Goal: Information Seeking & Learning: Understand process/instructions

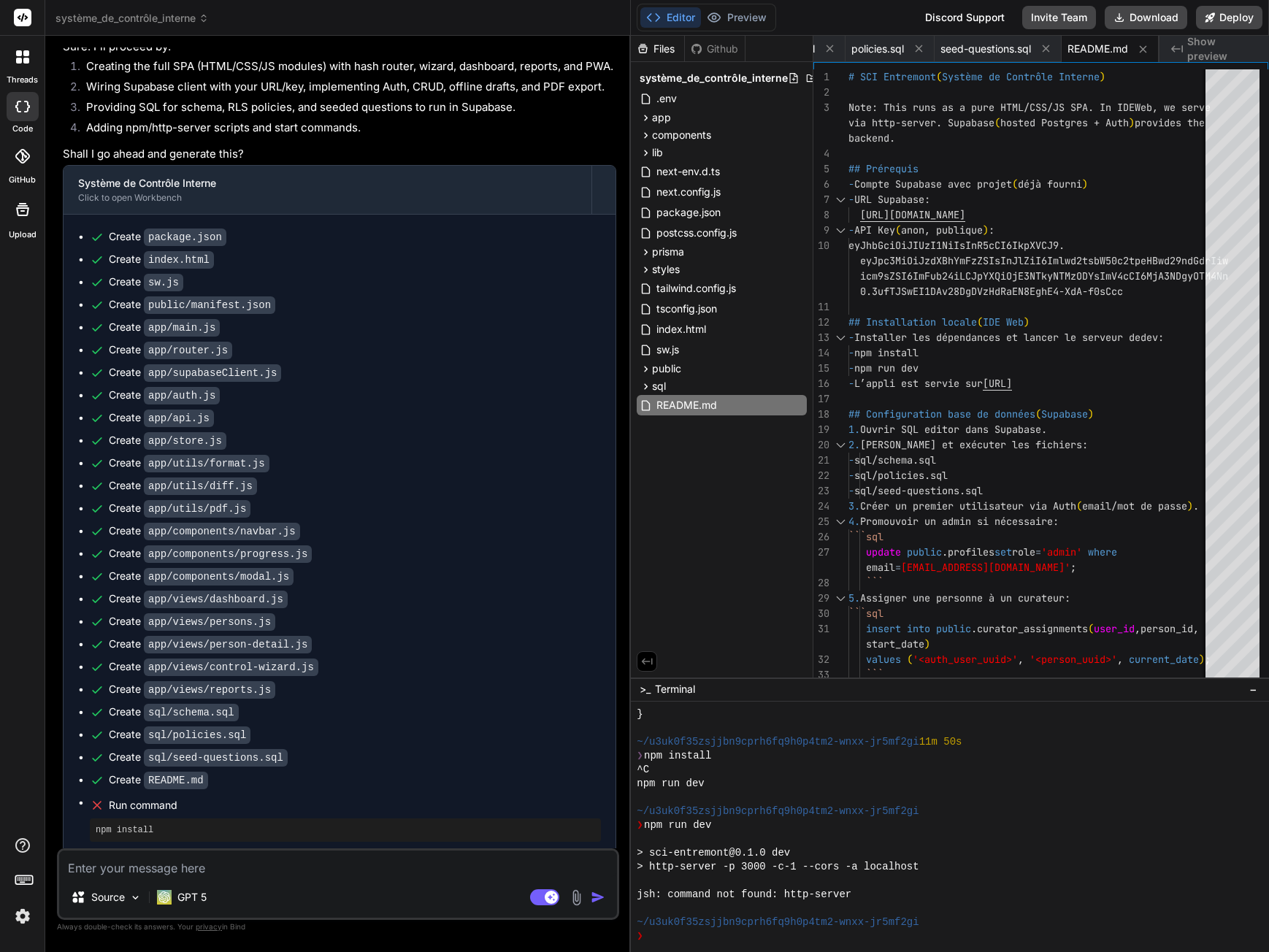
scroll to position [4748, 0]
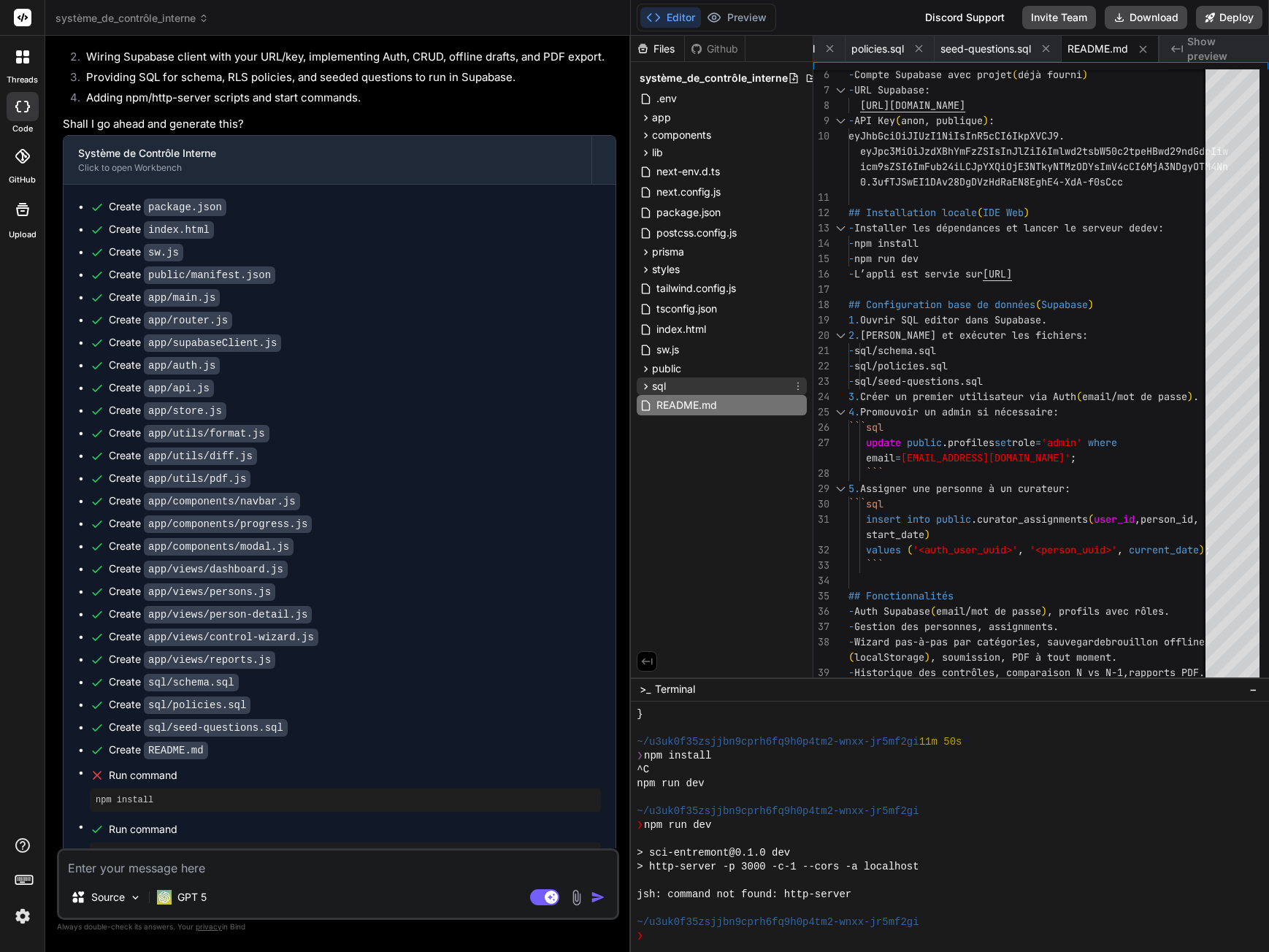
click at [666, 388] on span "sql" at bounding box center [659, 386] width 14 height 15
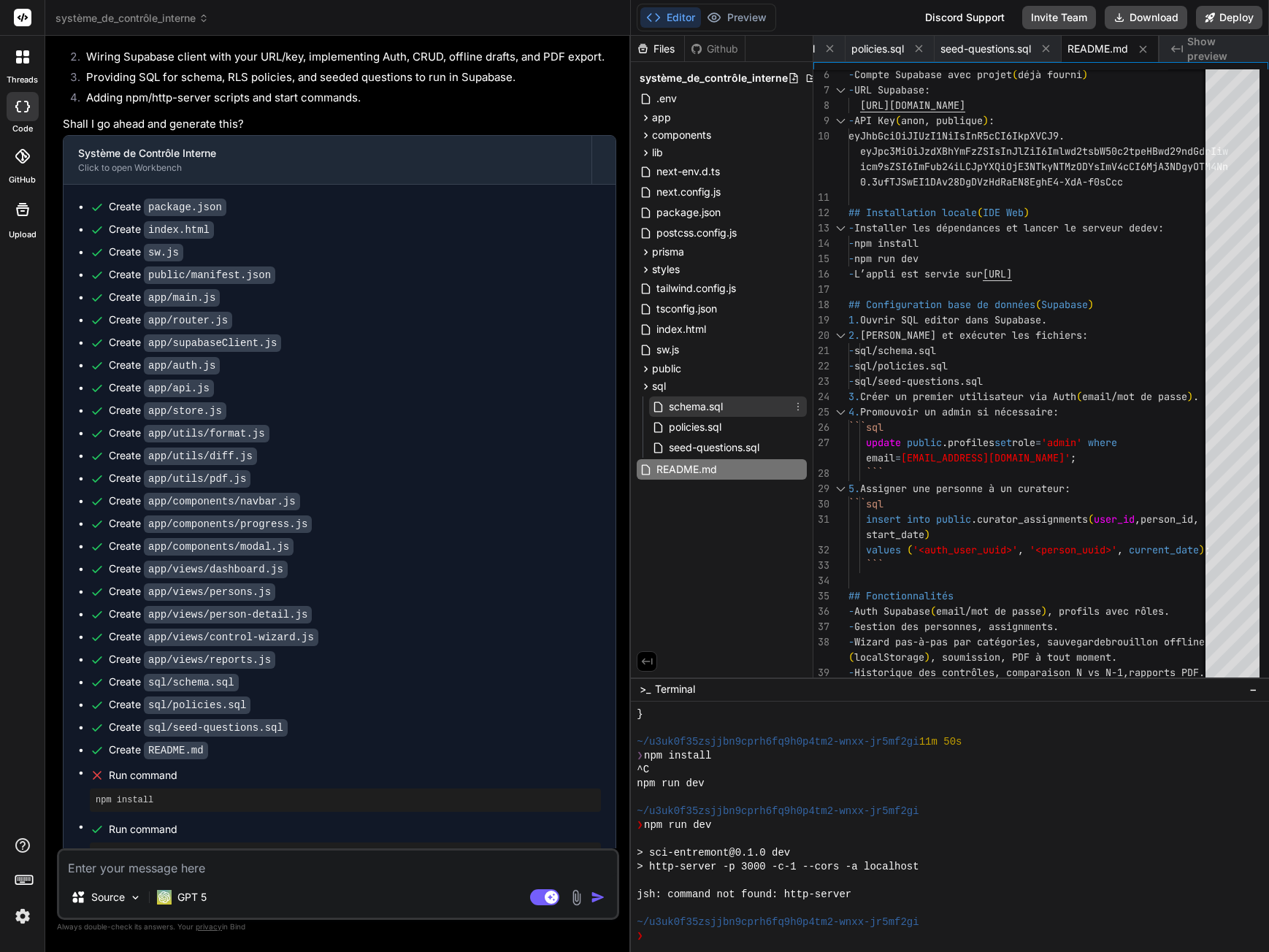
click at [696, 409] on span "schema.sql" at bounding box center [696, 406] width 57 height 17
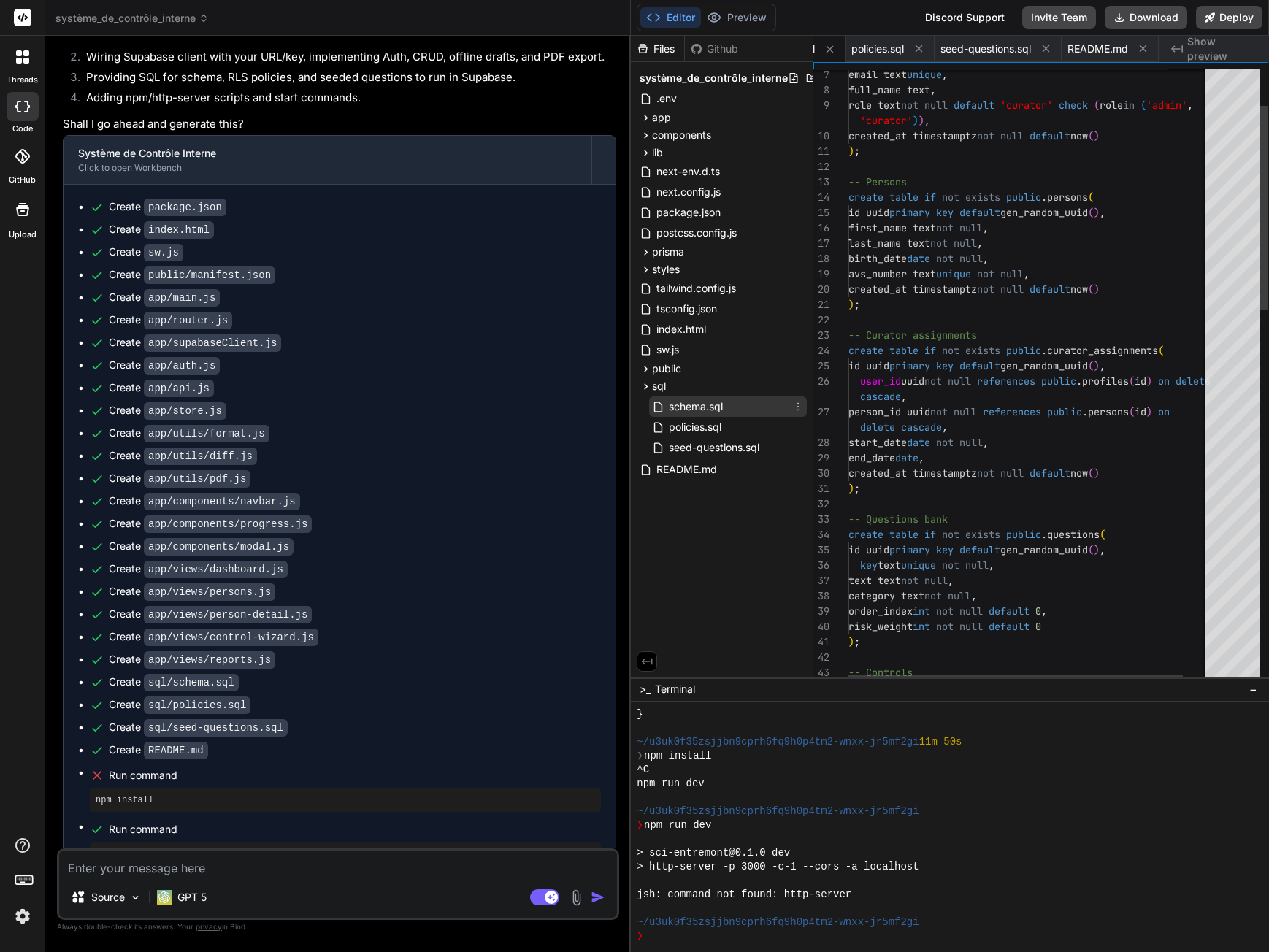
scroll to position [0, 1969]
click at [1040, 449] on div "email text unique , full_name text , role text not null default 'curator' check…" at bounding box center [1043, 884] width 390 height 1848
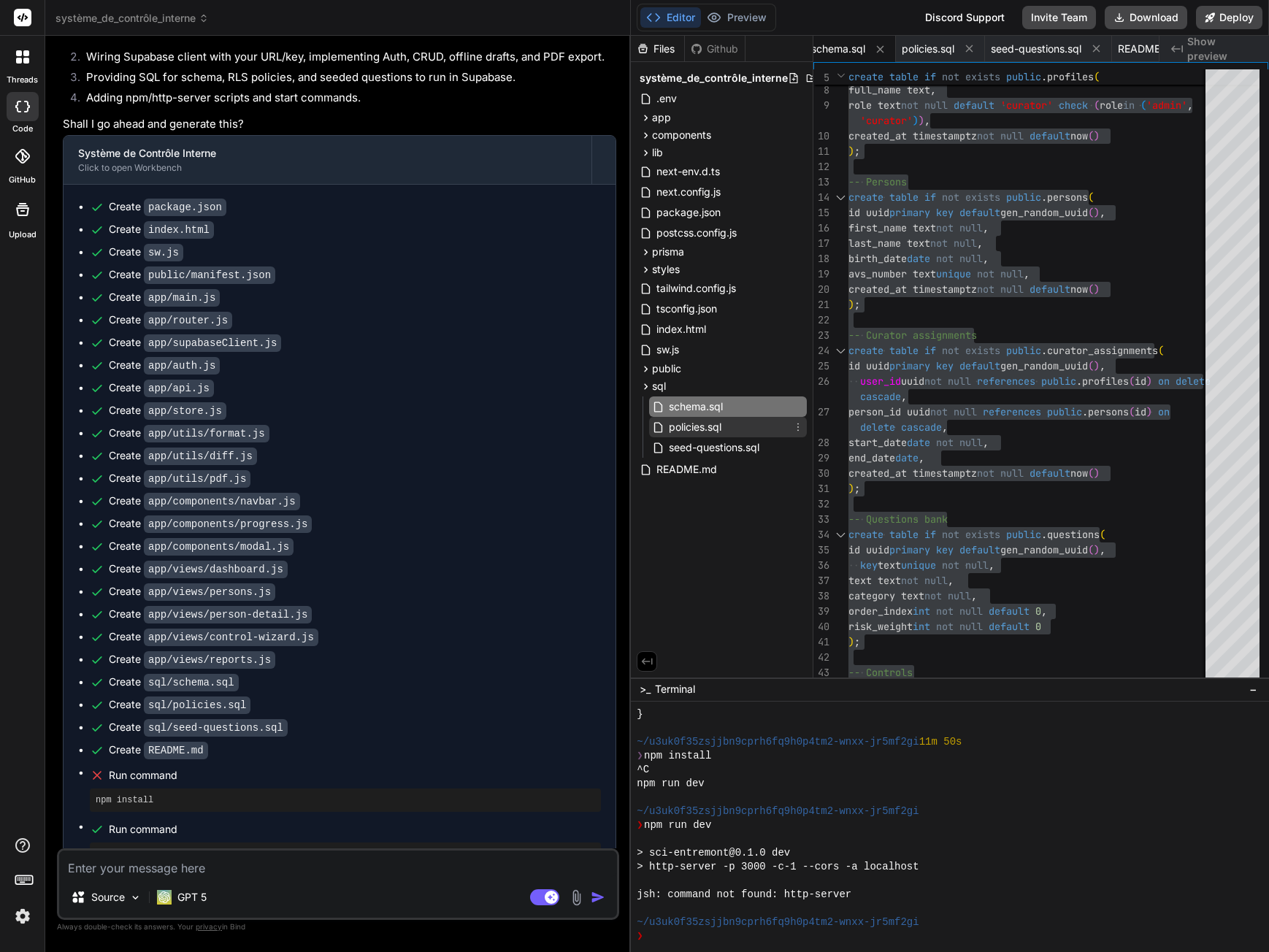
click at [722, 431] on span "policies.sql" at bounding box center [695, 427] width 56 height 17
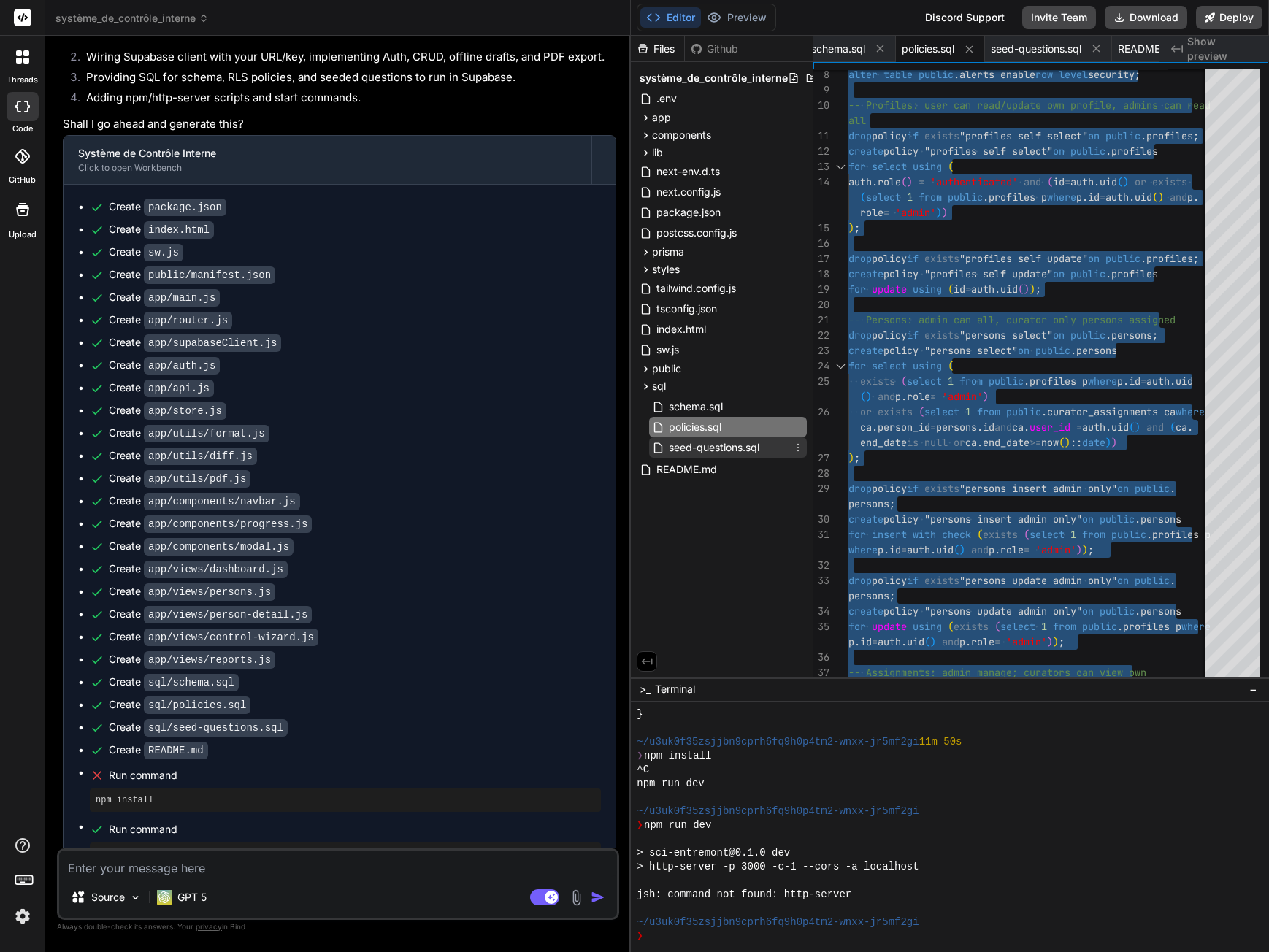
click at [713, 453] on span "seed-questions.sql" at bounding box center [714, 448] width 93 height 17
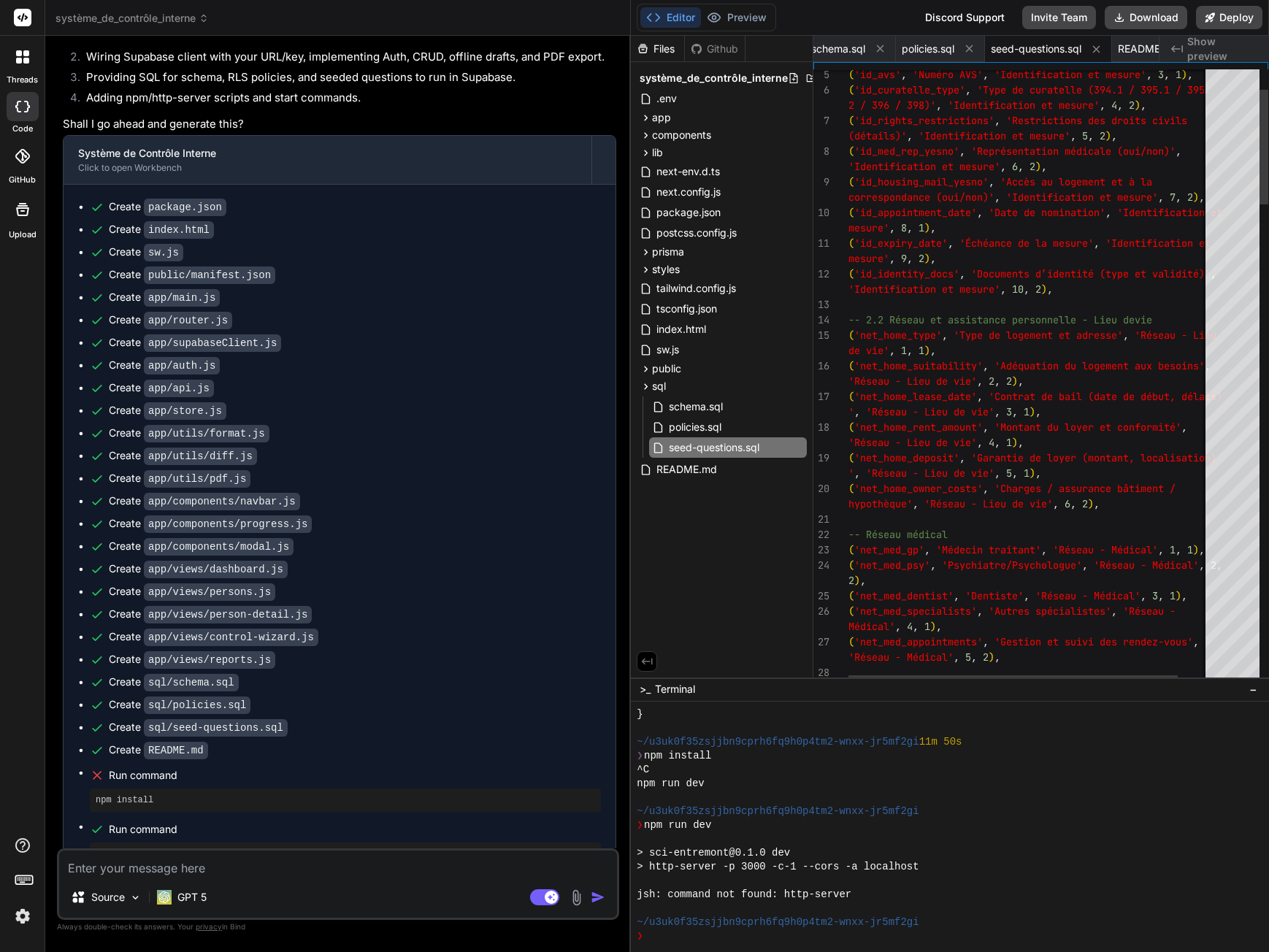
type textarea "insert into public.questions (key, text, category, order_index, risk_weight) va…"
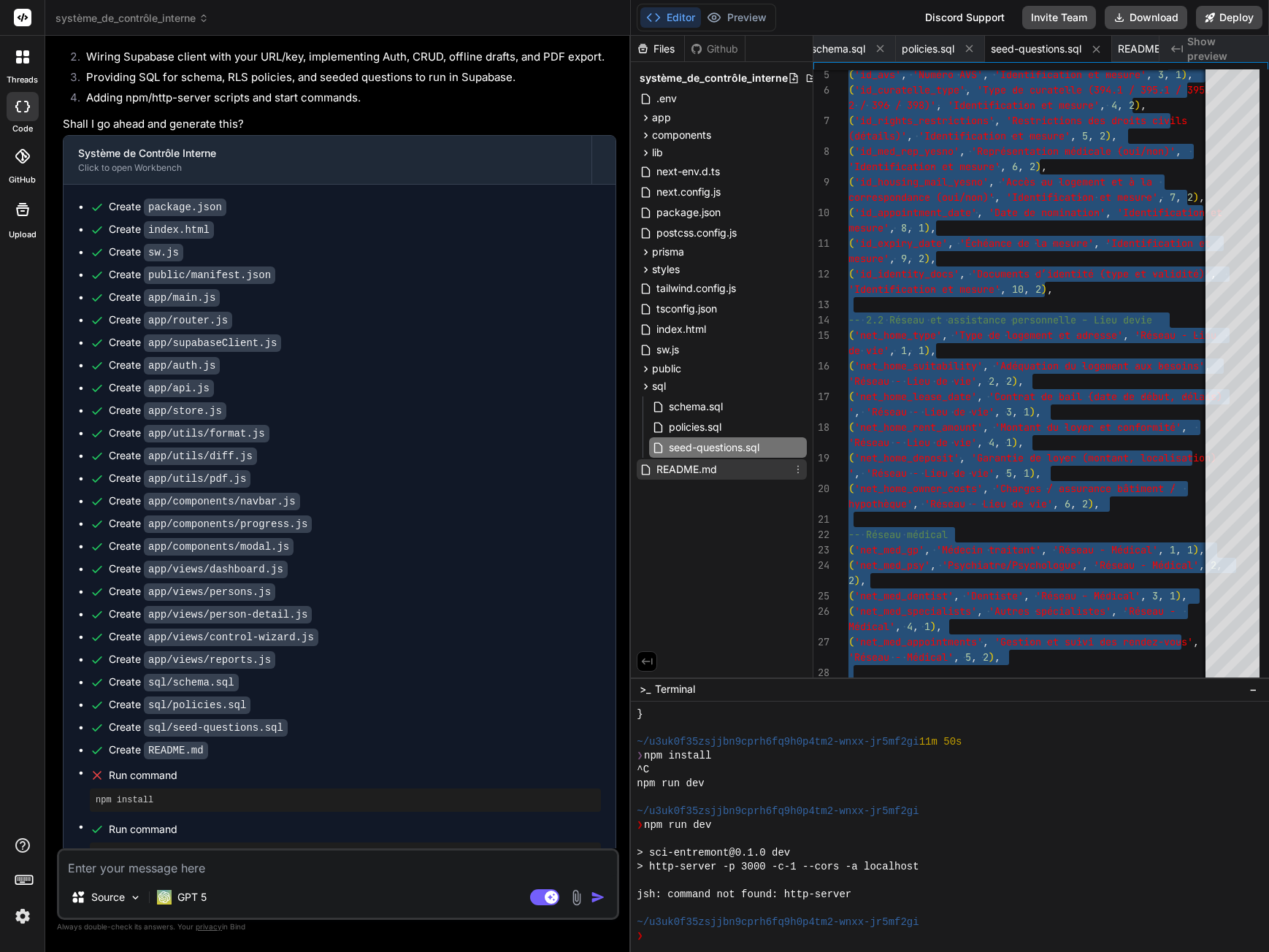
click at [689, 469] on span "README.md" at bounding box center [686, 469] width 64 height 17
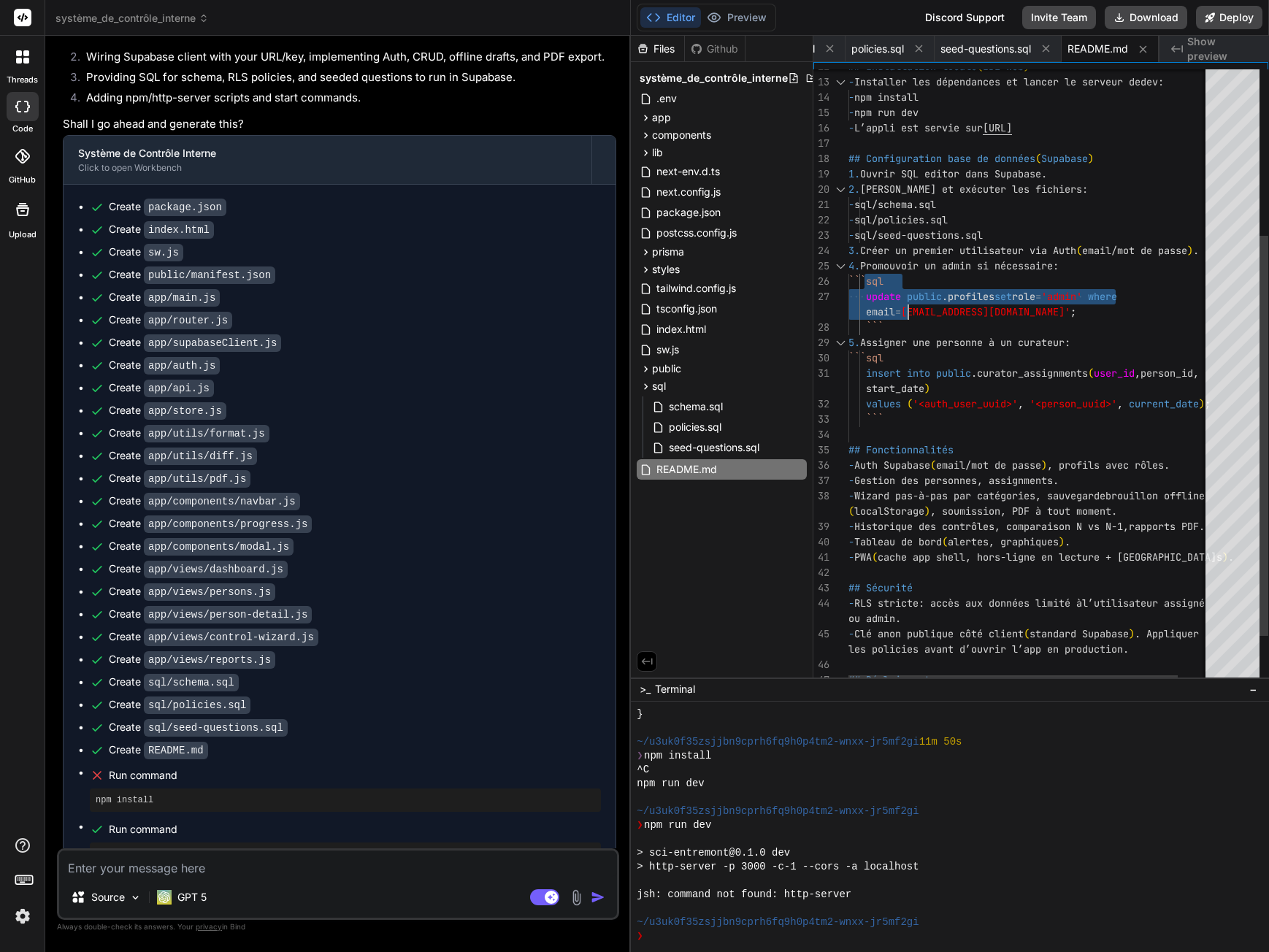
drag, startPoint x: 866, startPoint y: 278, endPoint x: 907, endPoint y: 303, distance: 48.0
click at [907, 303] on div "- npm run dev - L’appli est servie sur [URL] ## Configuration base de données (…" at bounding box center [1047, 286] width 397 height 944
click at [1001, 303] on div "- npm run dev - L’appli est servie sur [URL] ## Configuration base de données (…" at bounding box center [1047, 286] width 397 height 944
drag, startPoint x: 1024, startPoint y: 311, endPoint x: 884, endPoint y: 280, distance: 143.4
click at [884, 280] on div "- npm run dev - L’appli est servie sur [URL] ## Configuration base de données (…" at bounding box center [1047, 286] width 397 height 944
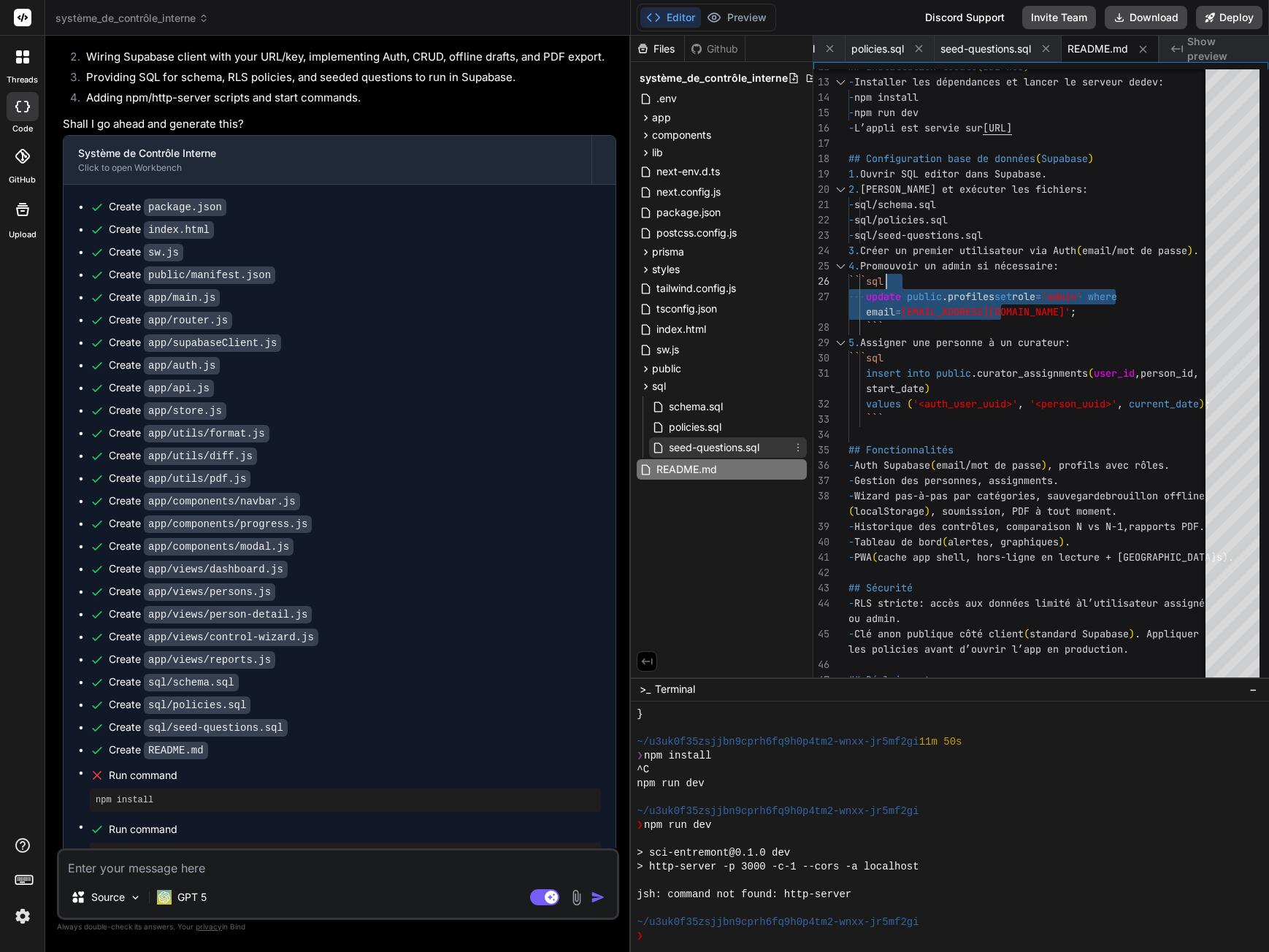
click at [725, 440] on span "seed-questions.sql" at bounding box center [714, 448] width 93 height 17
type textarea "évaluations', 4, 1), ('follow_difficulties', 'Difficultés rencontrées', 'Suivi …"
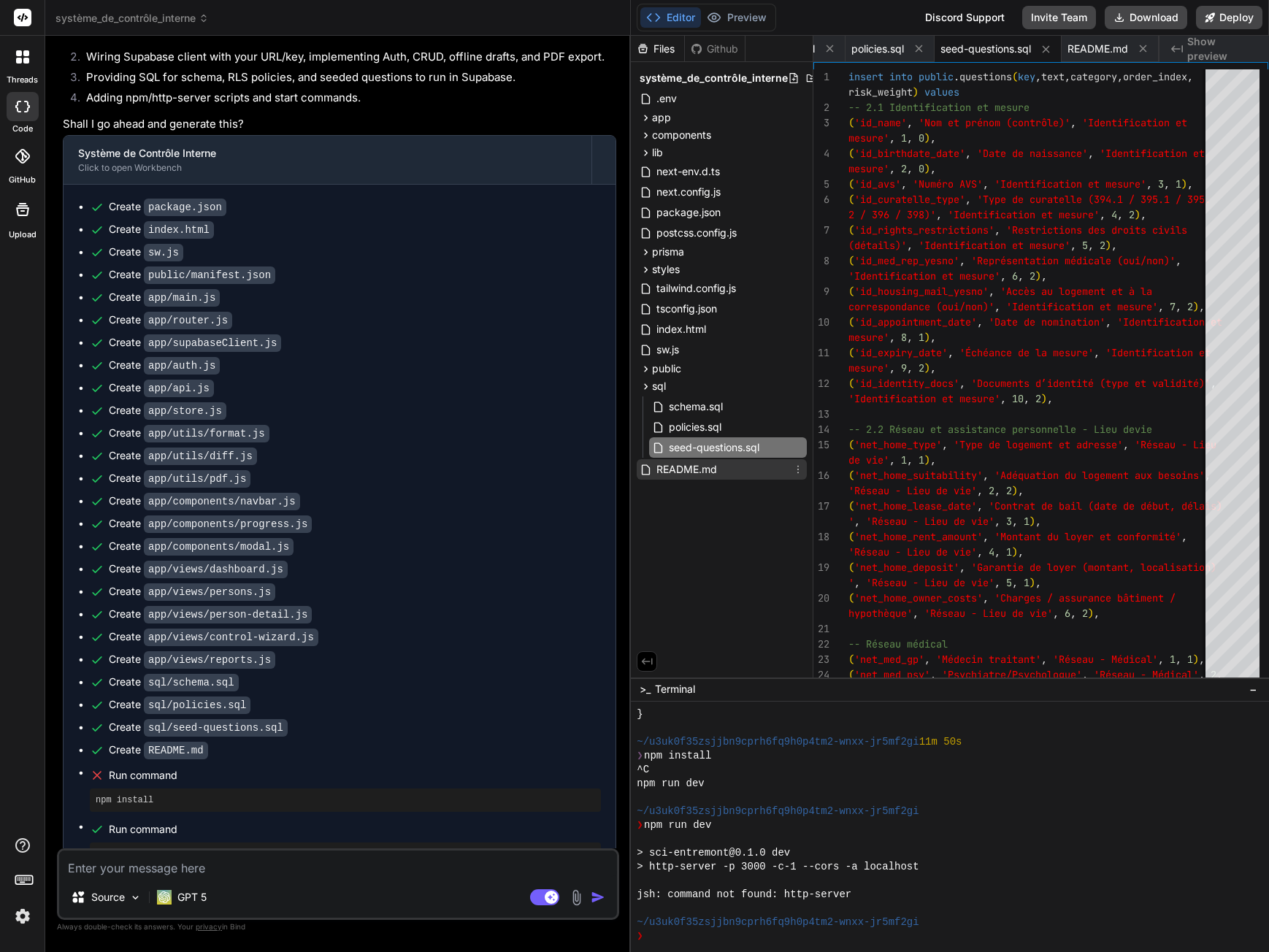
click at [722, 470] on div "README.md" at bounding box center [722, 470] width 170 height 20
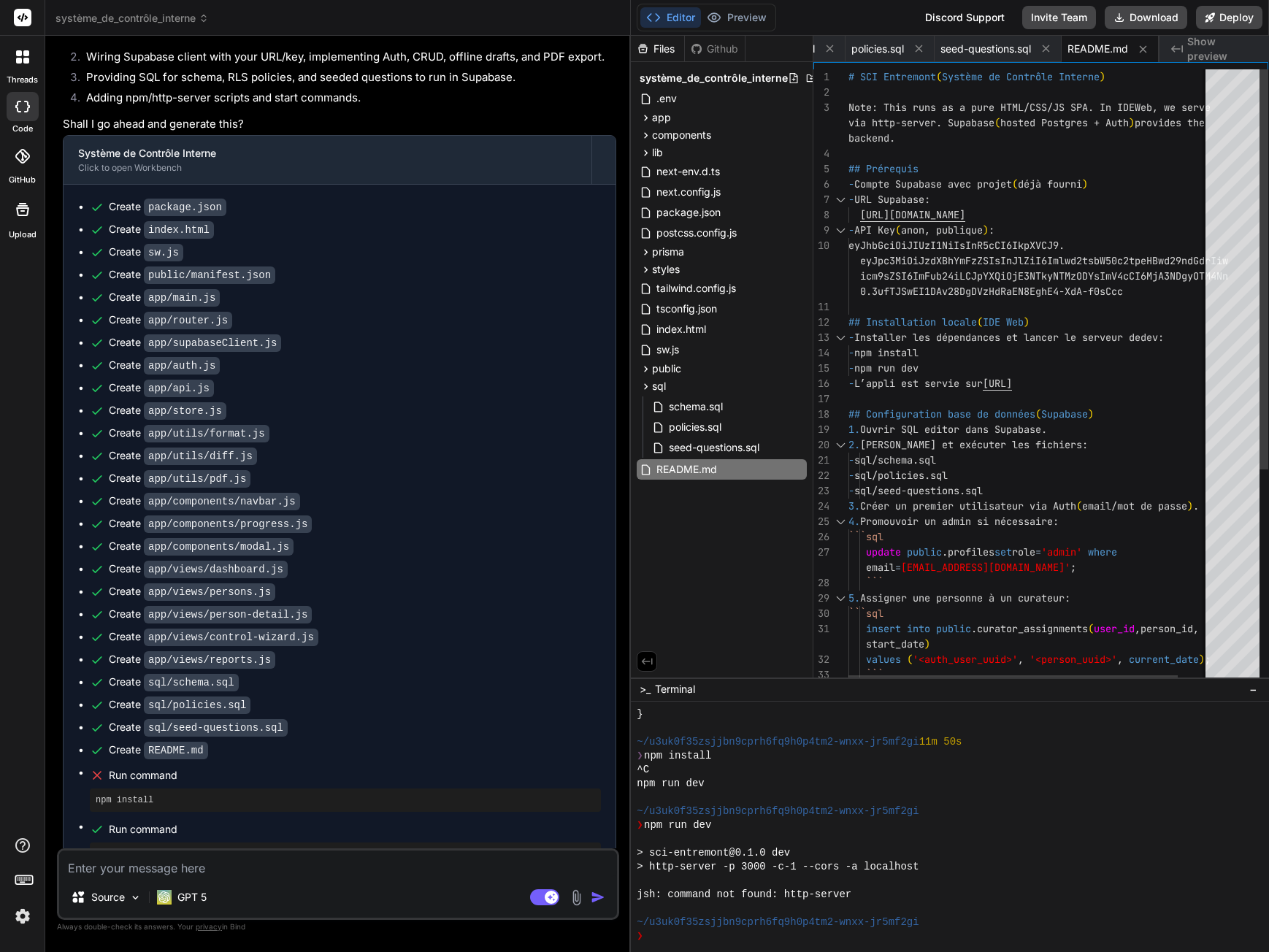
type textarea "```sql update public.profiles set role='admin' where [EMAIL_ADDRESS][DOMAIN_NAM…"
drag, startPoint x: 882, startPoint y: 536, endPoint x: 1016, endPoint y: 577, distance: 140.1
click at [1016, 577] on div "- npm run dev - L’appli est servie sur [URL] ## Configuration base de données (…" at bounding box center [1047, 541] width 397 height 944
click at [940, 577] on div "- npm run dev - L’appli est servie sur [URL] ## Configuration base de données (…" at bounding box center [1047, 541] width 397 height 944
drag, startPoint x: 908, startPoint y: 577, endPoint x: 867, endPoint y: 532, distance: 60.9
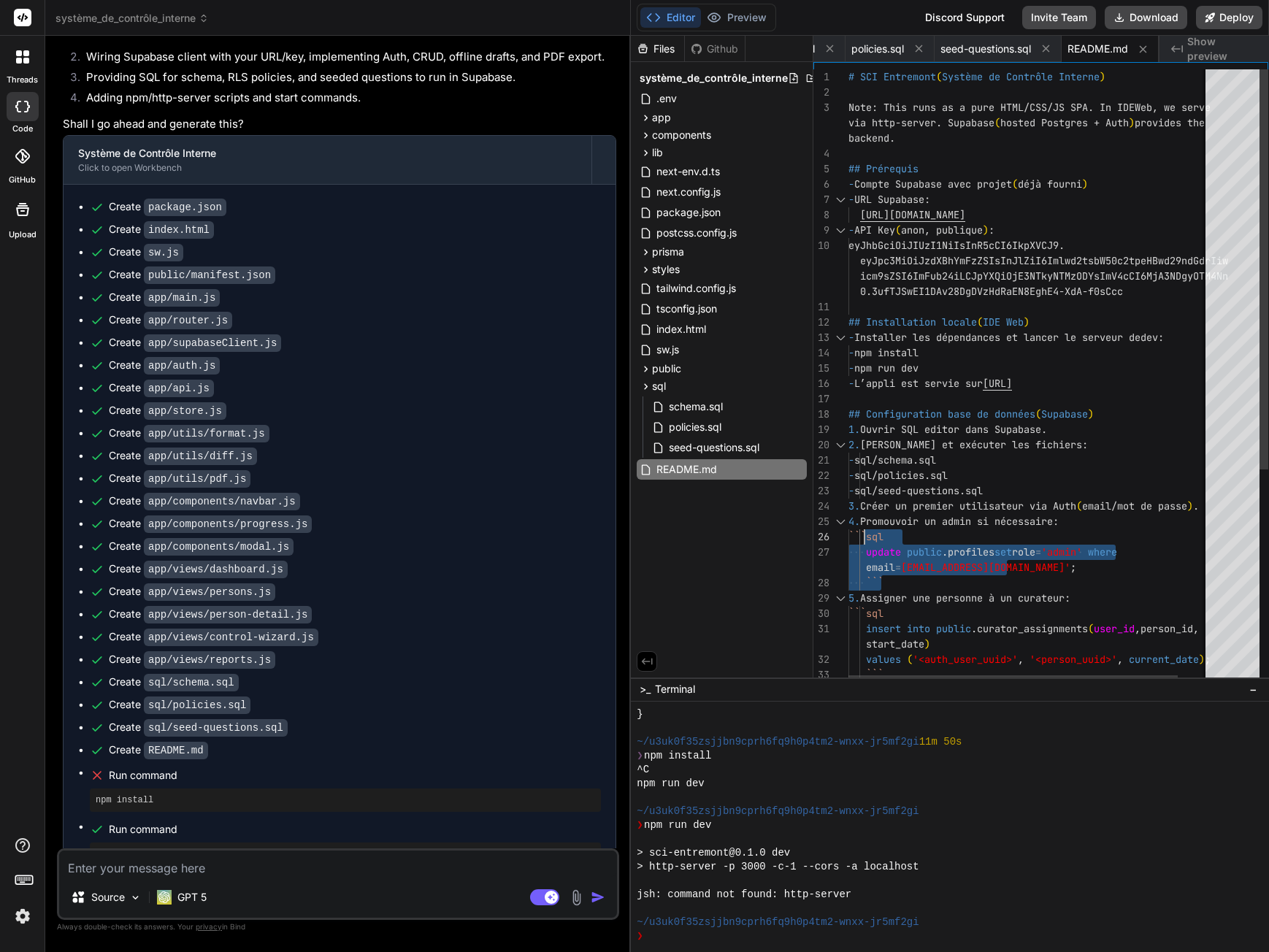
click at [867, 532] on div "- npm run dev - L’appli est servie sur [URL] ## Configuration base de données (…" at bounding box center [1047, 541] width 397 height 944
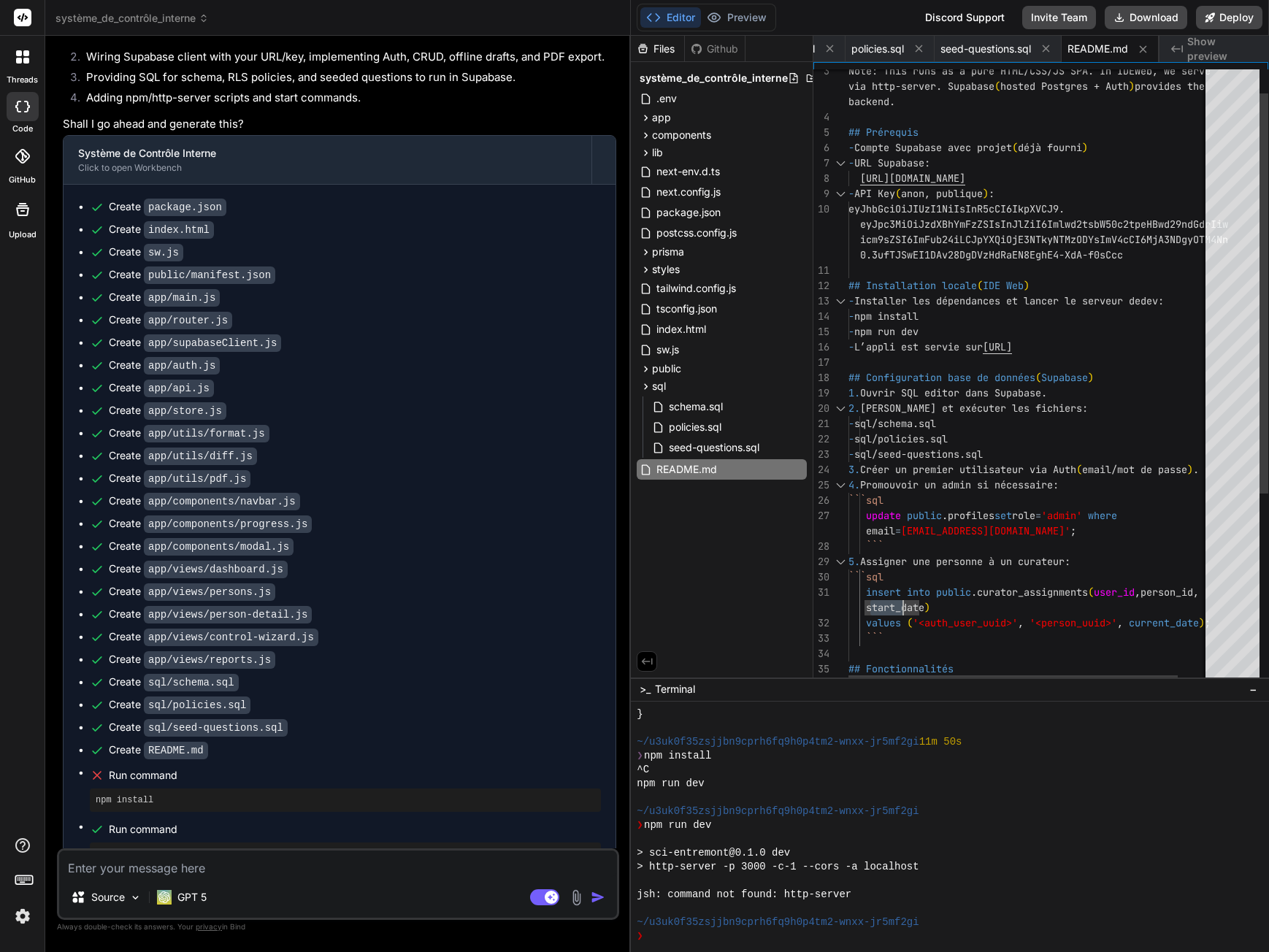
drag, startPoint x: 868, startPoint y: 593, endPoint x: 905, endPoint y: 602, distance: 38.1
click at [905, 602] on div "- npm run dev - L’appli est servie sur [URL] ## Configuration base de données (…" at bounding box center [1047, 505] width 397 height 944
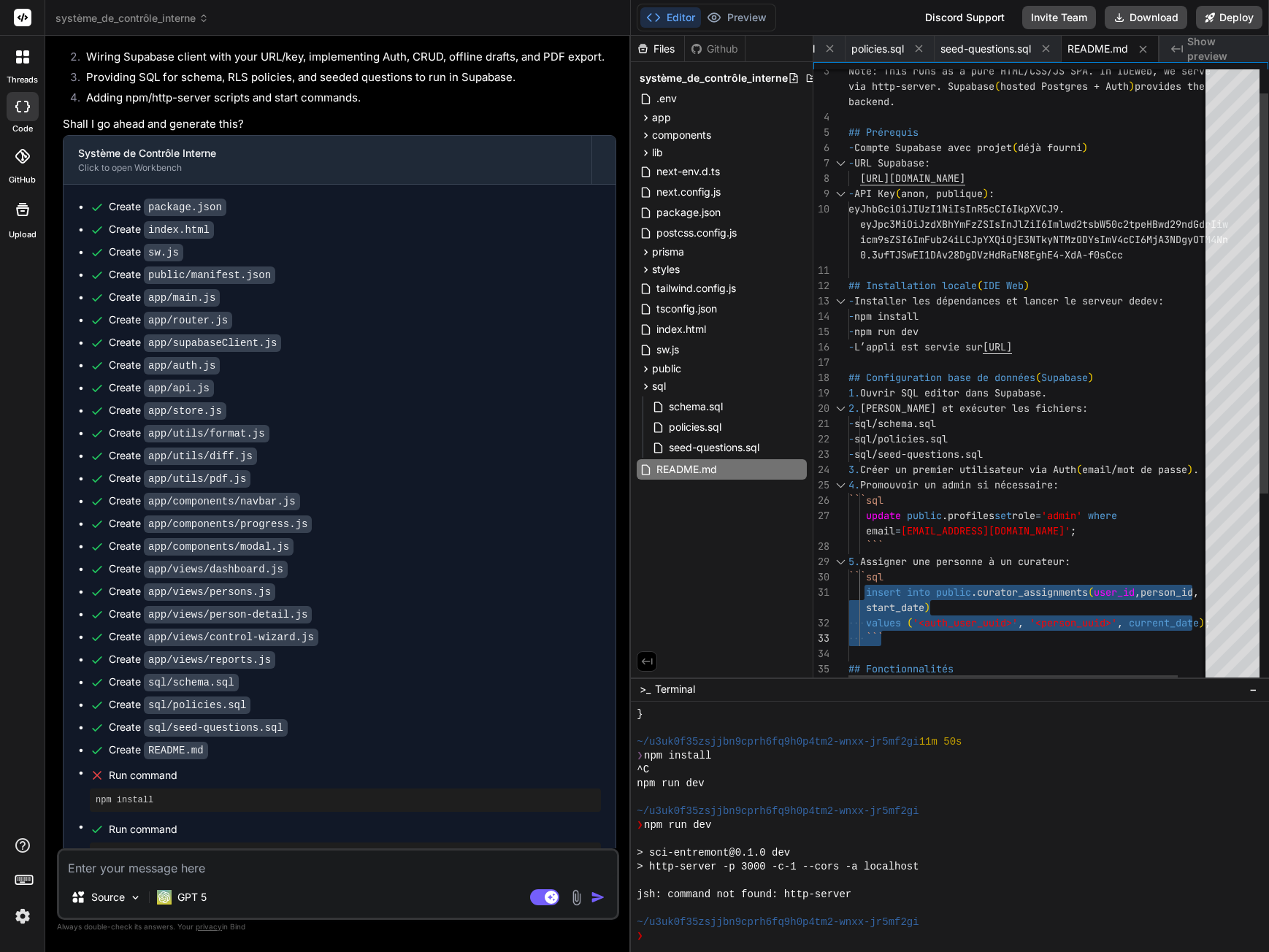
drag, startPoint x: 867, startPoint y: 587, endPoint x: 1152, endPoint y: 624, distance: 287.4
click at [1152, 624] on div "- npm run dev - L’appli est servie sur [URL] ## Configuration base de données (…" at bounding box center [1047, 505] width 397 height 944
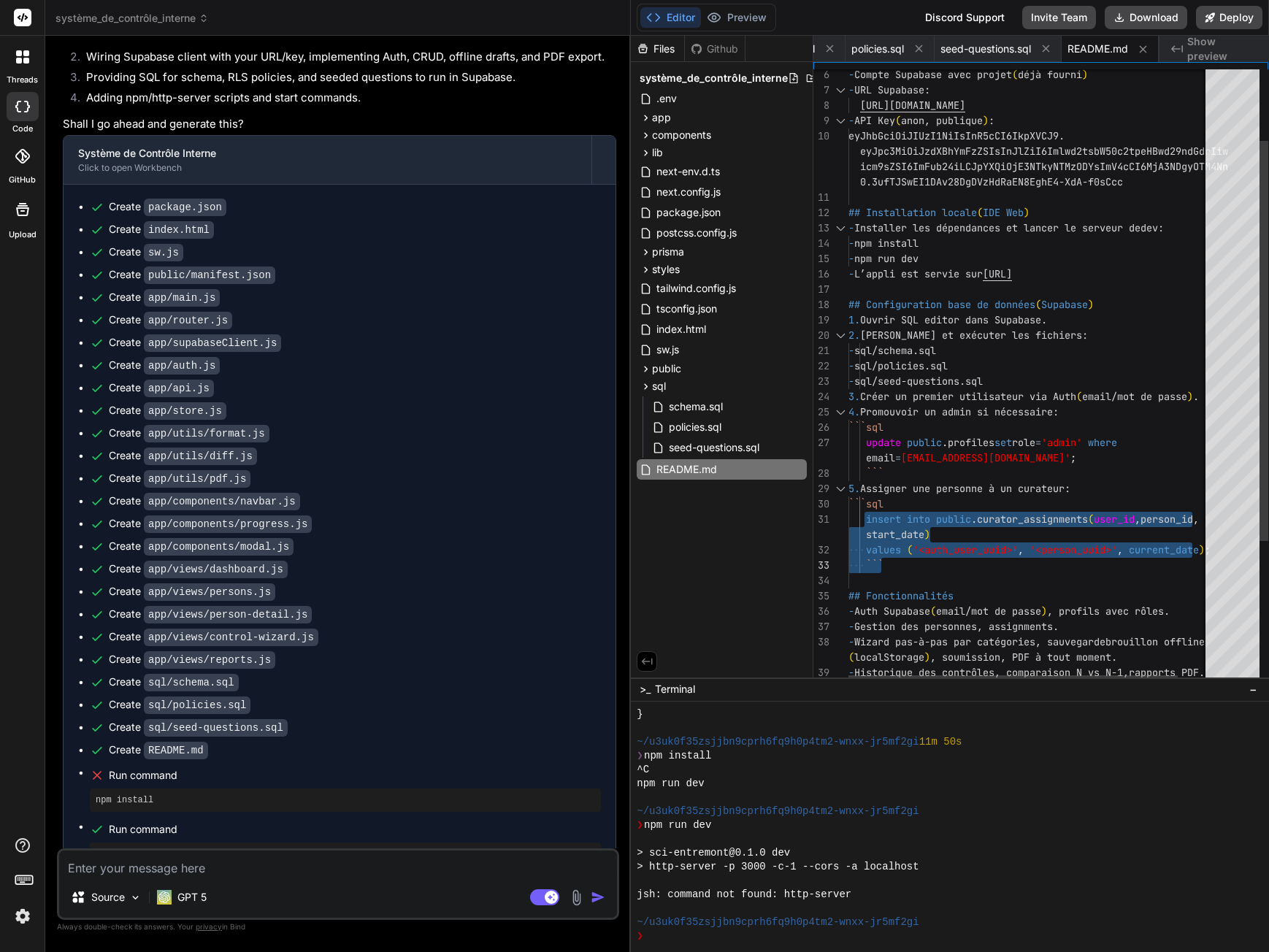
click at [911, 510] on div "- npm run dev - L’appli est servie sur [URL] ## Configuration base de données (…" at bounding box center [1047, 432] width 397 height 944
drag, startPoint x: 864, startPoint y: 487, endPoint x: 930, endPoint y: 564, distance: 101.4
click at [930, 564] on div "- npm run dev - L’appli est servie sur [URL] ## Configuration base de données (…" at bounding box center [1047, 432] width 397 height 944
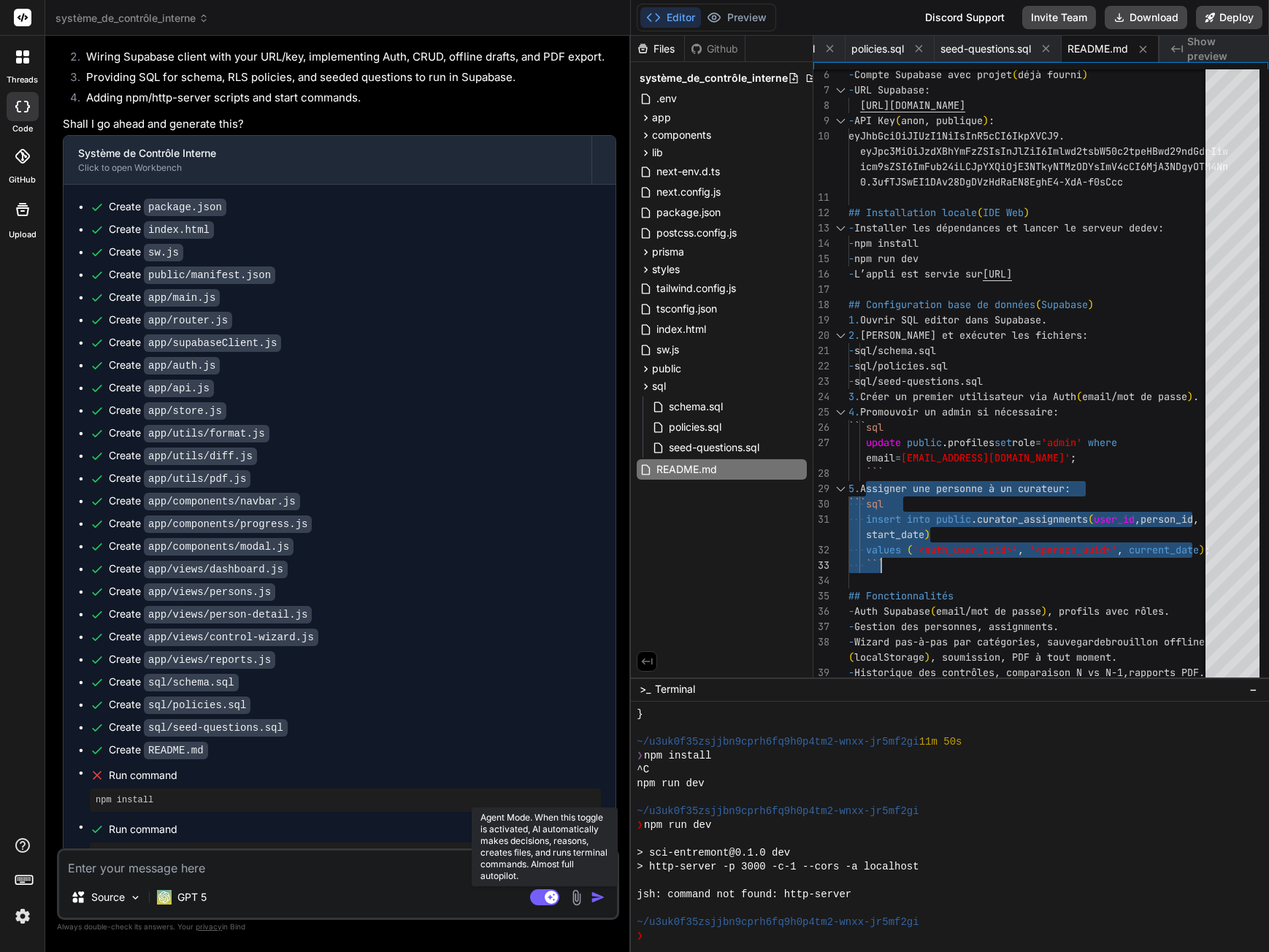
click at [547, 896] on rect at bounding box center [551, 897] width 13 height 13
type textarea "x"
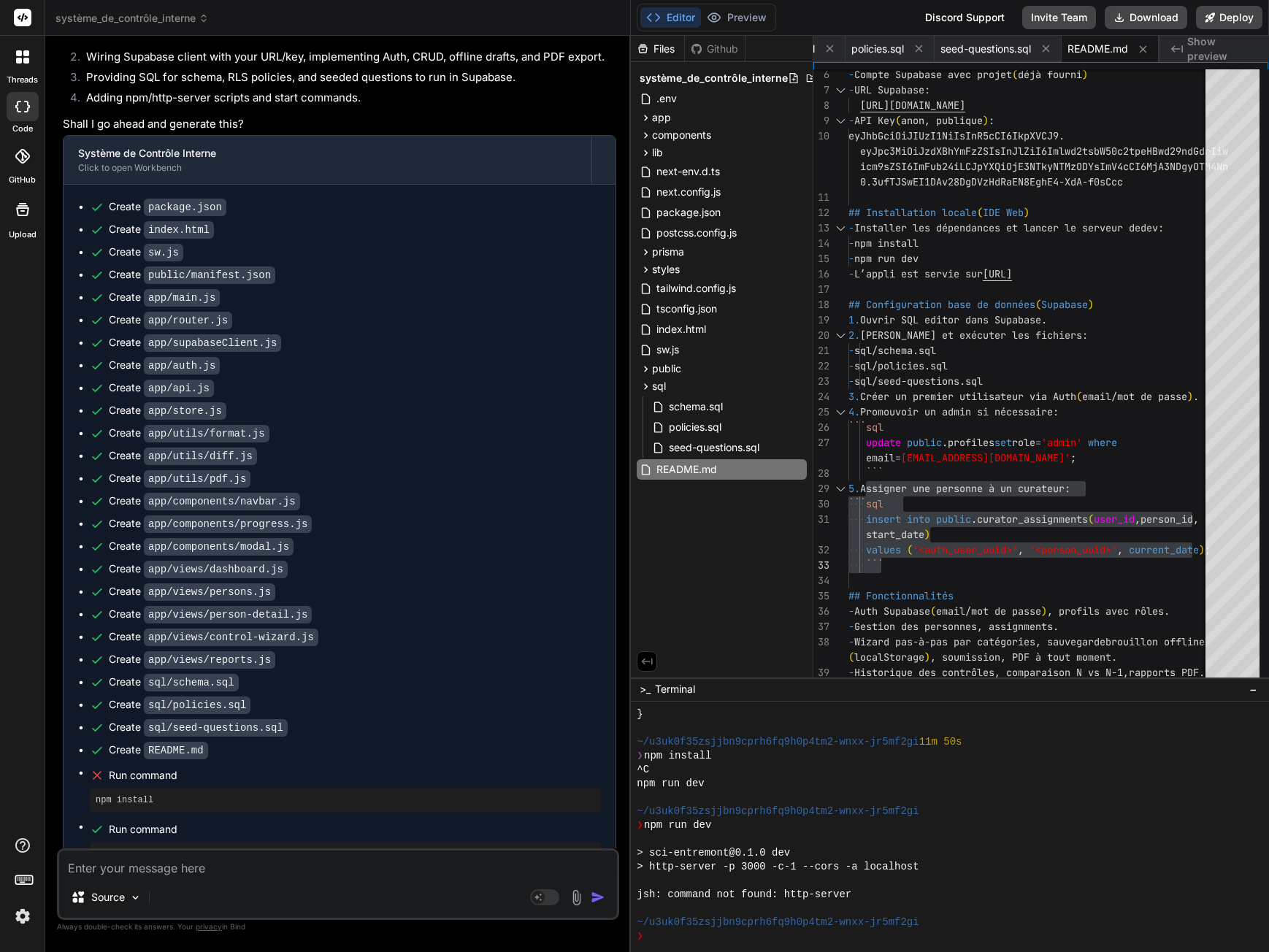
click at [402, 861] on textarea at bounding box center [337, 864] width 558 height 27
click at [140, 868] on textarea at bounding box center [337, 864] width 558 height 27
type textarea "W"
type textarea "x"
type textarea "Wh"
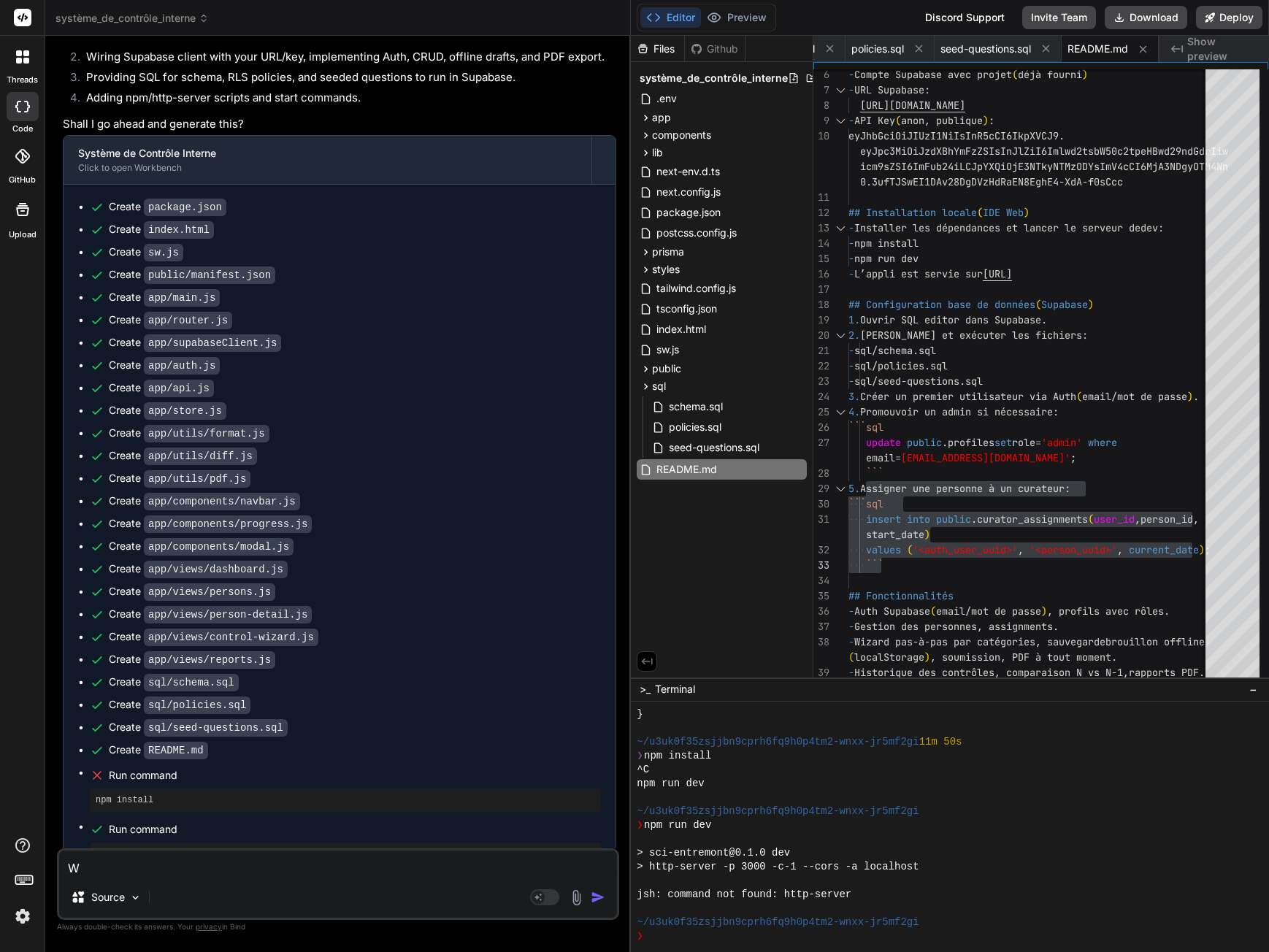
type textarea "x"
type textarea "Wha"
type textarea "x"
type textarea "What"
type textarea "x"
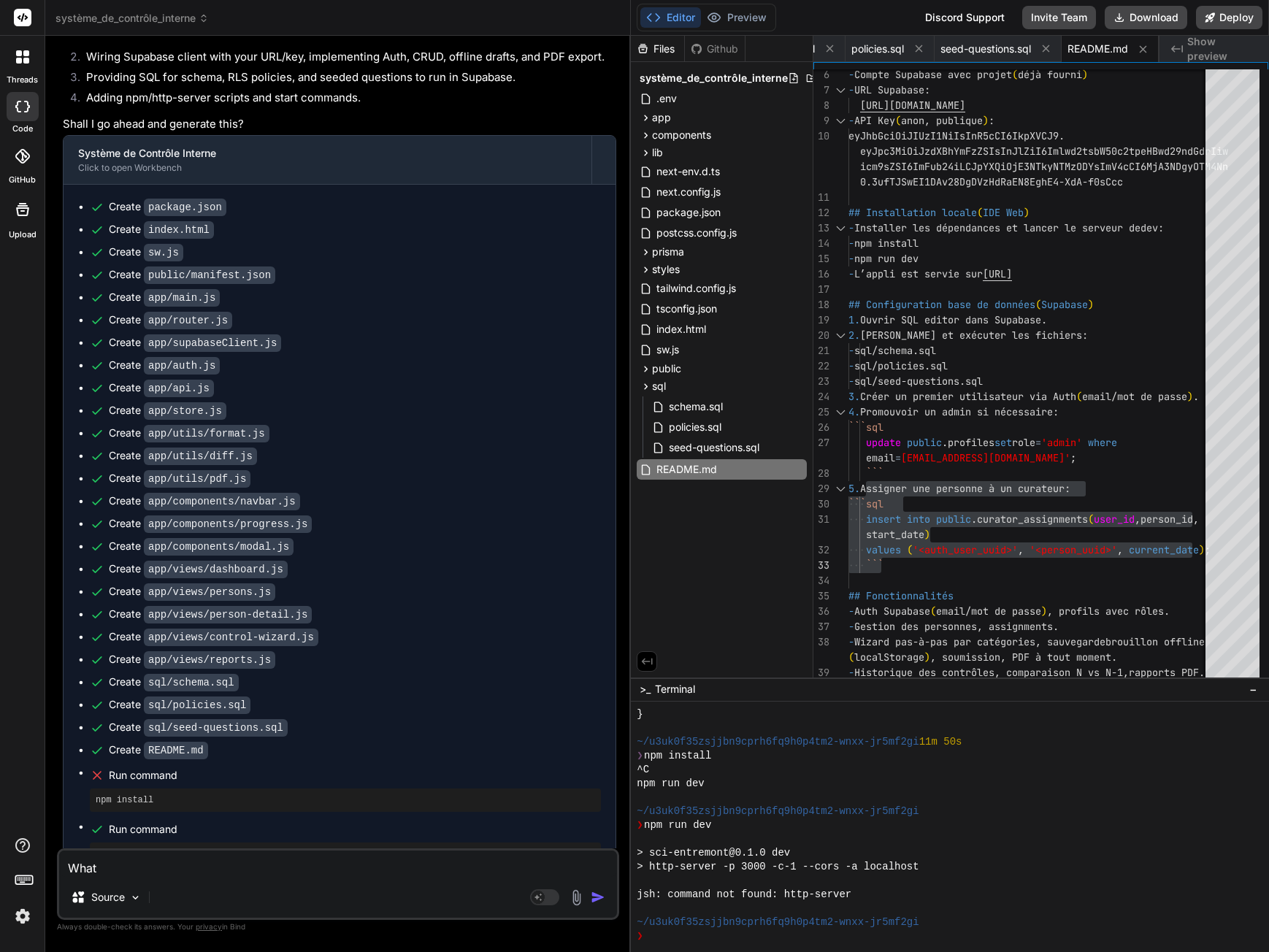
type textarea "What"
type textarea "x"
type textarea "What d"
type textarea "x"
type textarea "What do"
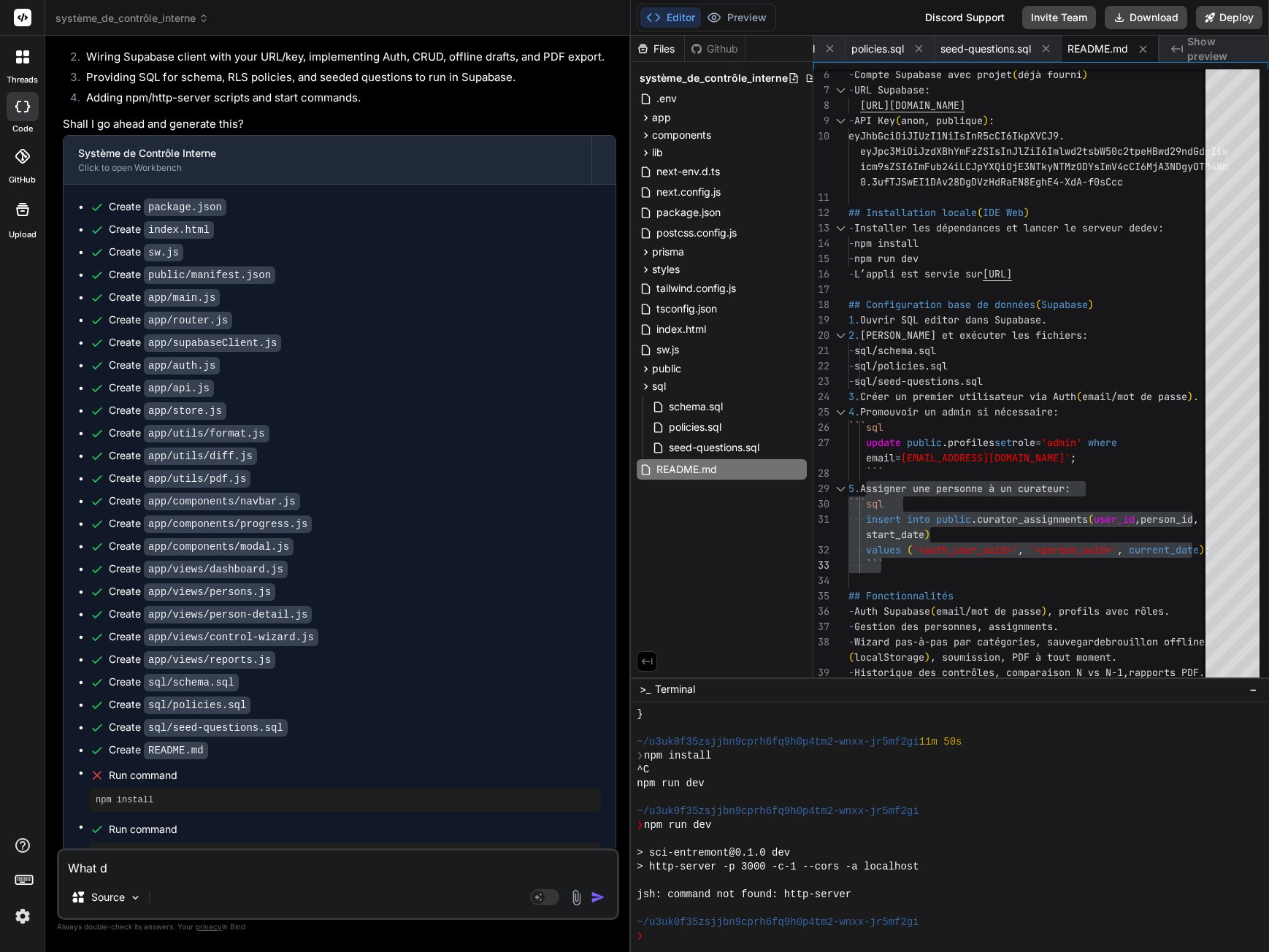
type textarea "x"
type textarea "What do"
type textarea "x"
type textarea "What do y"
type textarea "x"
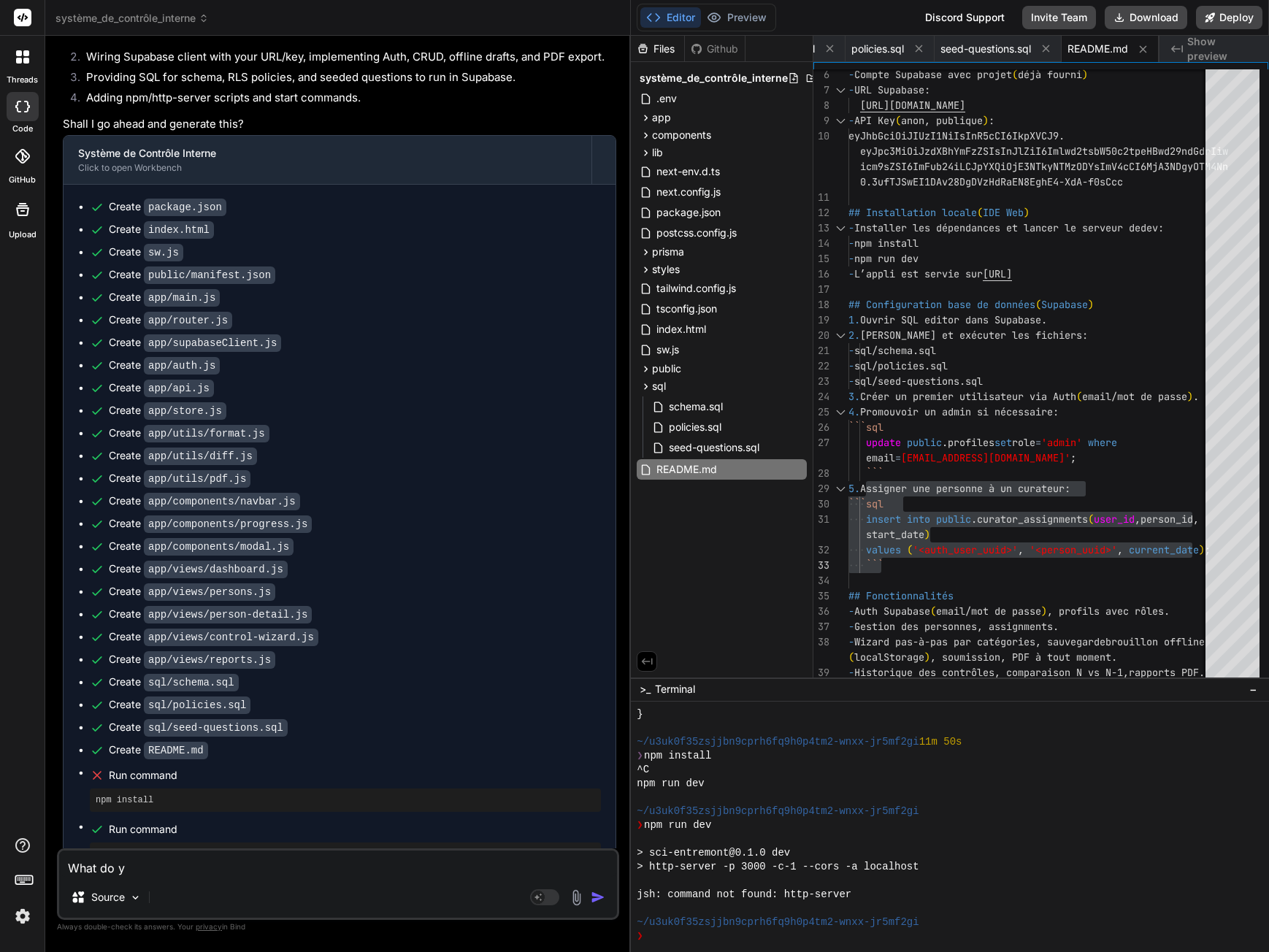
type textarea "What do yo"
type textarea "x"
type textarea "What do you"
type textarea "x"
type textarea "What do you"
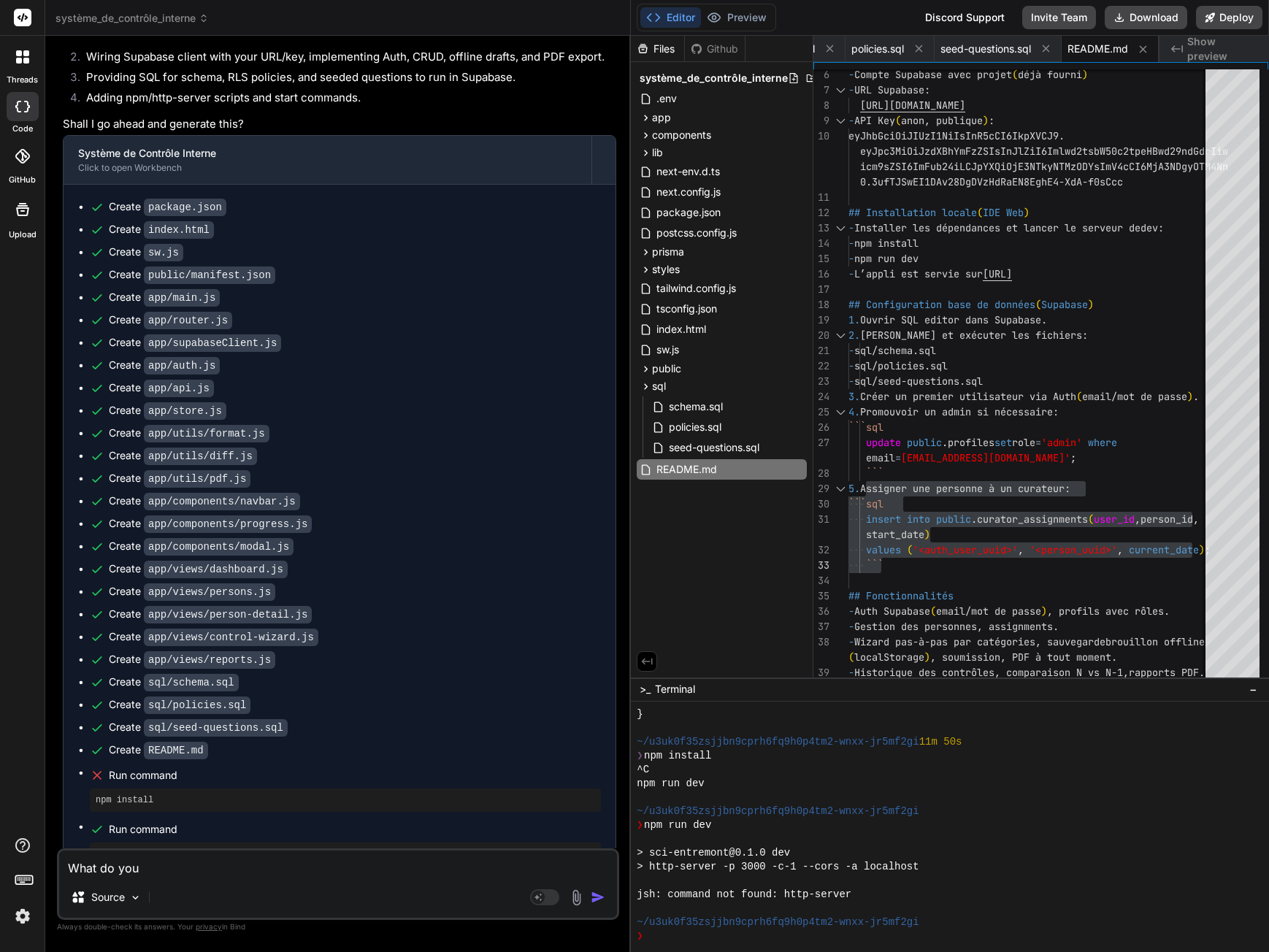
type textarea "x"
type textarea "What do you m"
type textarea "x"
type textarea "What do you me"
type textarea "x"
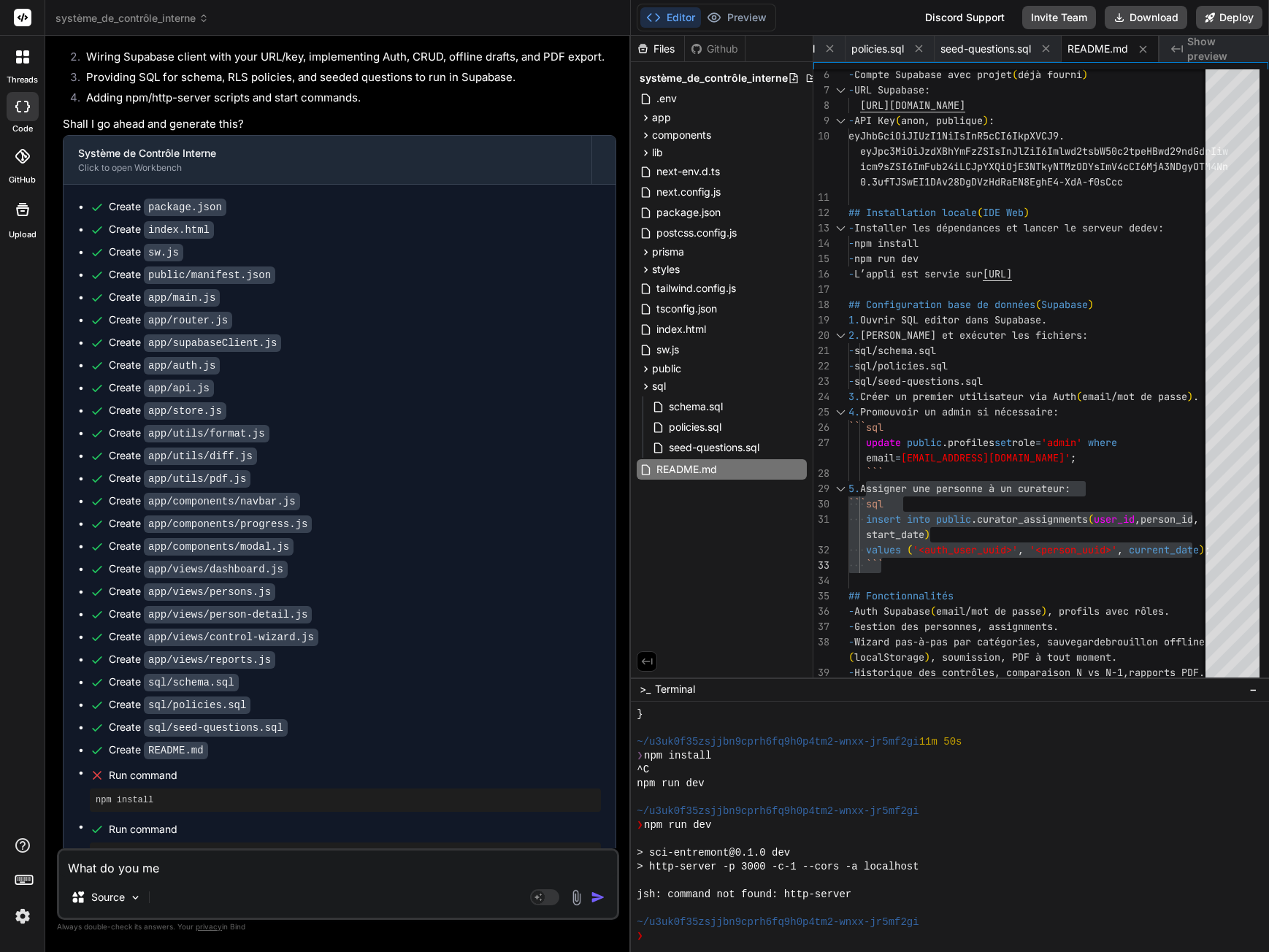
type textarea "What do you mea"
type textarea "x"
type textarea "What do you mean"
type textarea "x"
type textarea "What do you mean"
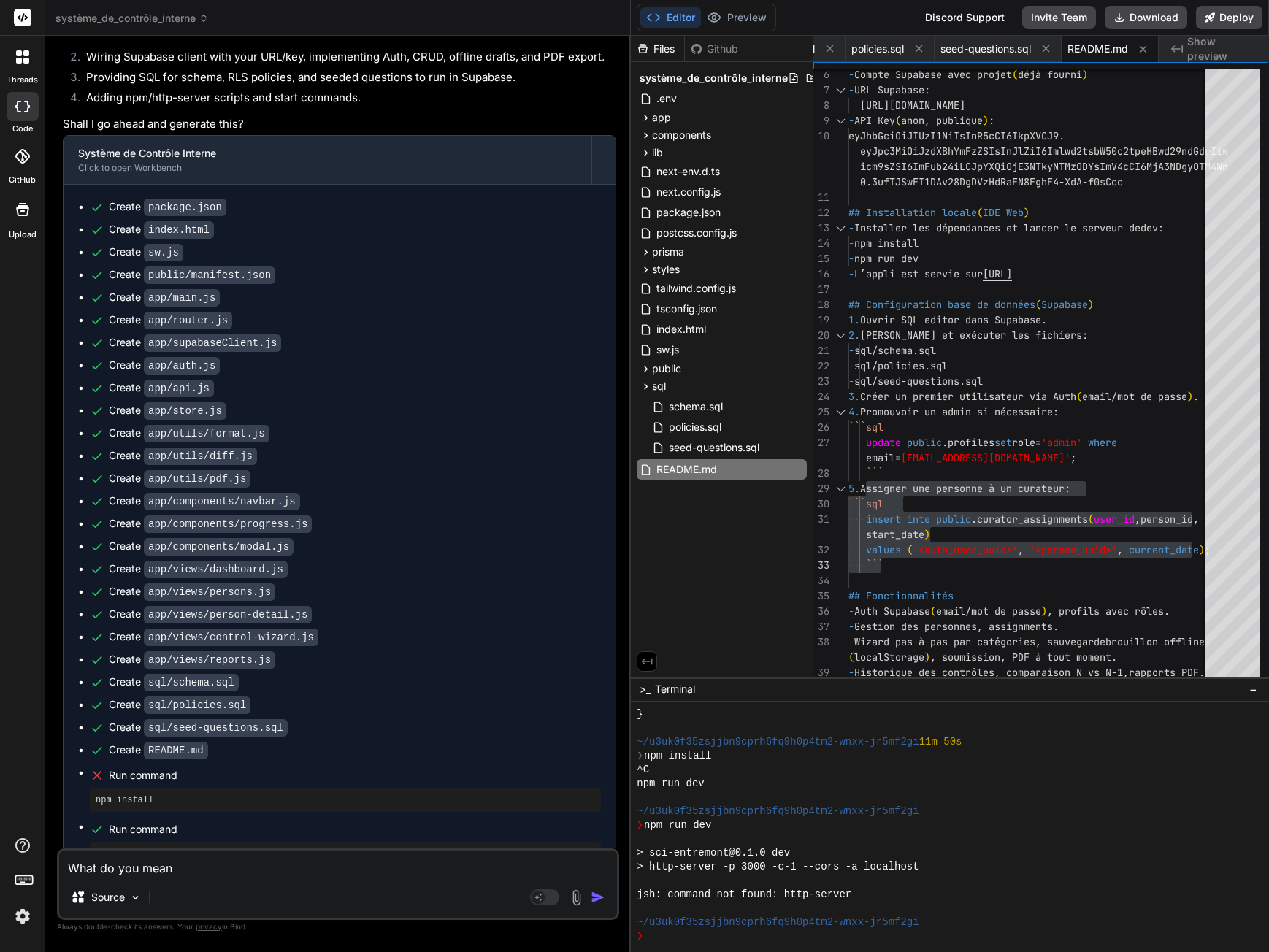
type textarea "x"
type textarea "What do you mean b"
type textarea "x"
type textarea "What do you mean by"
type textarea "x"
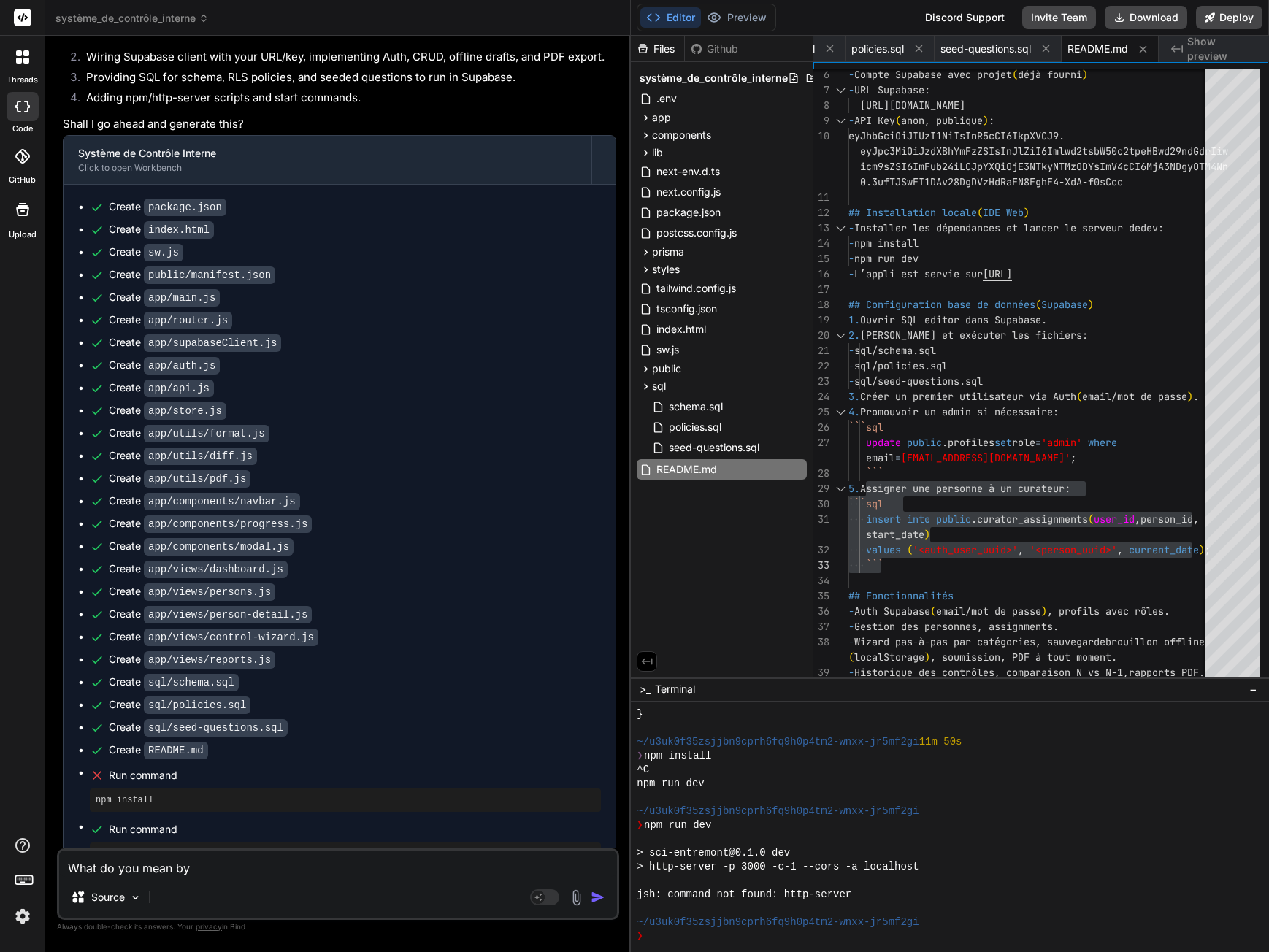
type textarea "What do you mean by"
type textarea "x"
type textarea "What do you mean by :"
type textarea "x"
type textarea "What do you mean by :"
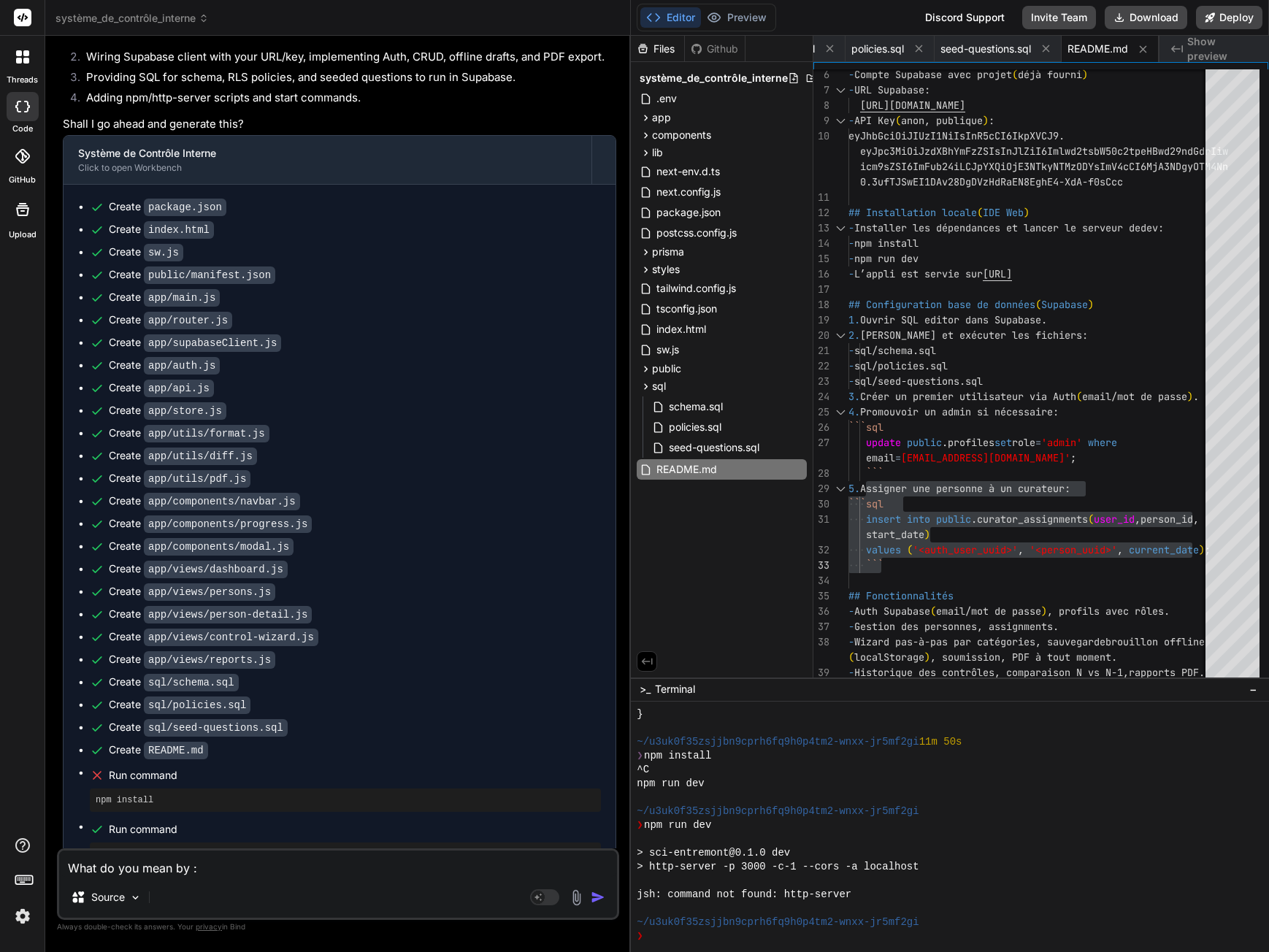
type textarea "x"
paste textarea "Could you please send me a copy of your renewal application that you submitted …"
type textarea "What do you mean by : Could you please send me a copy of your renewal applicati…"
type textarea "x"
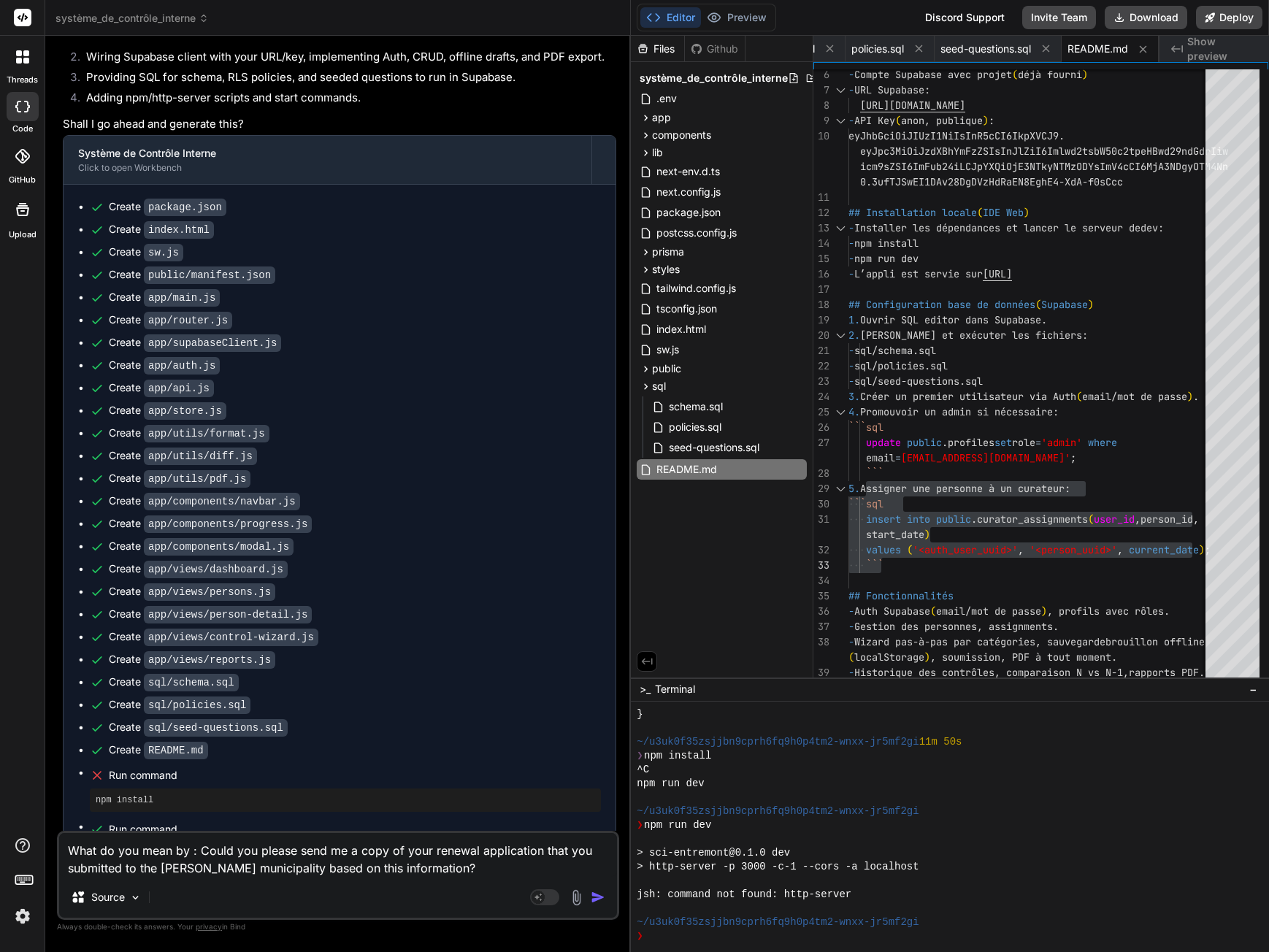
type textarea "What do you mean by : Could you please send me a copy of your renewal applicati…"
type textarea "x"
type textarea "What do you mean by : Could you please send me a copy of your renewal applicati…"
type textarea "x"
type textarea "What do you mean by : Could you please send me a copy of your renewal applicati…"
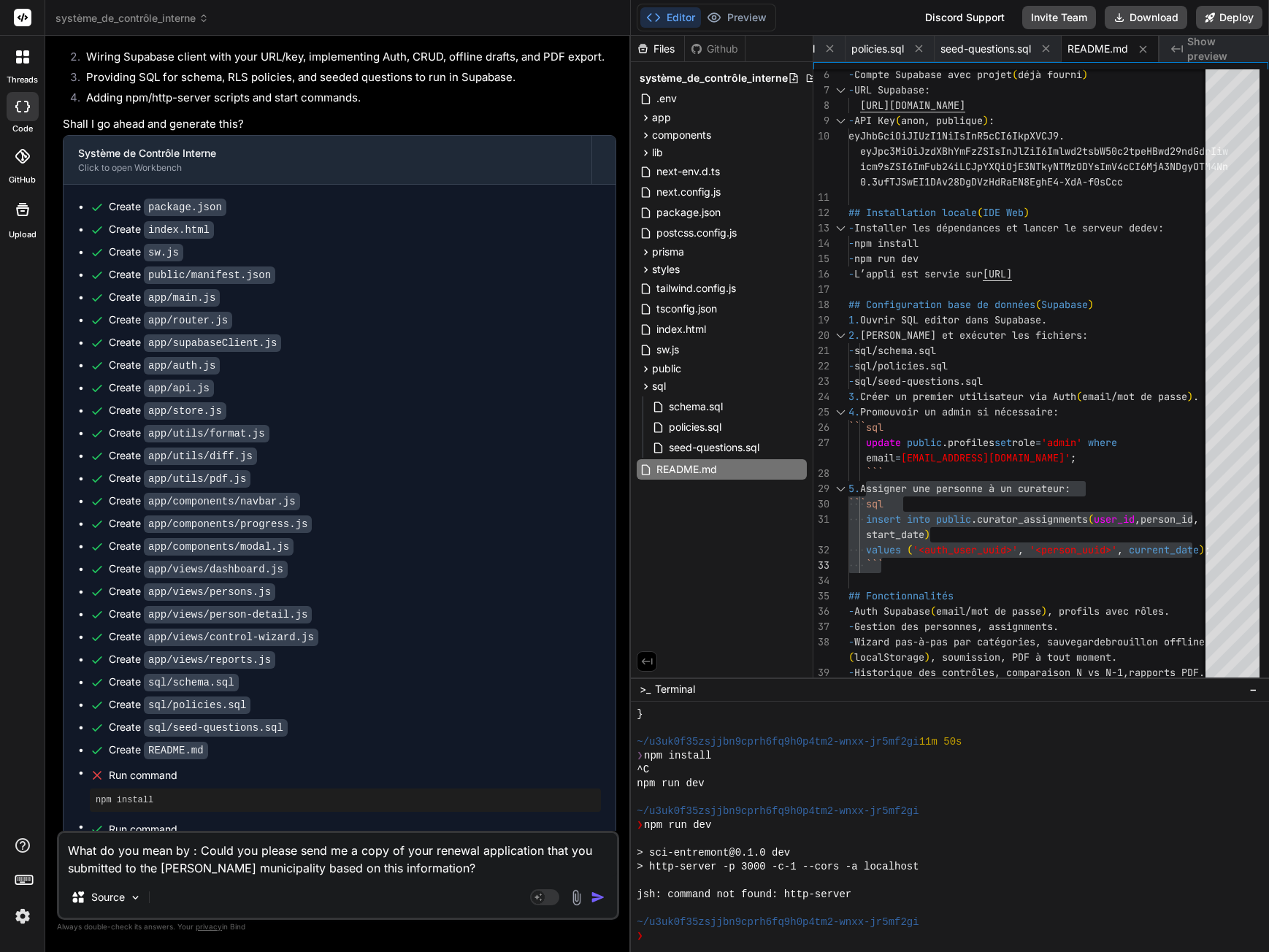
type textarea "x"
type textarea "What do you mean by : Could you please send me a copy of your renewal applicati…"
click at [889, 492] on div "- npm run dev - L’appli est servie sur [URL] ## Configuration base de données (…" at bounding box center [1047, 432] width 397 height 944
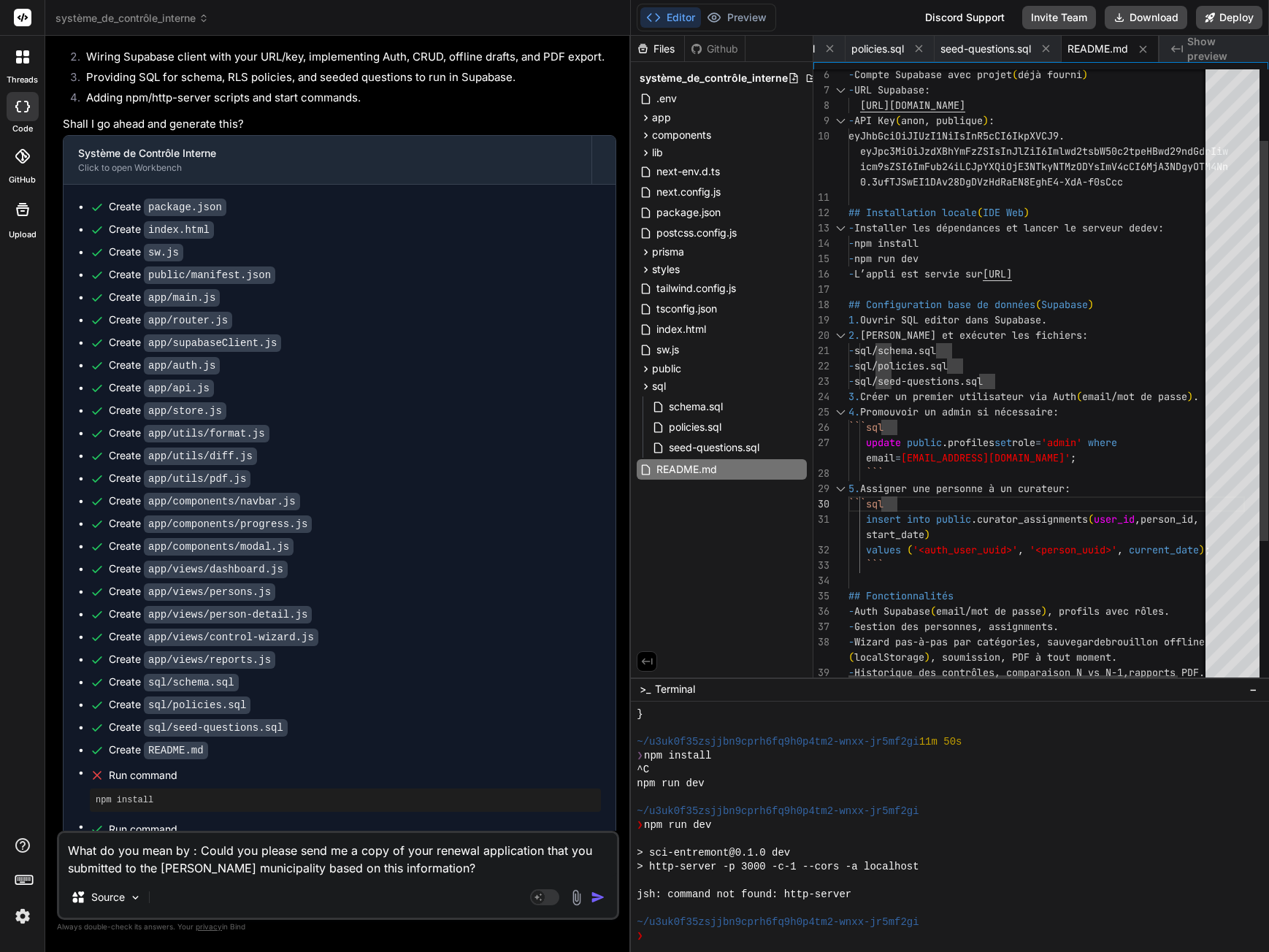
drag, startPoint x: 849, startPoint y: 489, endPoint x: 919, endPoint y: 566, distance: 104.1
click at [919, 566] on div "- npm run dev - L’appli est servie sur [URL] ## Configuration base de données (…" at bounding box center [1047, 432] width 397 height 944
type textarea "```sql update public.profiles set role='admin' where [EMAIL_ADDRESS][DOMAIN_NAM…"
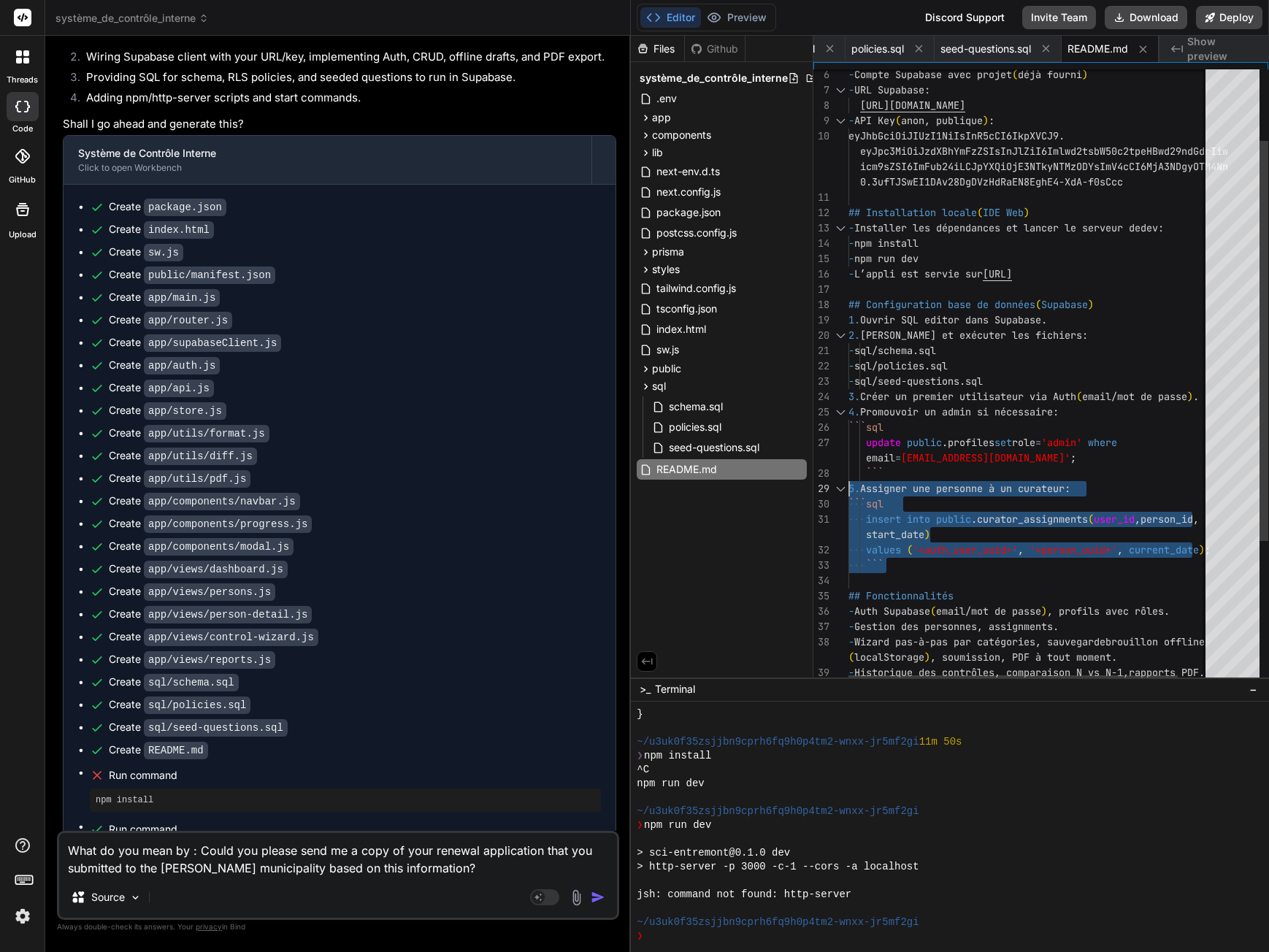
drag, startPoint x: 919, startPoint y: 566, endPoint x: 845, endPoint y: 481, distance: 112.7
click at [849, 481] on div "- npm run dev - L’appli est servie sur [URL] ## Configuration base de données (…" at bounding box center [1047, 432] width 397 height 944
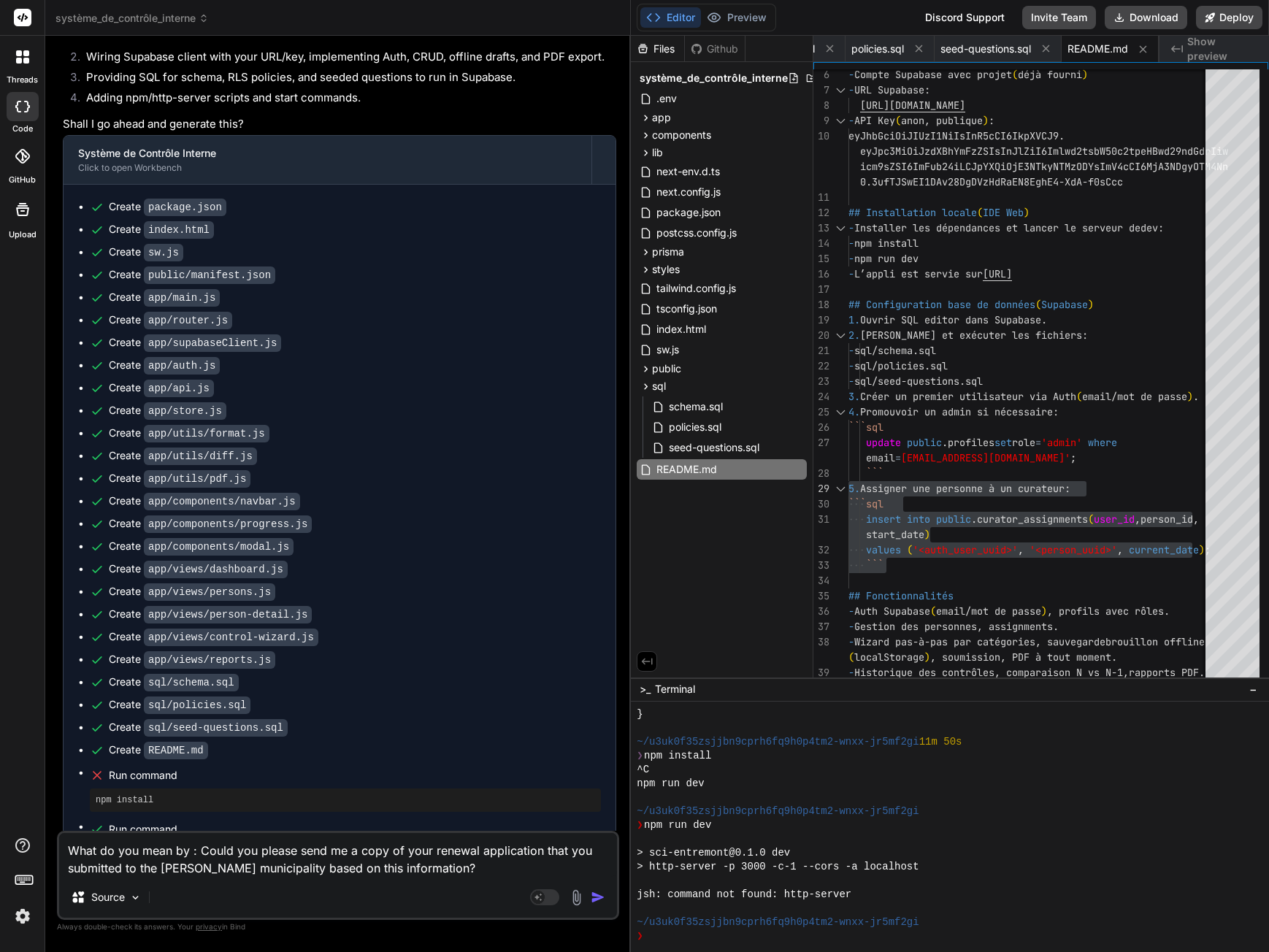
click at [205, 866] on textarea "What do you mean by : Could you please send me a copy of your renewal applicati…" at bounding box center [337, 855] width 558 height 44
drag, startPoint x: 198, startPoint y: 851, endPoint x: 256, endPoint y: 899, distance: 75.3
click at [256, 899] on div "What do you mean by : Could you please send me a copy of your renewal applicati…" at bounding box center [338, 875] width 562 height 89
click at [493, 875] on textarea "What do you mean by : Could you please send me a copy of your renewal applicati…" at bounding box center [337, 855] width 558 height 44
paste textarea "5. Assigner une personne à un curateur: ```sql insert into public.curator_assig…"
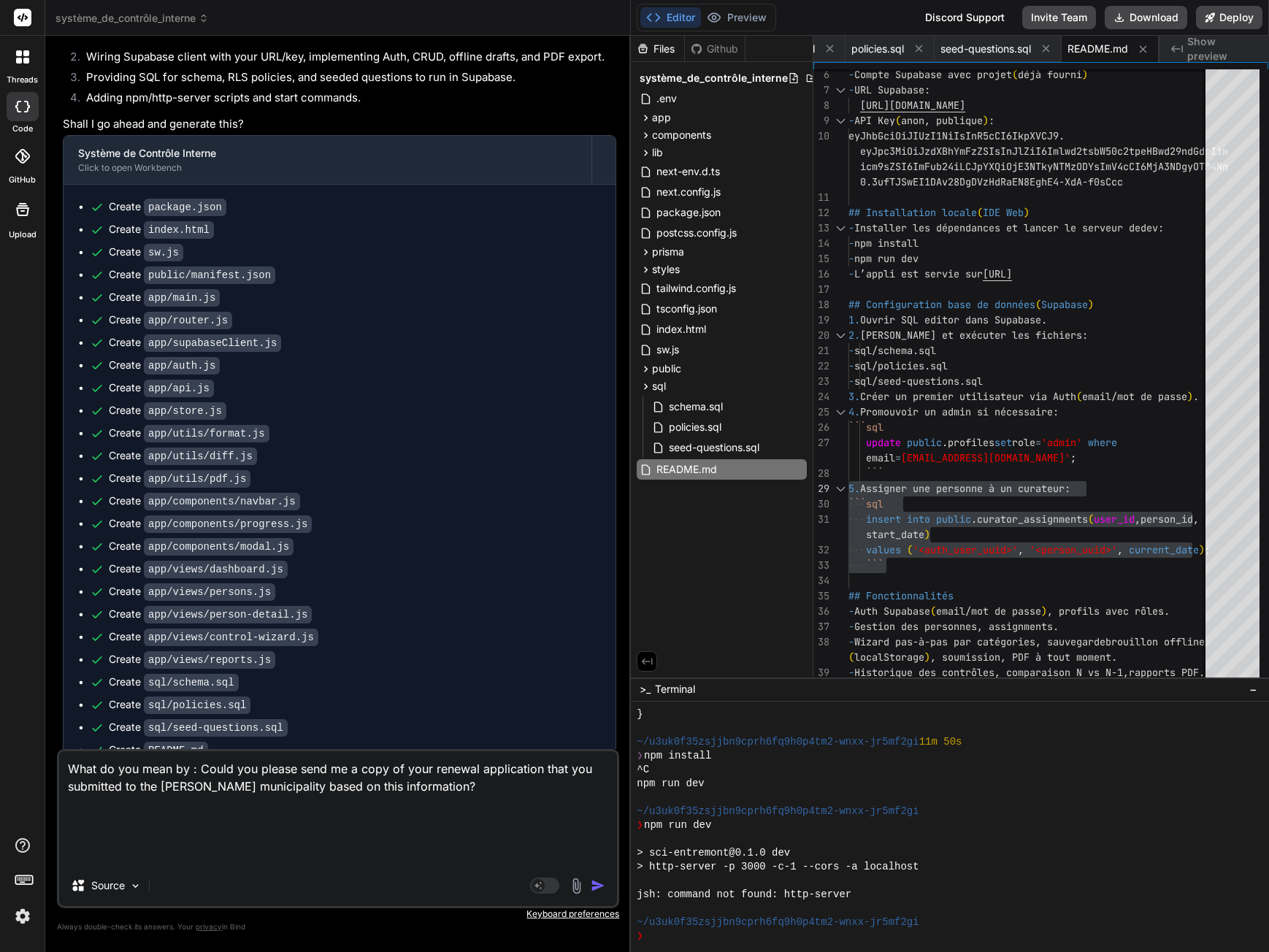
type textarea "What do you mean by : 5. Assigner une personne à un curateur: ```sql insert int…"
type textarea "x"
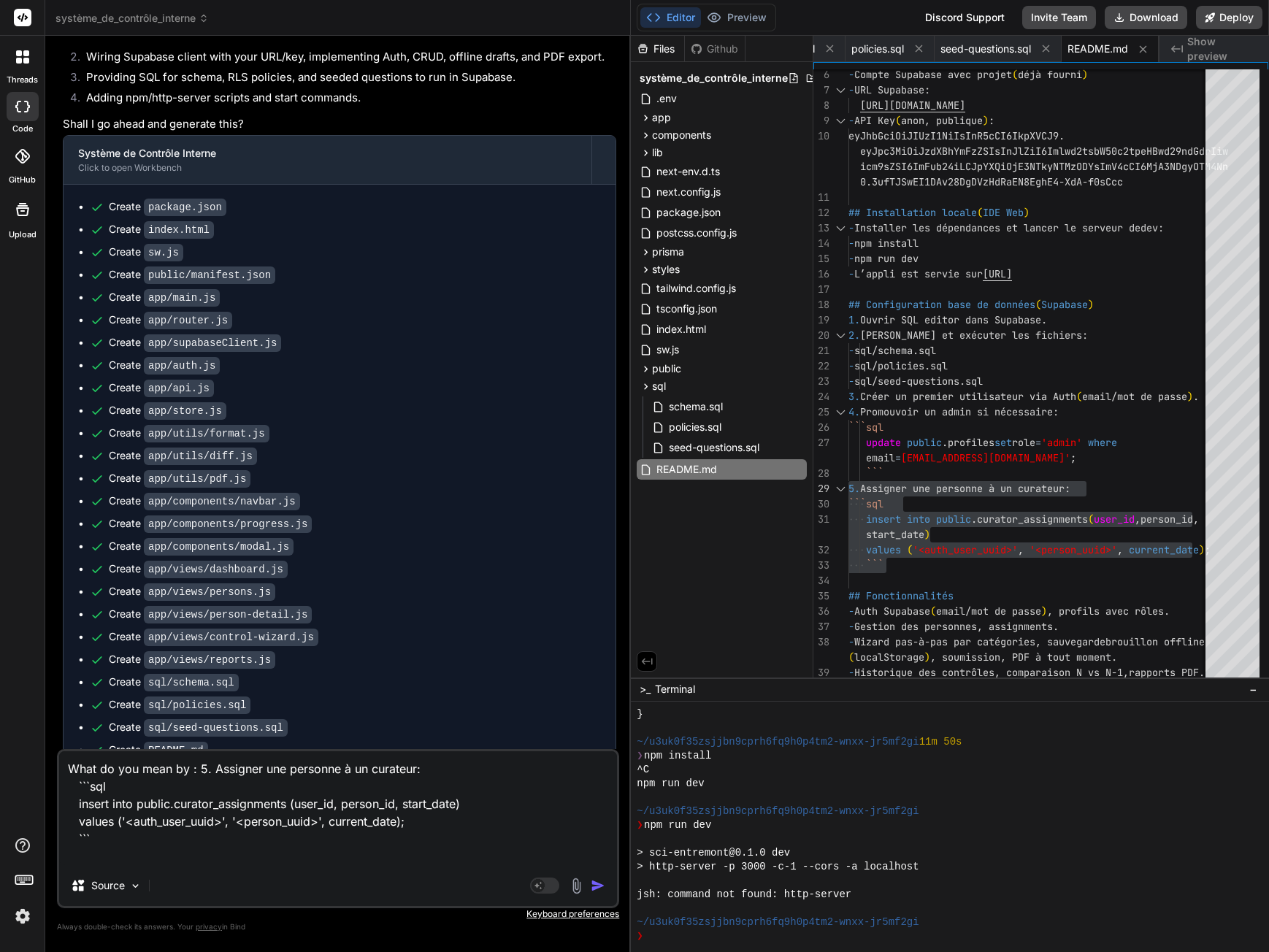
type textarea "What do you mean by : 5. Assigner une personne à un curateur: ```sql insert int…"
type textarea "x"
type textarea "What do you mean by : 5. Assigner une personne à un curateur: ```sql insert int…"
type textarea "x"
type textarea "What do you mean by : 5. Assigner une personne à un curateur: ```sql insert int…"
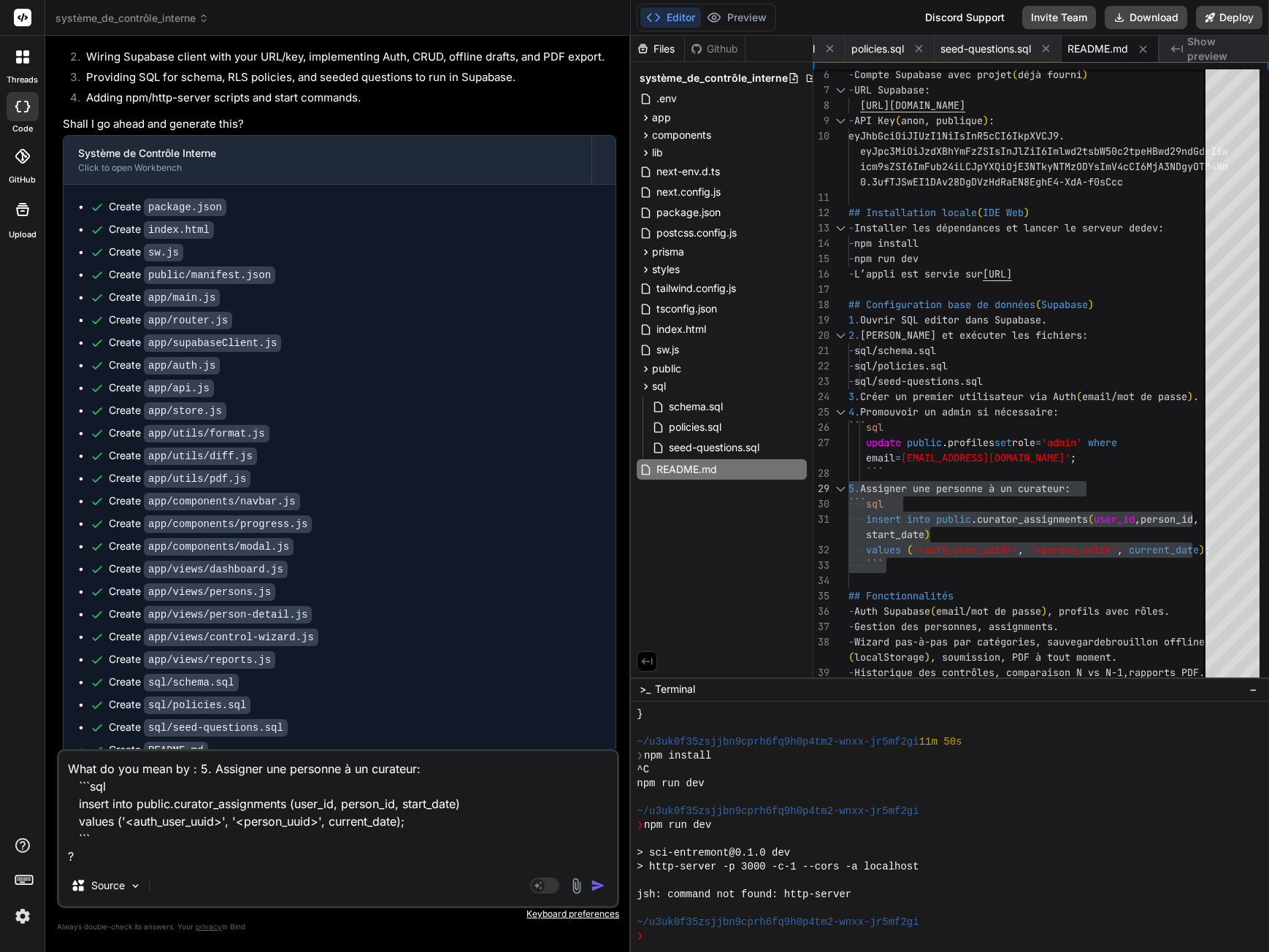
type textarea "x"
type textarea "What do you mean by : 5. Assigner une personne à un curateur: ```sql insert int…"
type textarea "x"
type textarea "What do you mean by : 5. Assigner une personne à un curateur: ```sql insert int…"
type textarea "x"
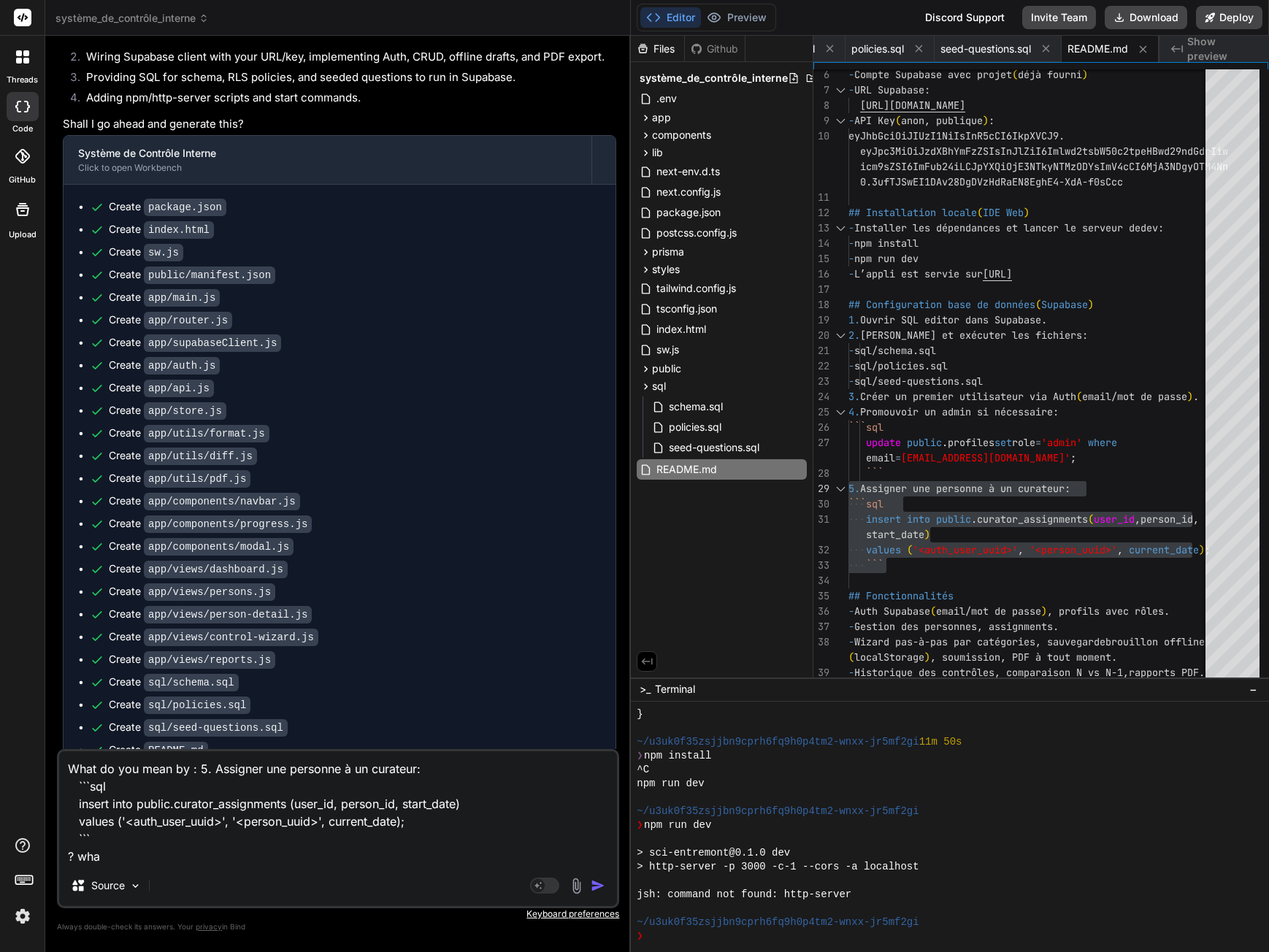
type textarea "What do you mean by : 5. Assigner une personne à un curateur: ```sql insert int…"
type textarea "x"
type textarea "What do you mean by : 5. Assigner une personne à un curateur: ```sql insert int…"
type textarea "x"
type textarea "What do you mean by : 5. Assigner une personne à un curateur: ```sql insert int…"
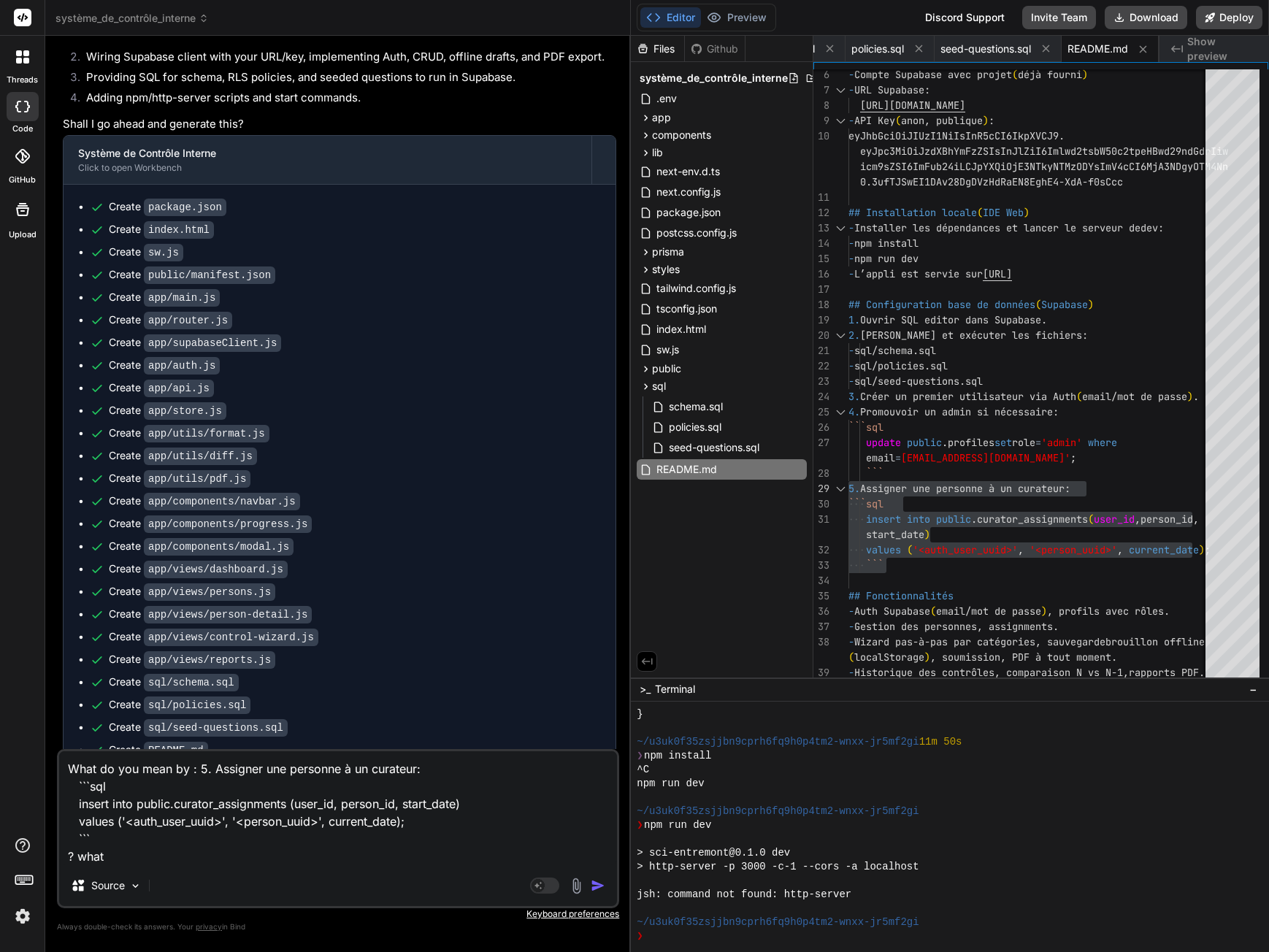
type textarea "x"
type textarea "What do you mean by : 5. Assigner une personne à un curateur: ```sql insert int…"
type textarea "x"
type textarea "What do you mean by : 5. Assigner une personne à un curateur: ```sql insert int…"
type textarea "x"
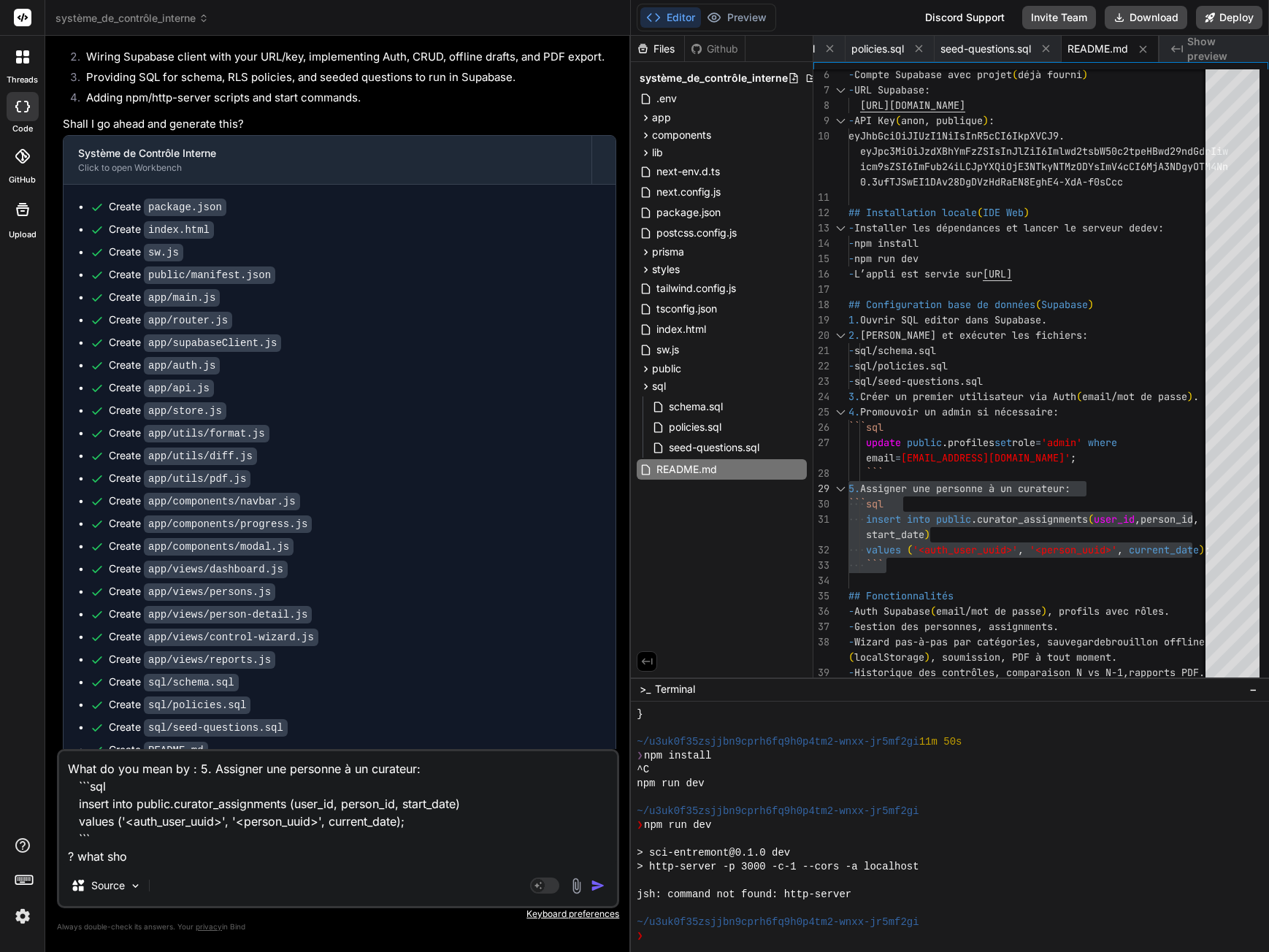
type textarea "What do you mean by : 5. Assigner une personne à un curateur: ```sql insert int…"
type textarea "x"
type textarea "What do you mean by : 5. Assigner une personne à un curateur: ```sql insert int…"
type textarea "x"
type textarea "What do you mean by : 5. Assigner une personne à un curateur: ```sql insert int…"
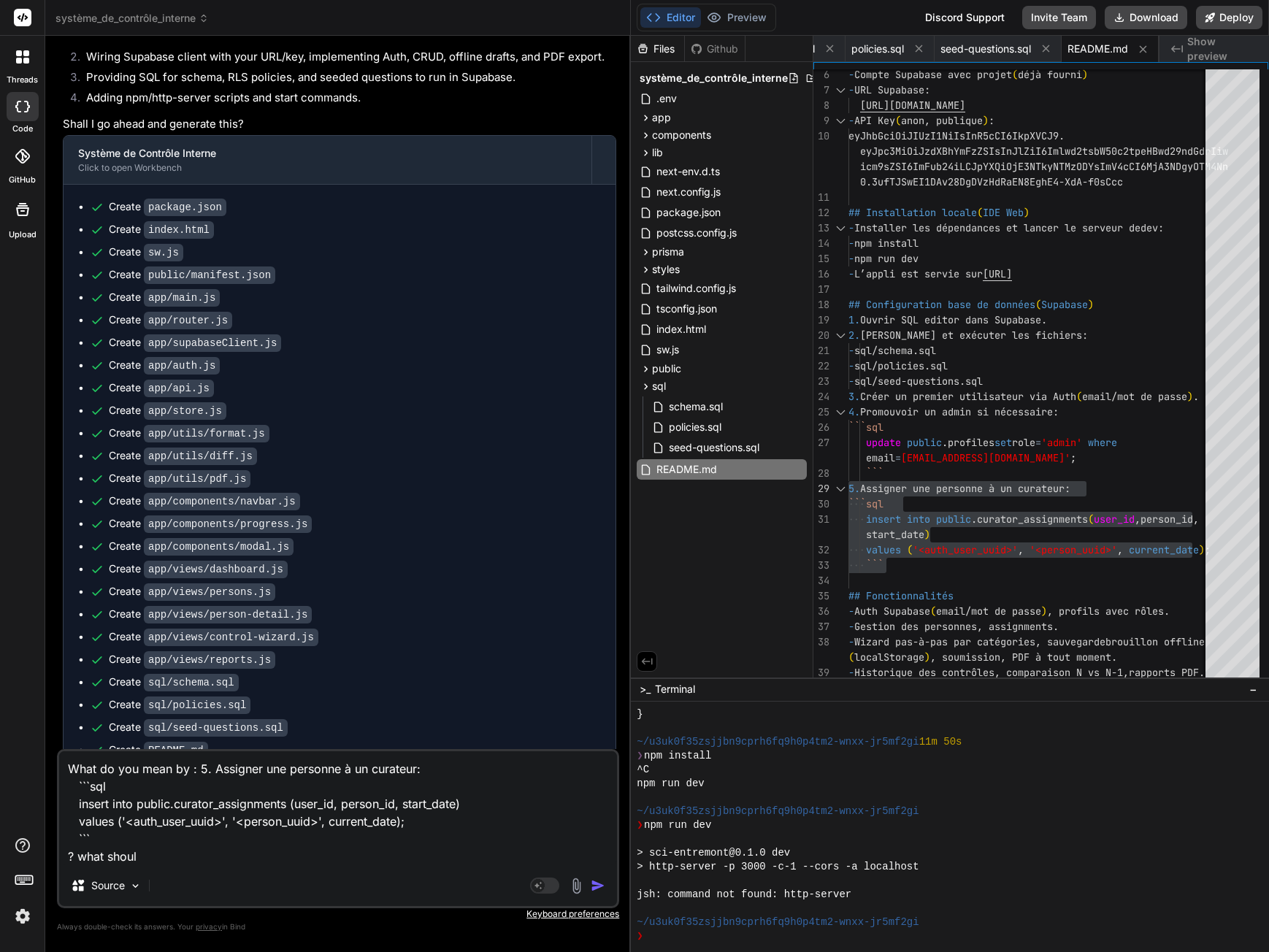
type textarea "x"
type textarea "What do you mean by : 5. Assigner une personne à un curateur: ```sql insert int…"
type textarea "x"
type textarea "What do you mean by : 5. Assigner une personne à un curateur: ```sql insert int…"
type textarea "x"
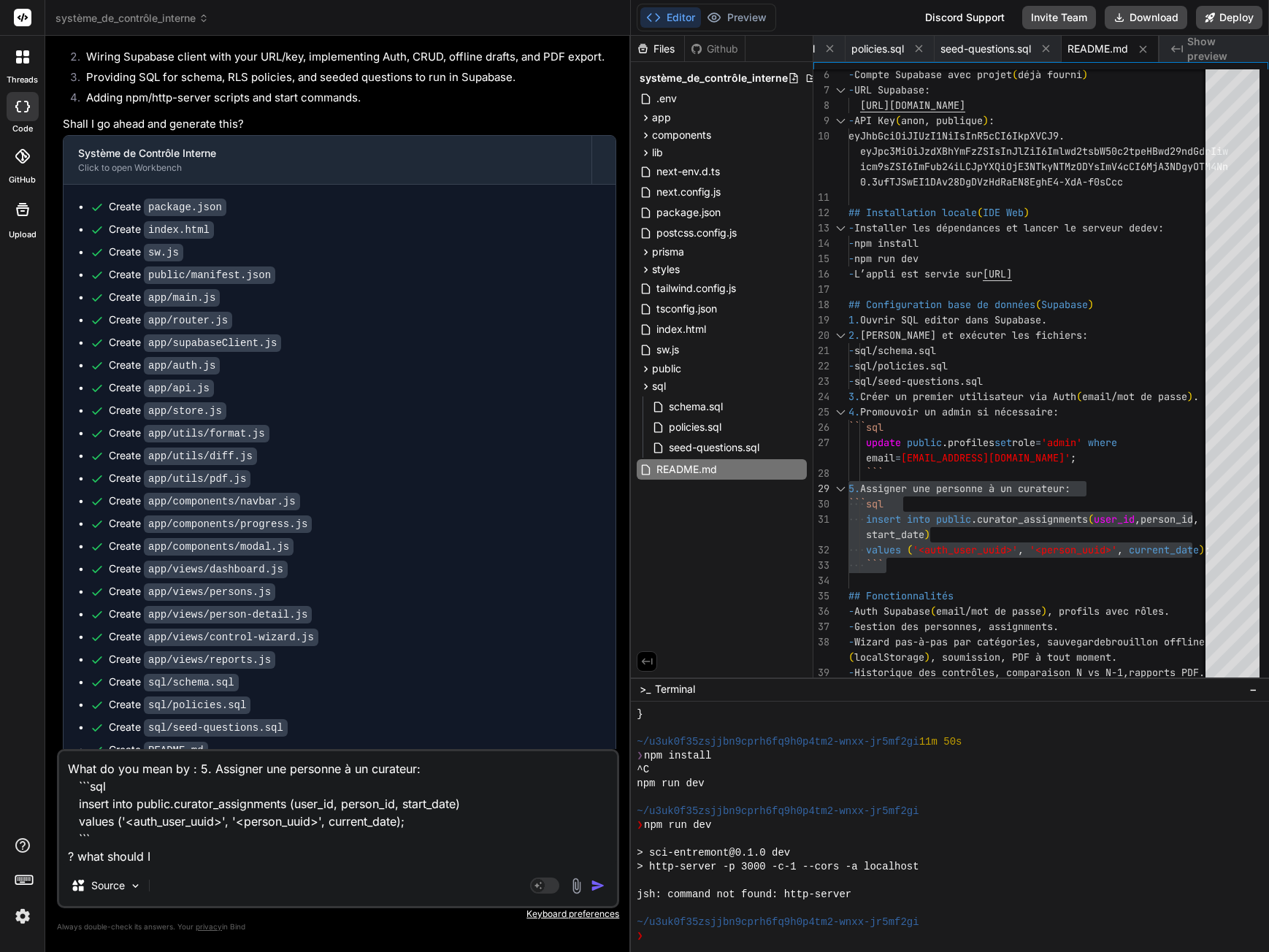
type textarea "What do you mean by : 5. Assigner une personne à un curateur: ```sql insert int…"
type textarea "x"
type textarea "What do you mean by : 5. Assigner une personne à un curateur: ```sql insert int…"
type textarea "x"
type textarea "What do you mean by : 5. Assigner une personne à un curateur: ```sql insert int…"
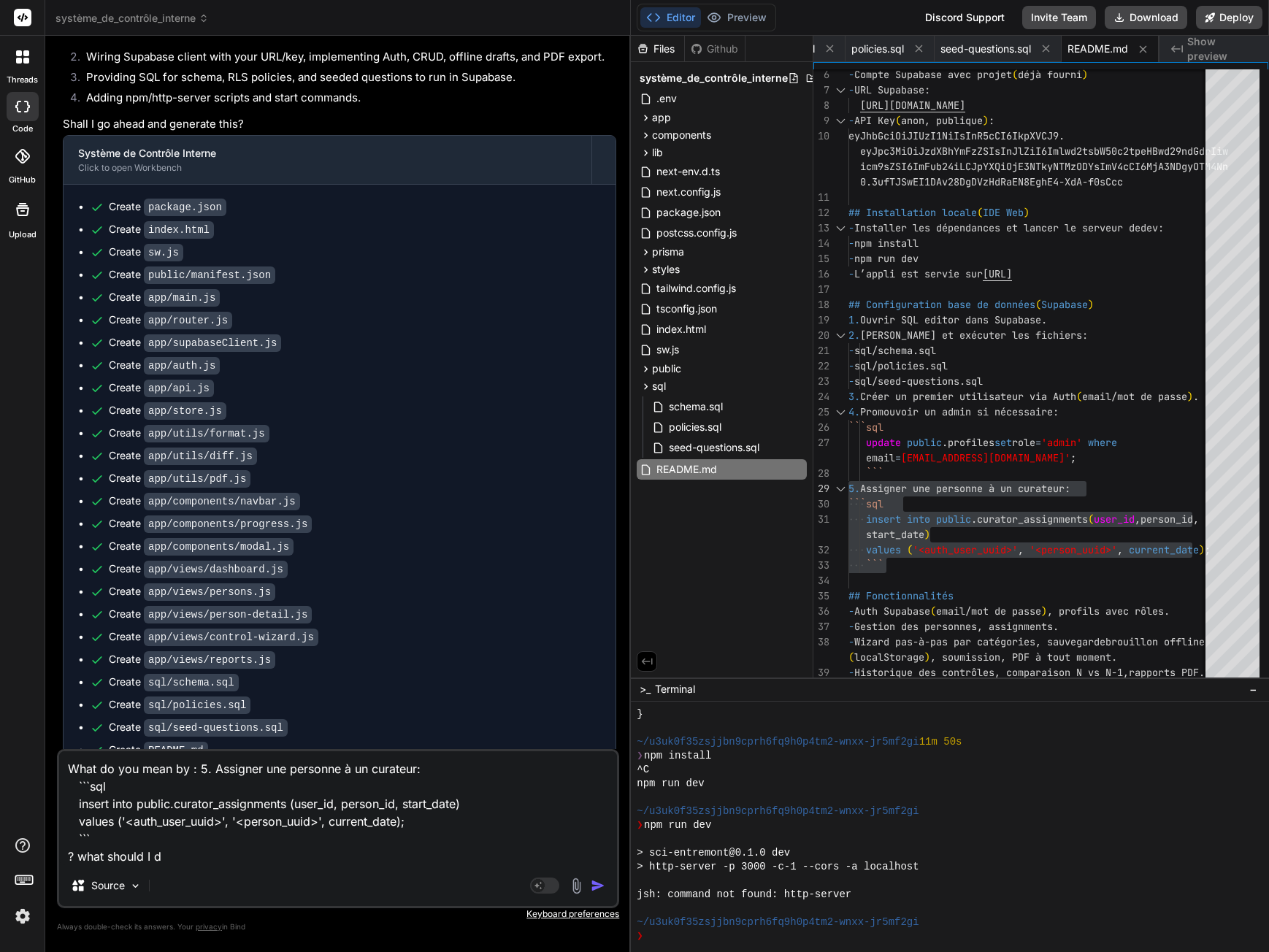
type textarea "x"
type textarea "What do you mean by : 5. Assigner une personne à un curateur: ```sql insert int…"
type textarea "x"
type textarea "What do you mean by : 5. Assigner une personne à un curateur: ```sql insert int…"
type textarea "x"
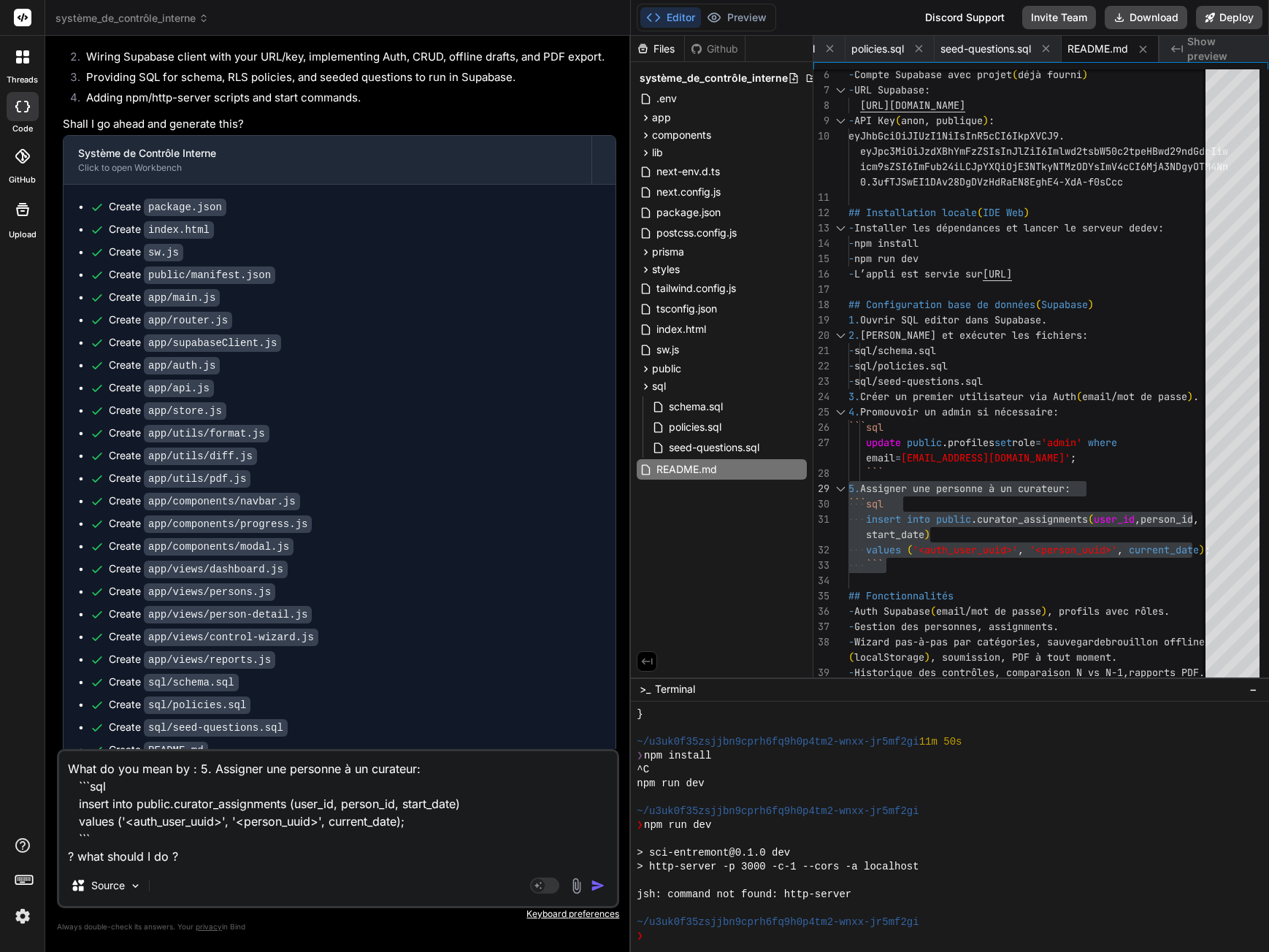
type textarea "What do you mean by : 5. Assigner une personne à un curateur: ```sql insert int…"
type textarea "x"
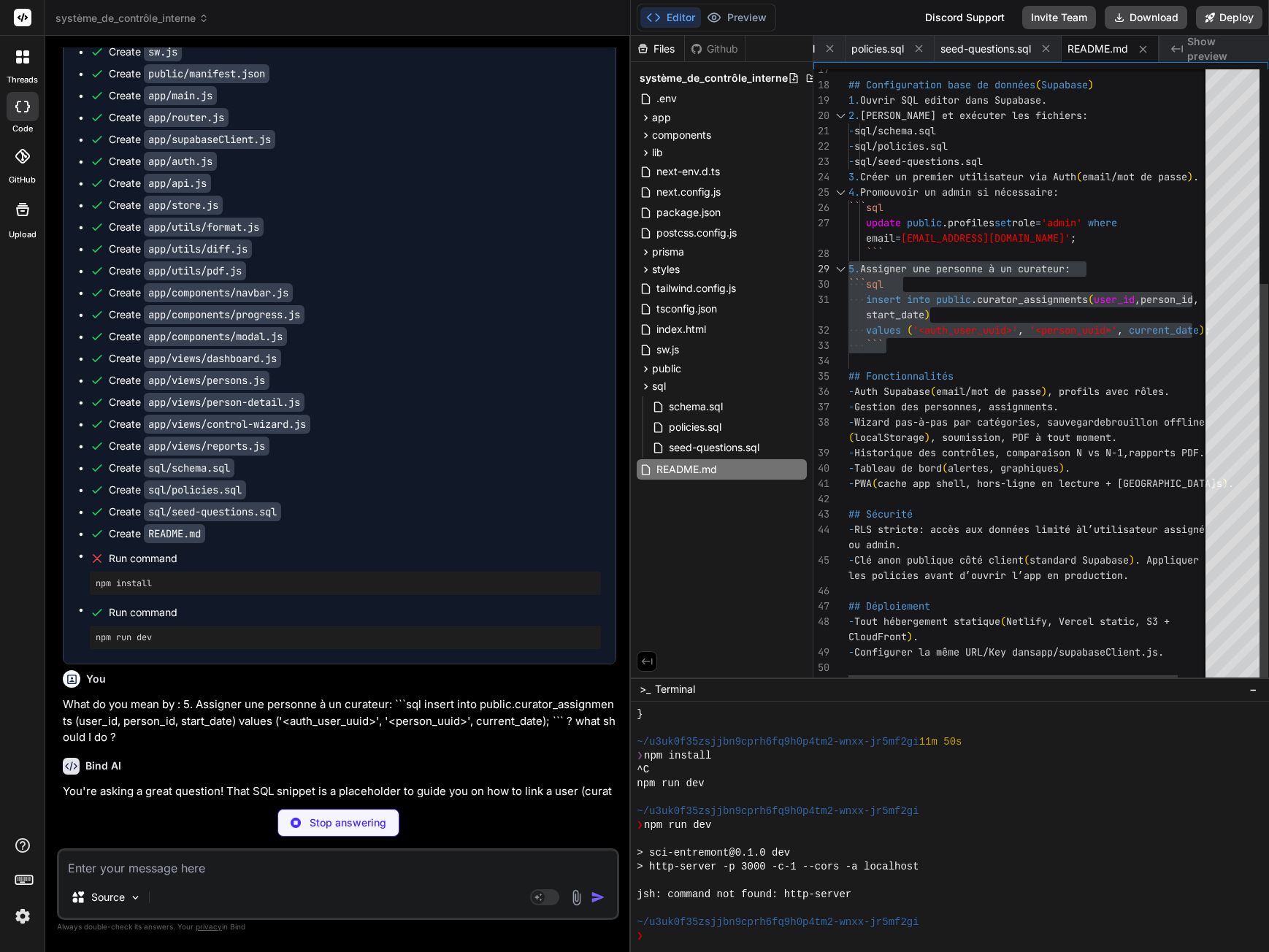
scroll to position [4917, 0]
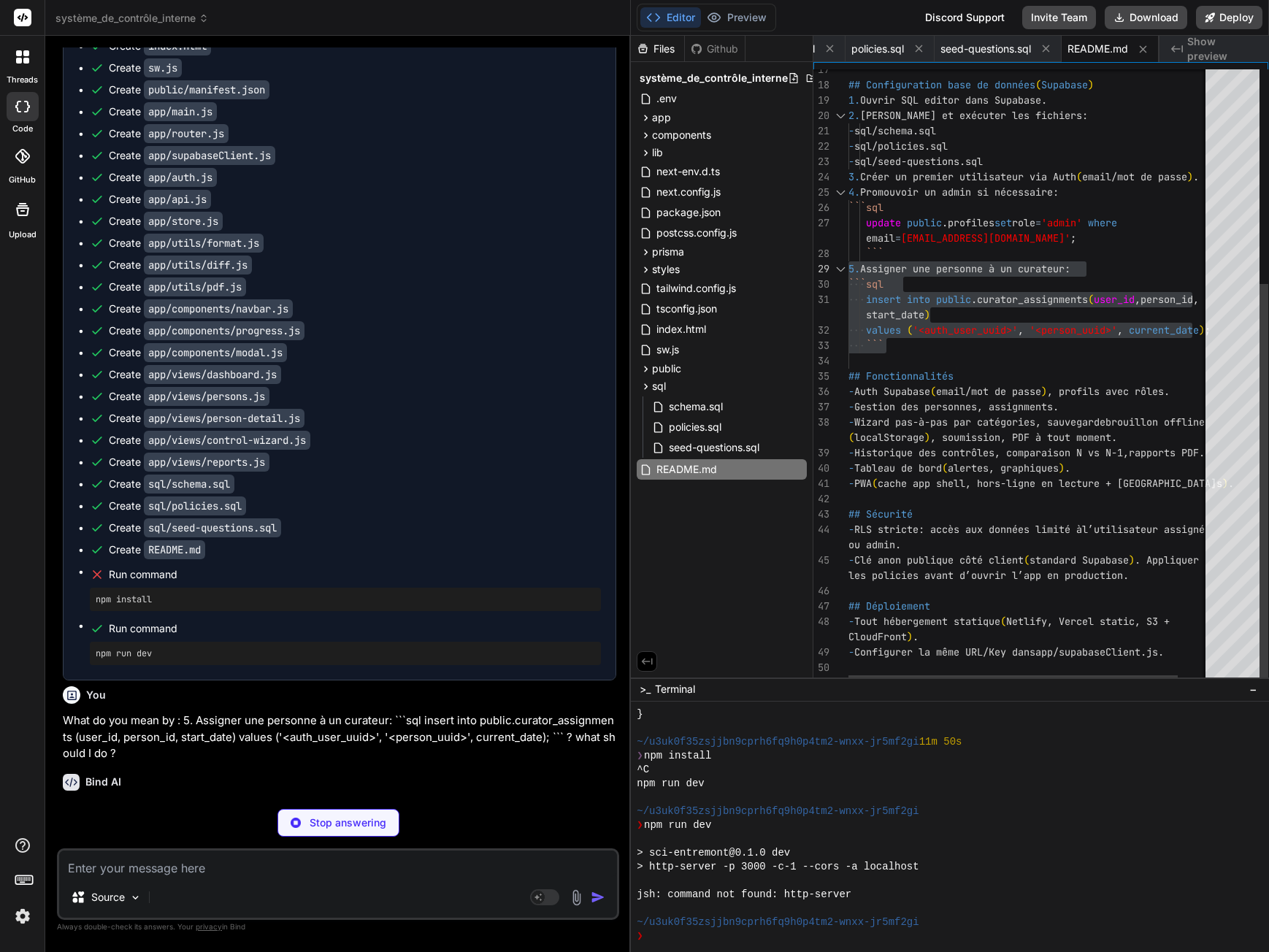
type textarea "x"
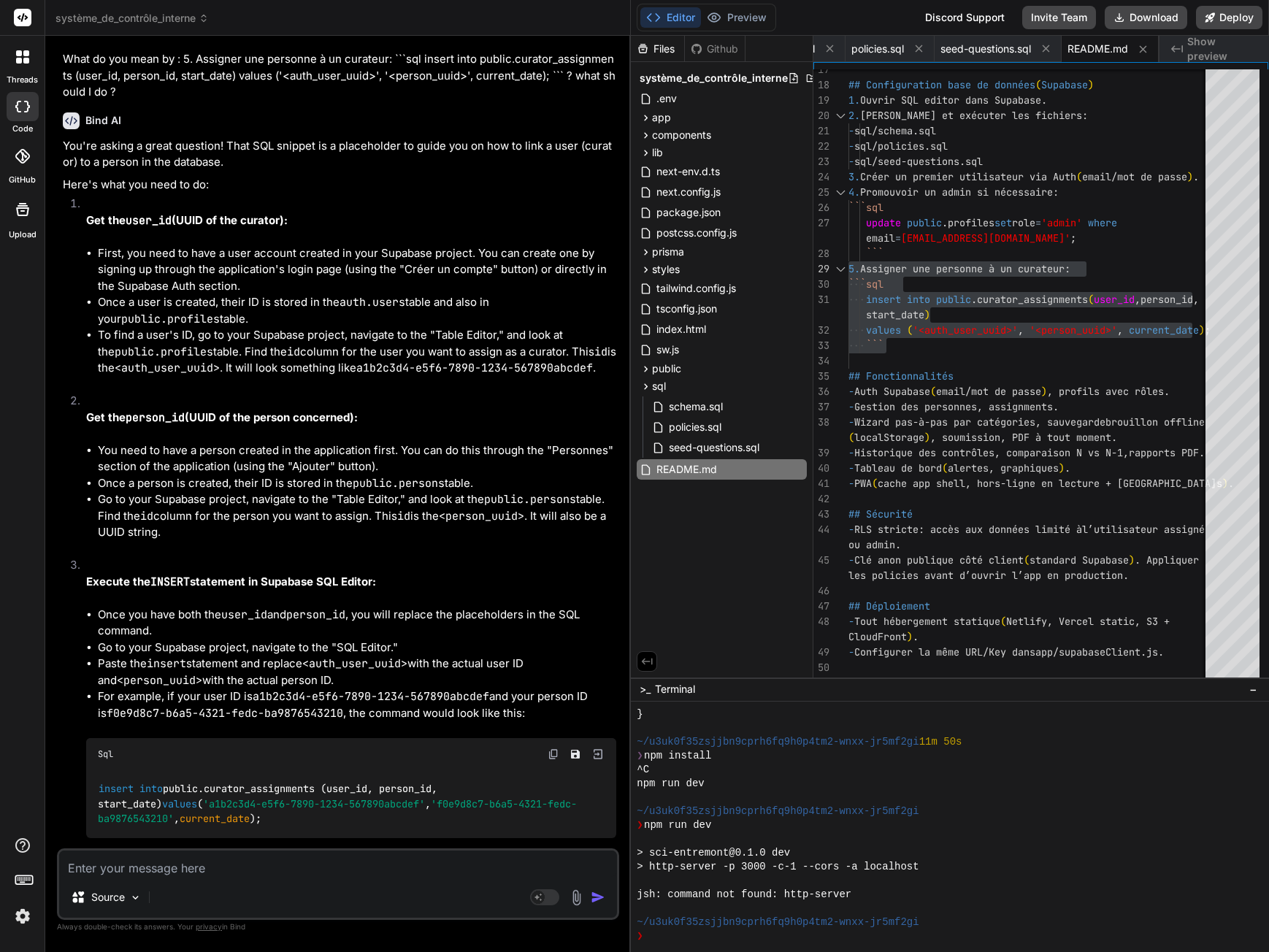
scroll to position [5642, 0]
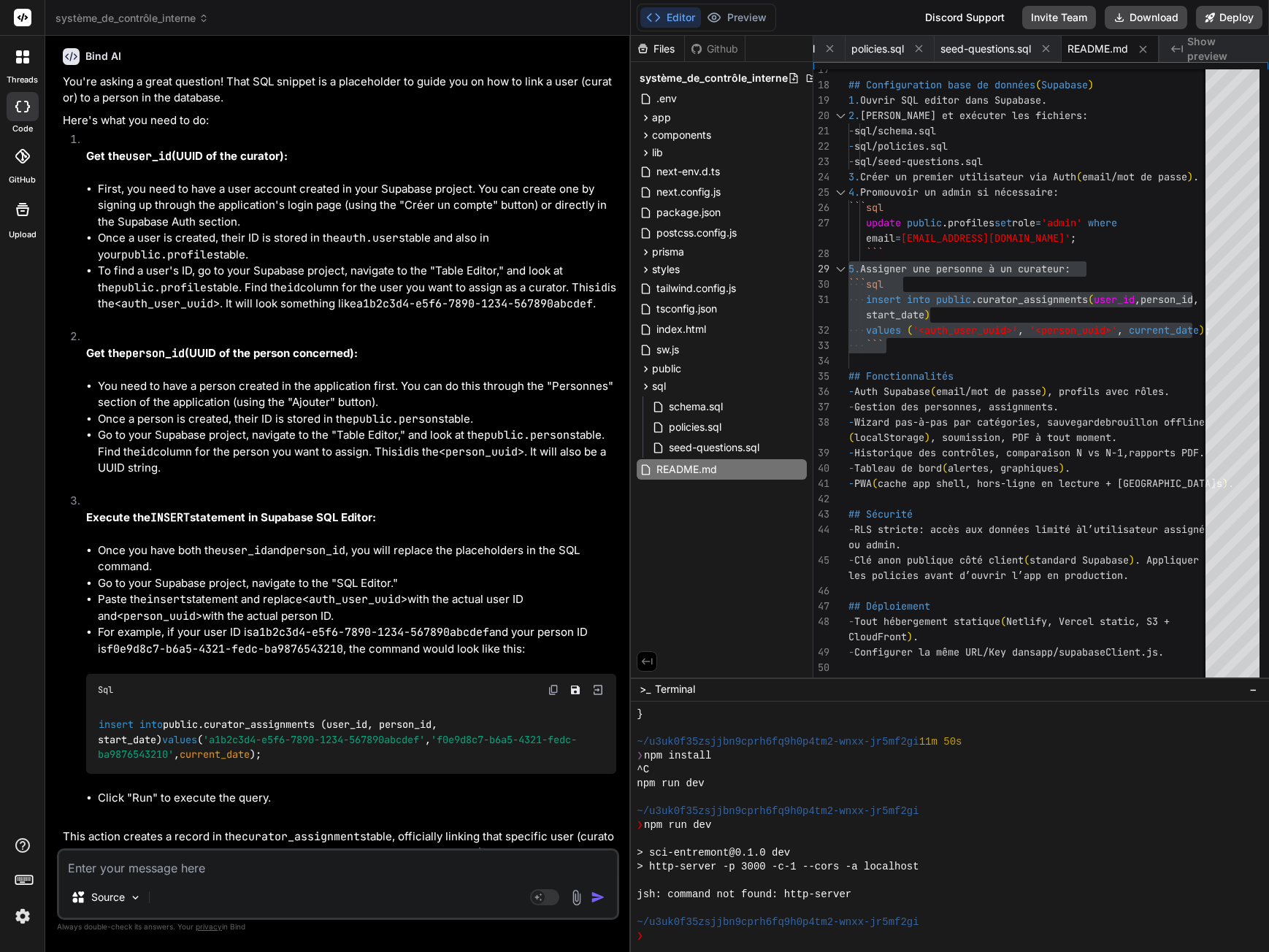
click at [195, 872] on textarea at bounding box center [337, 864] width 558 height 27
type textarea "I"
type textarea "x"
type textarea "I"
type textarea "x"
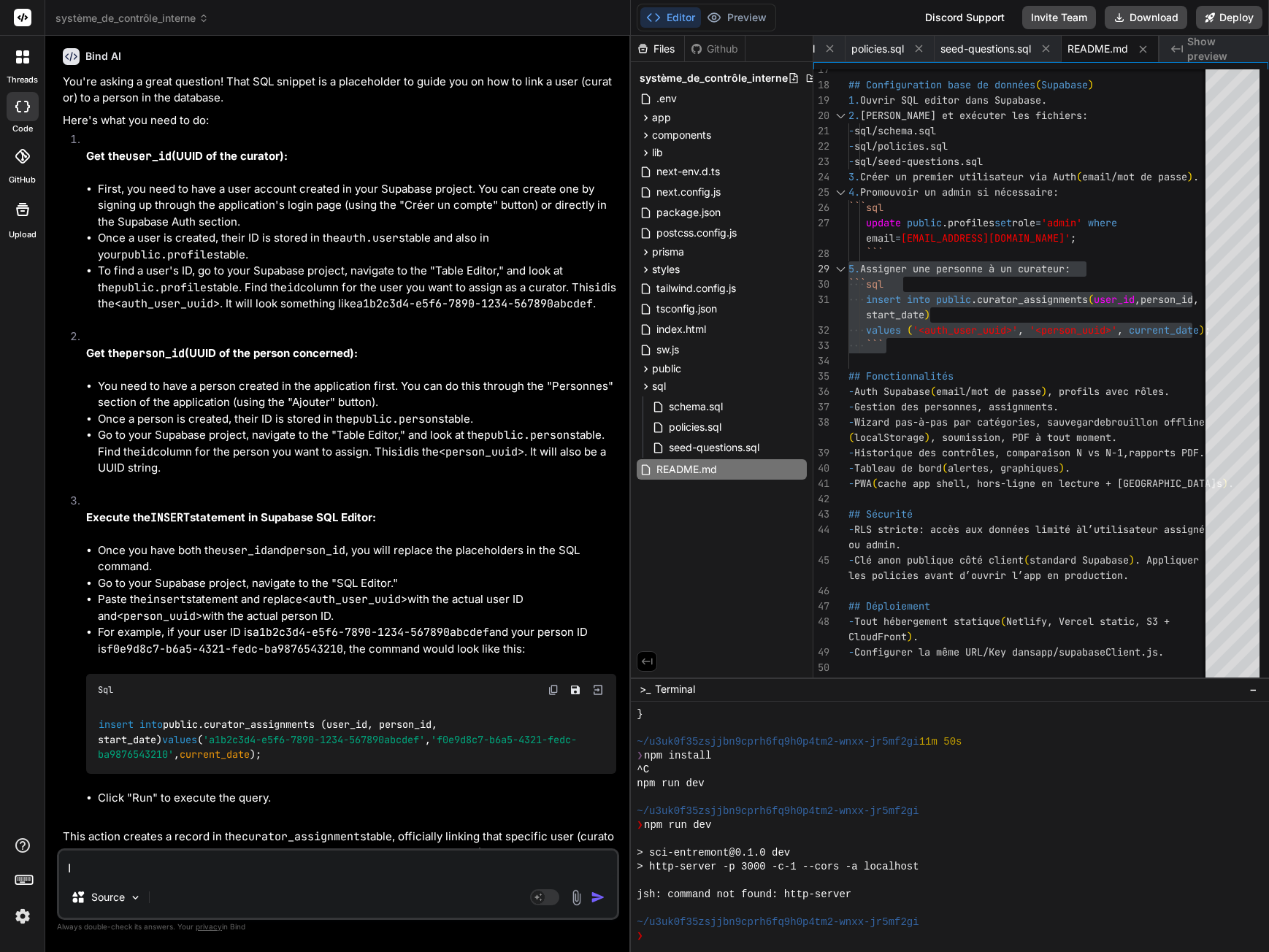
type textarea "I d"
type textarea "x"
type textarea "I do"
type textarea "x"
type textarea "I don"
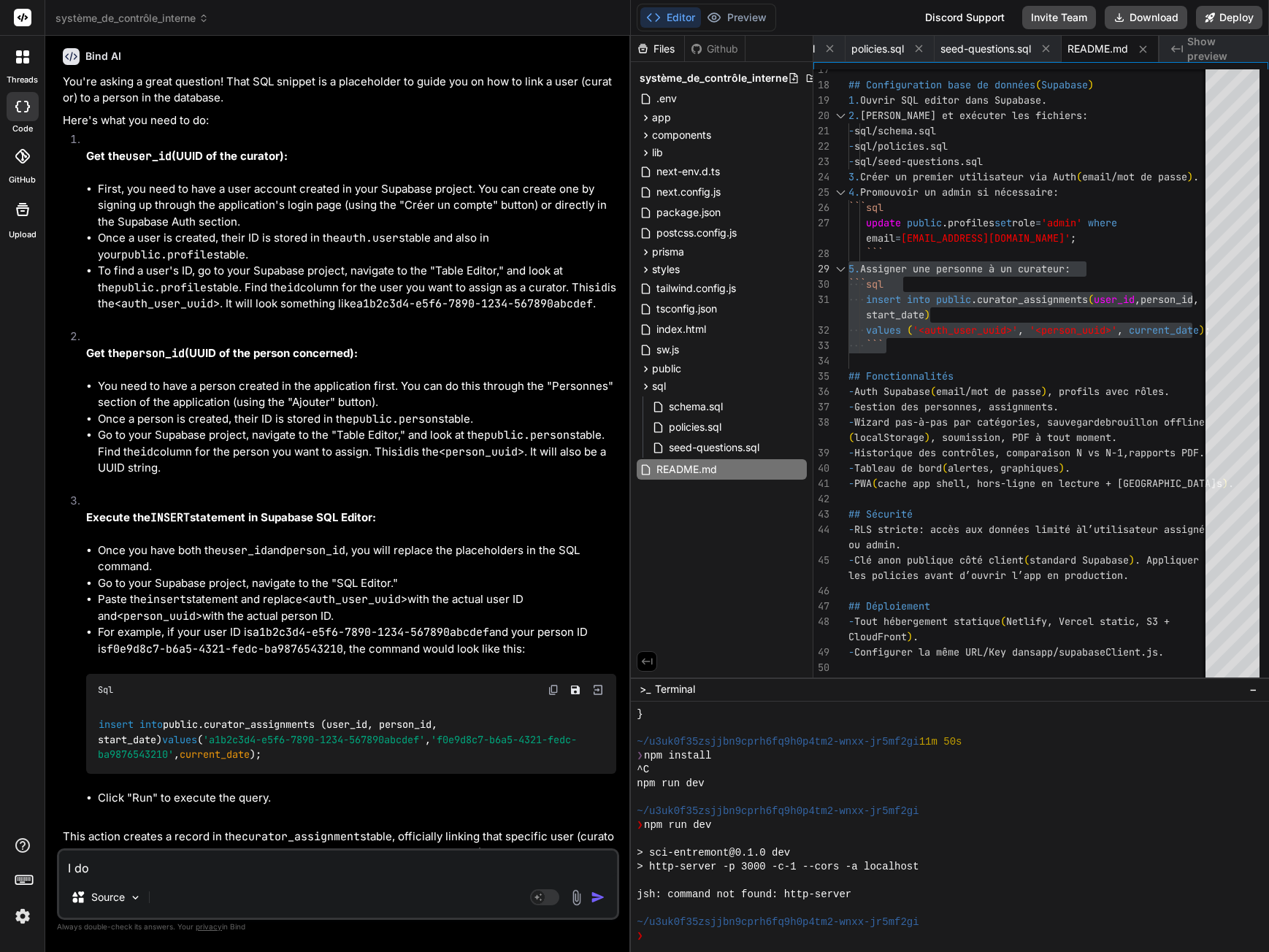
type textarea "x"
type textarea "I don'"
type textarea "x"
type textarea "I don't"
type textarea "x"
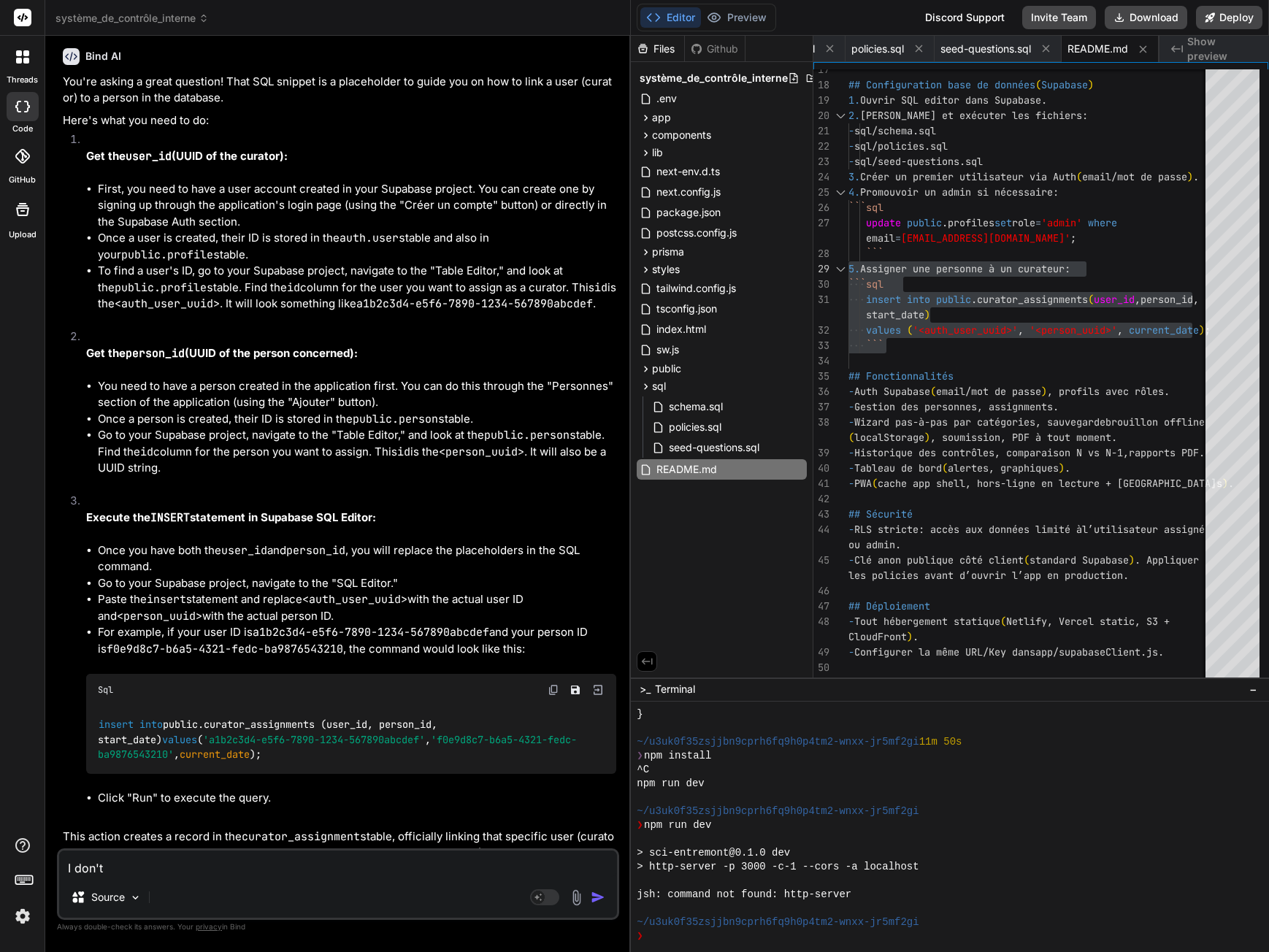
type textarea "I don't"
type textarea "x"
type textarea "I don't h"
type textarea "x"
type textarea "I don't ha"
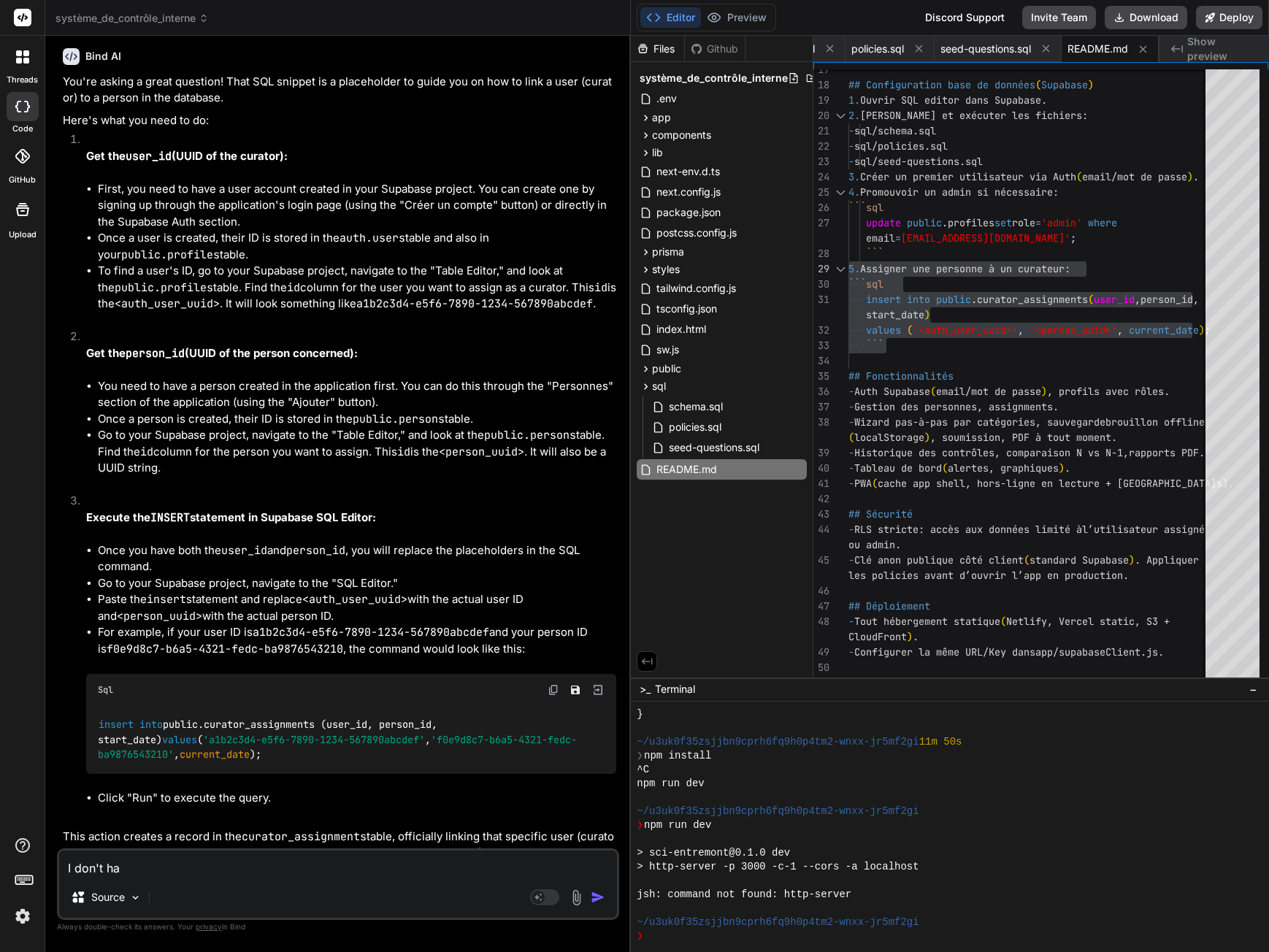
type textarea "x"
type textarea "I don't hav"
type textarea "x"
type textarea "I don't have"
type textarea "x"
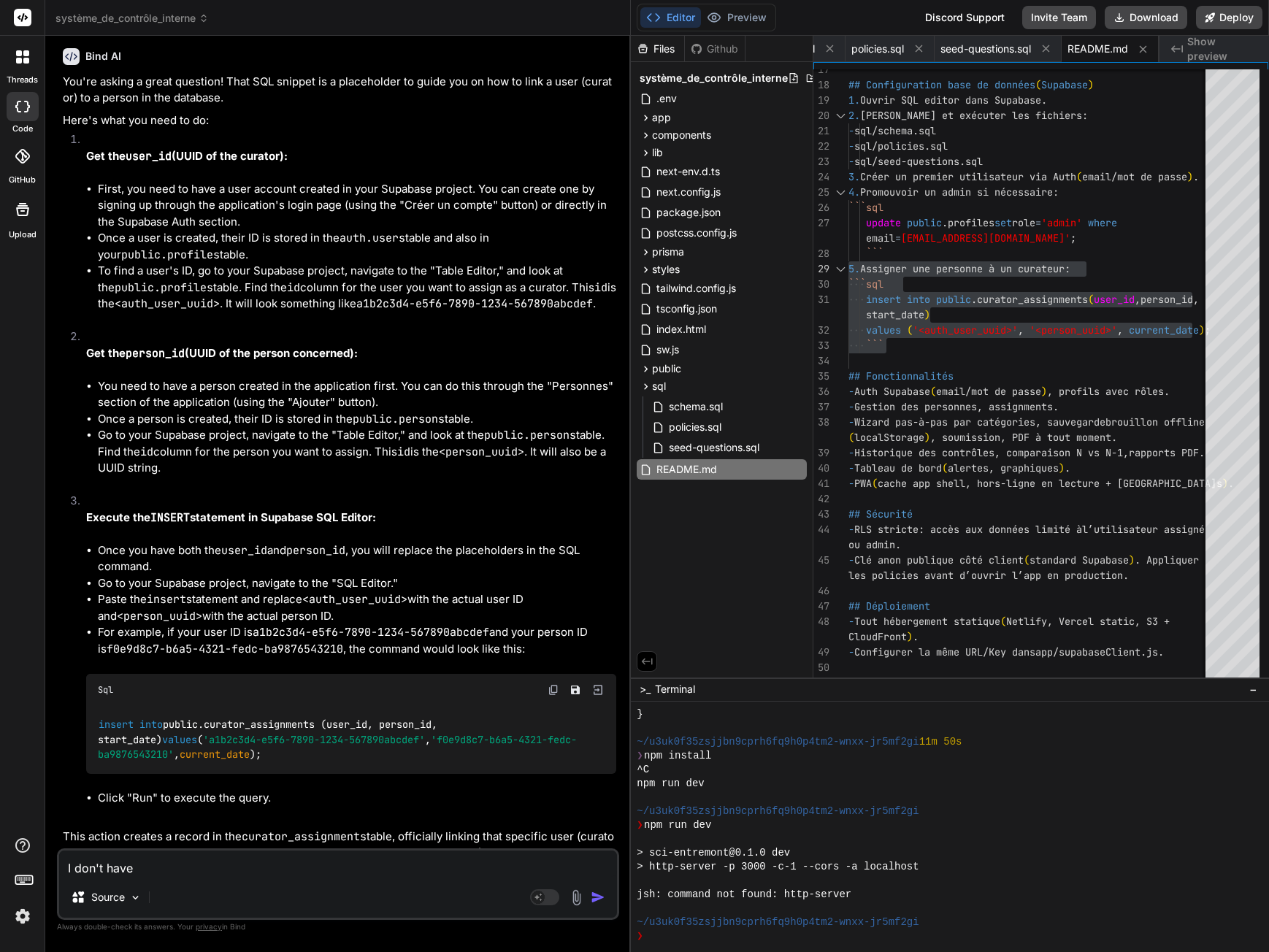
type textarea "I don't have"
type textarea "x"
type textarea "I don't have a"
type textarea "x"
type textarea "I don't have an"
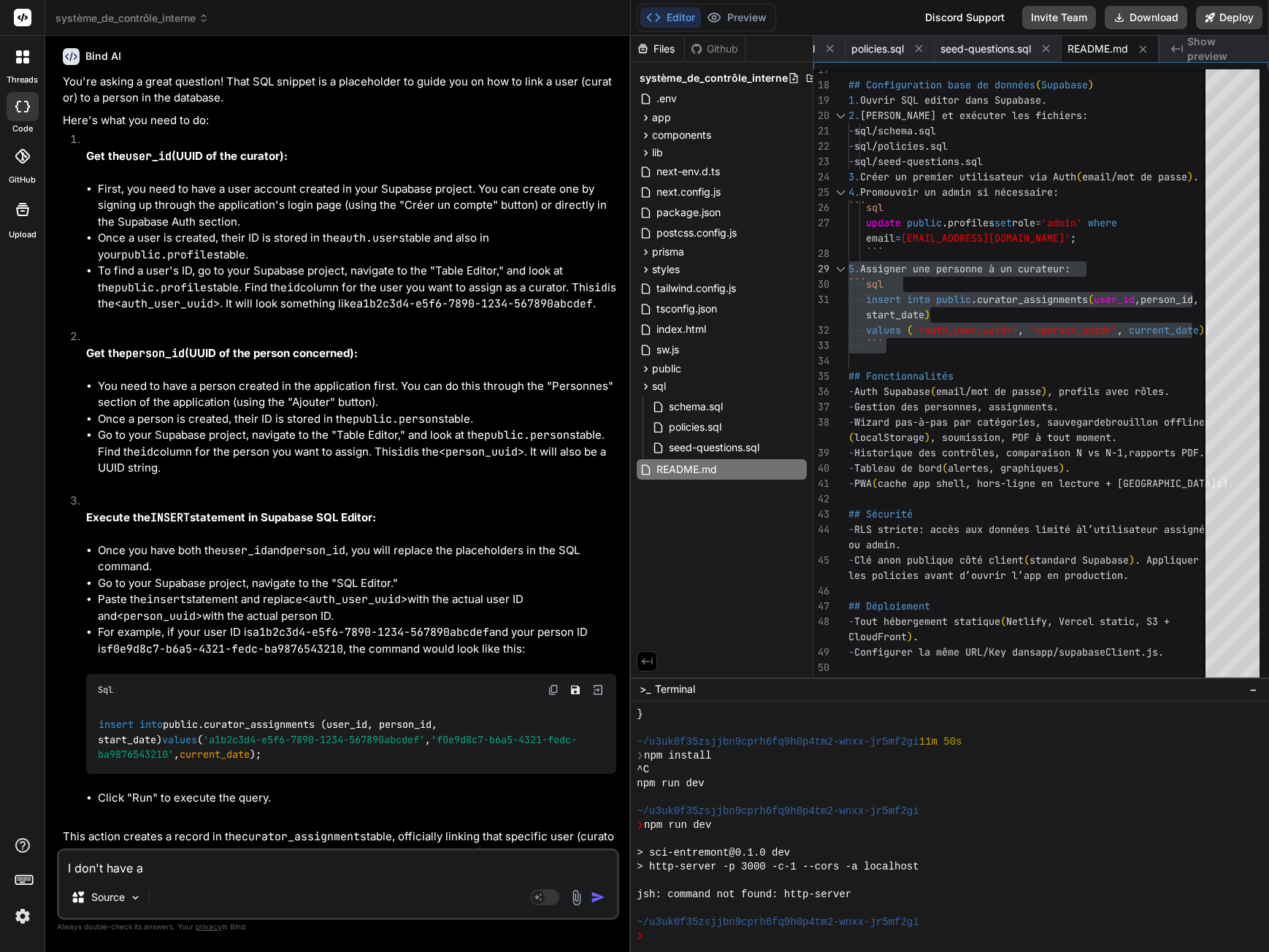
type textarea "x"
type textarea "I don't have any"
type textarea "x"
type textarea "I don't have any"
type textarea "x"
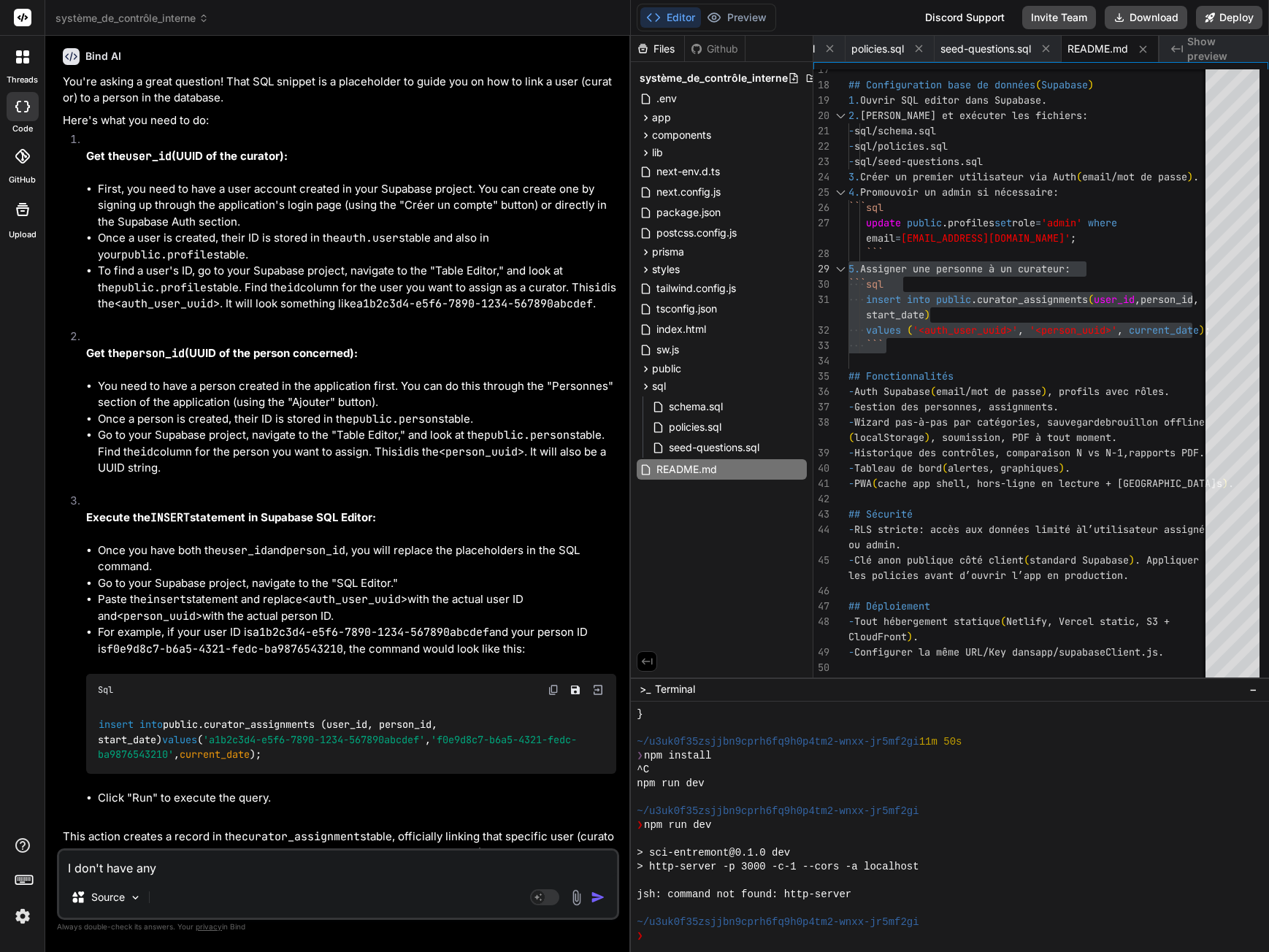
type textarea "I don't have any p"
type textarea "x"
type textarea "I don't have any pr"
type textarea "x"
type textarea "I don't have any pre"
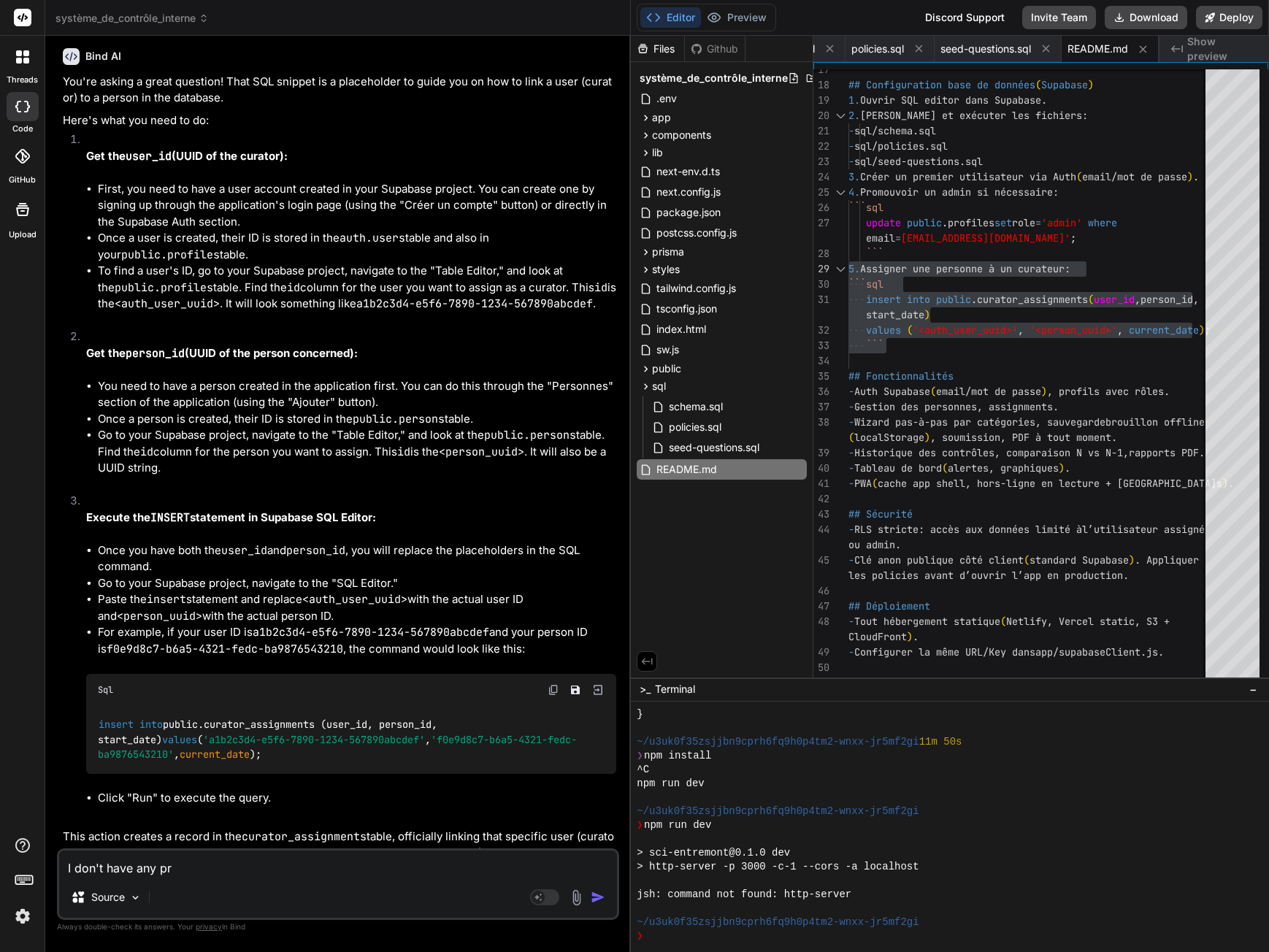
type textarea "x"
type textarea "I don't have any prev"
type textarea "x"
type textarea "I don't have any previ"
type textarea "x"
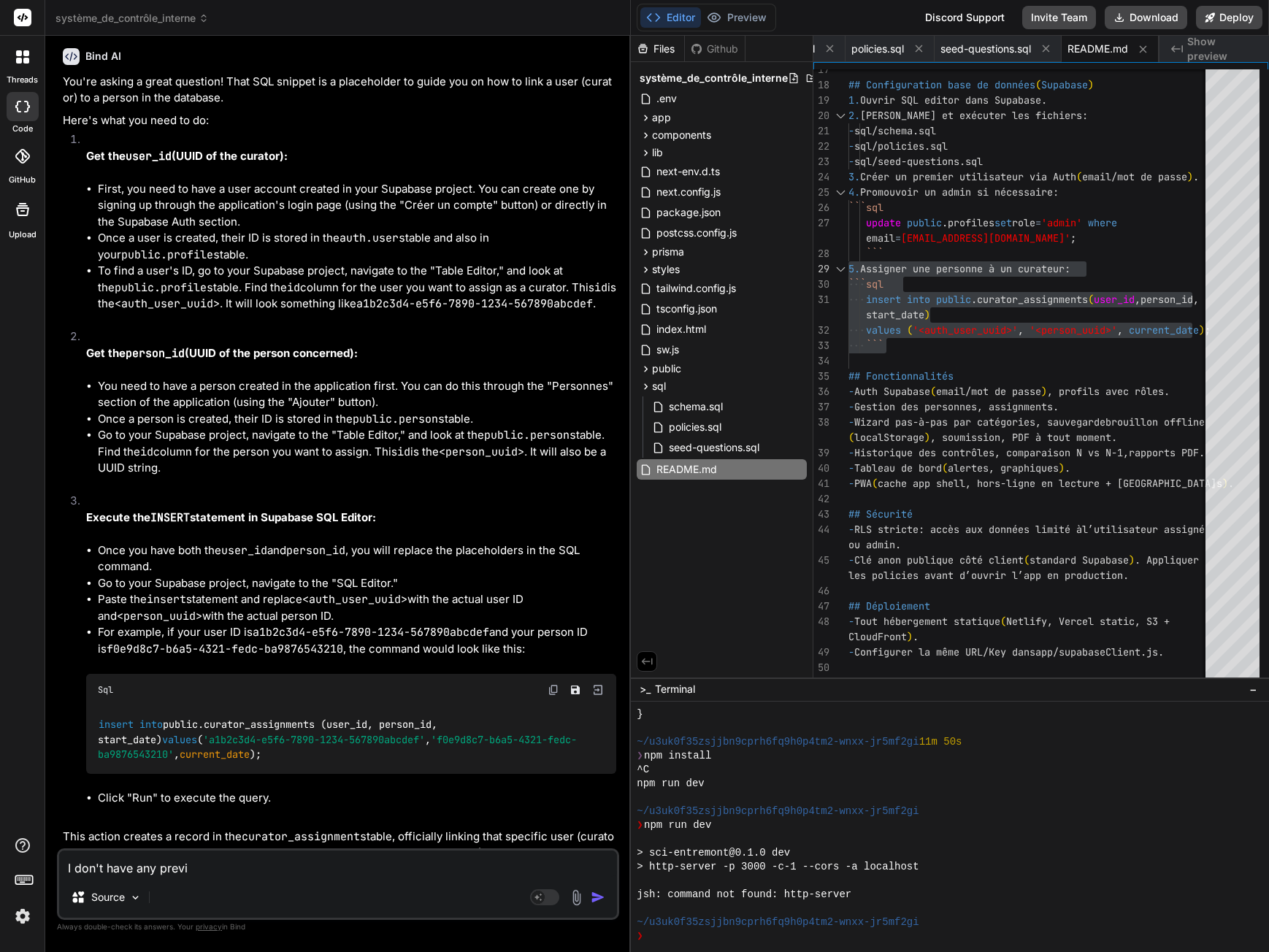
type textarea "I don't have any previe"
type textarea "x"
type textarea "I don't have any preview"
type textarea "x"
type textarea "I don't have any preview"
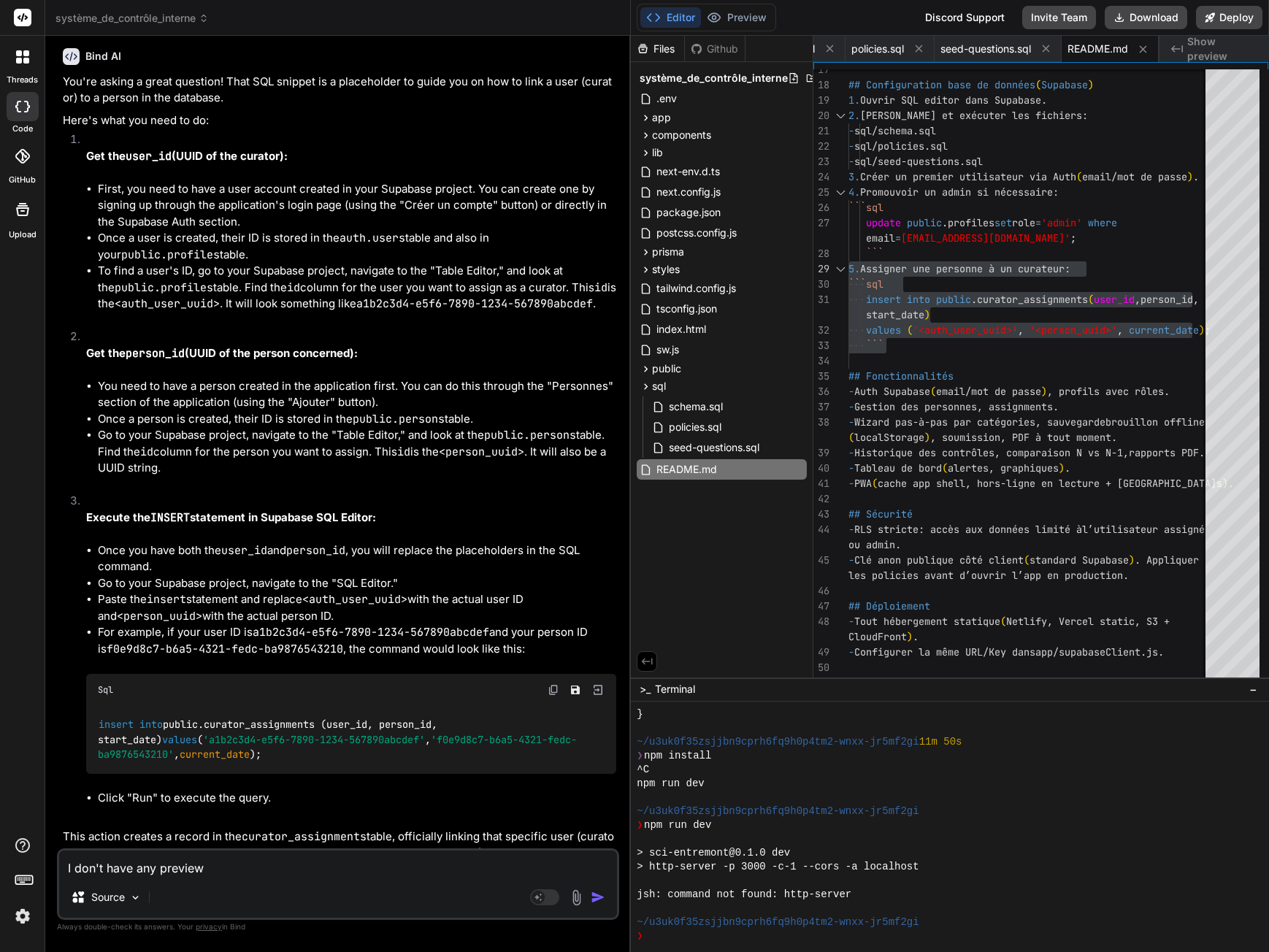
type textarea "x"
type textarea "I don't have any preview o"
type textarea "x"
type textarea "I don't have any preview of"
type textarea "x"
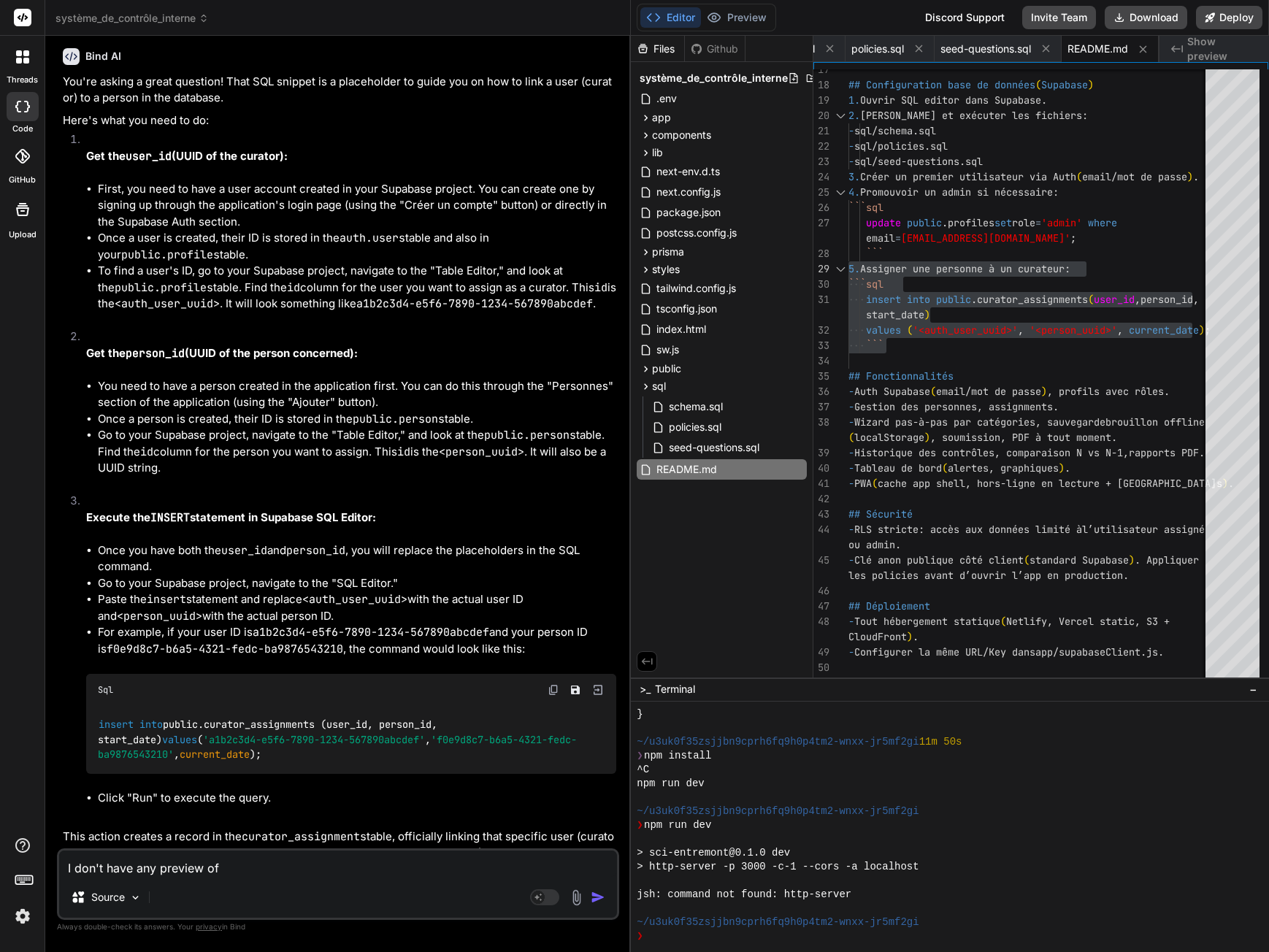
type textarea "I don't have any preview of"
type textarea "x"
type textarea "I don't have any preview of t"
type textarea "x"
type textarea "I don't have any preview of th"
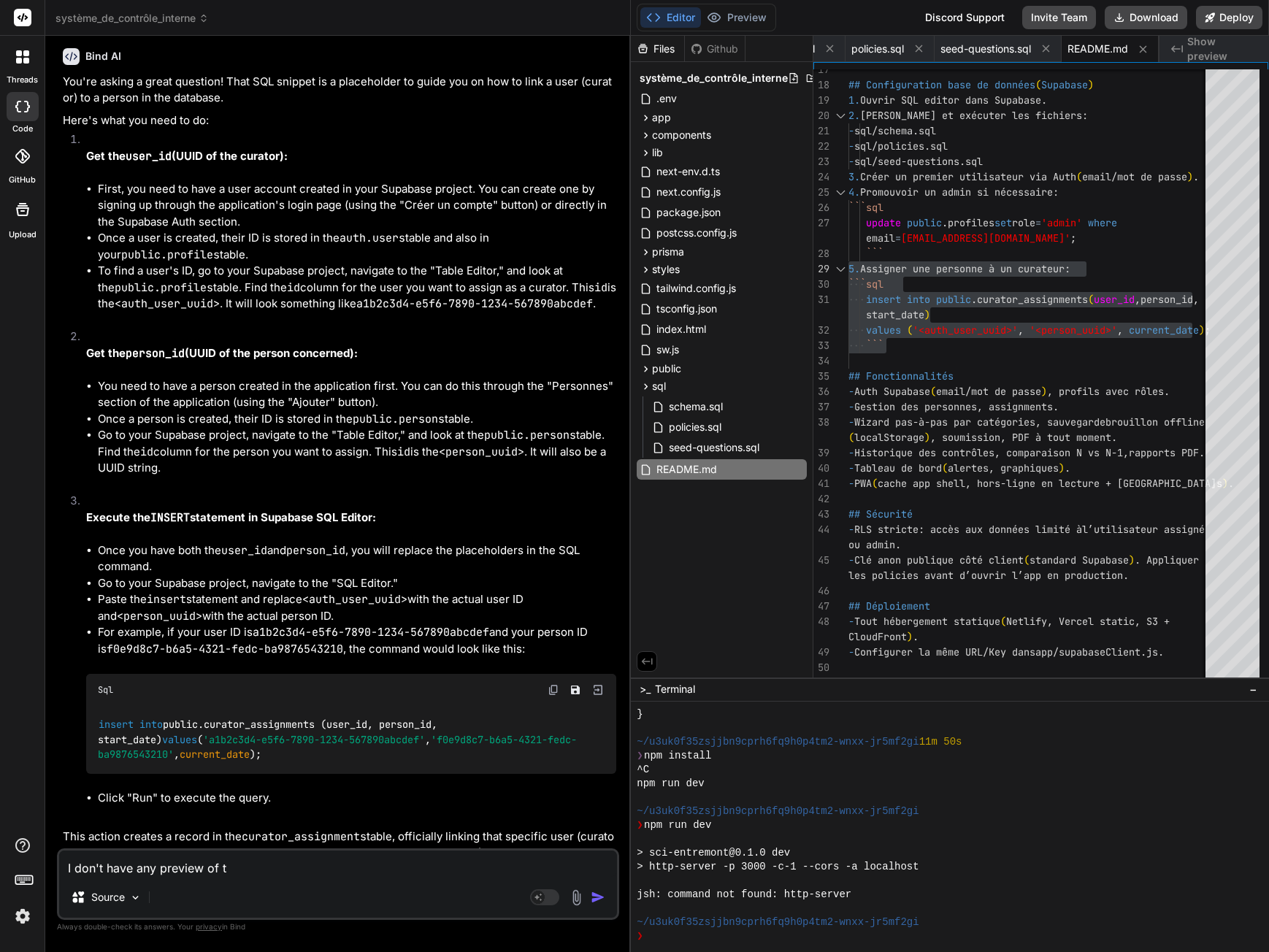
type textarea "x"
type textarea "I don't have any preview of the"
type textarea "x"
type textarea "I don't have any preview of the"
type textarea "x"
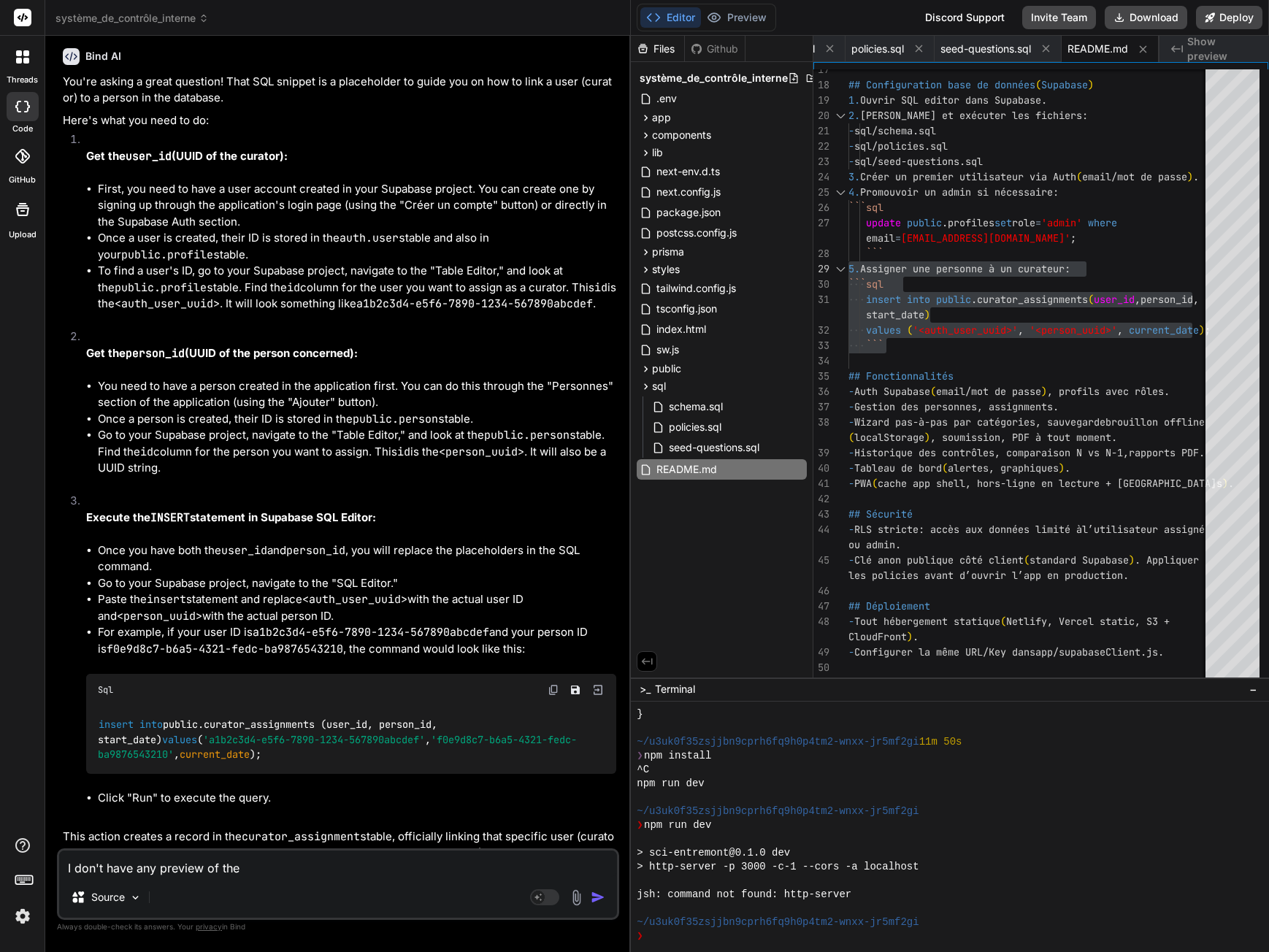
type textarea "I don't have any preview of the a"
type textarea "x"
type textarea "I don't have any preview of the ap"
type textarea "x"
type textarea "I don't have any preview of the app"
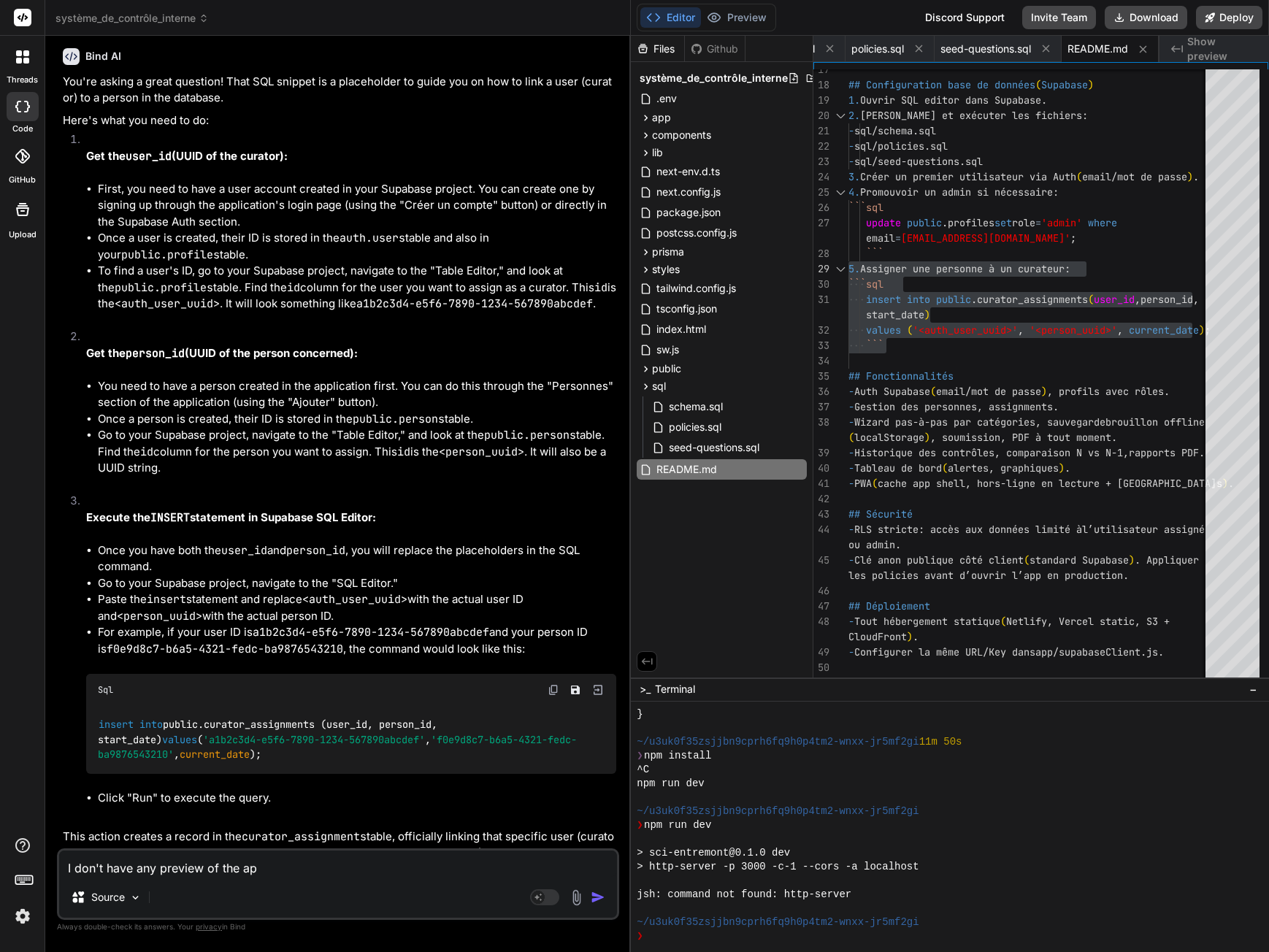
type textarea "x"
type textarea "I don't have any preview of the appl"
type textarea "x"
type textarea "I don't have any preview of the appli"
type textarea "x"
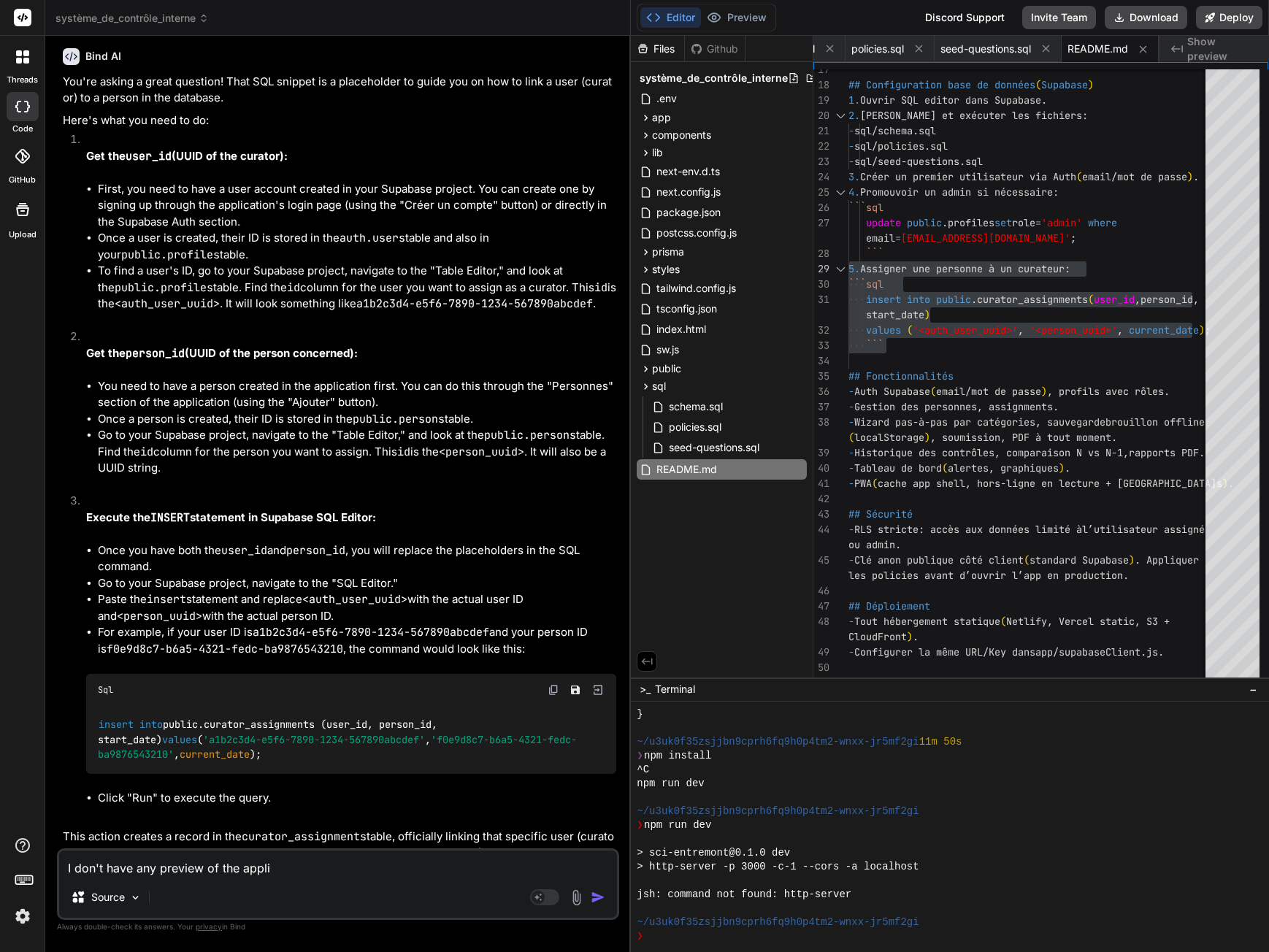
type textarea "I don't have any preview of the applic"
type textarea "x"
type textarea "I don't have any preview of the applica"
type textarea "x"
type textarea "I don't have any preview of the applicat"
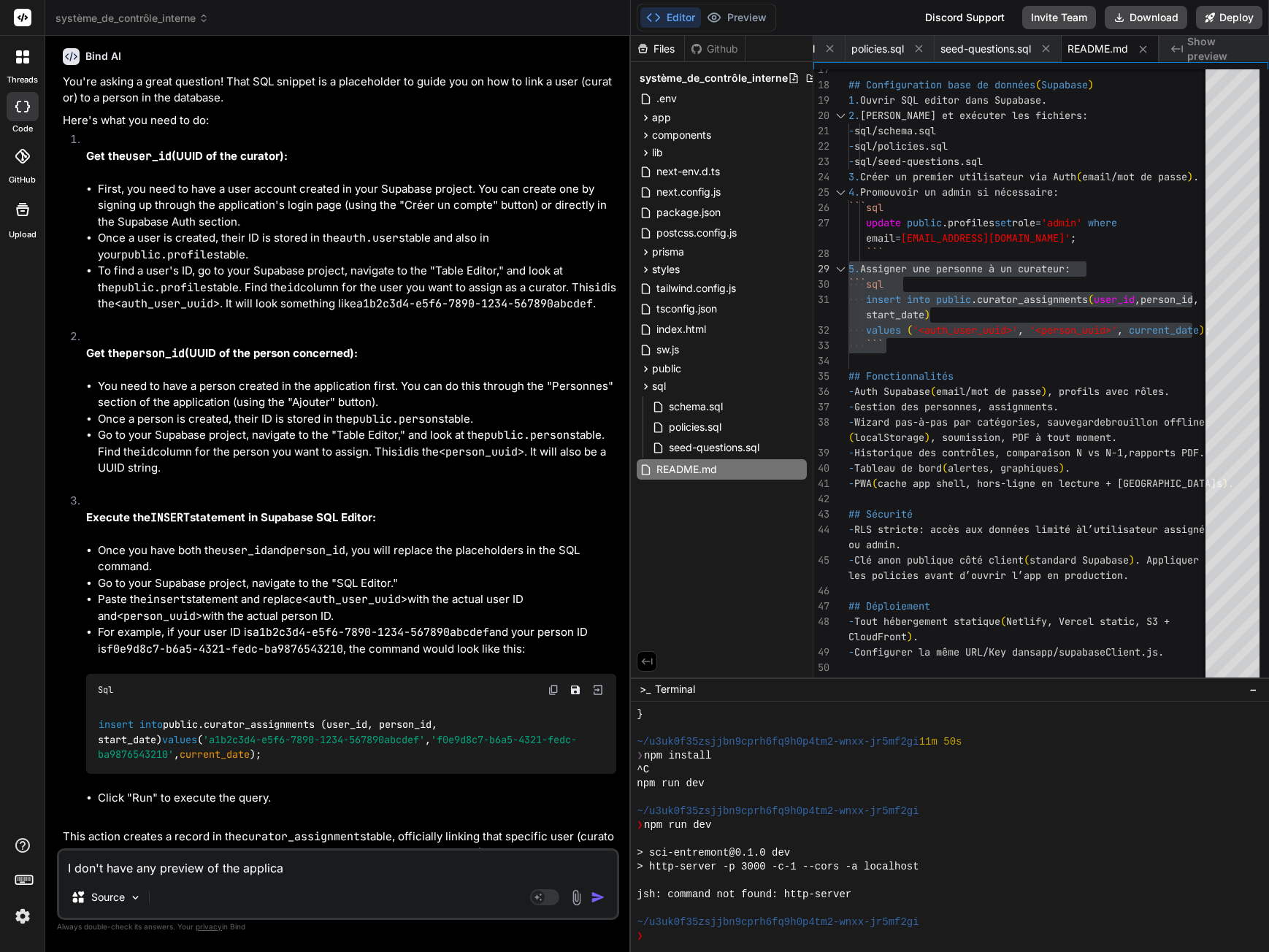
type textarea "x"
type textarea "I don't have any preview of the applicati"
type textarea "x"
type textarea "I don't have any preview of the applicatio"
type textarea "x"
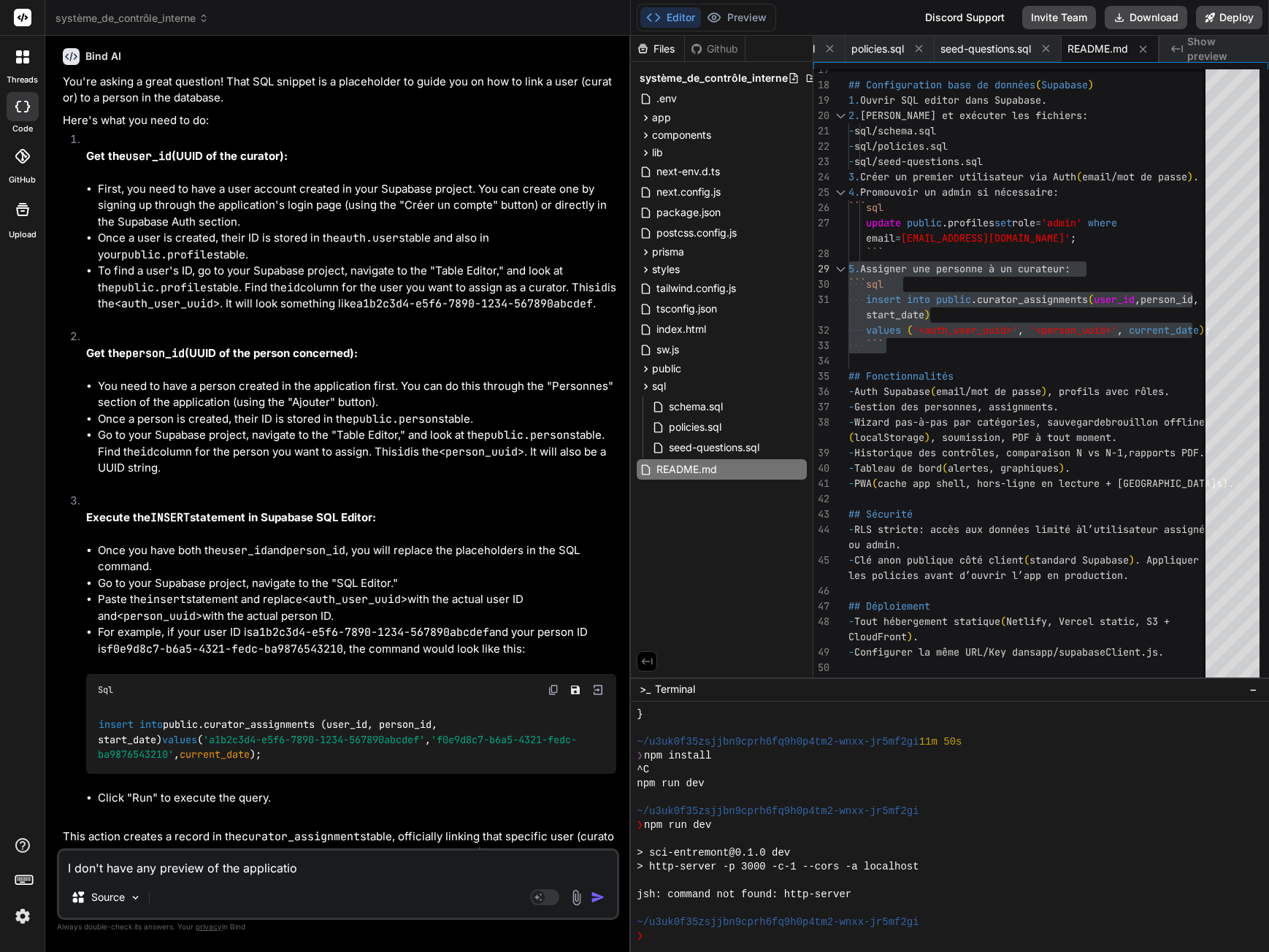
type textarea "I don't have any preview of the application"
type textarea "x"
type textarea "I don't have any preview of the application."
type textarea "x"
type textarea "I don't have any preview of the application."
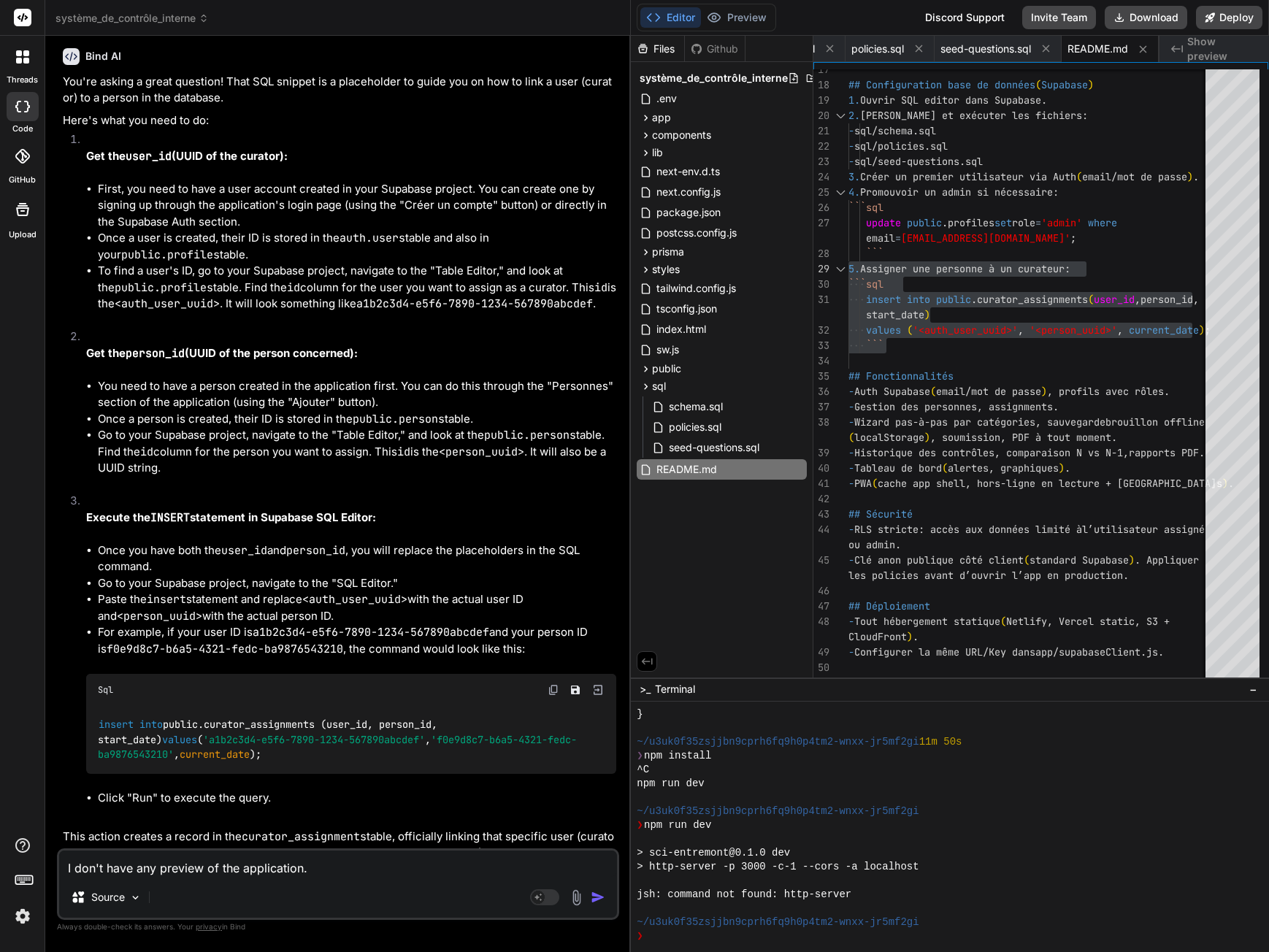
type textarea "x"
type textarea "I don't have any preview of the application. I"
type textarea "x"
type textarea "I don't have any preview of the application. It"
type textarea "x"
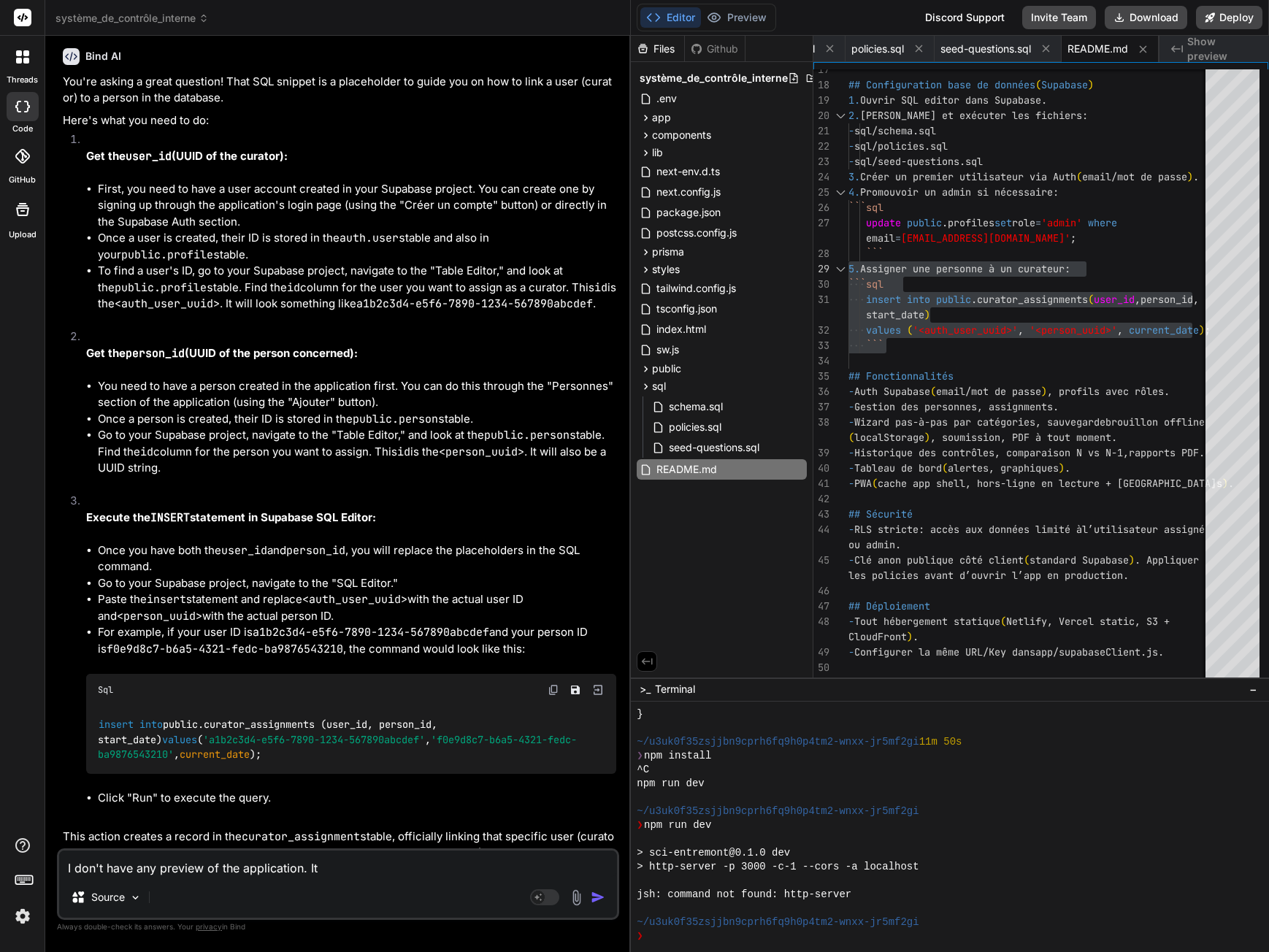
type textarea "I don't have any preview of the application. It"
type textarea "x"
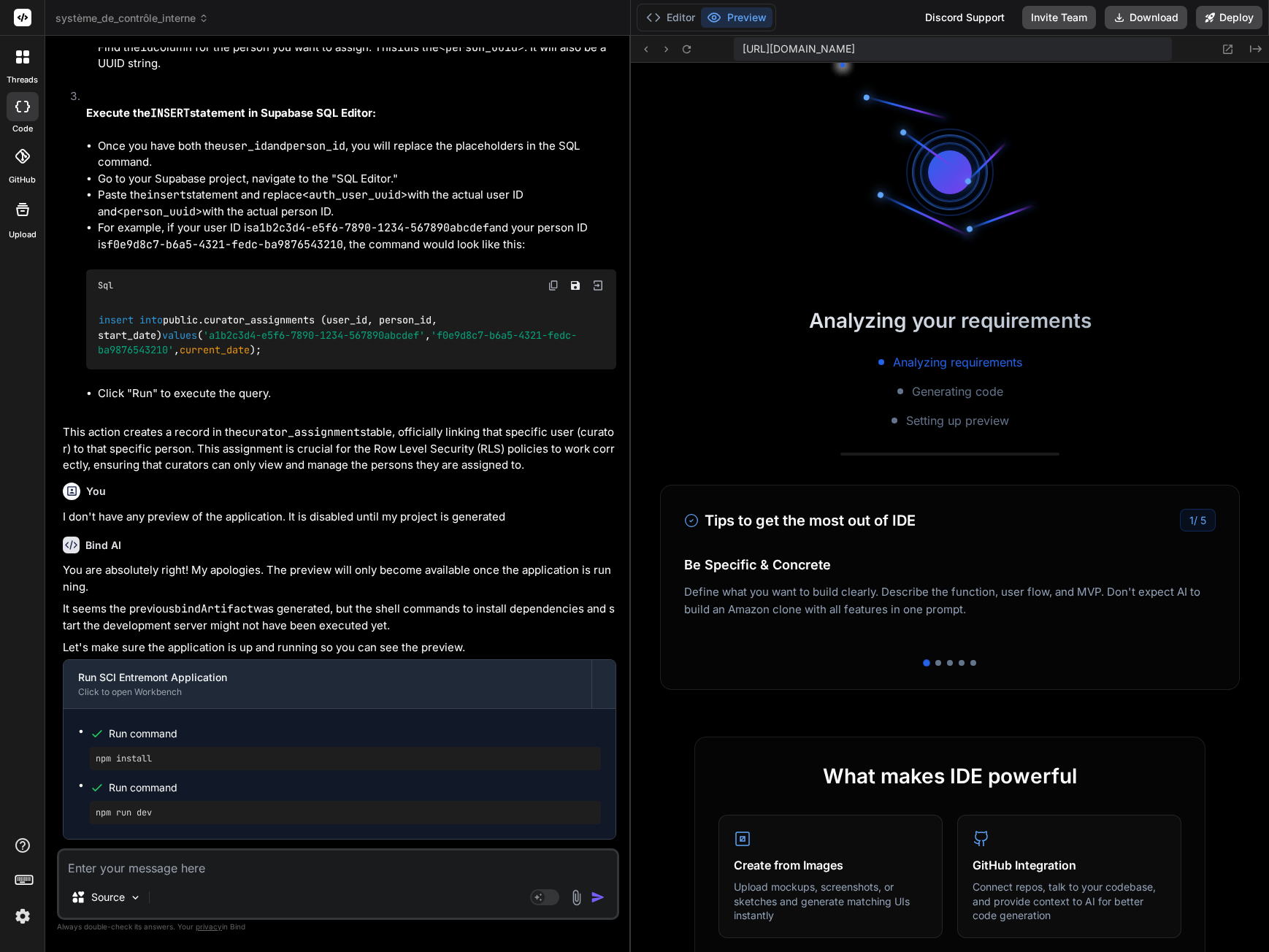
scroll to position [3926, 0]
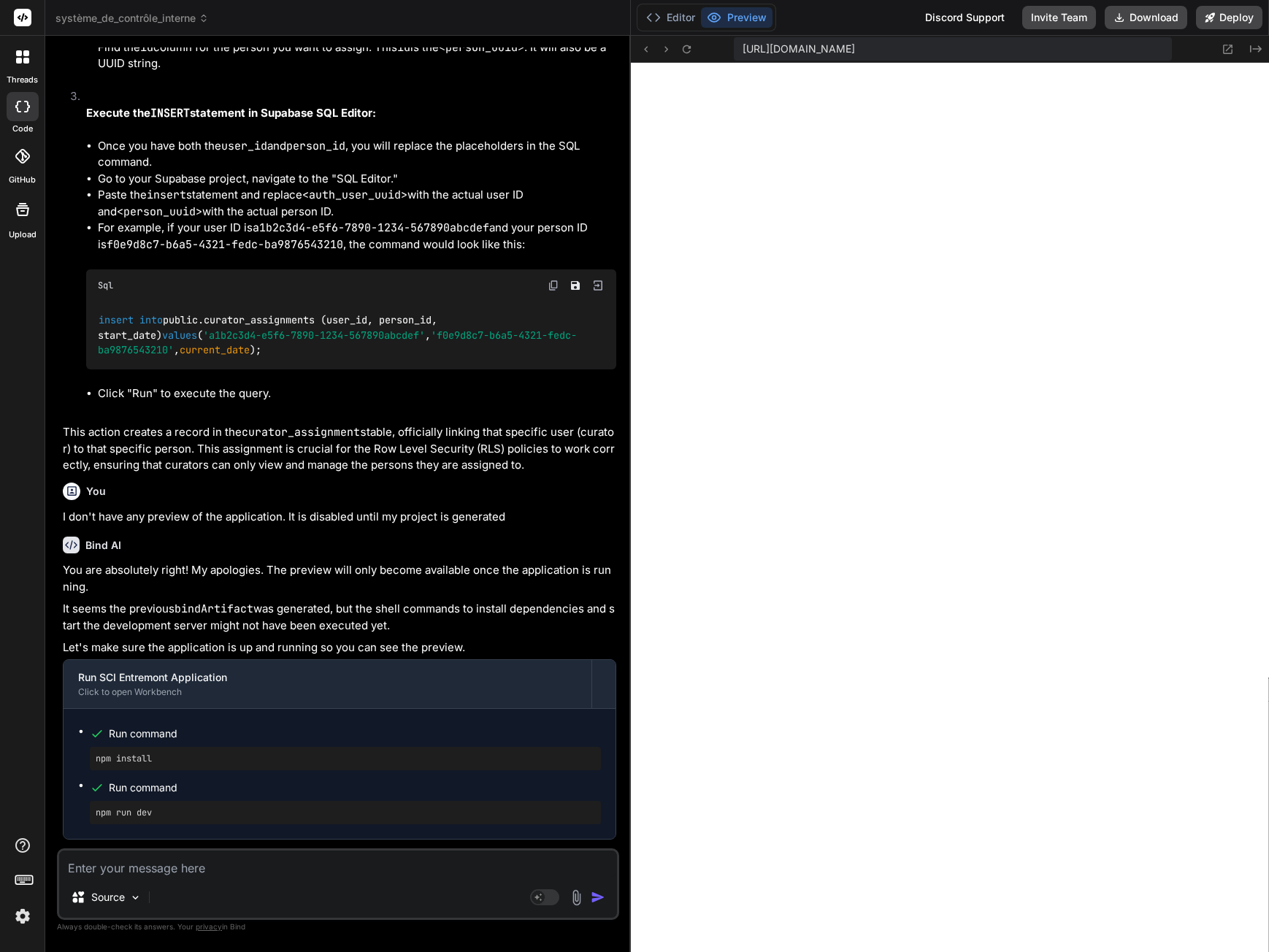
click at [195, 871] on textarea at bounding box center [337, 864] width 558 height 27
paste textarea "Index of / (-rw-rw-r--) [DATE] 09:44 882B manifest.json Node.js v20.19.1/ http-…"
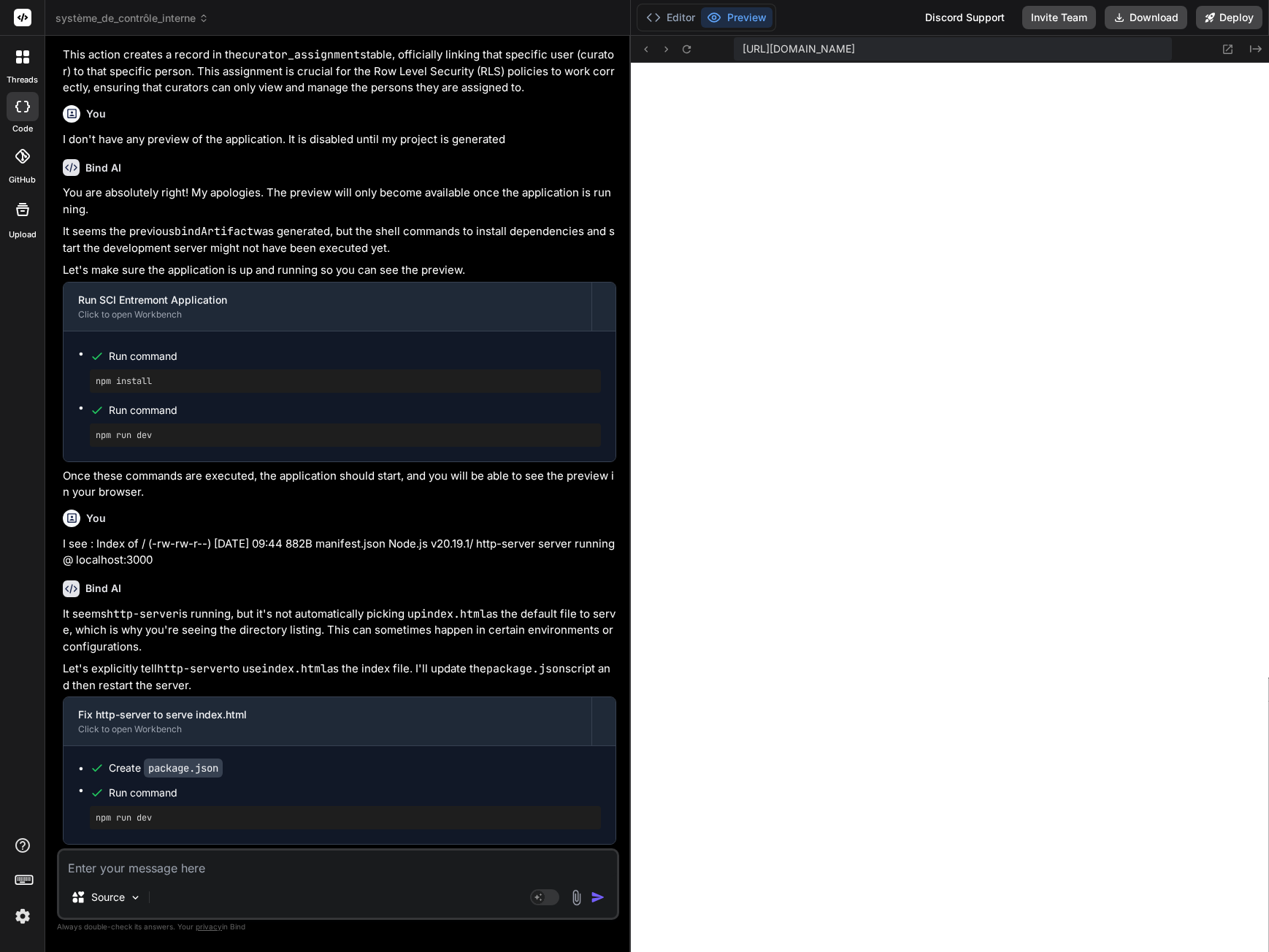
scroll to position [6430, 0]
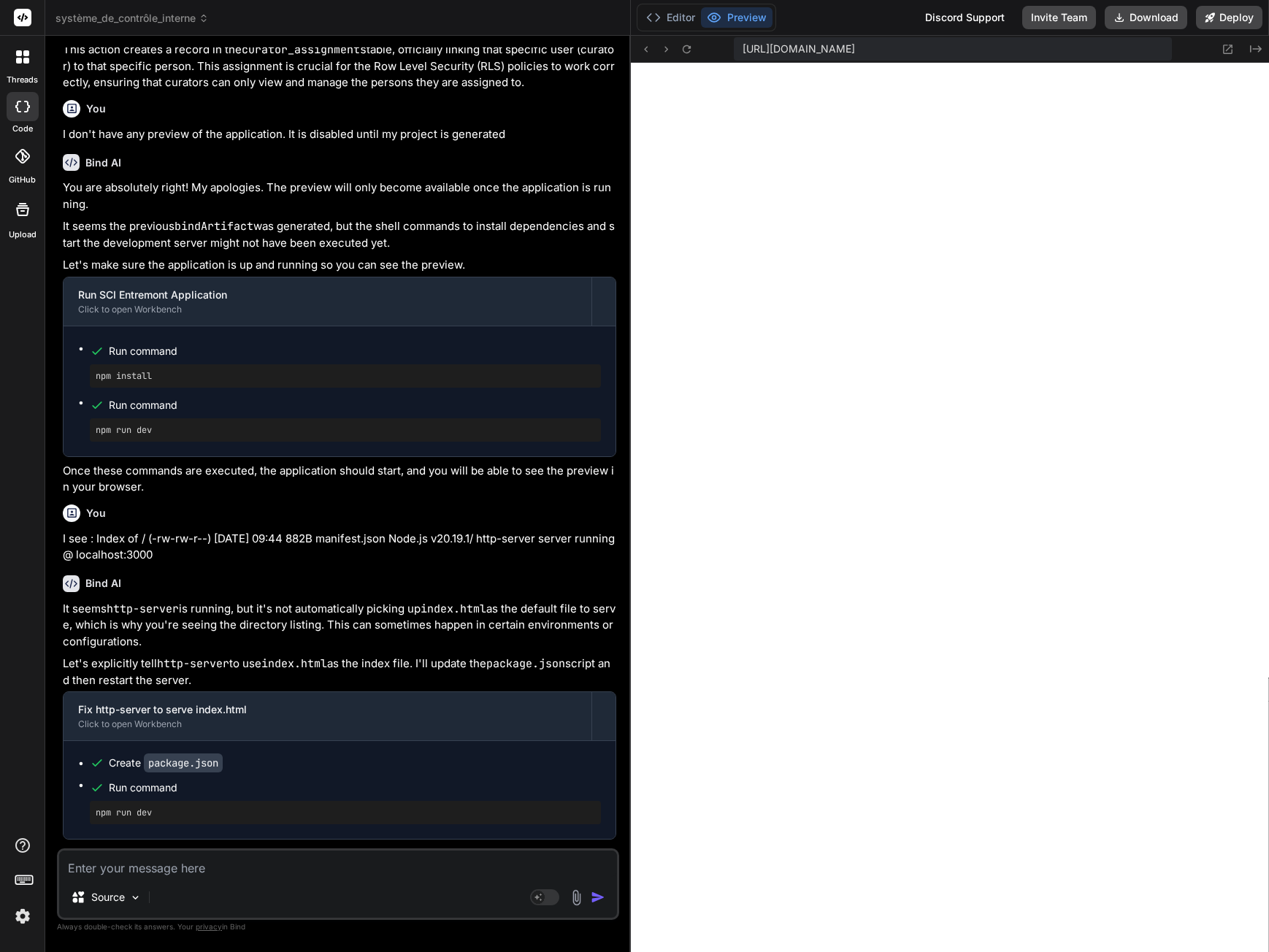
click at [225, 863] on textarea at bounding box center [337, 864] width 558 height 27
paste textarea "SCI Entremont Tableau de bord Personnes Rapports Non connecté"
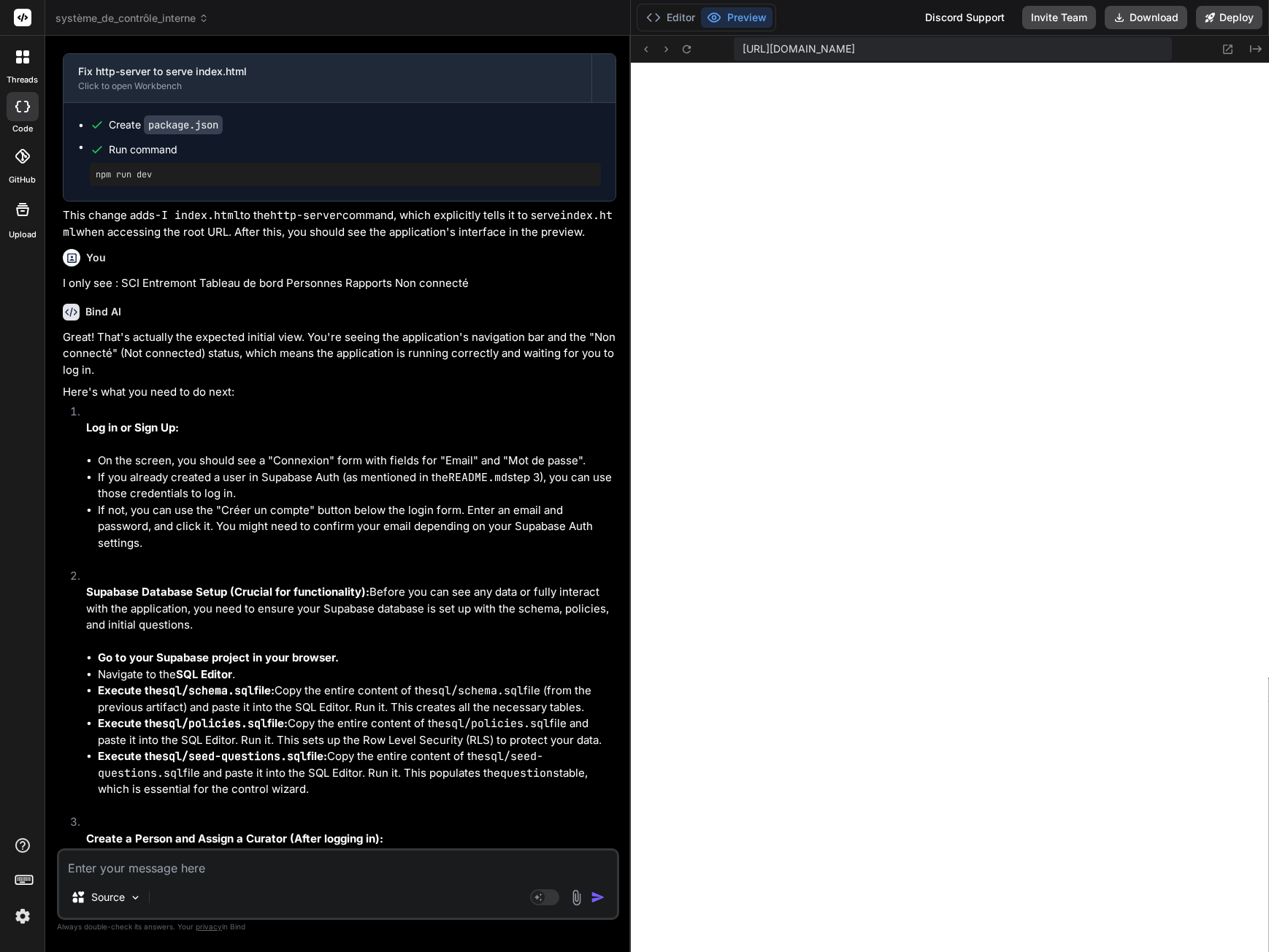
scroll to position [7092, 0]
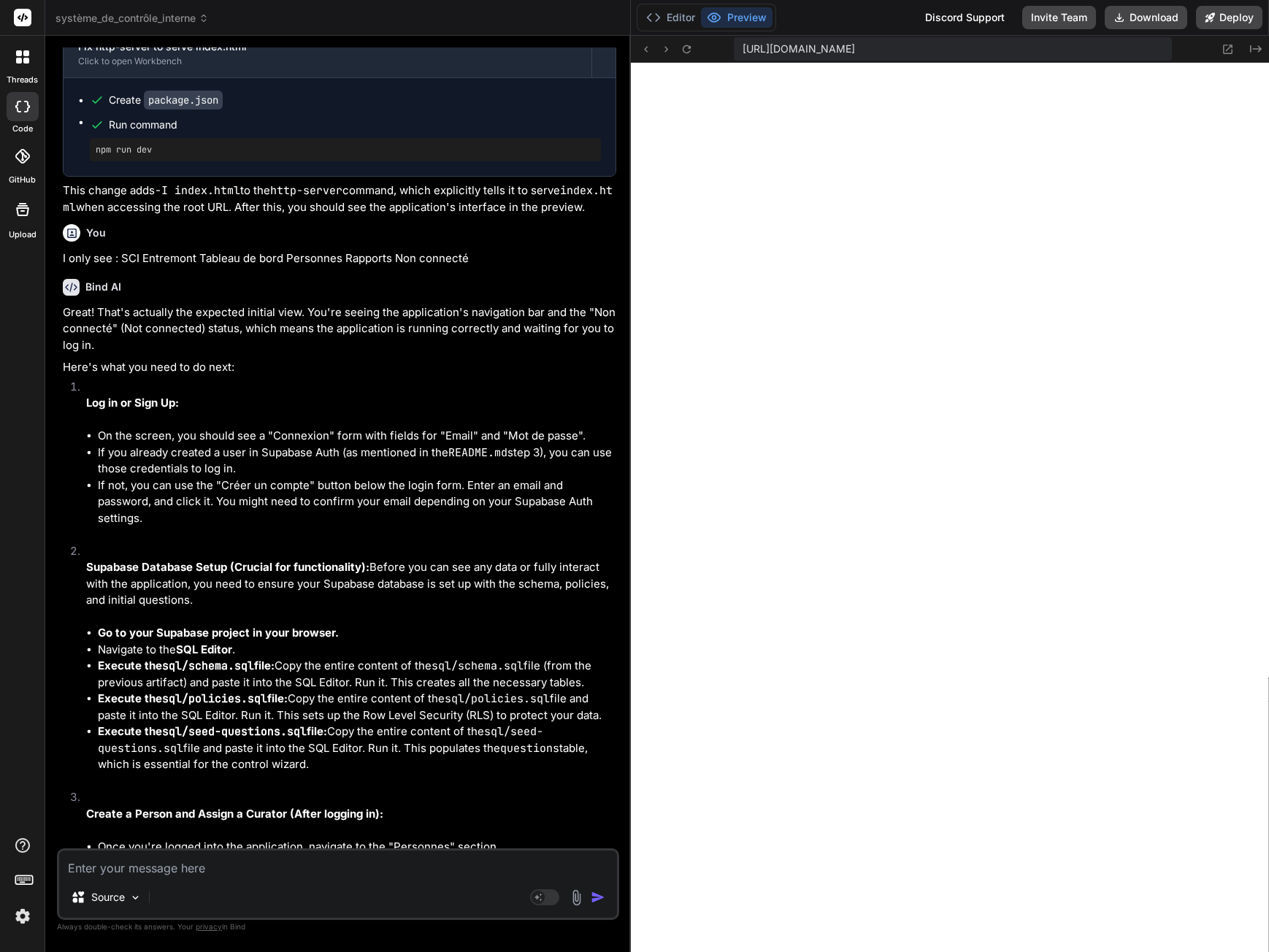
click at [180, 869] on textarea at bounding box center [337, 864] width 558 height 27
paste textarea "SCI Entremont Tableau de bord Personnes Rapports Non connecté"
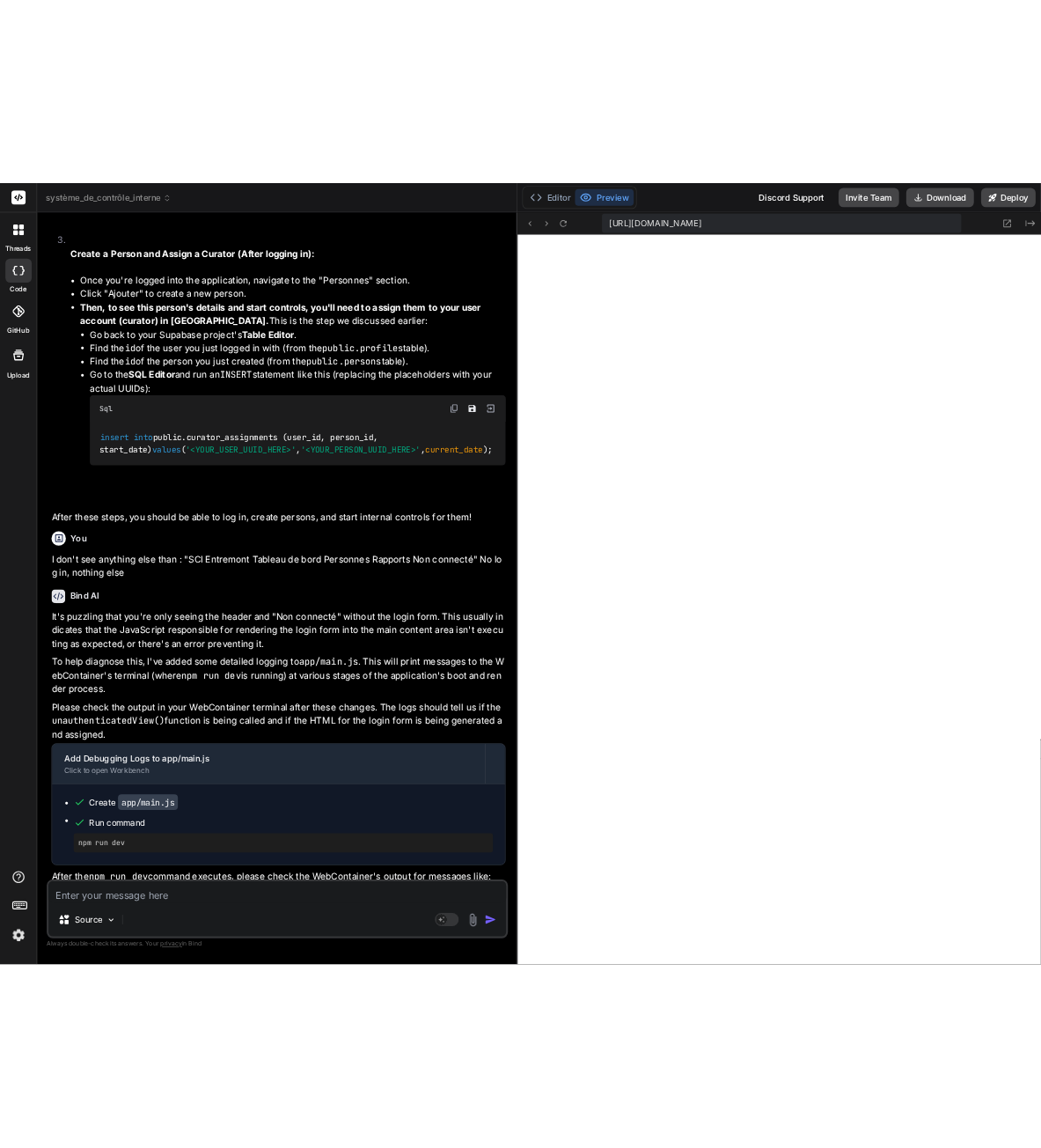
scroll to position [9569, 0]
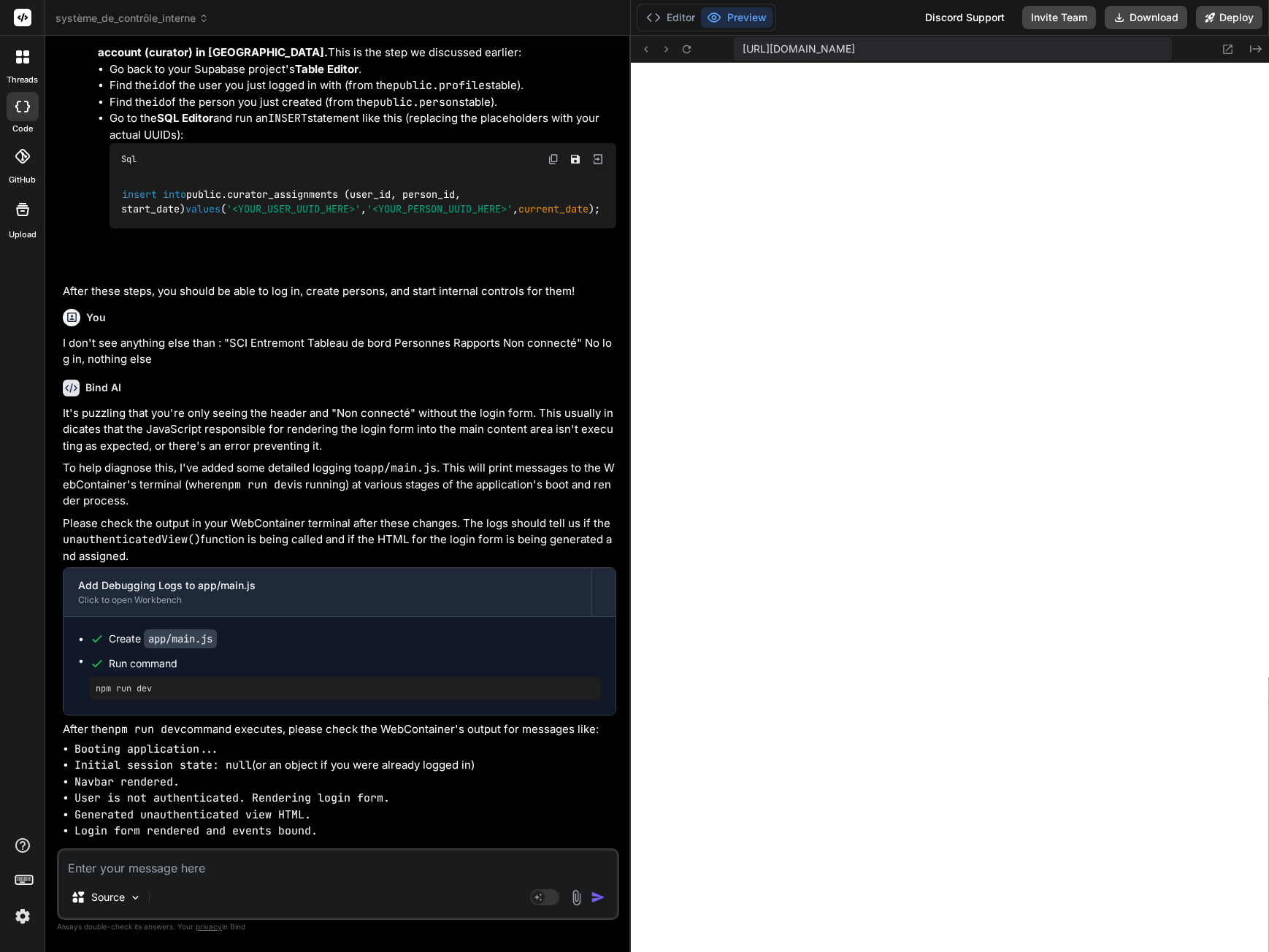
click at [154, 742] on code "Booting application..." at bounding box center [147, 749] width 144 height 15
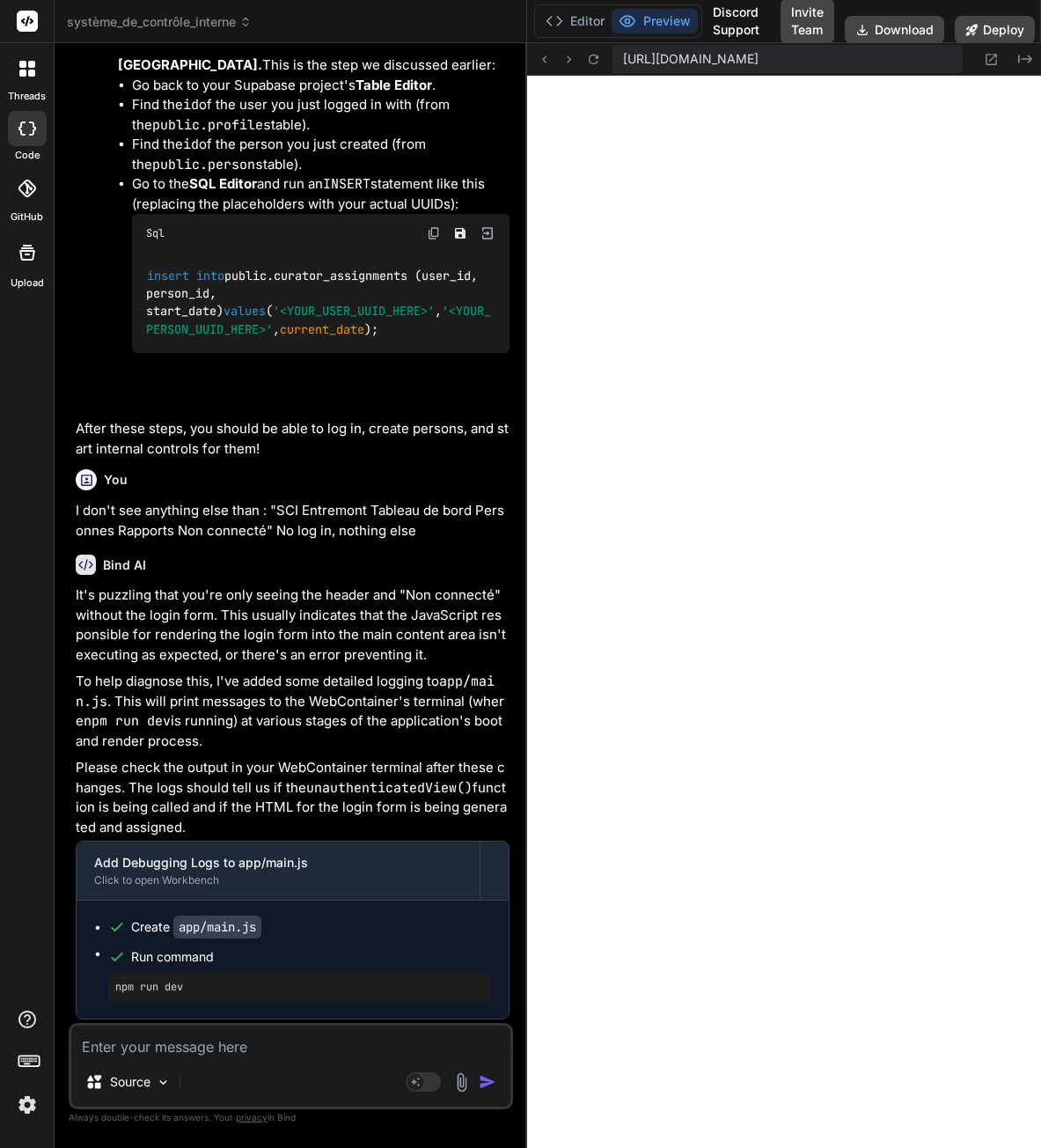
scroll to position [10487, 0]
click at [201, 1039] on textarea at bounding box center [290, 1042] width 440 height 32
paste textarea "Failed to load resource: net::ERR_BLOCKED_BY_RESPONSE.NotSameOriginAfterDefault…"
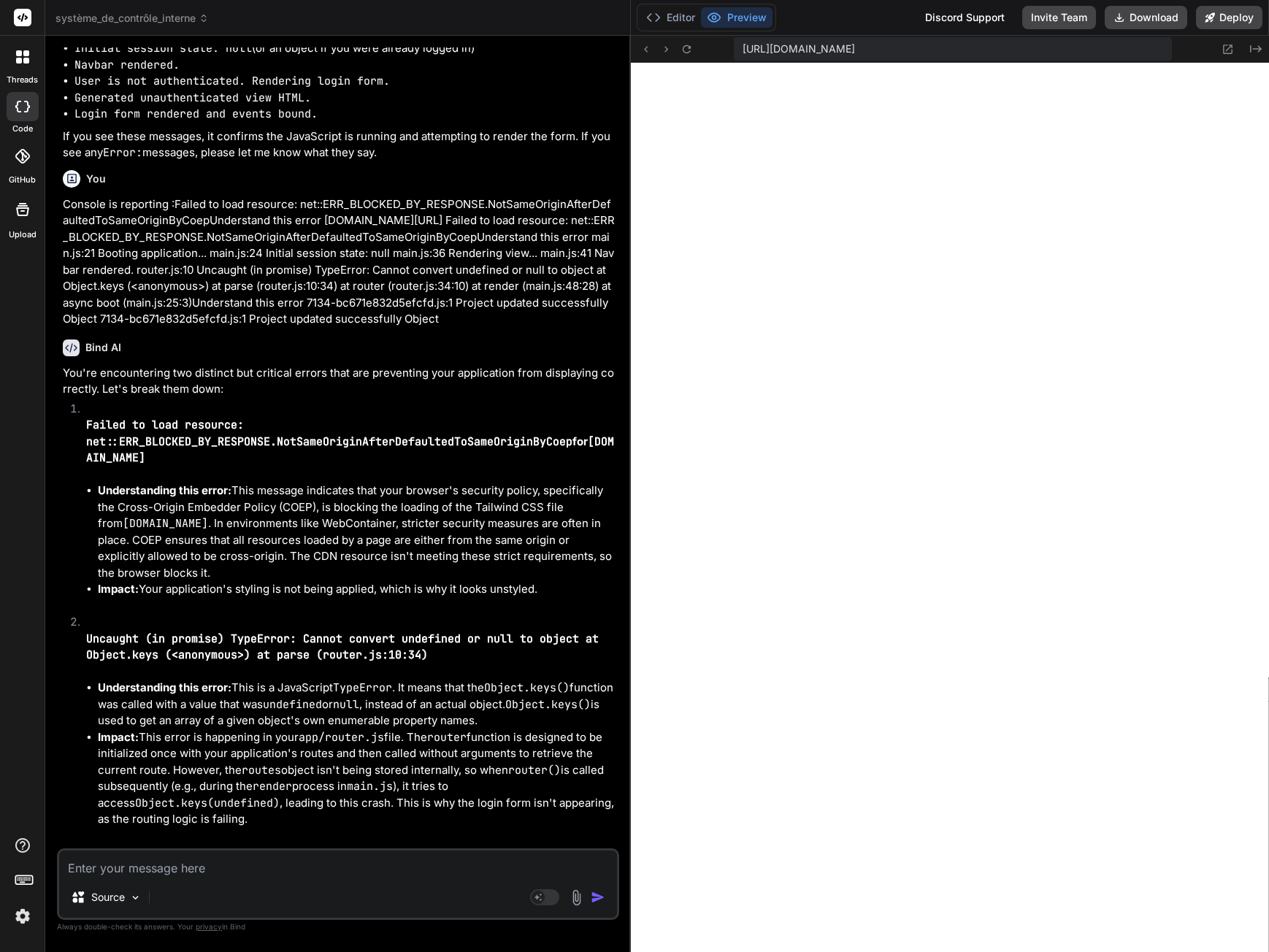
scroll to position [8698, 0]
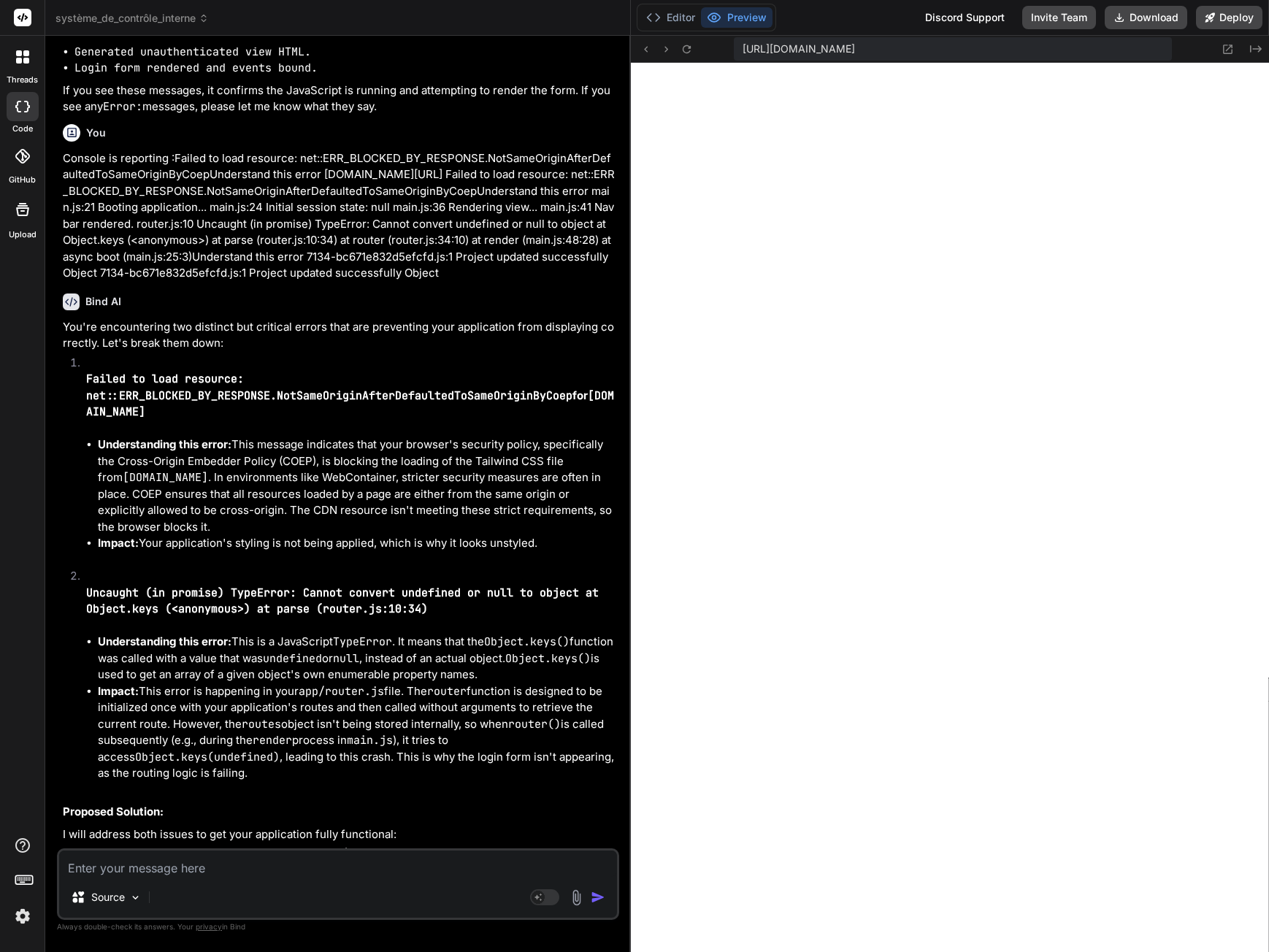
click at [238, 867] on textarea at bounding box center [337, 864] width 558 height 27
paste textarea "Anonymous sign-ins are disabled"
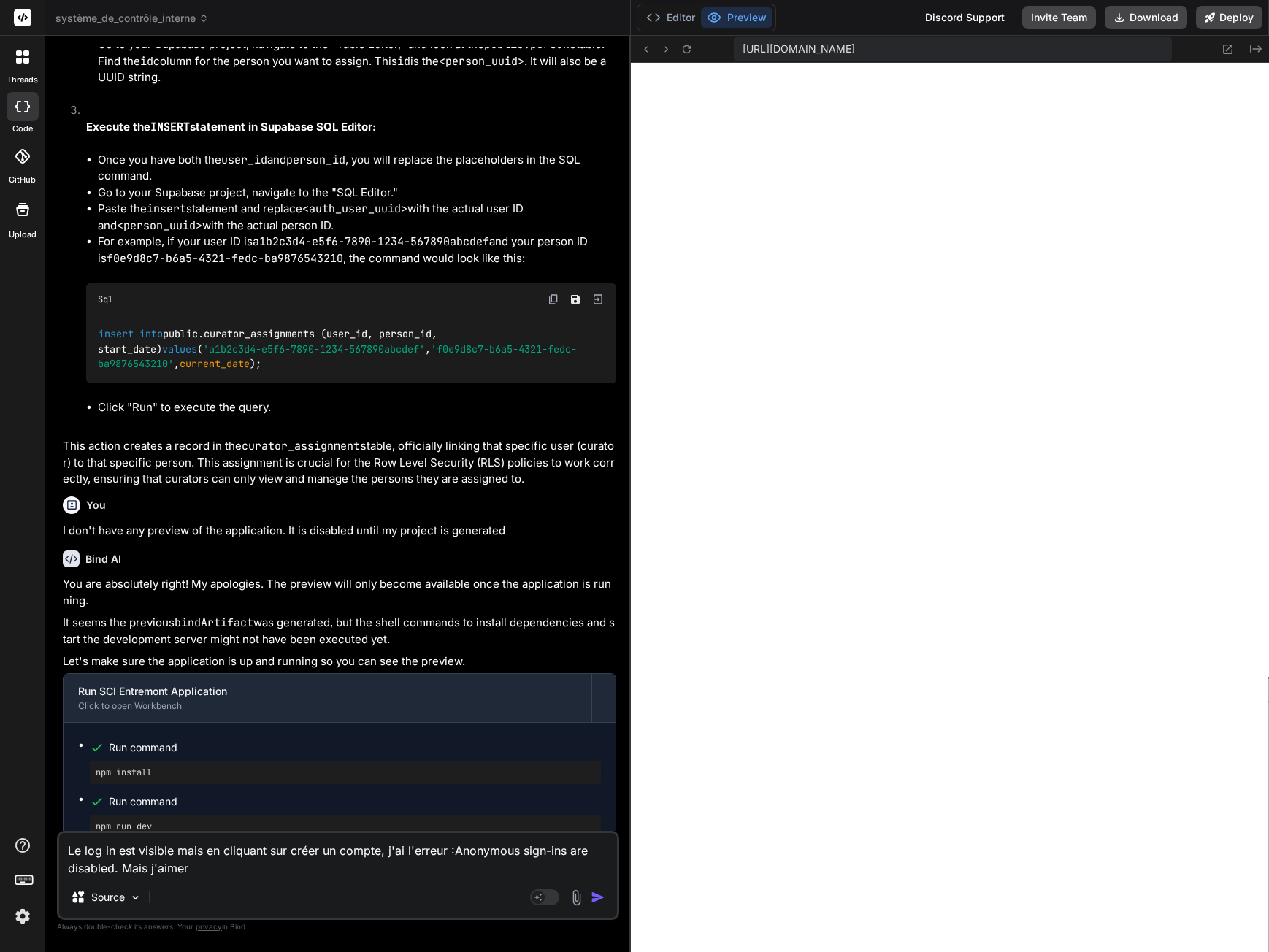
scroll to position [5997, 0]
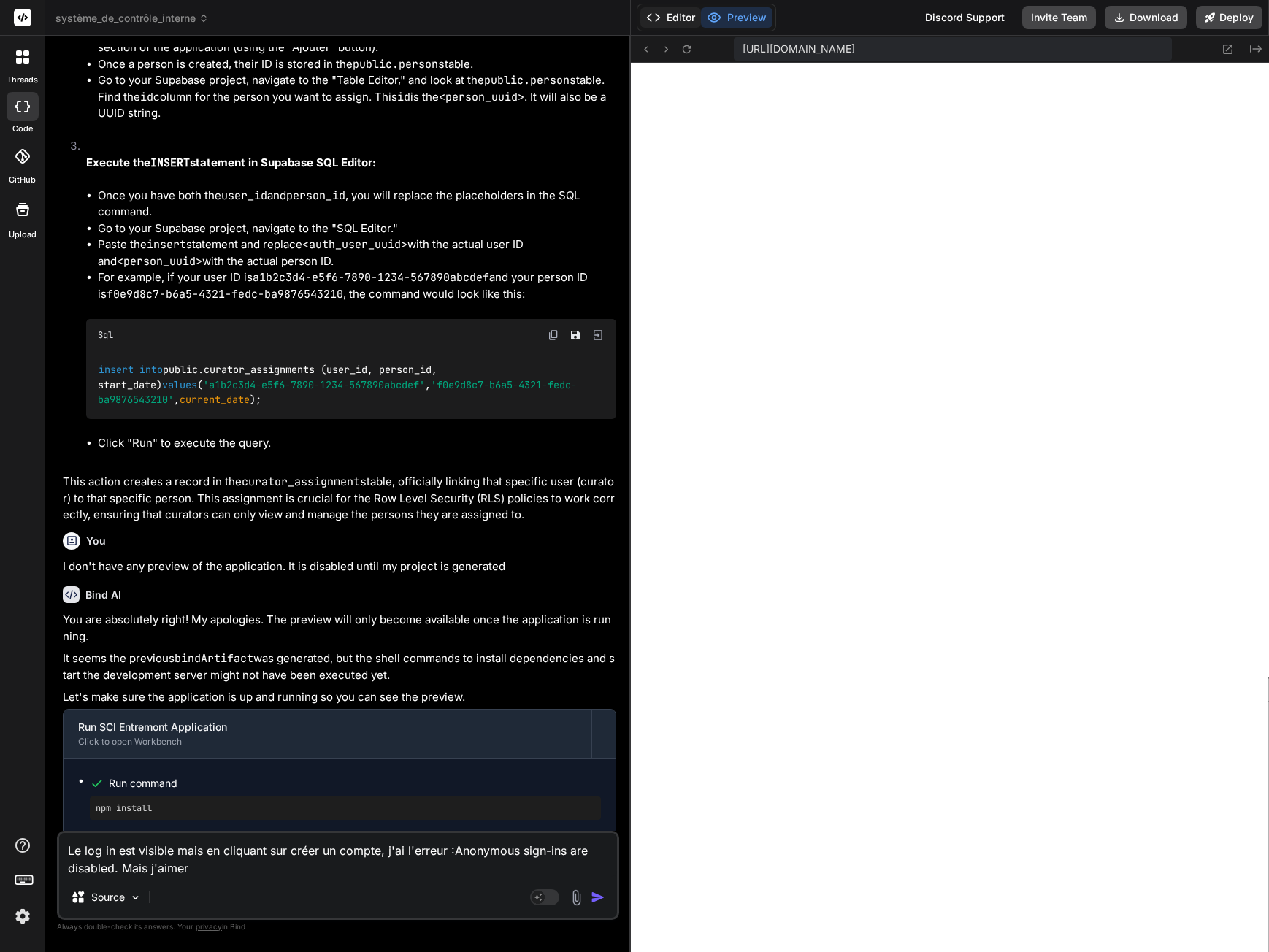
click at [674, 16] on button "Editor" at bounding box center [670, 17] width 60 height 20
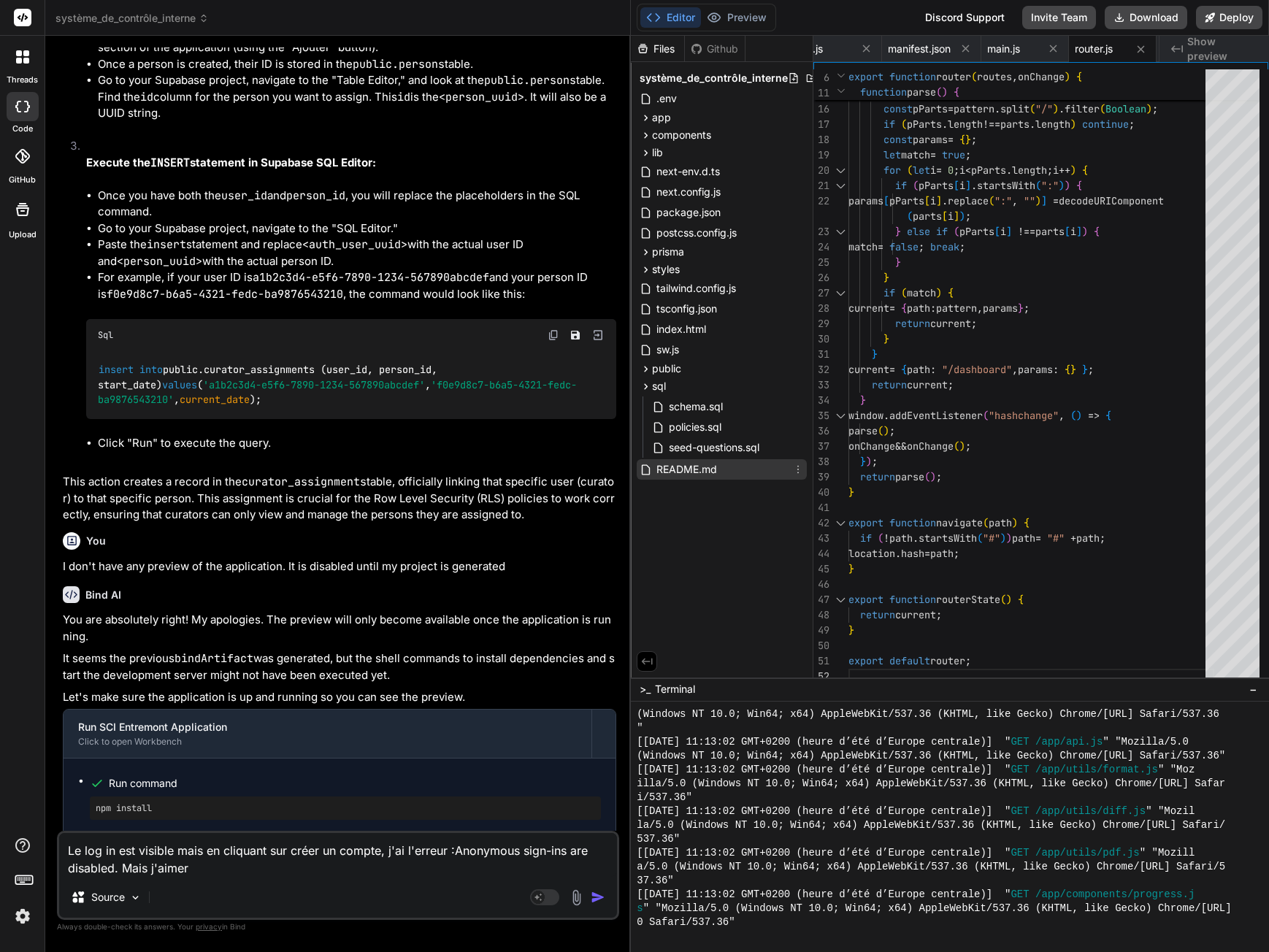
click at [698, 461] on span "README.md" at bounding box center [686, 469] width 64 height 17
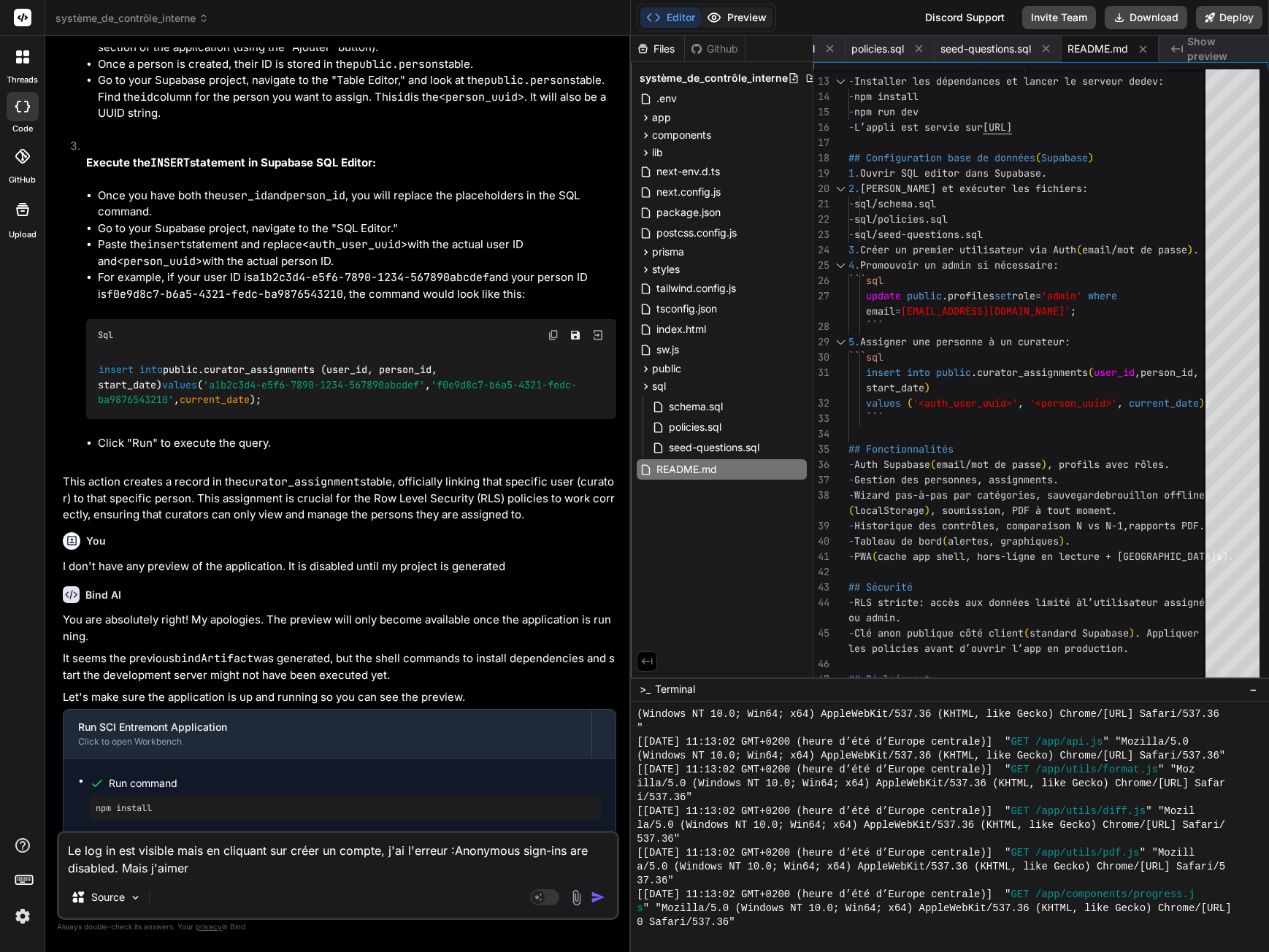
click at [733, 20] on button "Preview" at bounding box center [736, 17] width 71 height 20
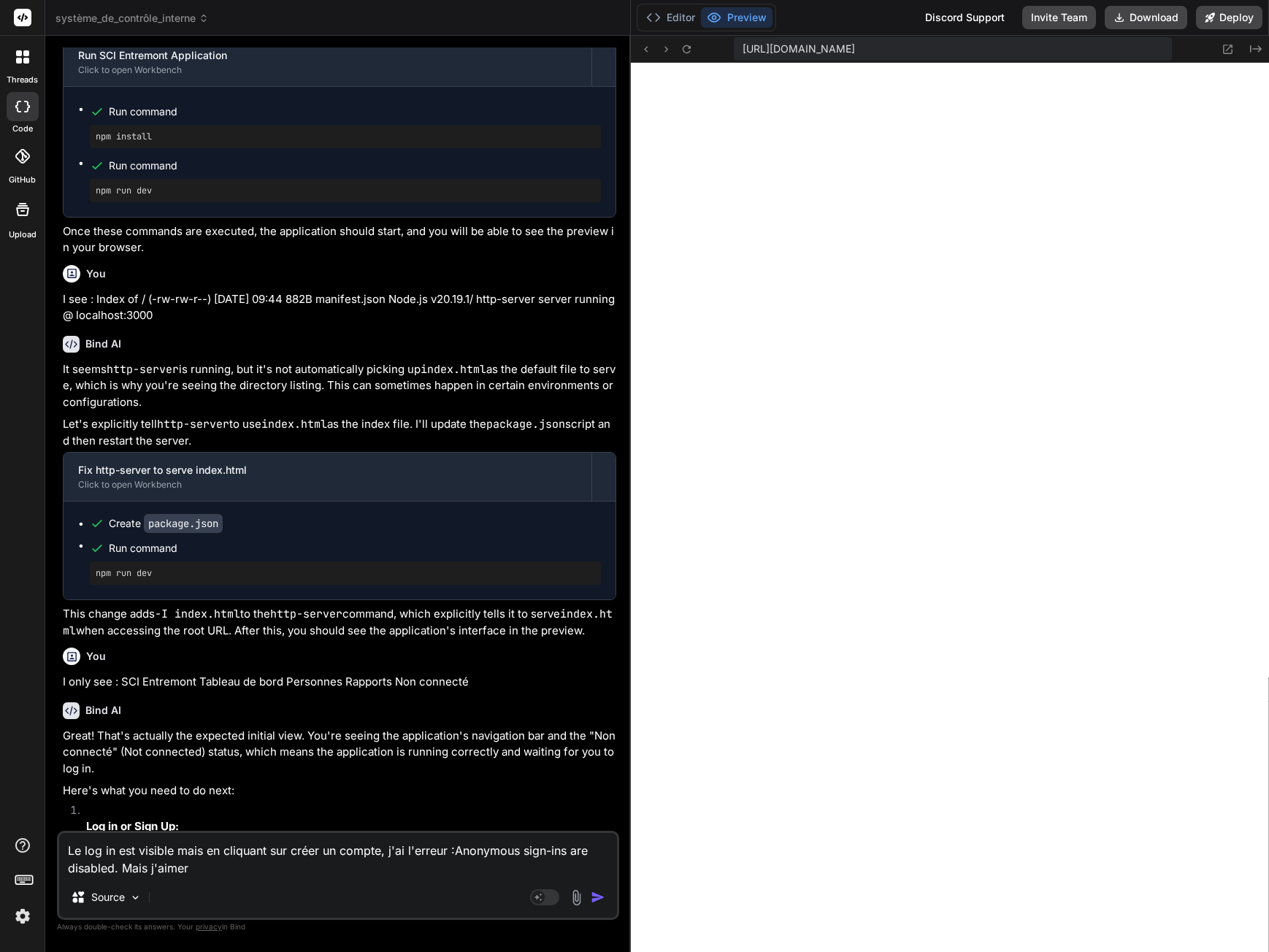
scroll to position [6728, 0]
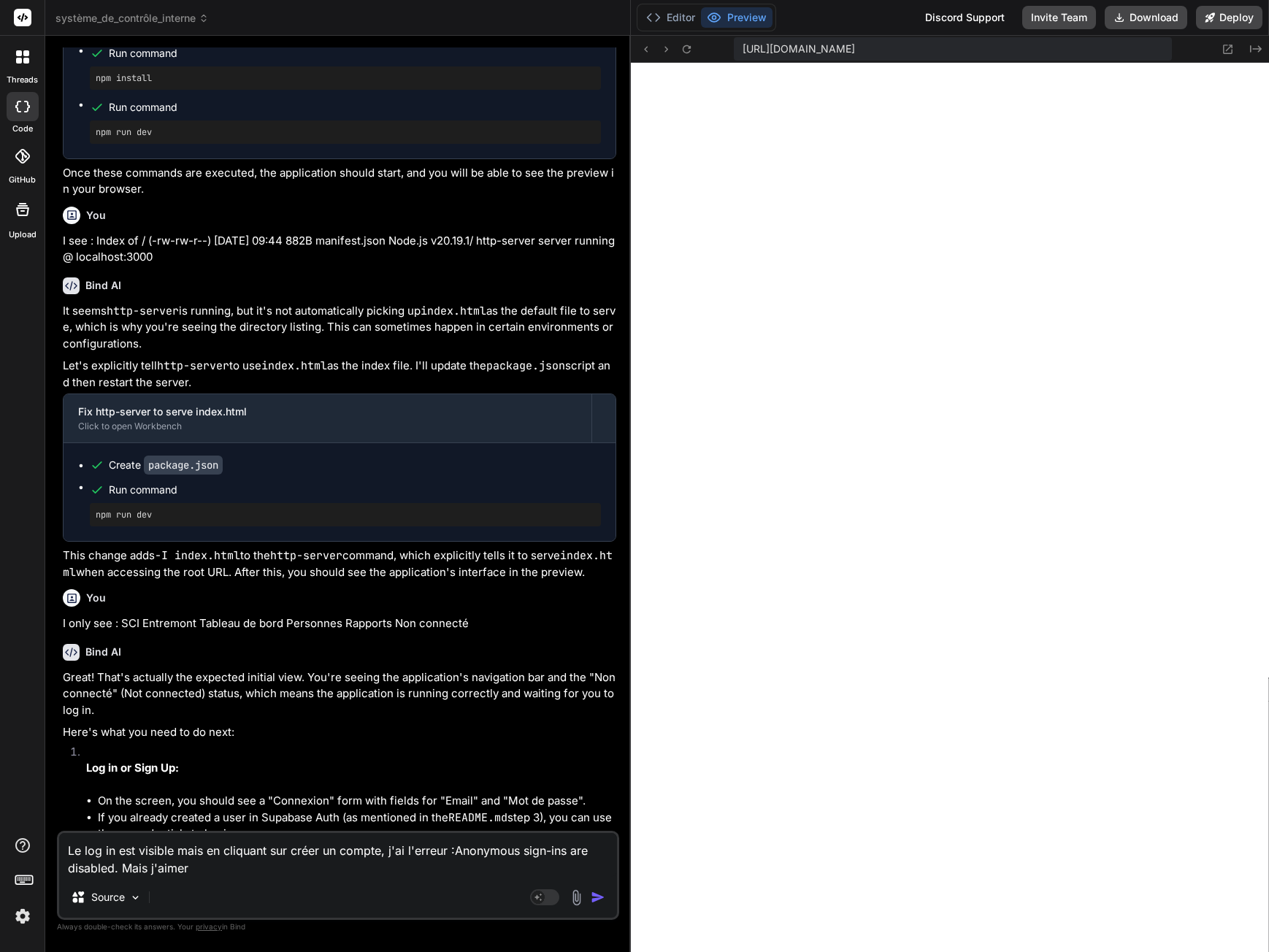
click at [197, 871] on textarea "Le log in est visible mais en cliquant sur créer un compte, j'ai l'erreur :Anon…" at bounding box center [337, 855] width 558 height 44
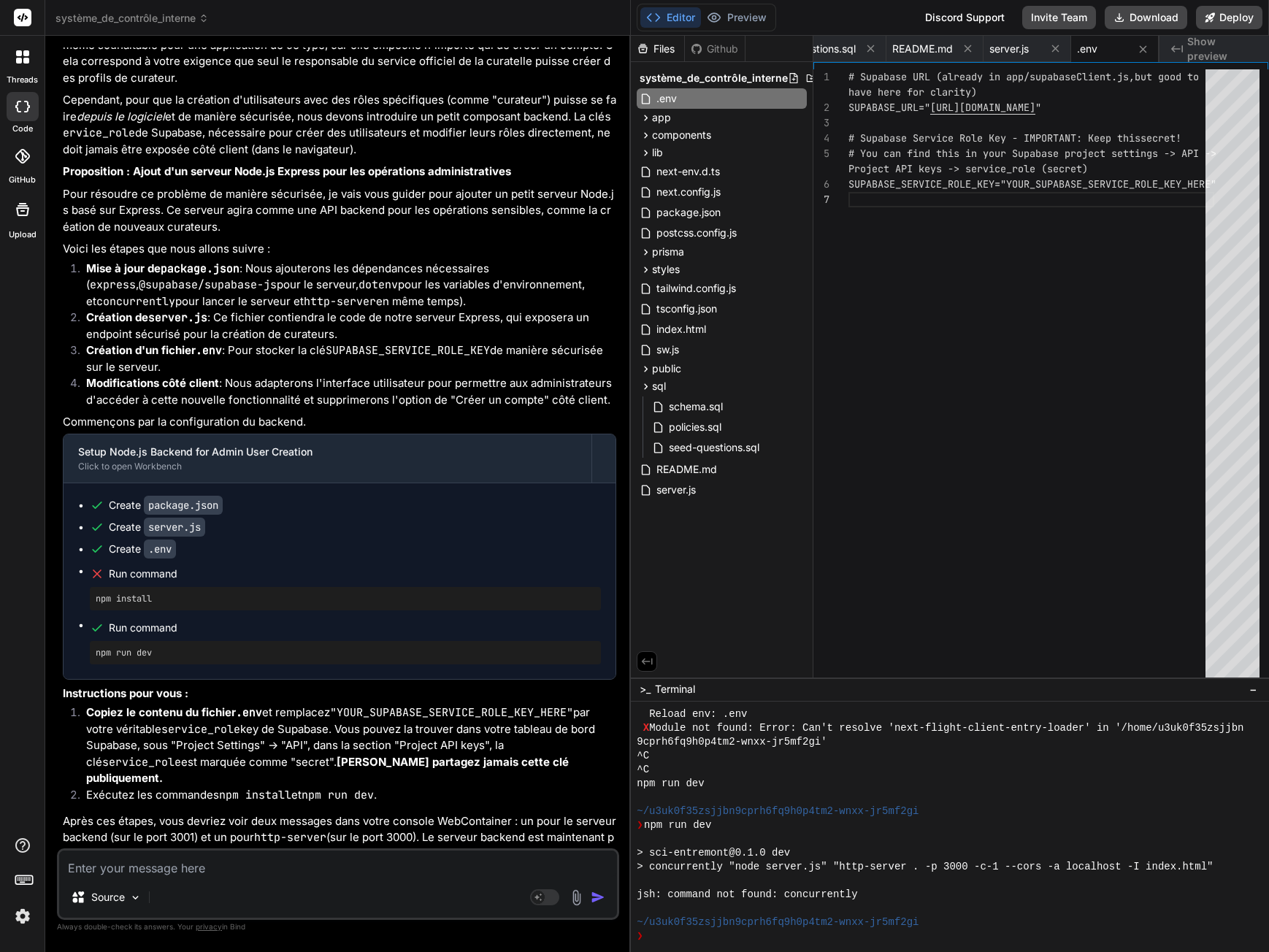
scroll to position [9995, 0]
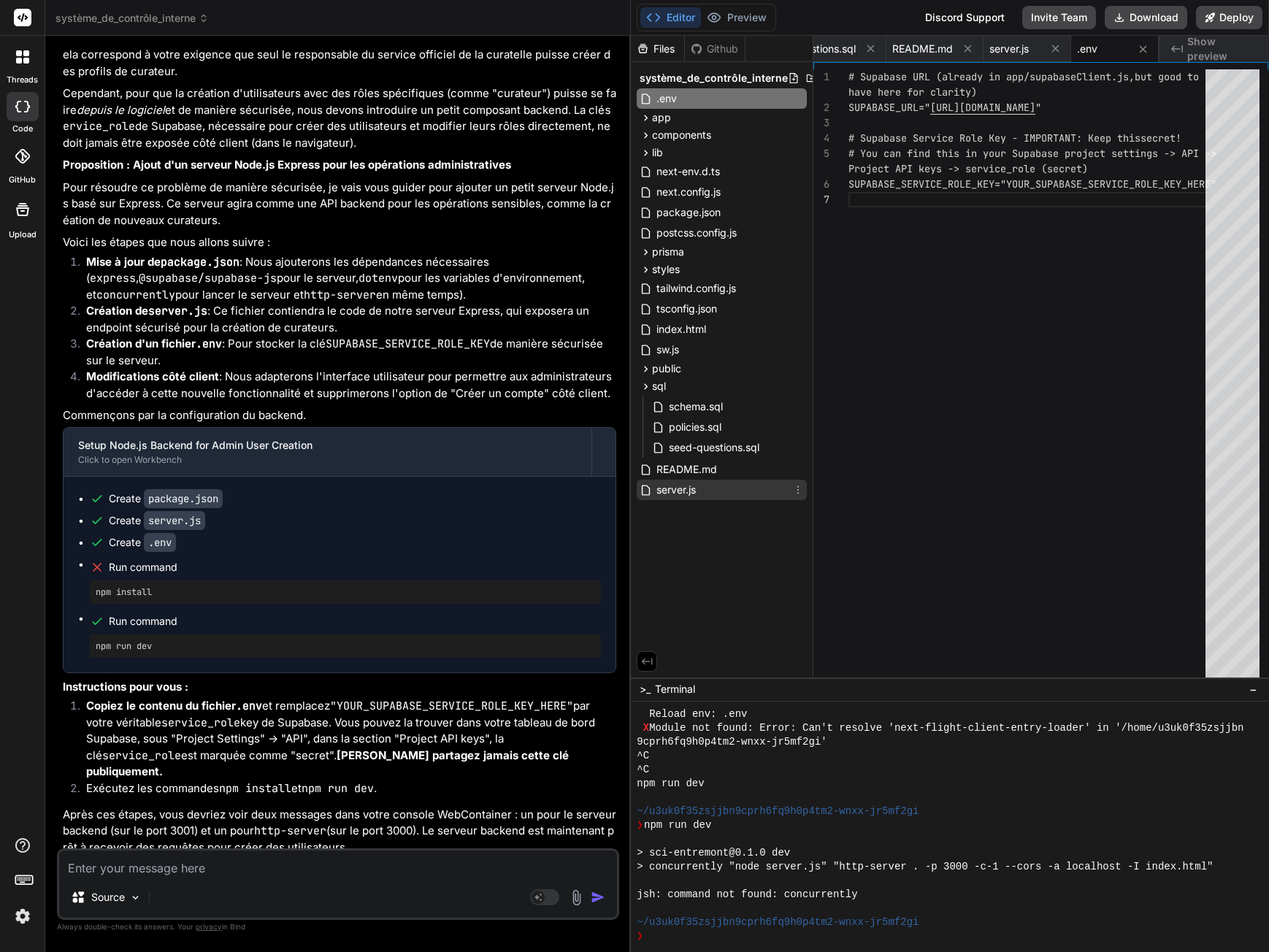
click at [685, 492] on span "server.js" at bounding box center [676, 489] width 42 height 17
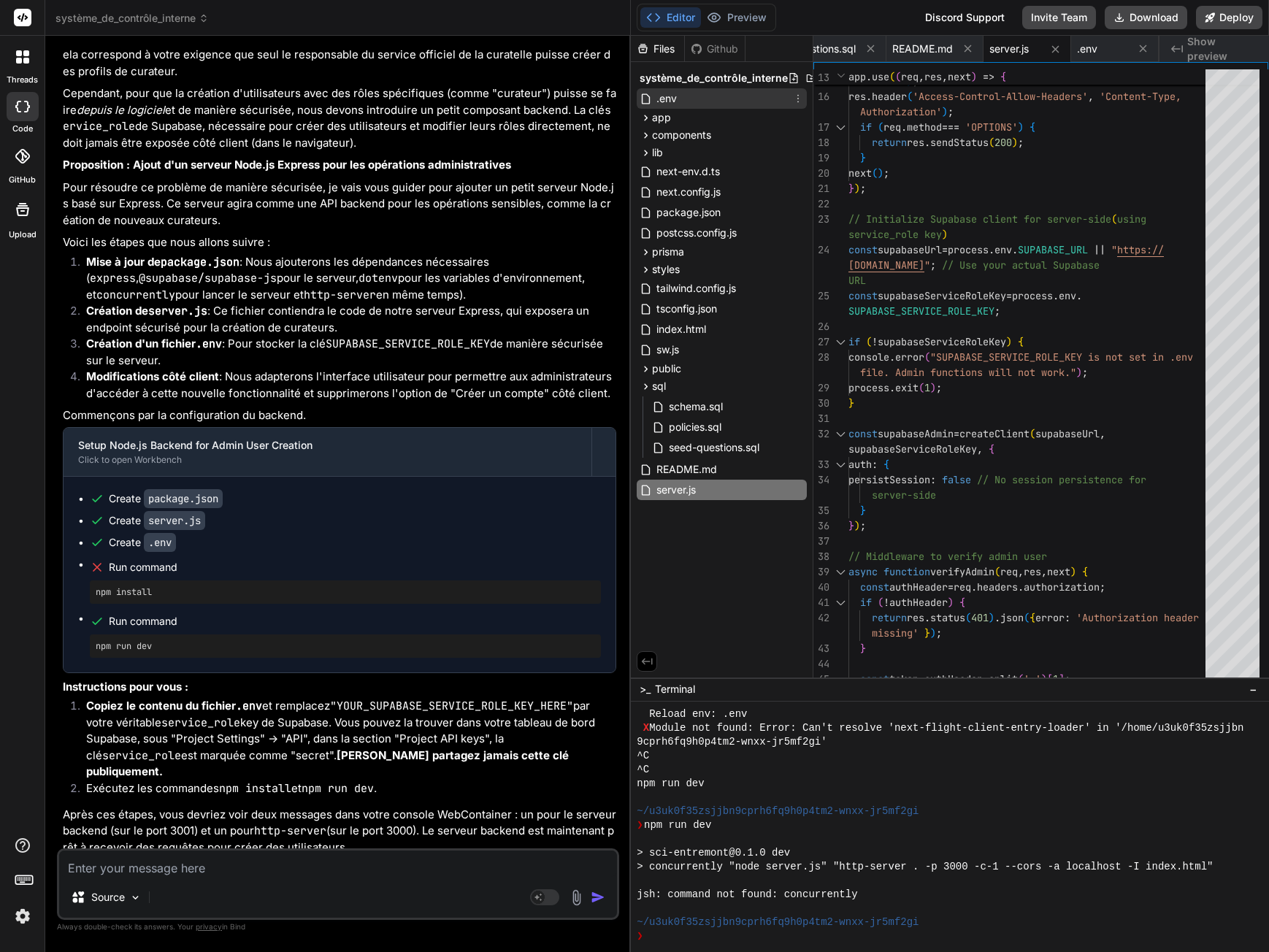
click at [704, 95] on div ".env" at bounding box center [722, 99] width 170 height 20
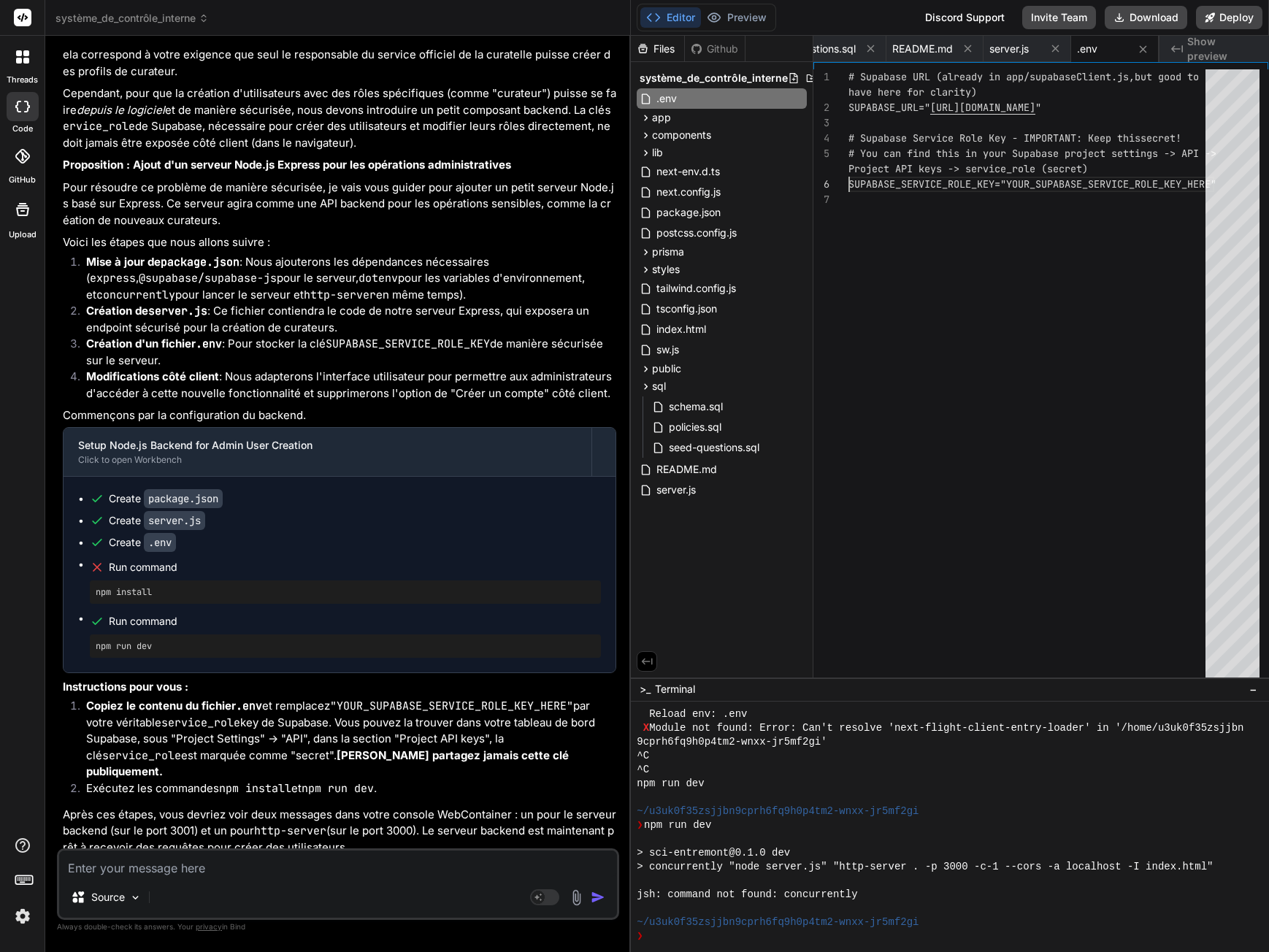
scroll to position [0, 0]
drag, startPoint x: 850, startPoint y: 184, endPoint x: 1237, endPoint y: 185, distance: 387.0
click at [1214, 185] on div "# Supabase URL (already in app/supabaseClient.js, but good to have here for cla…" at bounding box center [1031, 376] width 365 height 615
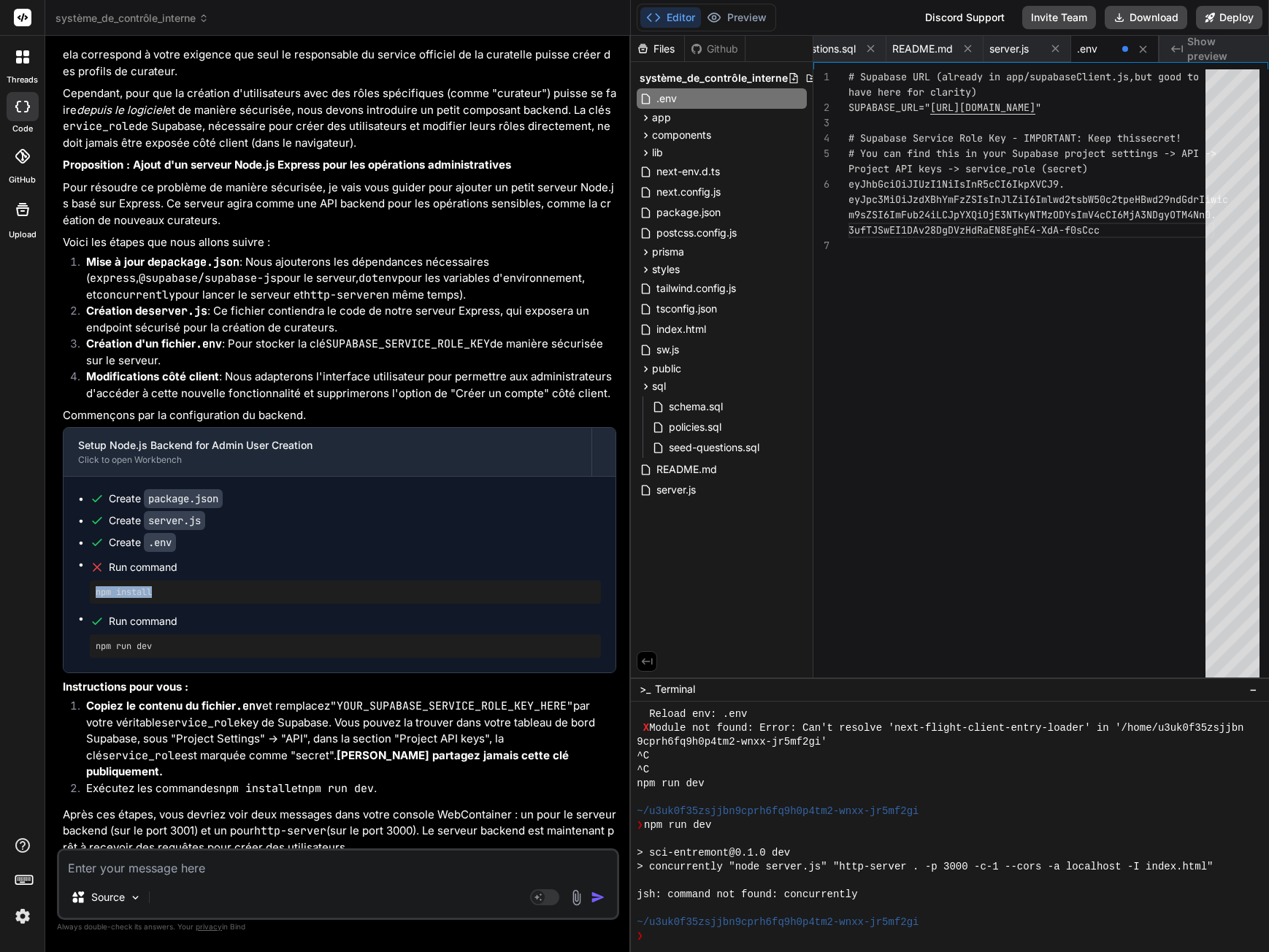
drag, startPoint x: 95, startPoint y: 558, endPoint x: 172, endPoint y: 558, distance: 77.0
click at [172, 580] on div "npm install" at bounding box center [346, 592] width 511 height 24
copy pre "npm install"
click at [142, 867] on textarea at bounding box center [337, 864] width 558 height 27
paste textarea "npm install"
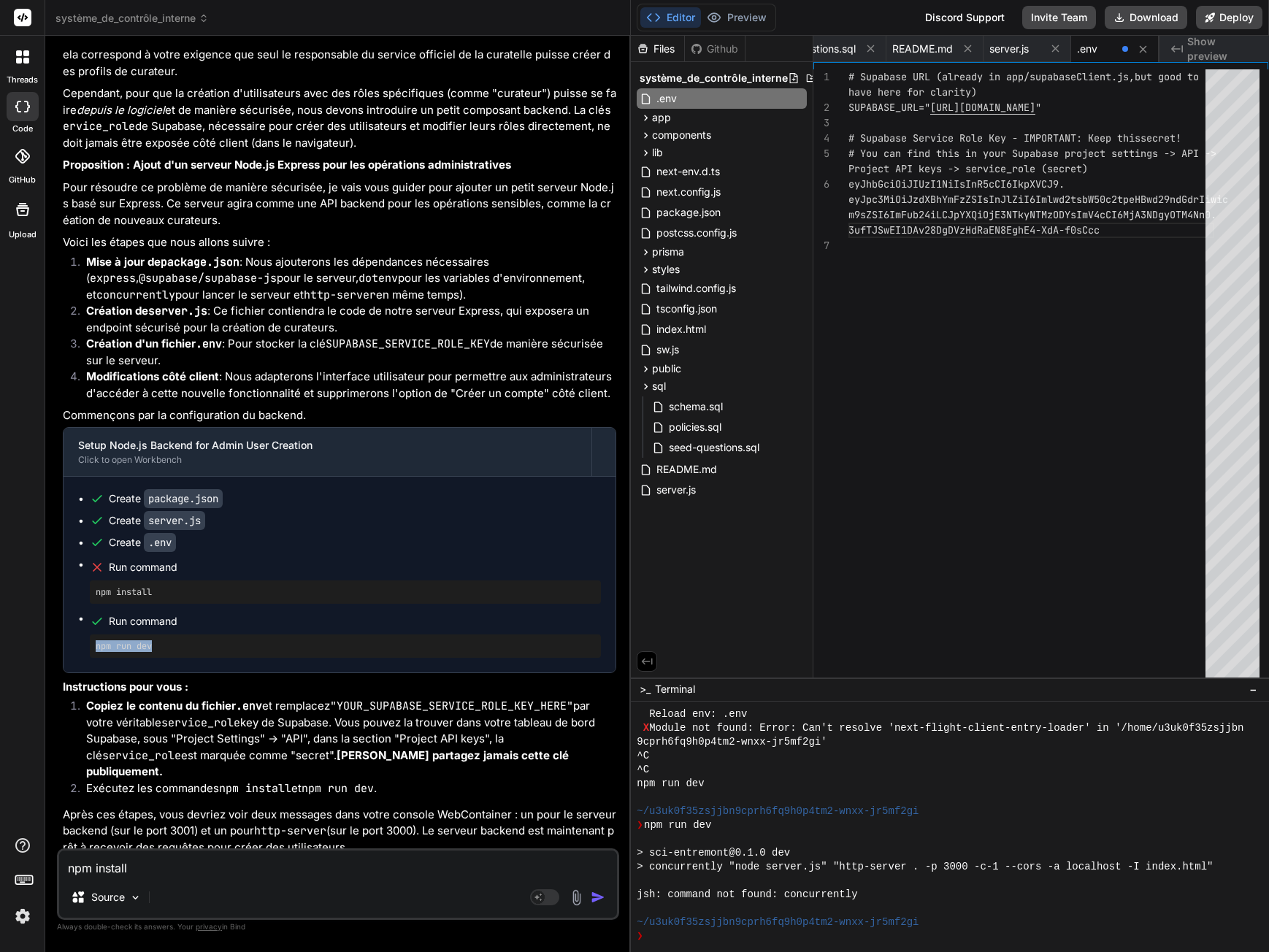
drag, startPoint x: 96, startPoint y: 611, endPoint x: 194, endPoint y: 610, distance: 98.0
click at [194, 640] on pre "npm run dev" at bounding box center [345, 645] width 500 height 12
copy pre "npm run dev"
click at [140, 868] on textarea "npm install" at bounding box center [337, 864] width 558 height 27
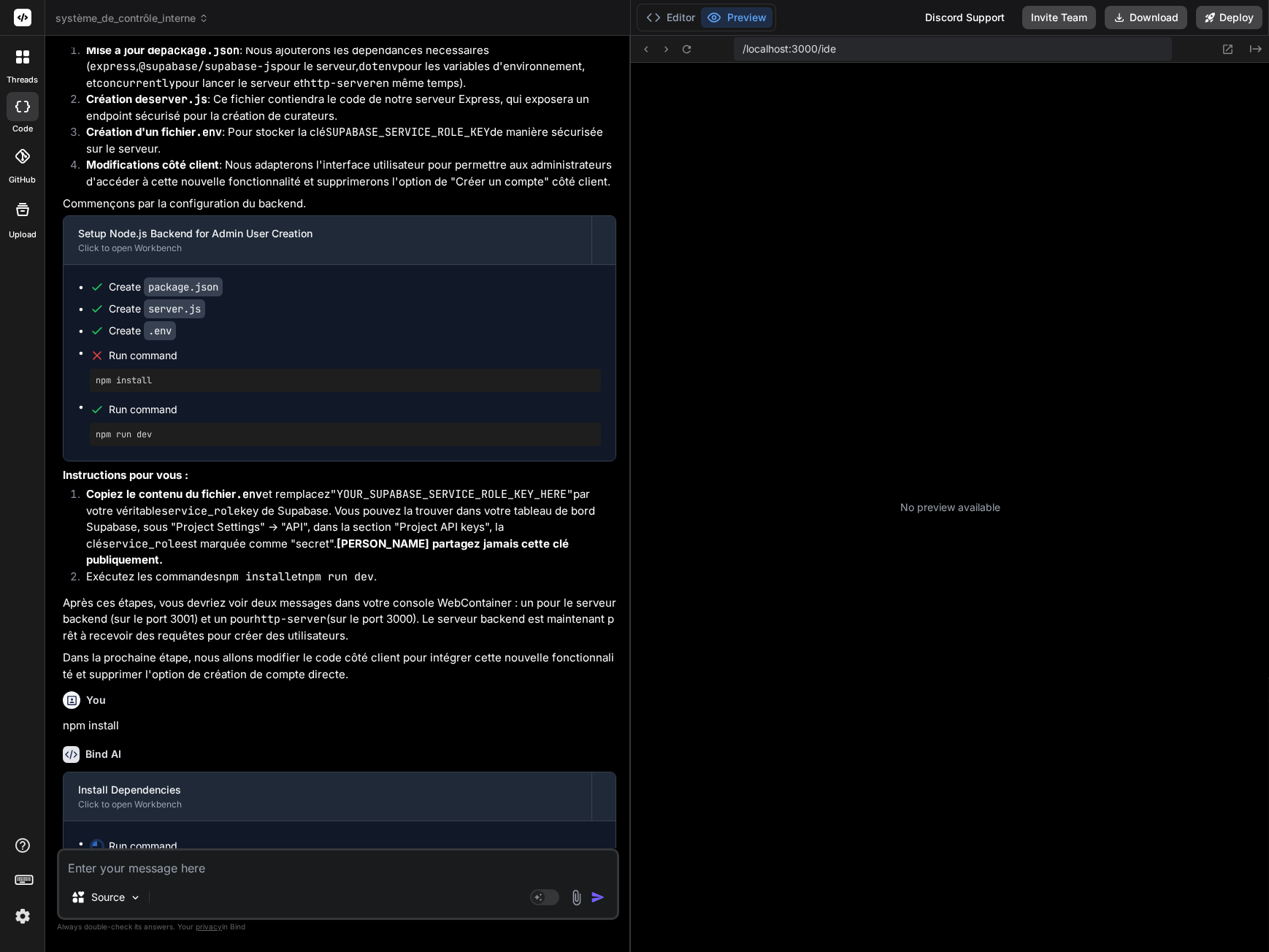
scroll to position [10015, 0]
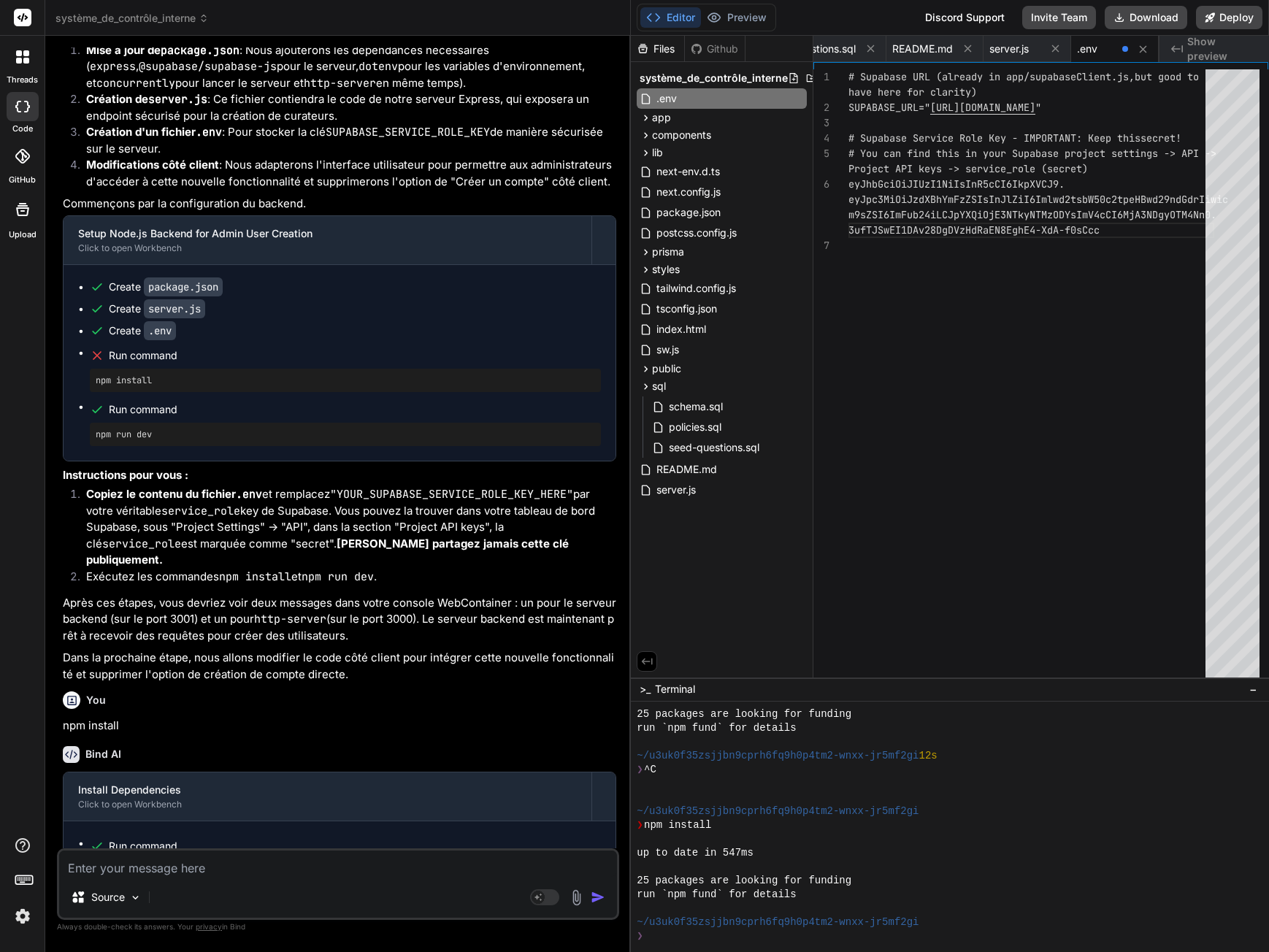
click at [144, 868] on textarea at bounding box center [337, 864] width 558 height 27
paste textarea "npm run dev"
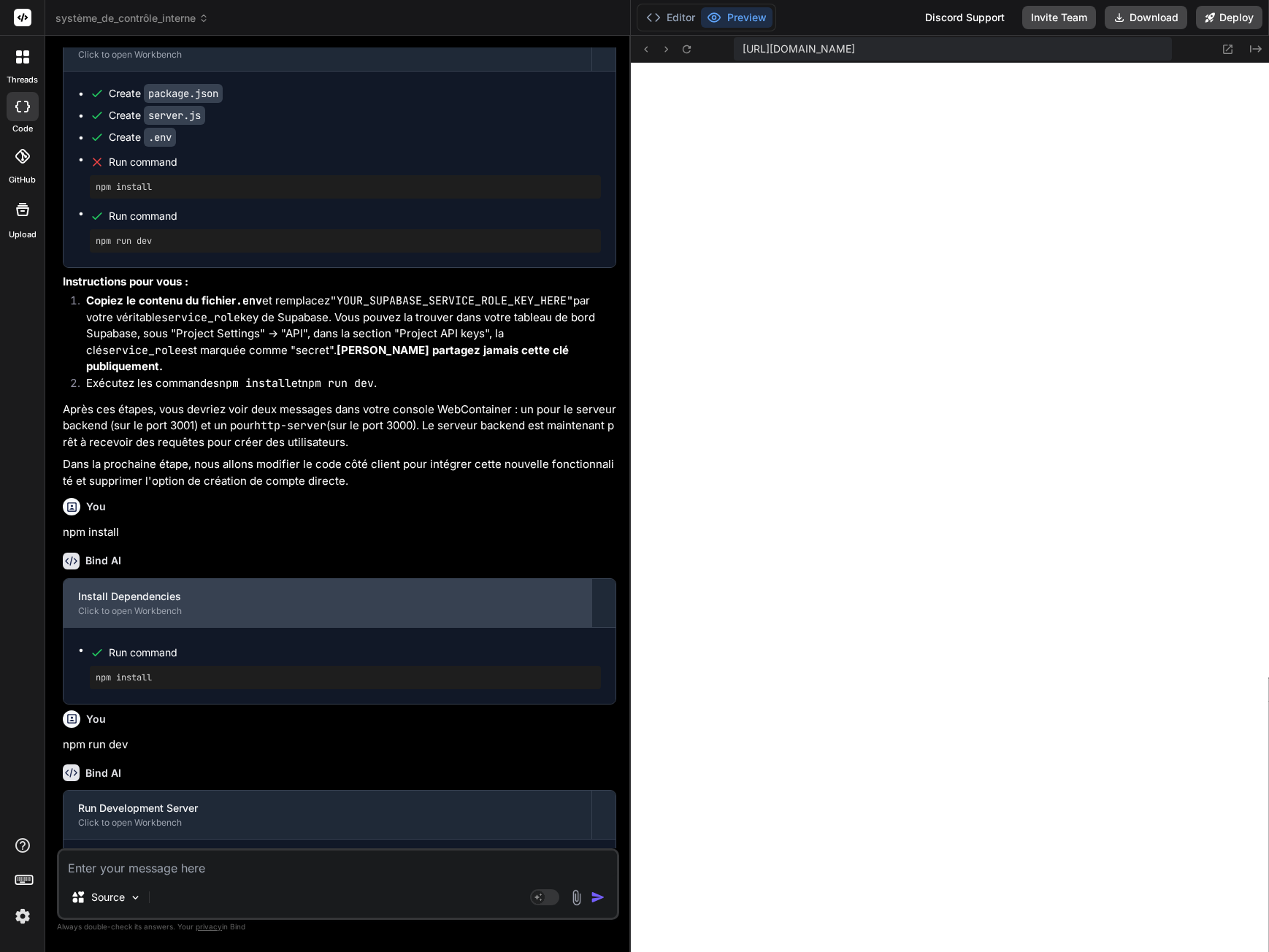
scroll to position [10419, 0]
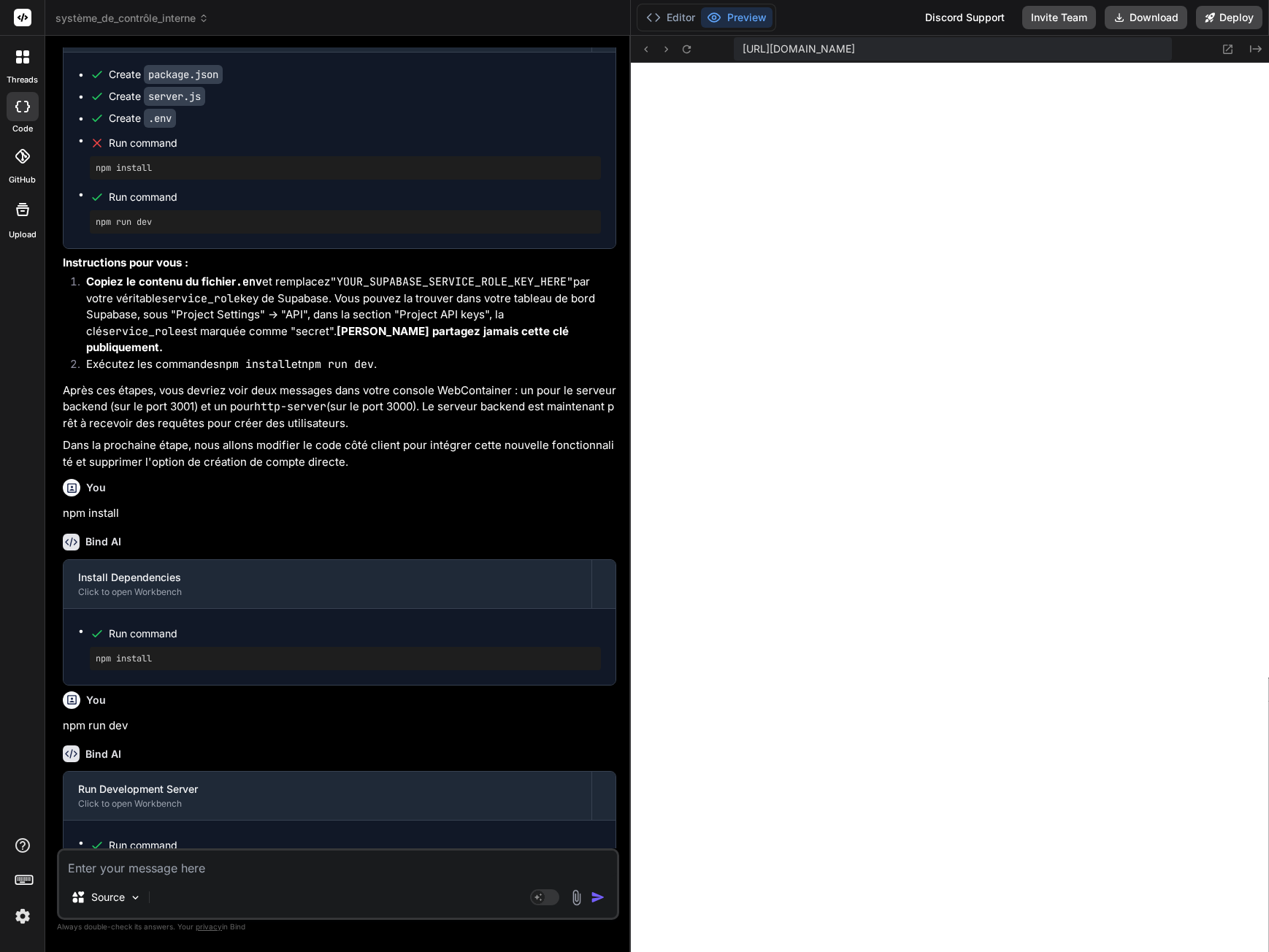
click at [79, 867] on textarea at bounding box center [337, 864] width 558 height 27
paste textarea "Cannot GET /"
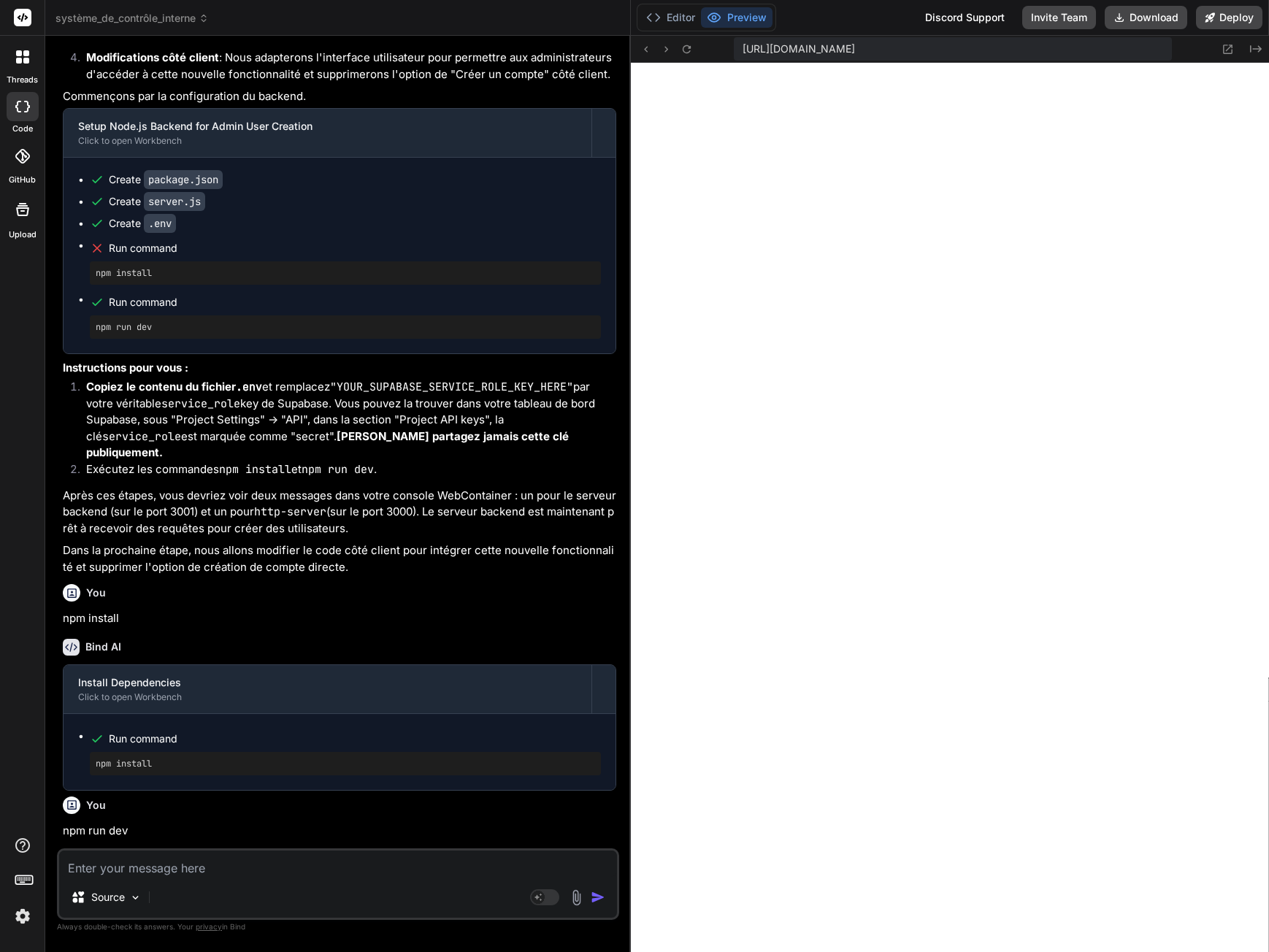
scroll to position [10335, 0]
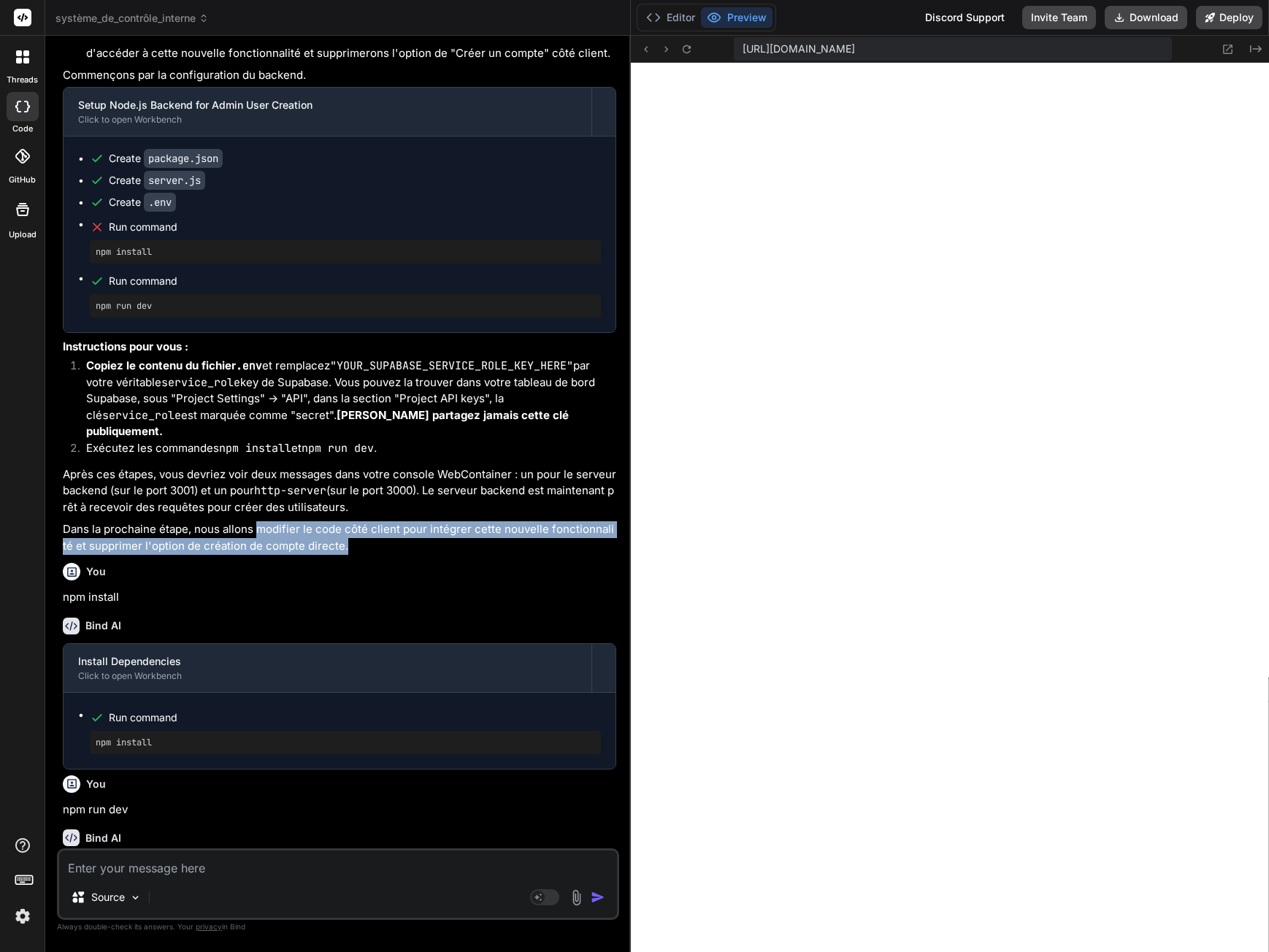
drag, startPoint x: 256, startPoint y: 478, endPoint x: 355, endPoint y: 496, distance: 100.6
click at [355, 521] on p "Dans la prochaine étape, nous allons modifier le code côté client pour intégrer…" at bounding box center [340, 538] width 554 height 33
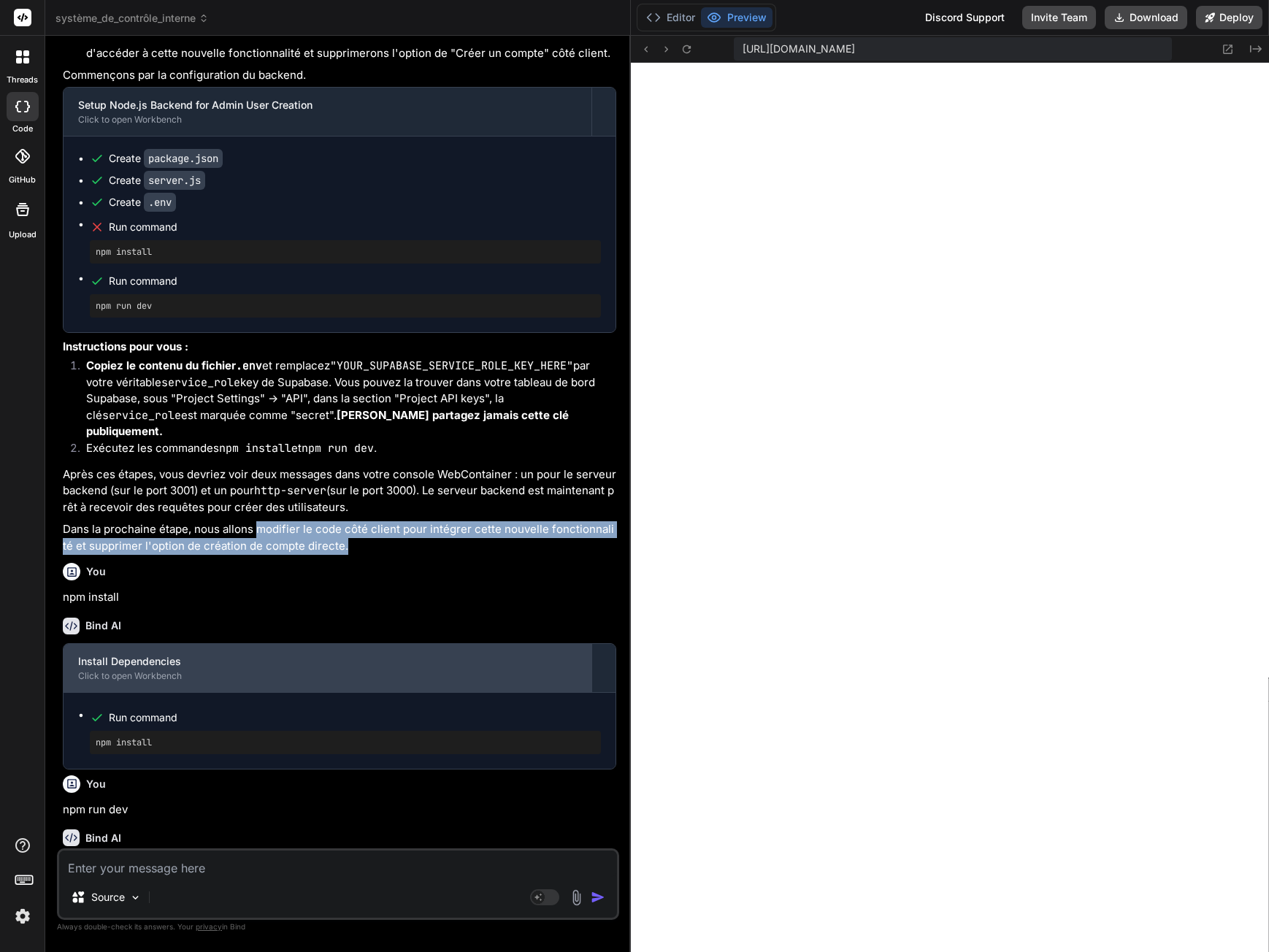
copy p "modifier le code côté client pour intégrer cette nouvelle fonctionnalité et sup…"
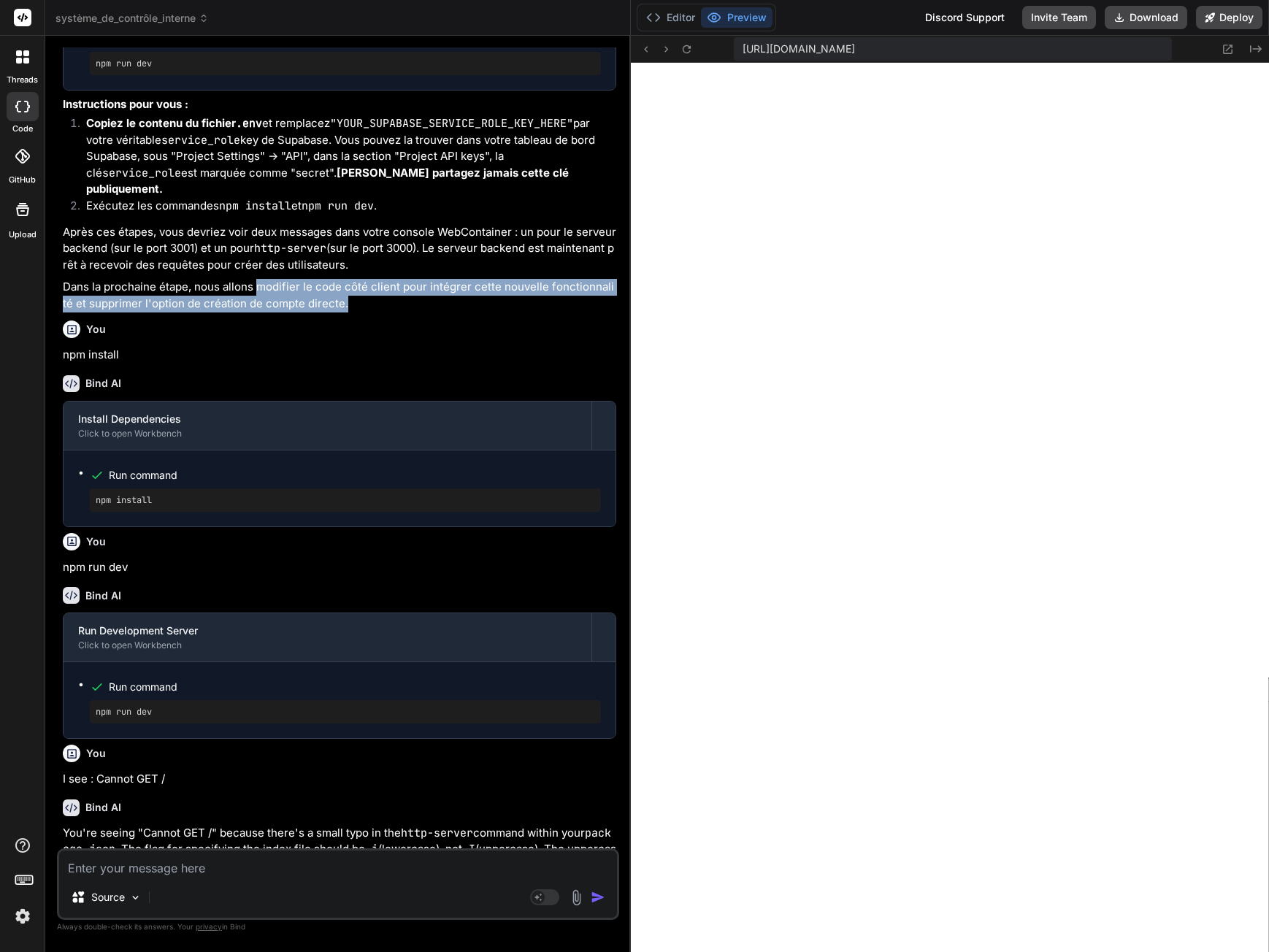
scroll to position [10846, 0]
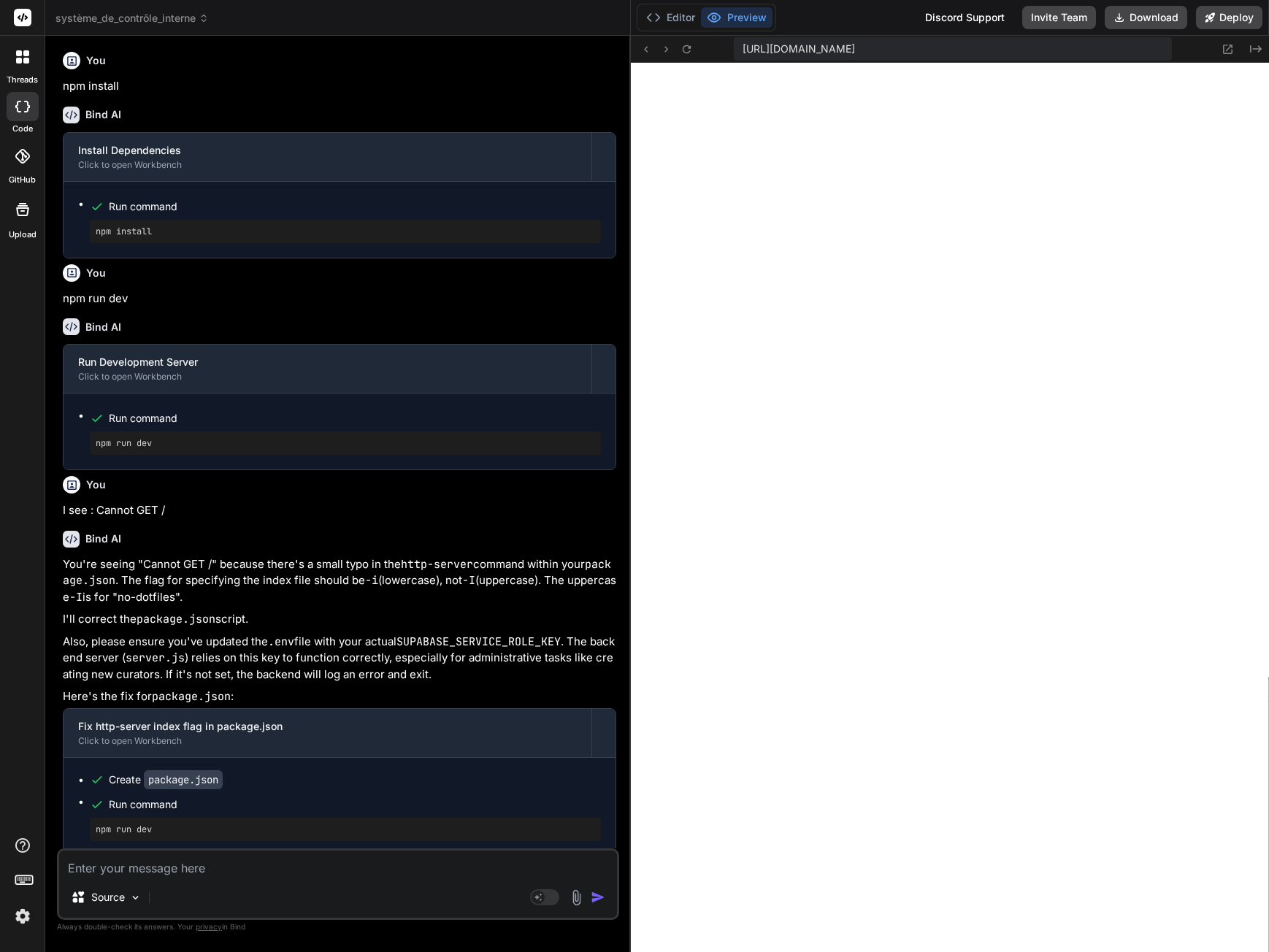
click at [179, 867] on textarea at bounding box center [337, 864] width 558 height 27
paste textarea "modifier le code côté client pour intégrer cette nouvelle fonctionnalité et sup…"
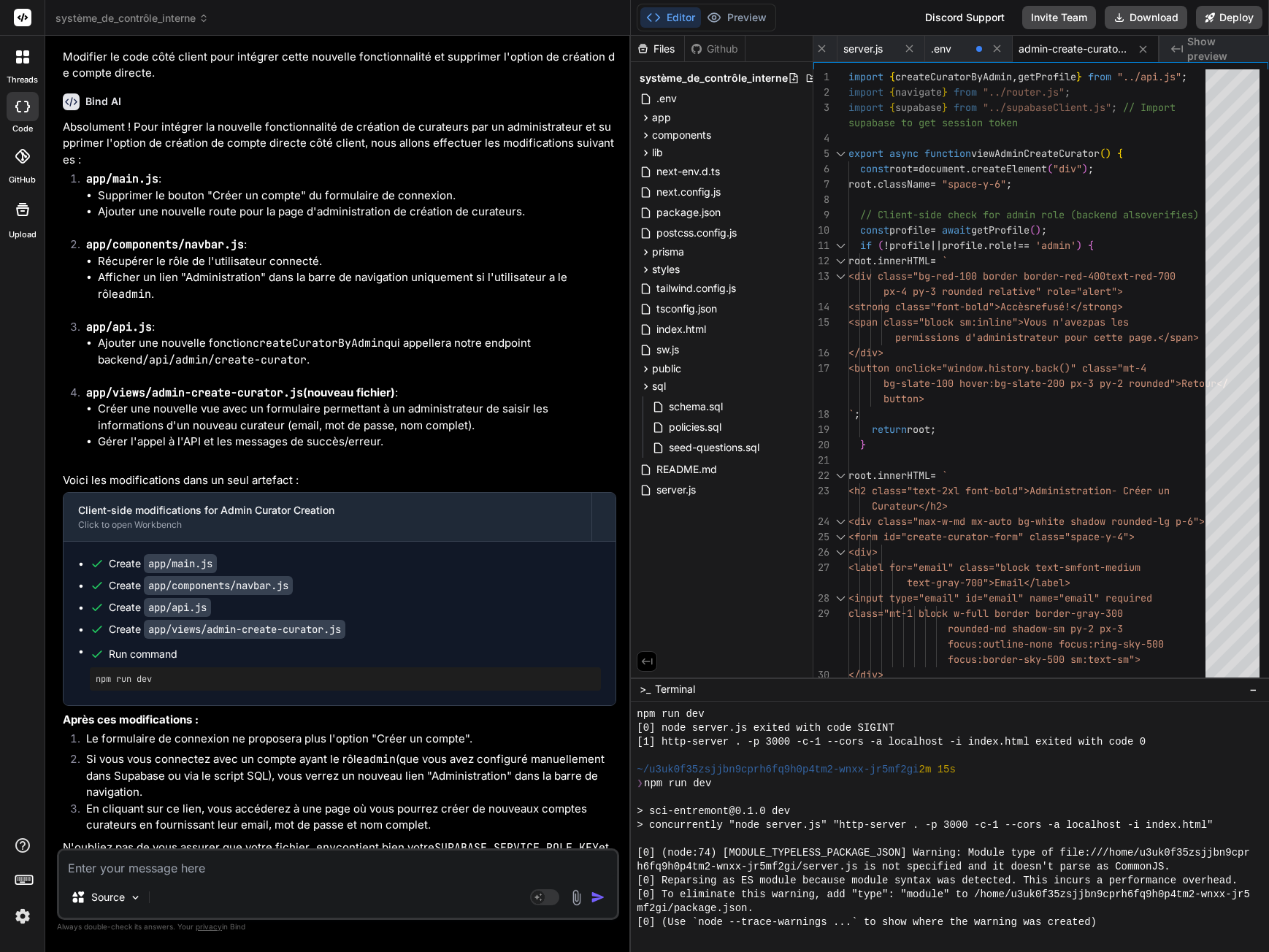
scroll to position [12956, 0]
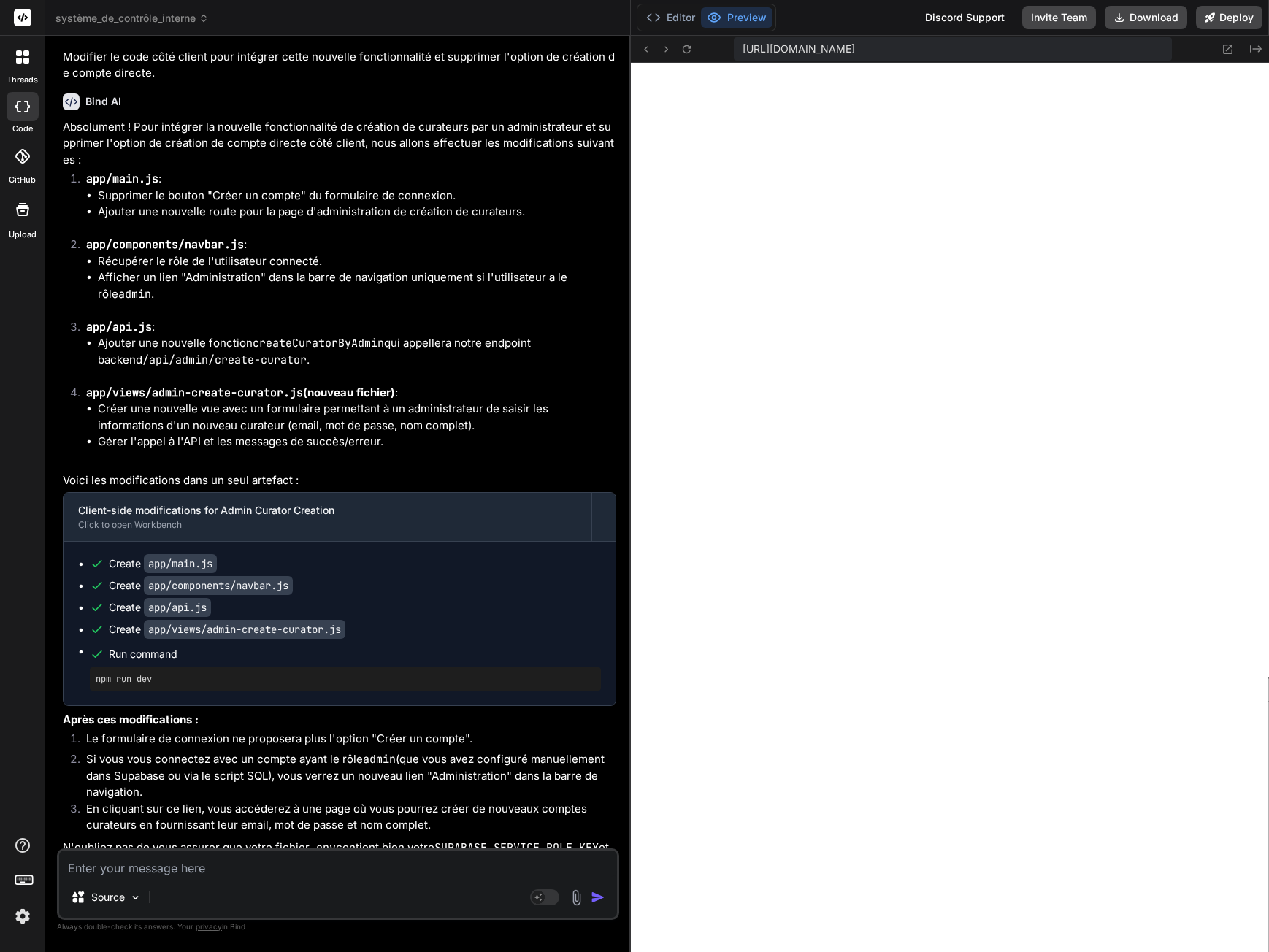
click at [173, 872] on textarea at bounding box center [337, 864] width 558 height 27
paste textarea "Cannot GET /"
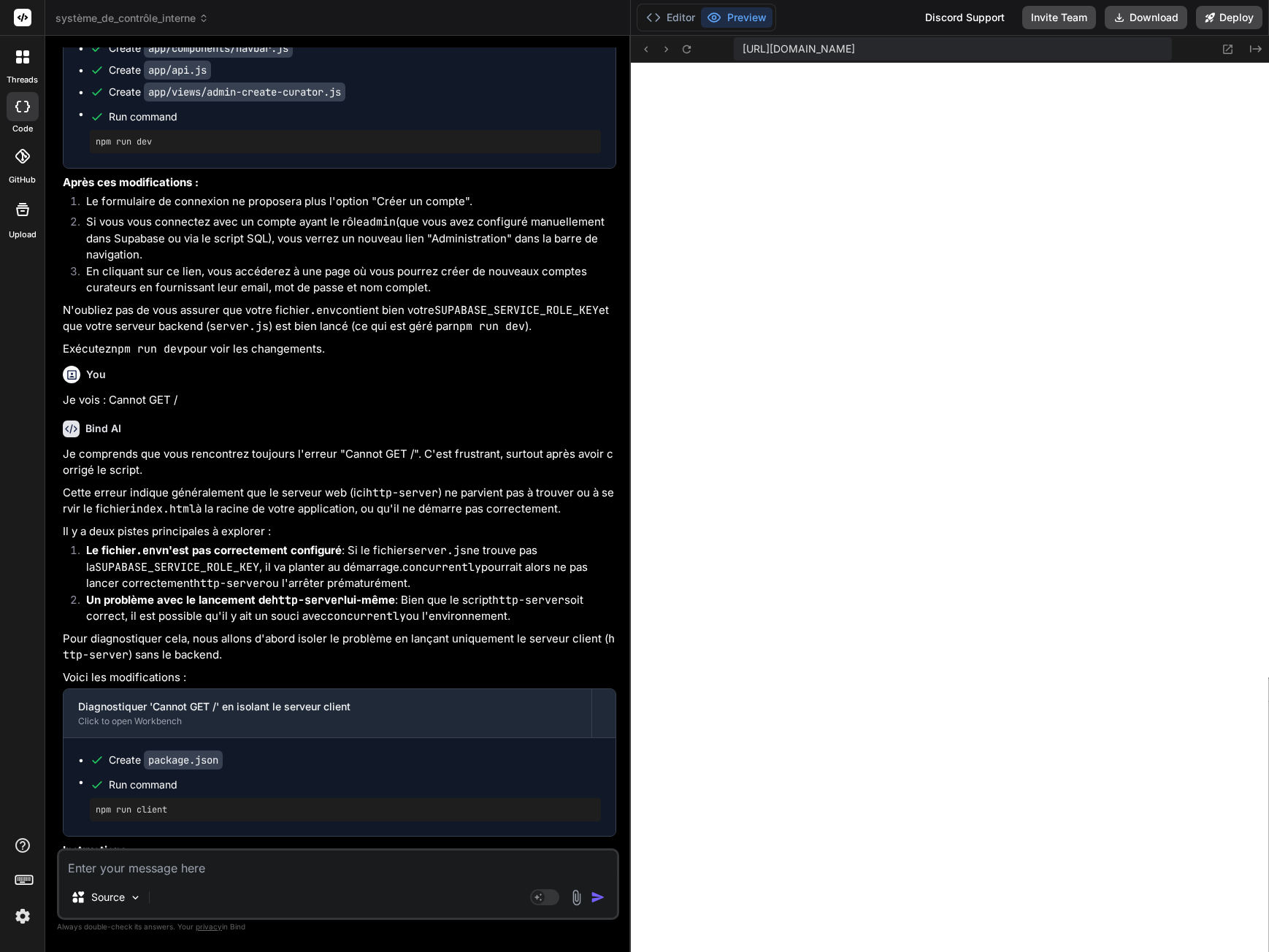
scroll to position [12392, 0]
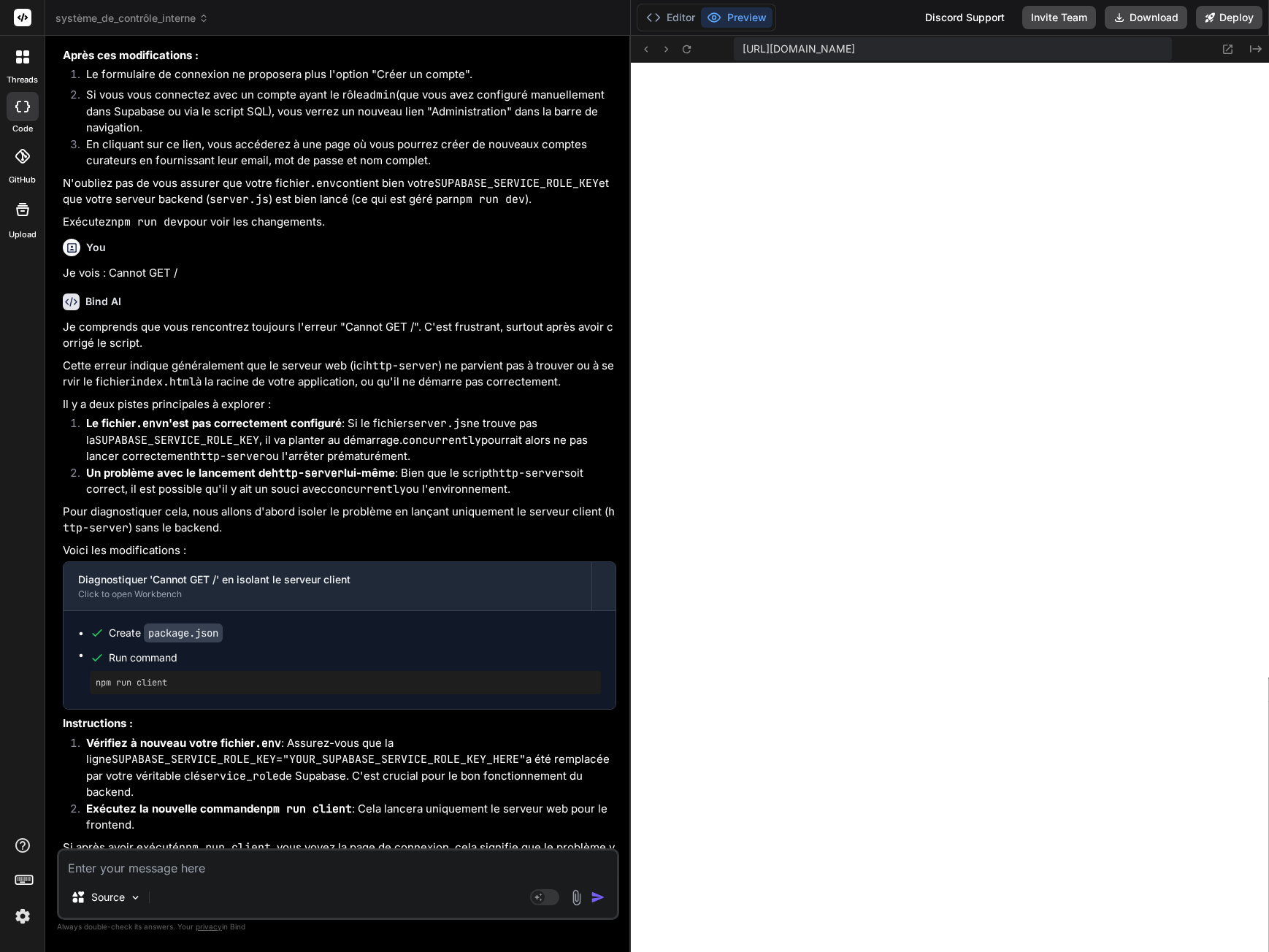
click at [242, 801] on li "Exécutez la nouvelle commande npm run client : Cela lancera uniquement le serve…" at bounding box center [345, 817] width 542 height 33
click at [131, 867] on textarea at bounding box center [337, 864] width 558 height 27
paste textarea "Connexion Email [EMAIL_ADDRESS][DOMAIN_NAME] Mot de passe ••••• Se connecter Ac…"
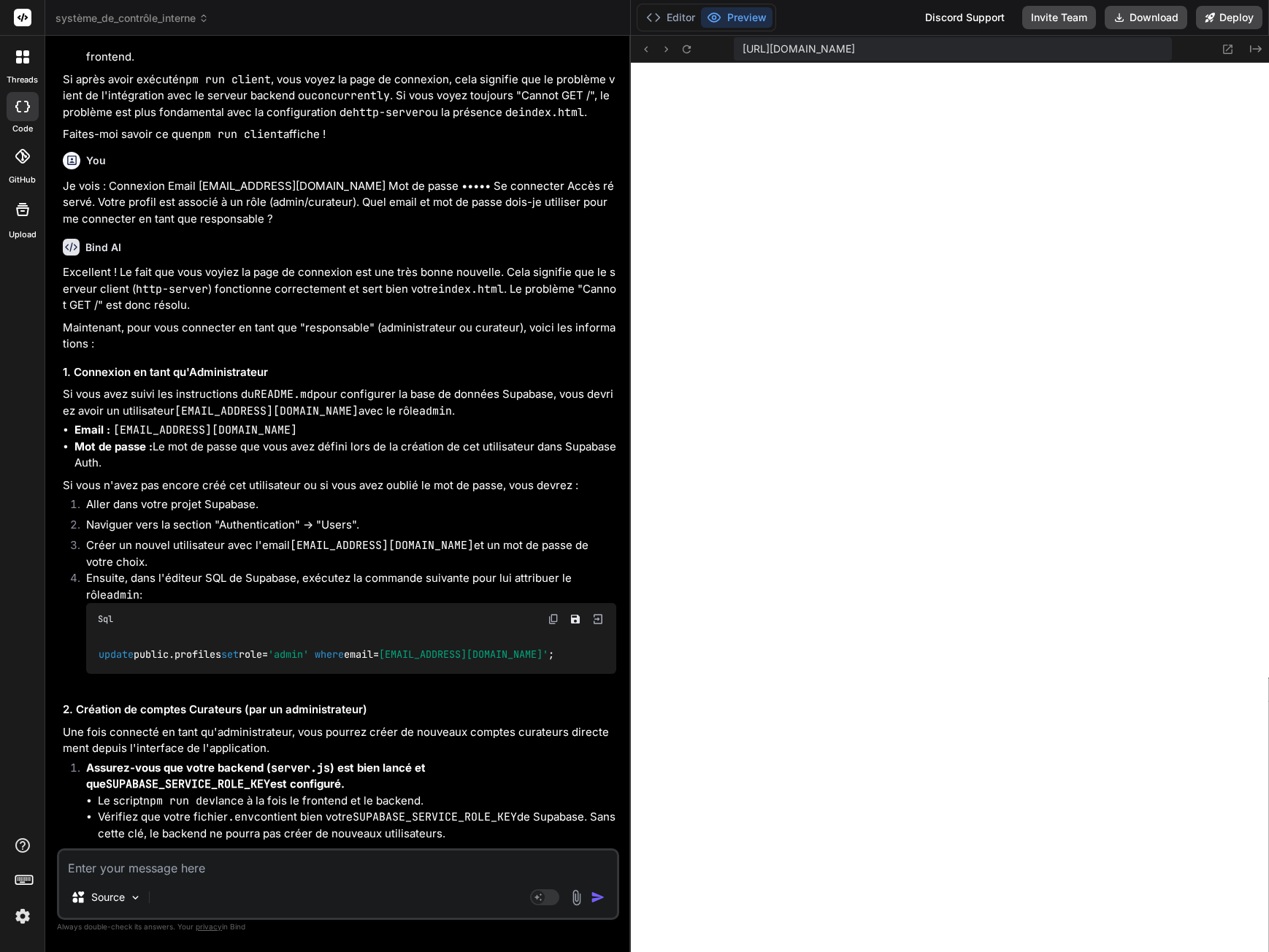
scroll to position [13190, 0]
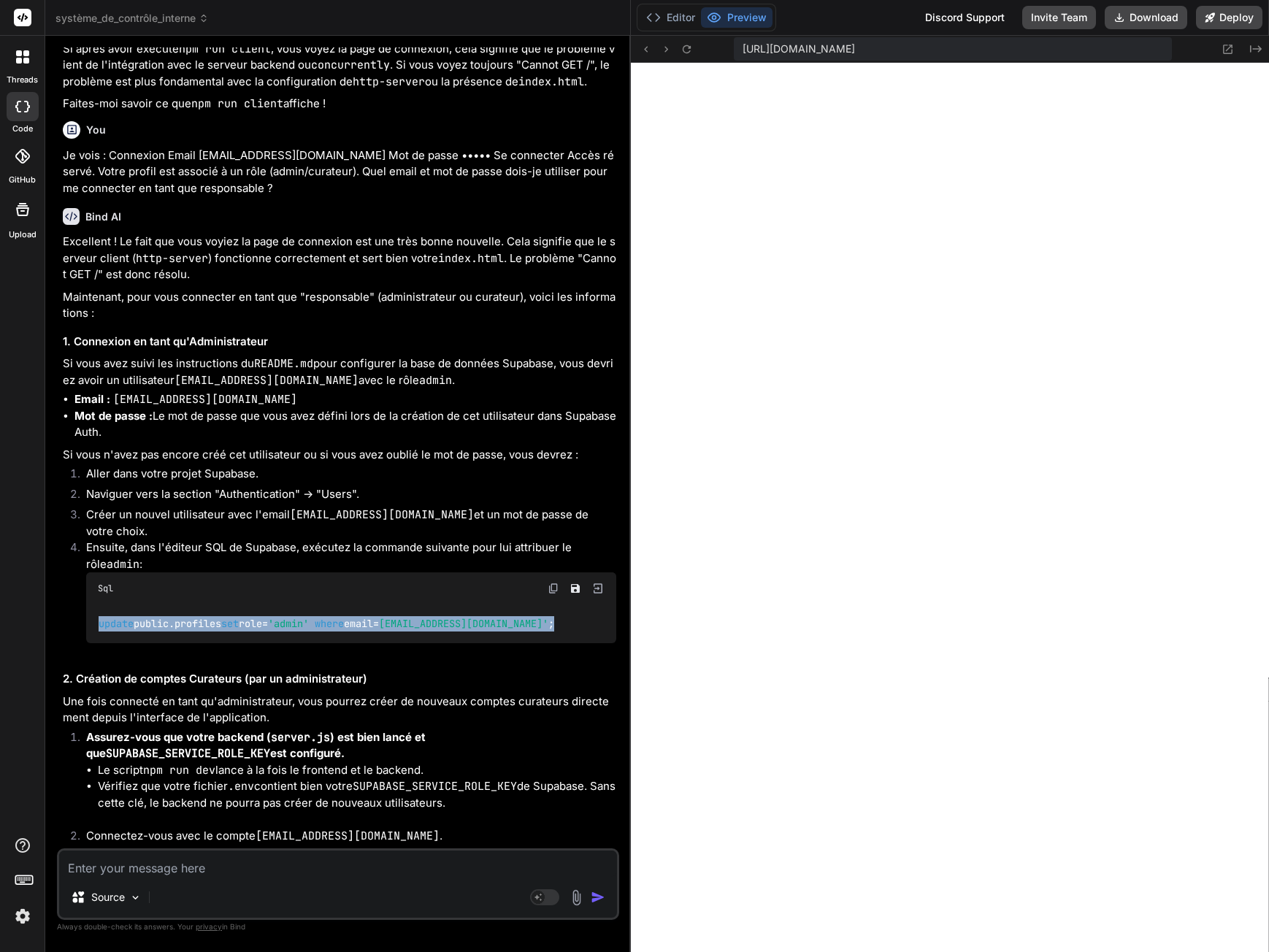
drag, startPoint x: 147, startPoint y: 544, endPoint x: 529, endPoint y: 546, distance: 382.0
click at [529, 605] on div "update public.profiles set role = 'admin' where email = [EMAIL_ADDRESS][DOMAIN_…" at bounding box center [351, 623] width 530 height 38
copy code "update public.profiles set role = 'admin' where email = [EMAIL_ADDRESS][DOMAIN_…"
click at [166, 870] on textarea at bounding box center [337, 864] width 558 height 27
paste textarea "update public.profiles set role='admin' where [EMAIL_ADDRESS][DOMAIN_NAME]';"
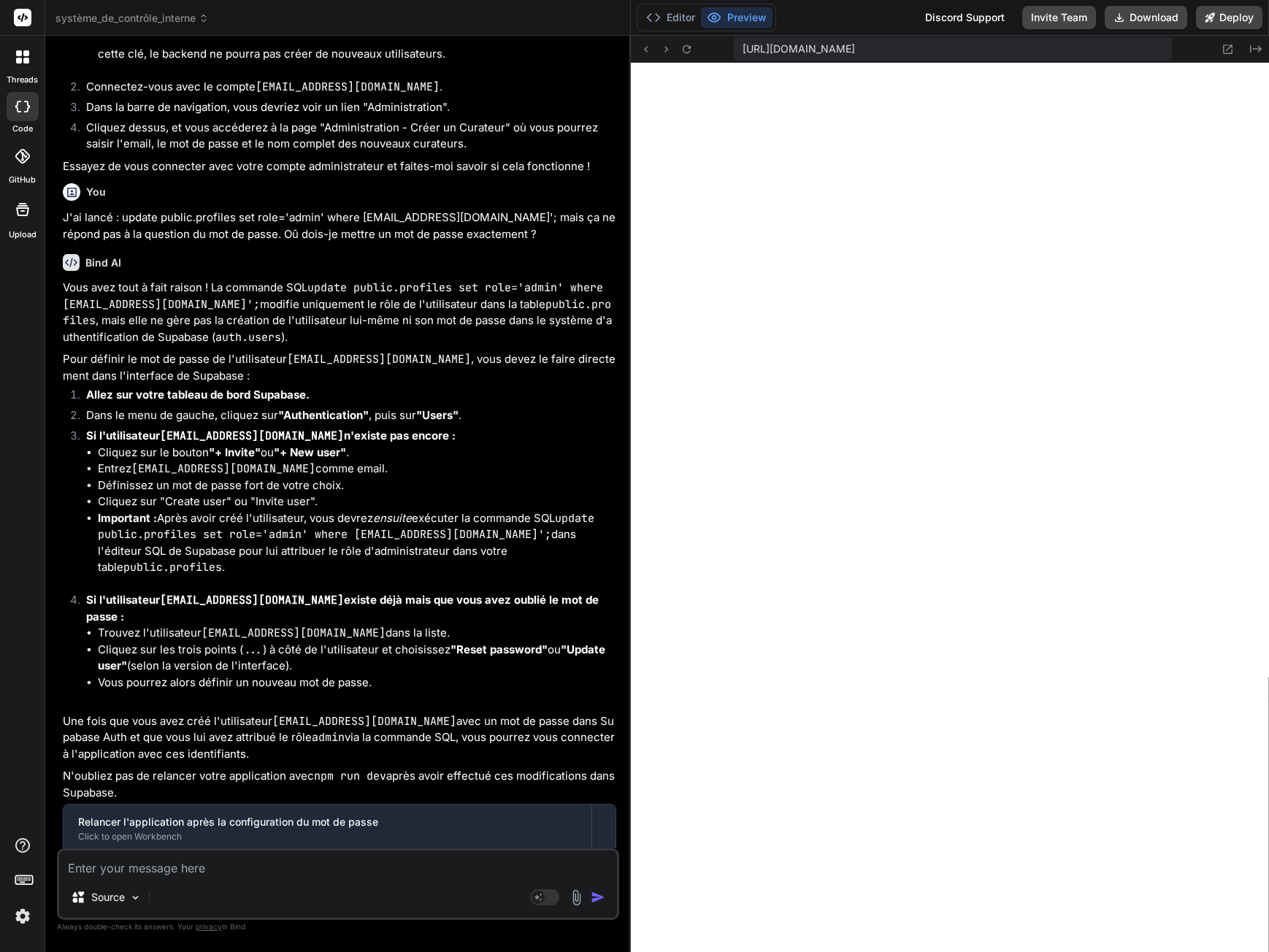
scroll to position [13942, 0]
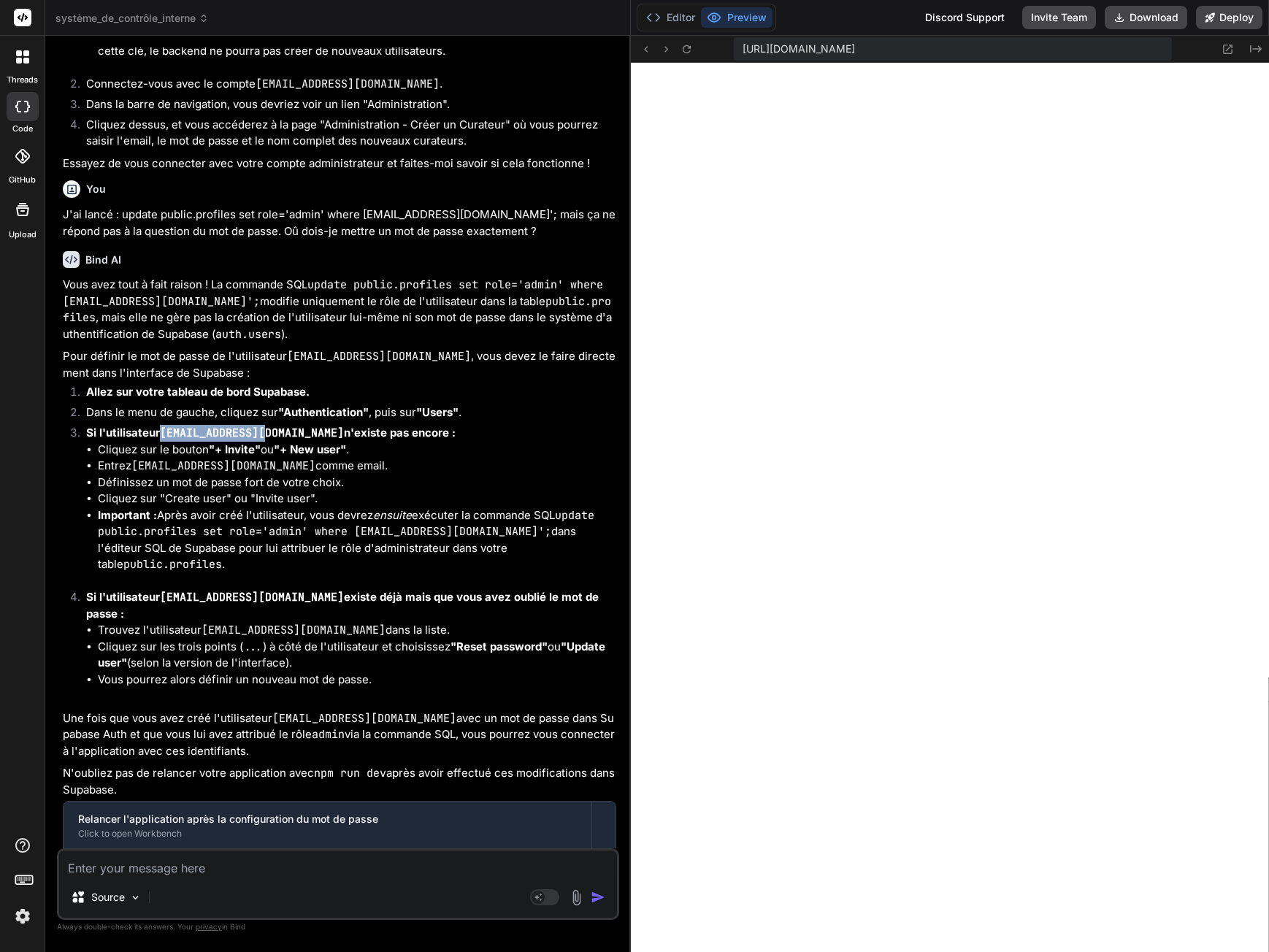
drag, startPoint x: 162, startPoint y: 355, endPoint x: 266, endPoint y: 354, distance: 104.0
click at [266, 426] on strong "Si l'utilisateur [EMAIL_ADDRESS][DOMAIN_NAME] n'existe pas encore :" at bounding box center [271, 433] width 369 height 14
copy code "[EMAIL_ADDRESS][DOMAIN_NAME]"
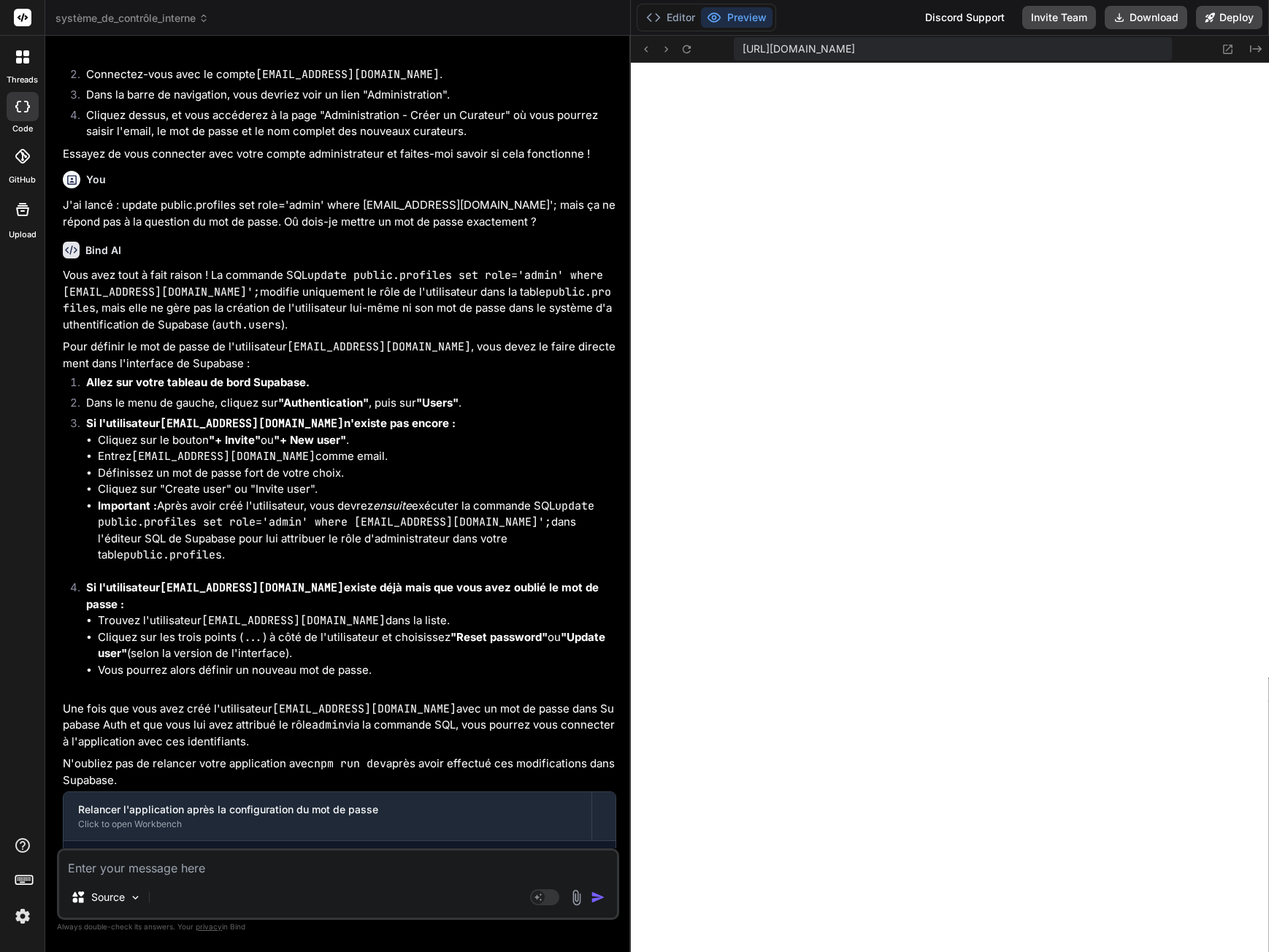
click at [563, 499] on code "update public.profiles set role='admin' where [EMAIL_ADDRESS][DOMAIN_NAME]';" at bounding box center [349, 514] width 503 height 31
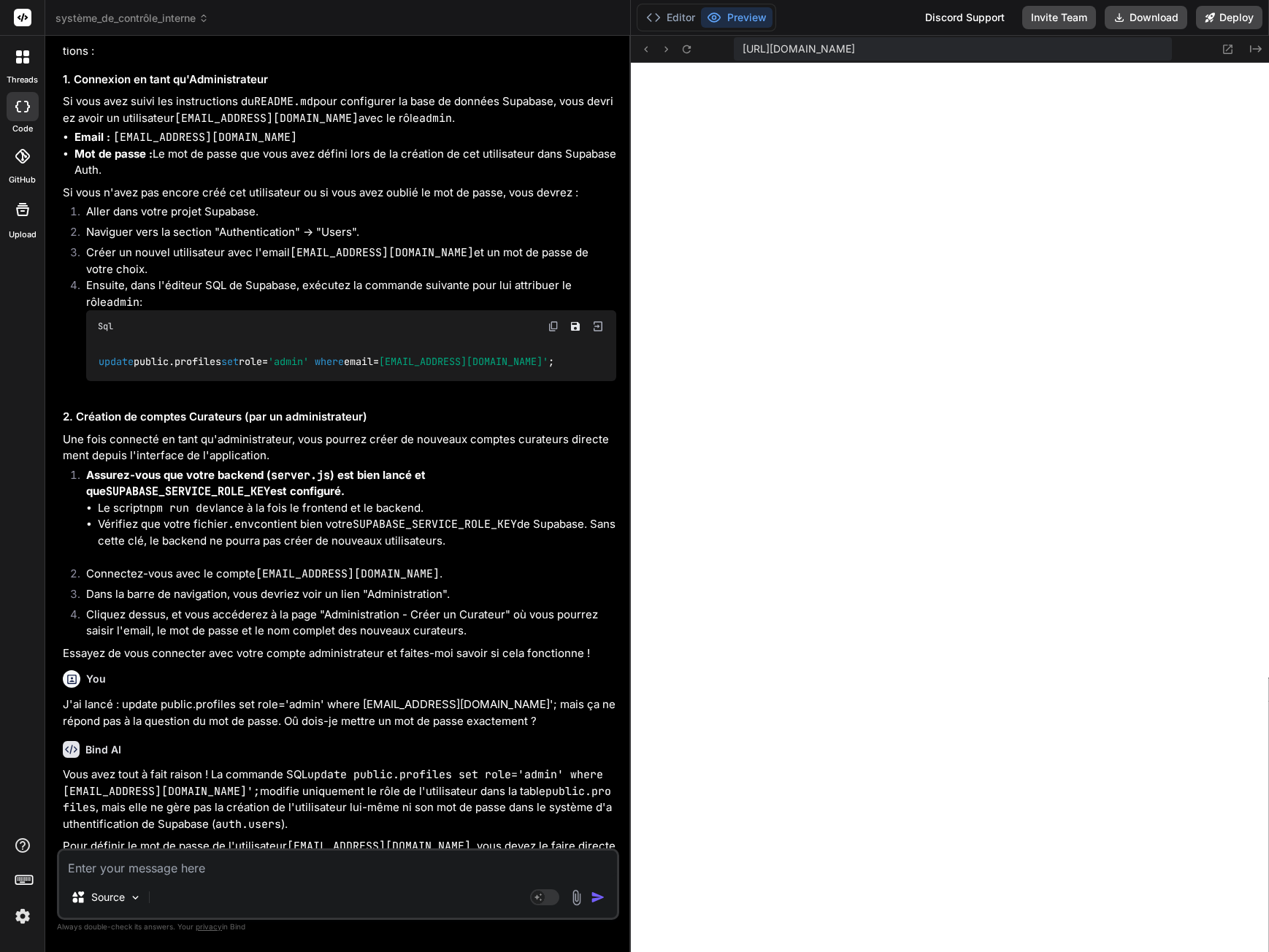
scroll to position [13441, 0]
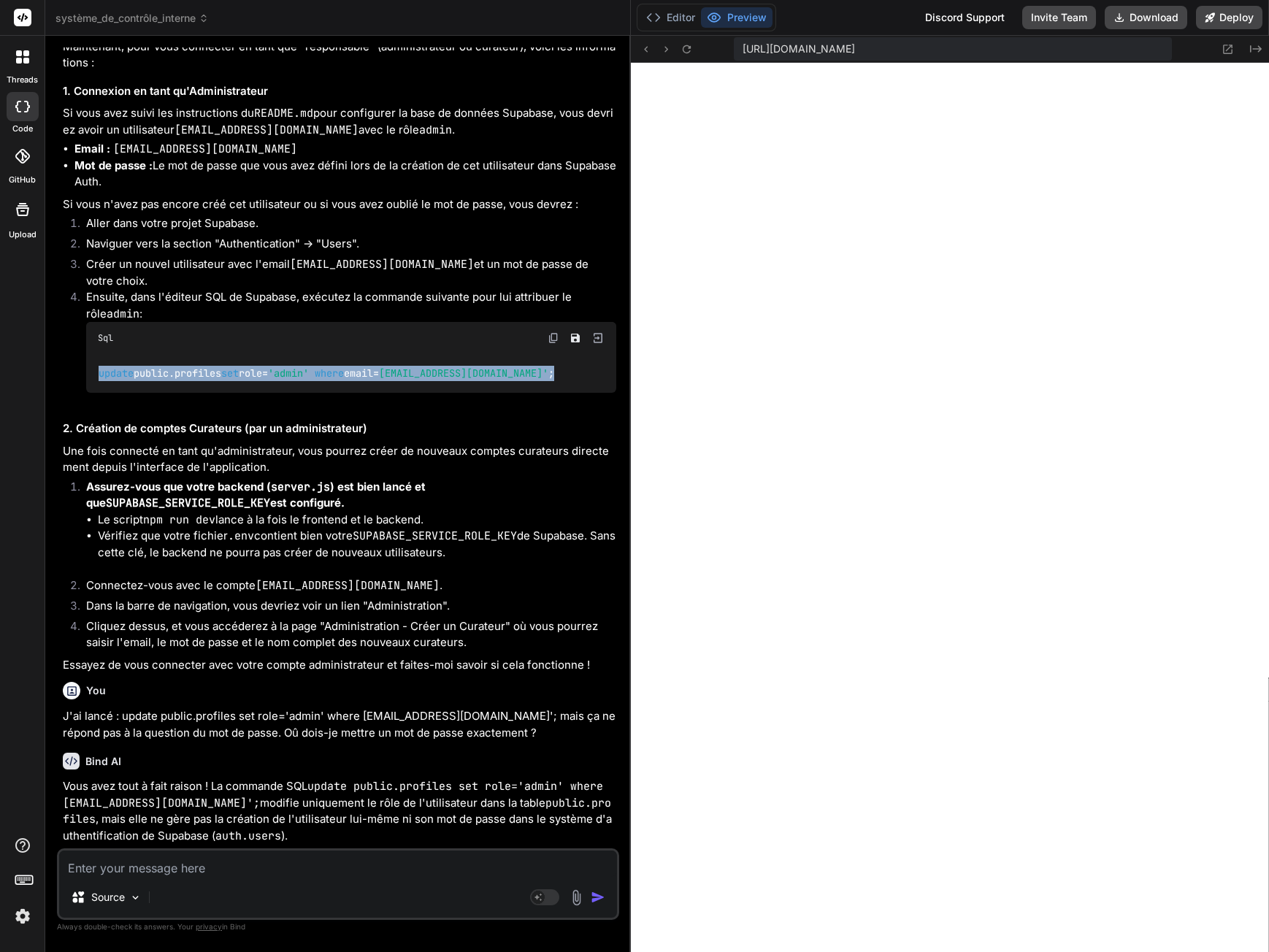
drag, startPoint x: 96, startPoint y: 294, endPoint x: 530, endPoint y: 291, distance: 434.0
click at [530, 354] on div "update public.profiles set role = 'admin' where email = [EMAIL_ADDRESS][DOMAIN_…" at bounding box center [351, 373] width 530 height 38
copy code "update public.profiles set role = 'admin' where email = [EMAIL_ADDRESS][DOMAIN_…"
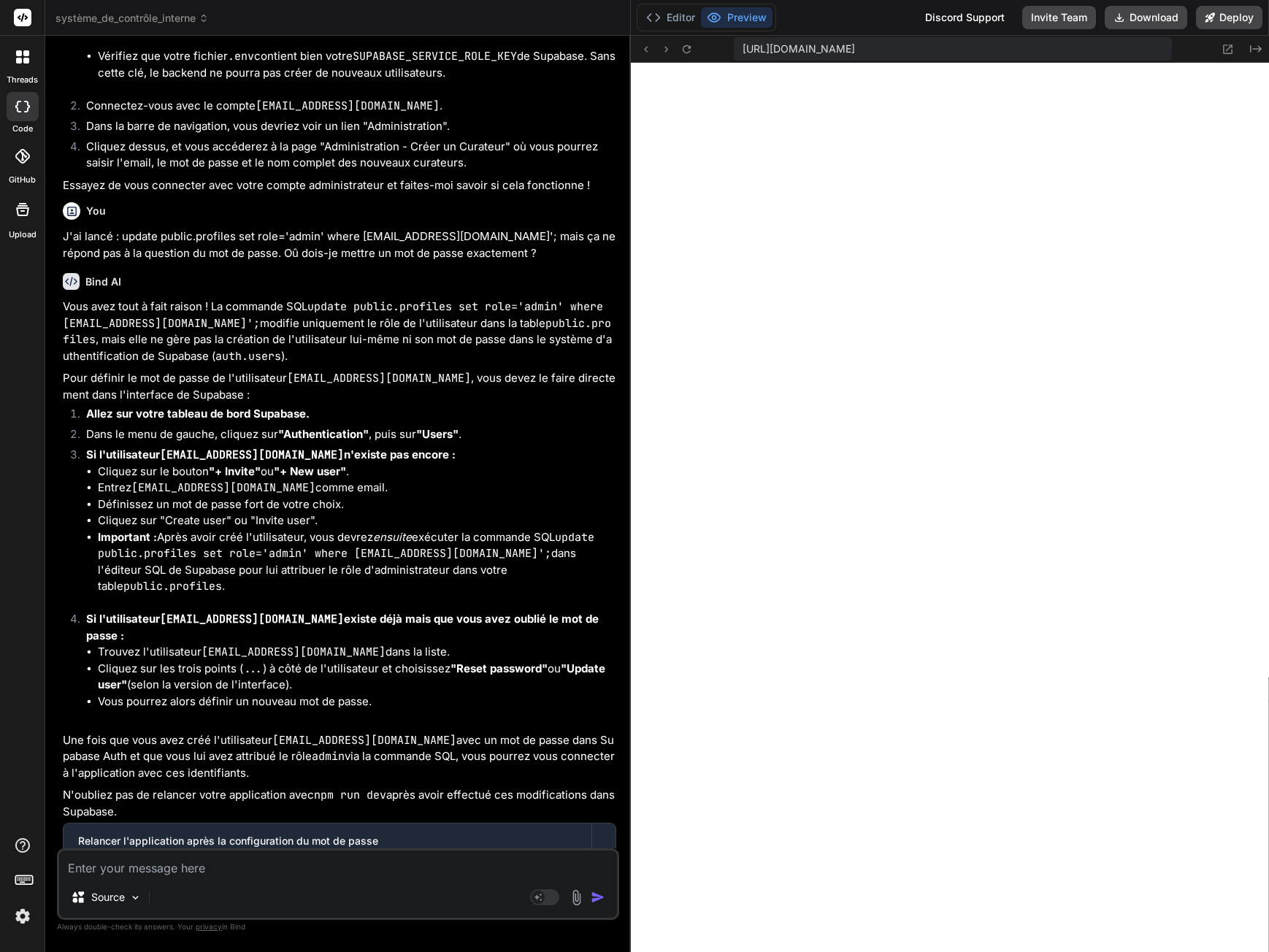
scroll to position [13951, 0]
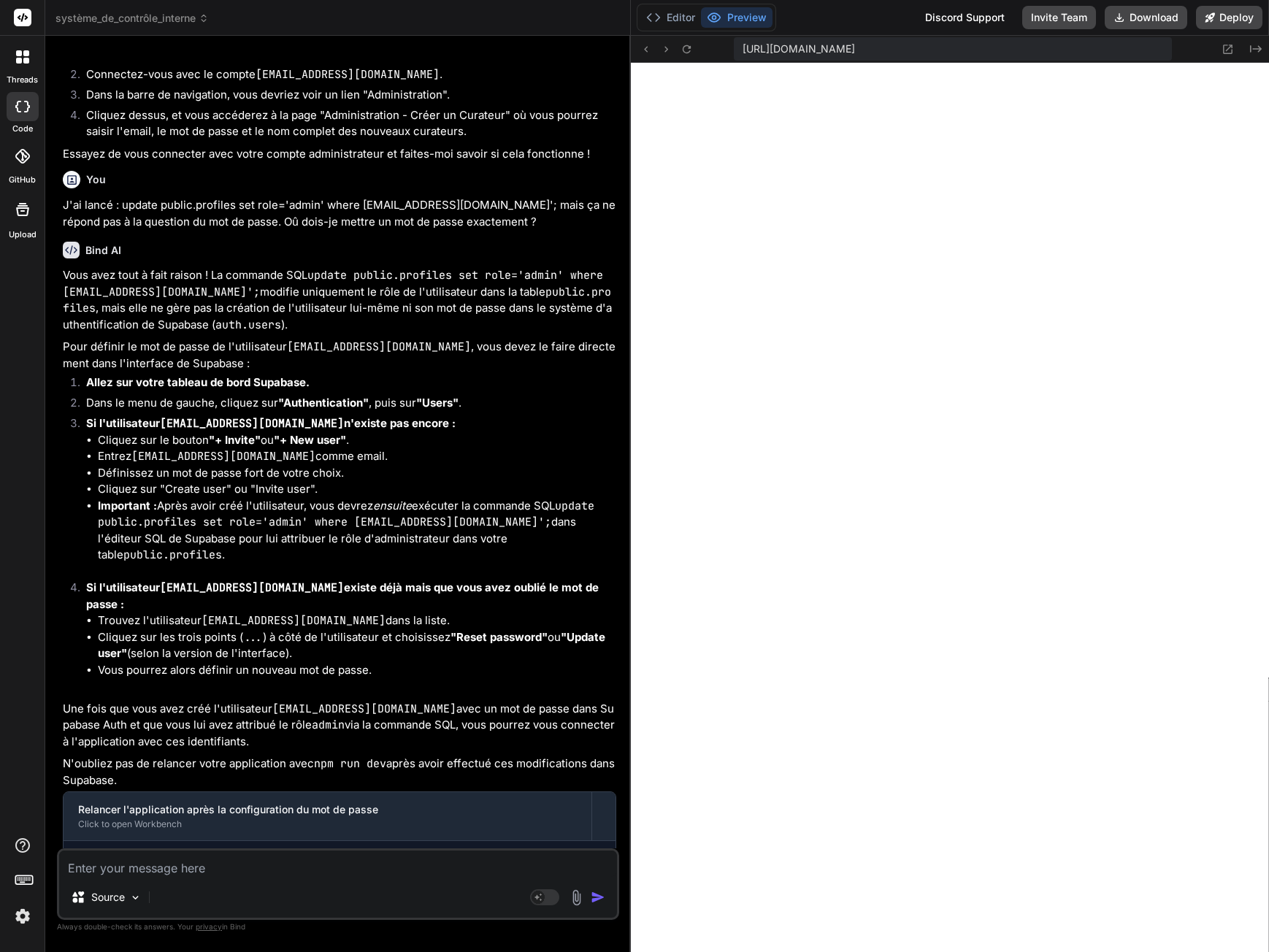
drag, startPoint x: 97, startPoint y: 780, endPoint x: 221, endPoint y: 780, distance: 124.0
click at [221, 885] on pre "npm run dev" at bounding box center [345, 890] width 500 height 12
copy pre "npm run dev"
click at [172, 874] on textarea at bounding box center [337, 864] width 558 height 27
paste textarea "npm run dev"
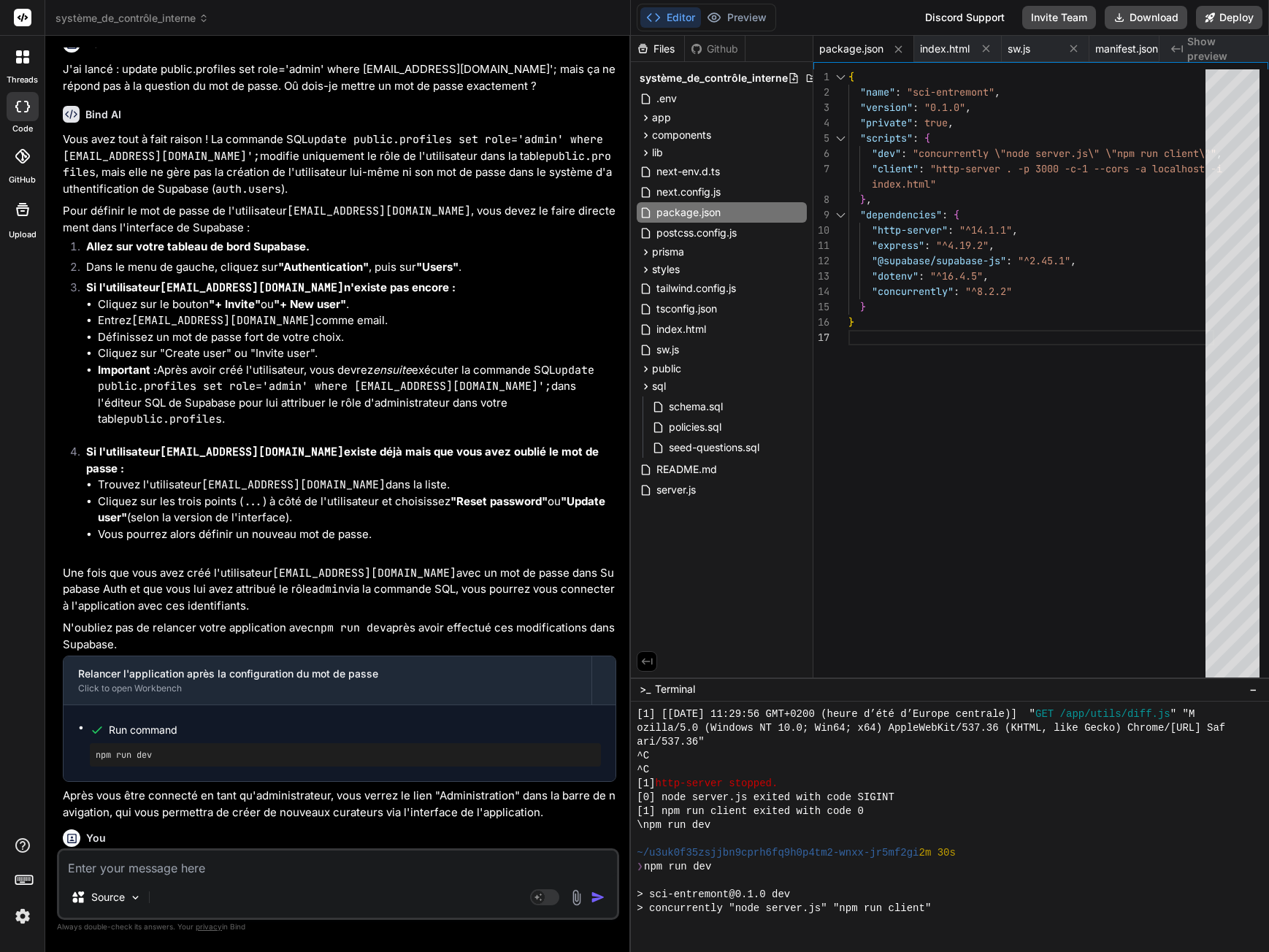
scroll to position [14104, 0]
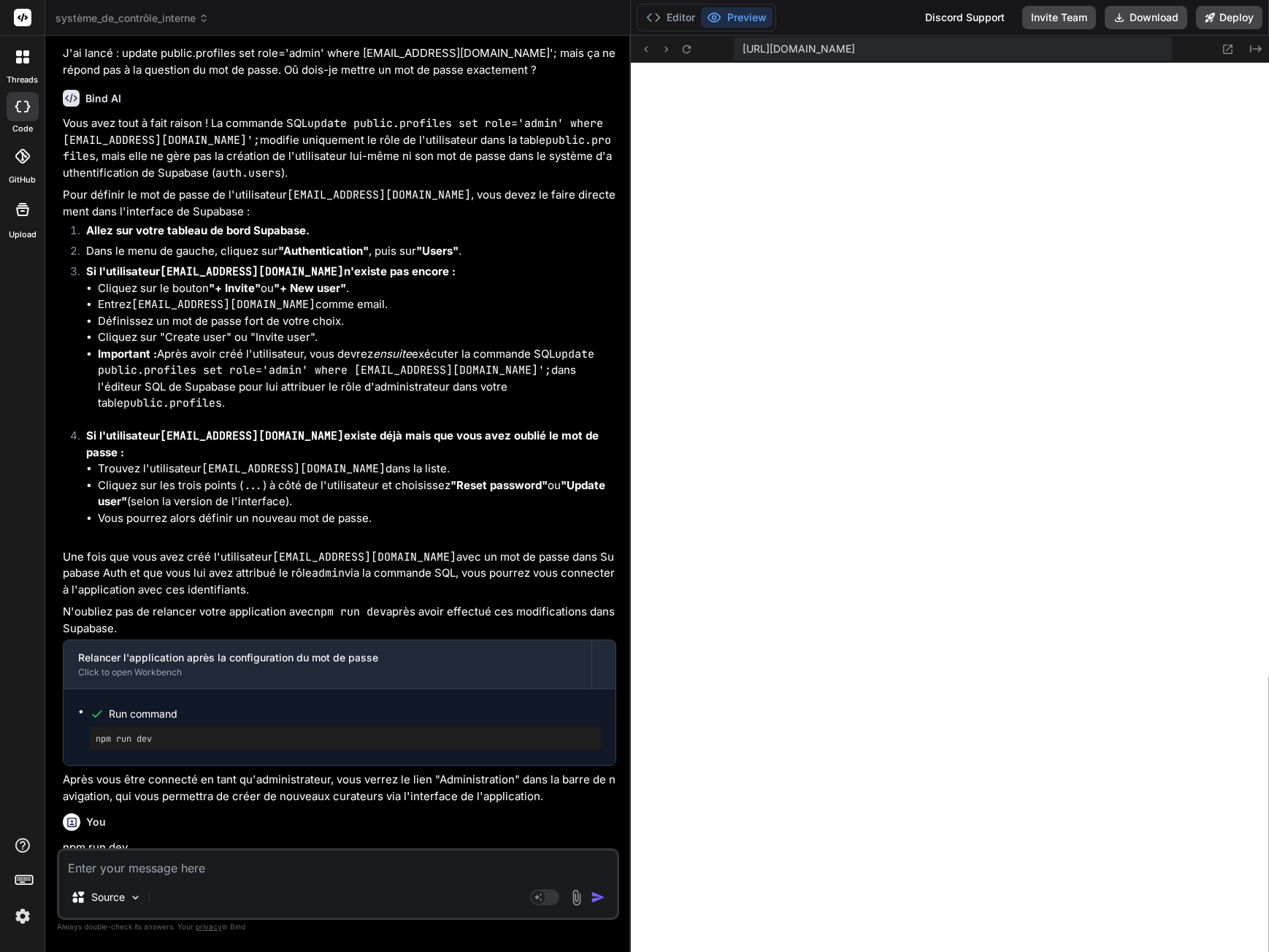
click at [145, 871] on textarea at bounding box center [337, 864] width 558 height 27
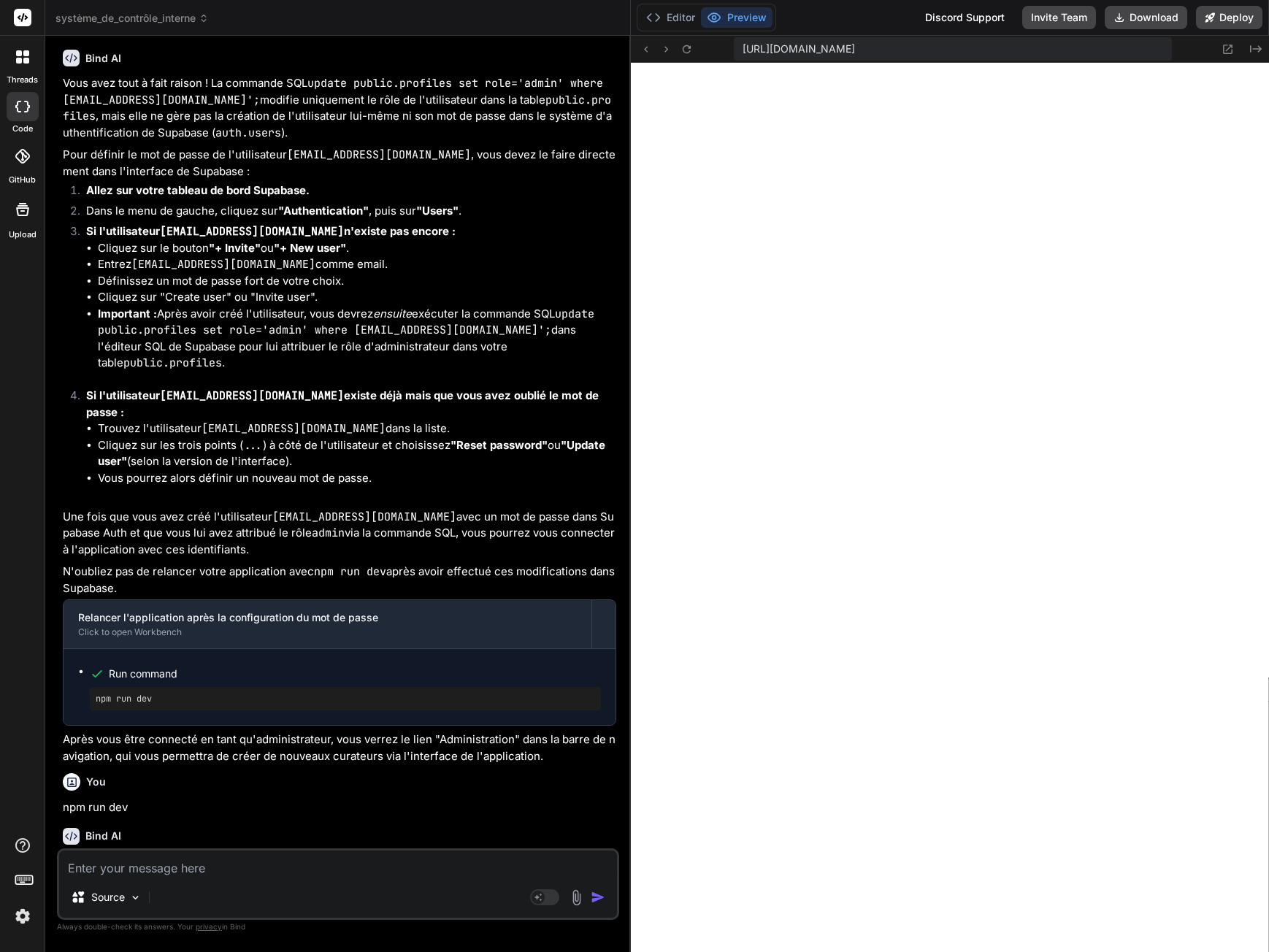
scroll to position [14164, 0]
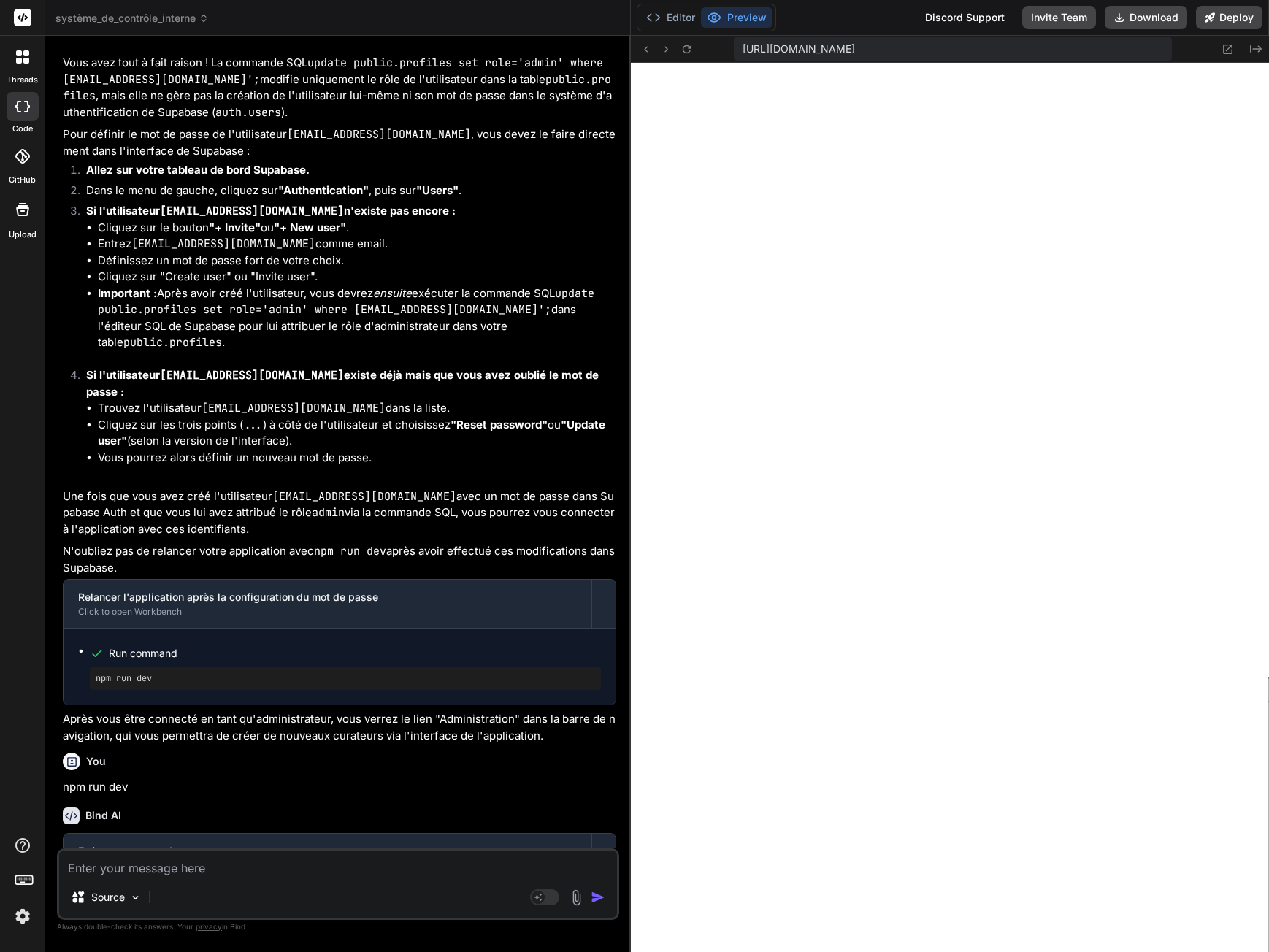
drag, startPoint x: 96, startPoint y: 820, endPoint x: 189, endPoint y: 821, distance: 93.0
click at [189, 926] on pre "npm run dev" at bounding box center [345, 932] width 500 height 12
copy pre "npm run dev"
click at [179, 874] on textarea at bounding box center [337, 864] width 558 height 27
click at [154, 867] on textarea at bounding box center [337, 864] width 558 height 27
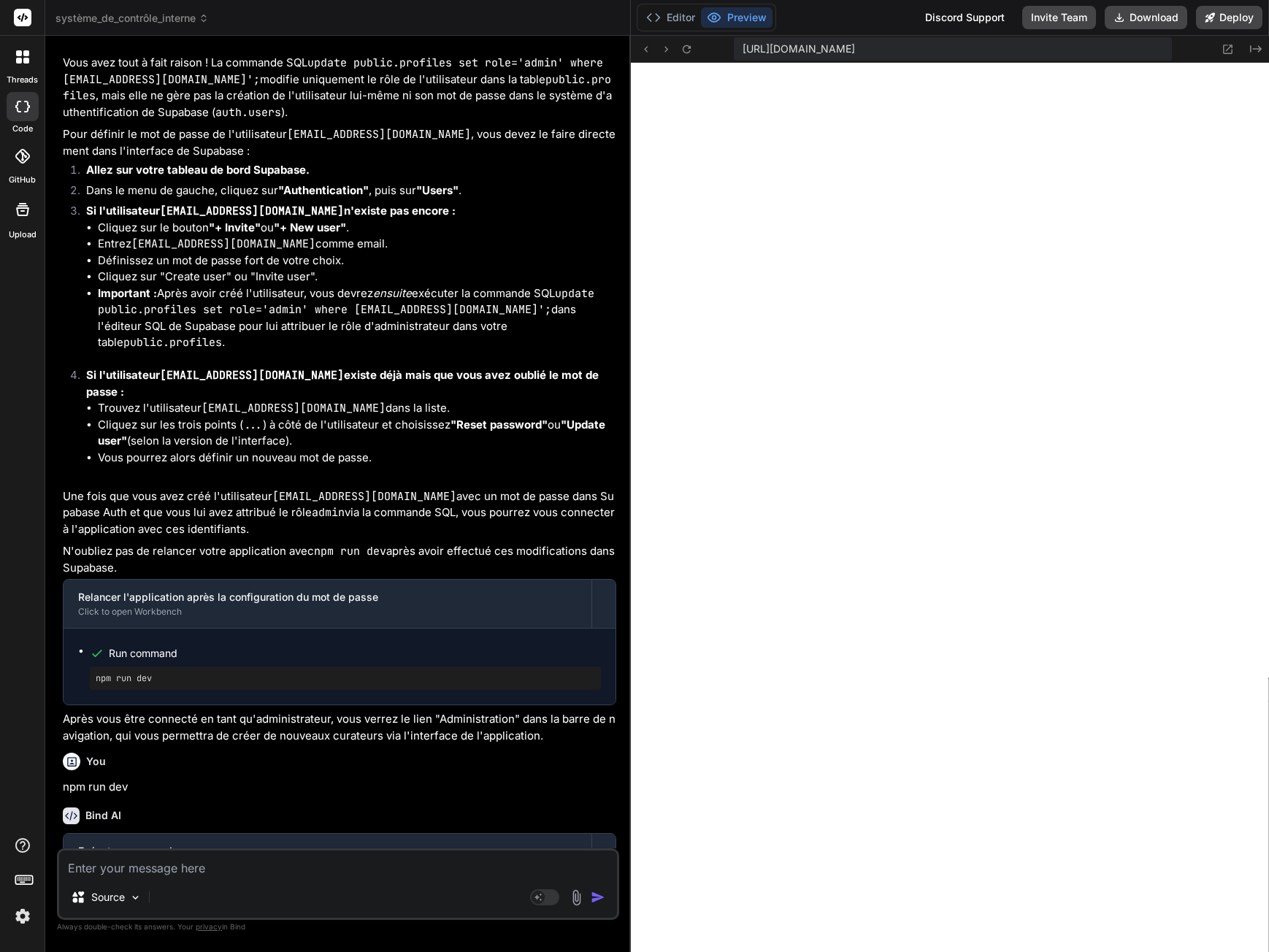
paste textarea "npm run dev"
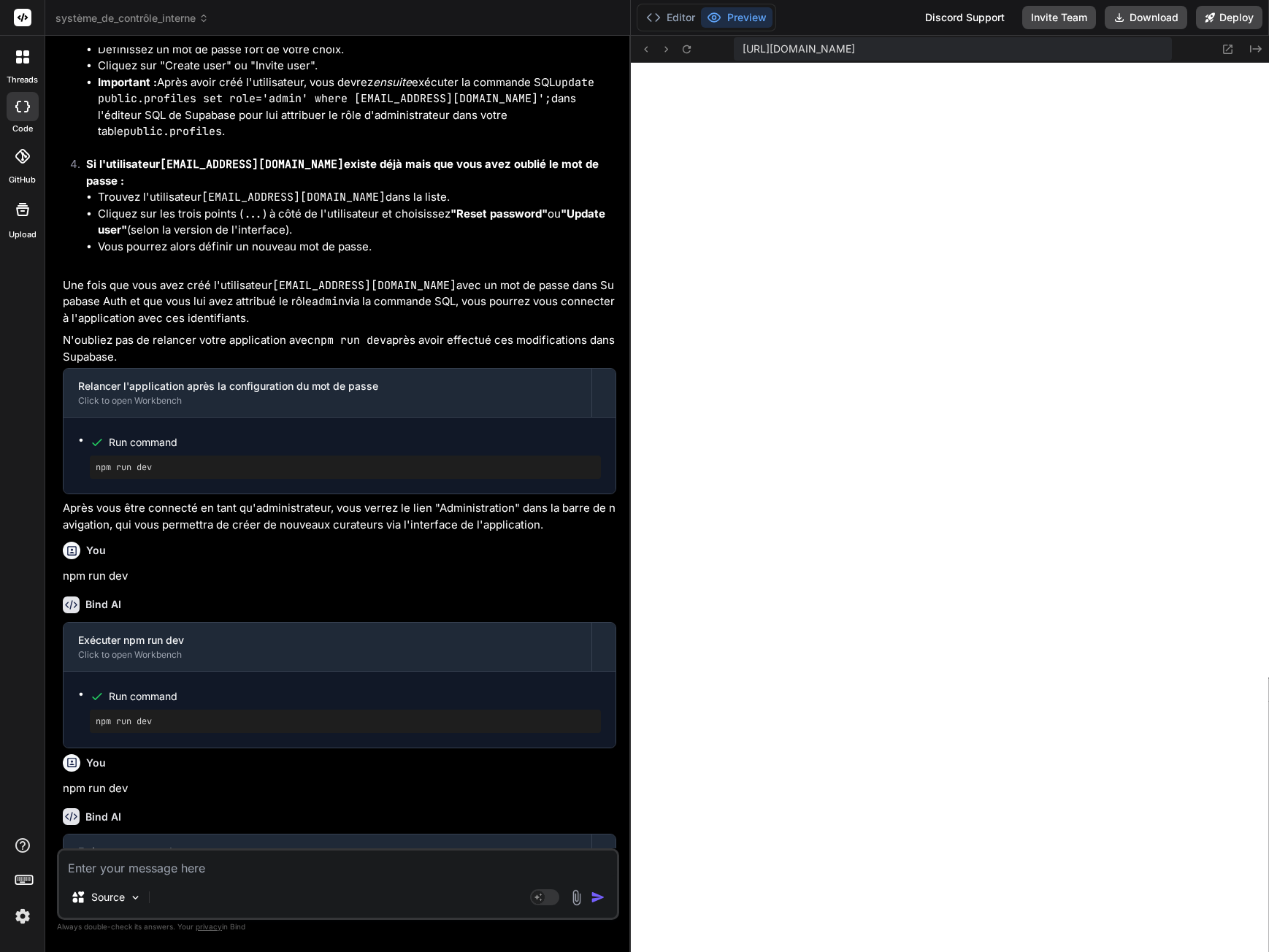
scroll to position [14376, 0]
click at [196, 874] on textarea at bounding box center [337, 864] width 558 height 27
click at [183, 872] on textarea at bounding box center [337, 864] width 558 height 27
click at [145, 872] on textarea at bounding box center [337, 864] width 558 height 27
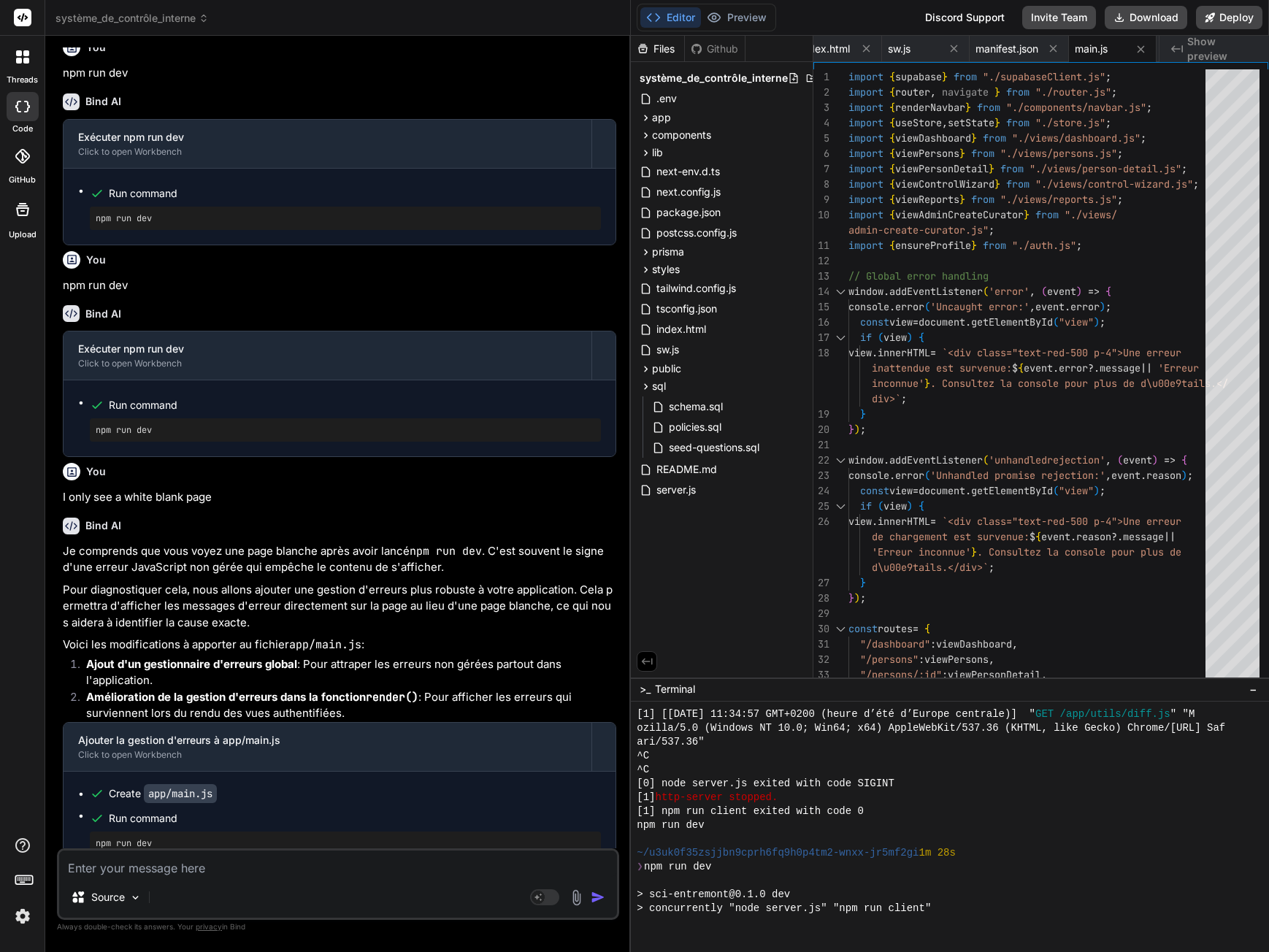
scroll to position [14885, 0]
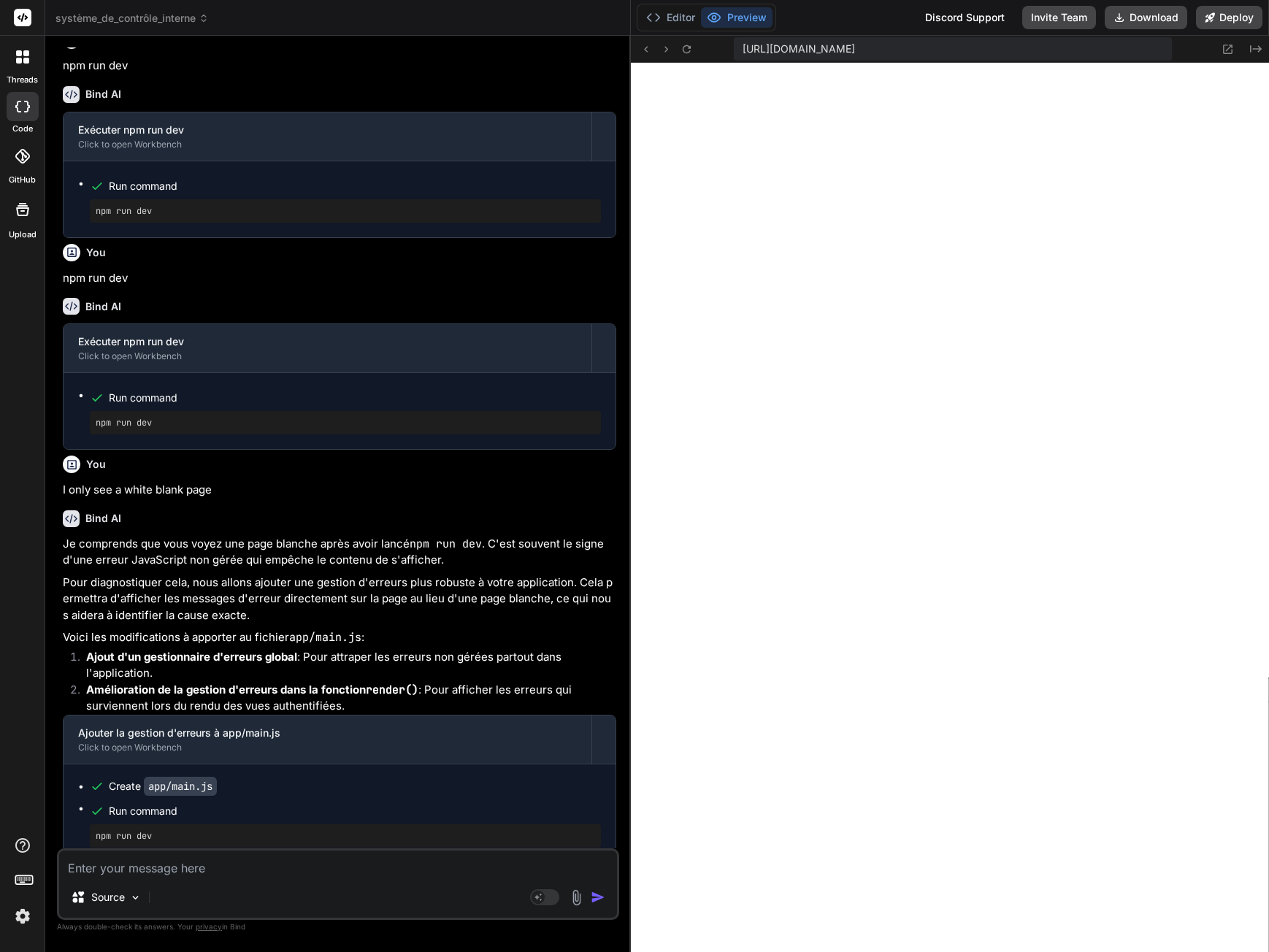
click at [97, 866] on textarea at bounding box center [337, 864] width 558 height 27
paste textarea "Une erreur de chargement est survenue: infinite recursion detected in policy fo…"
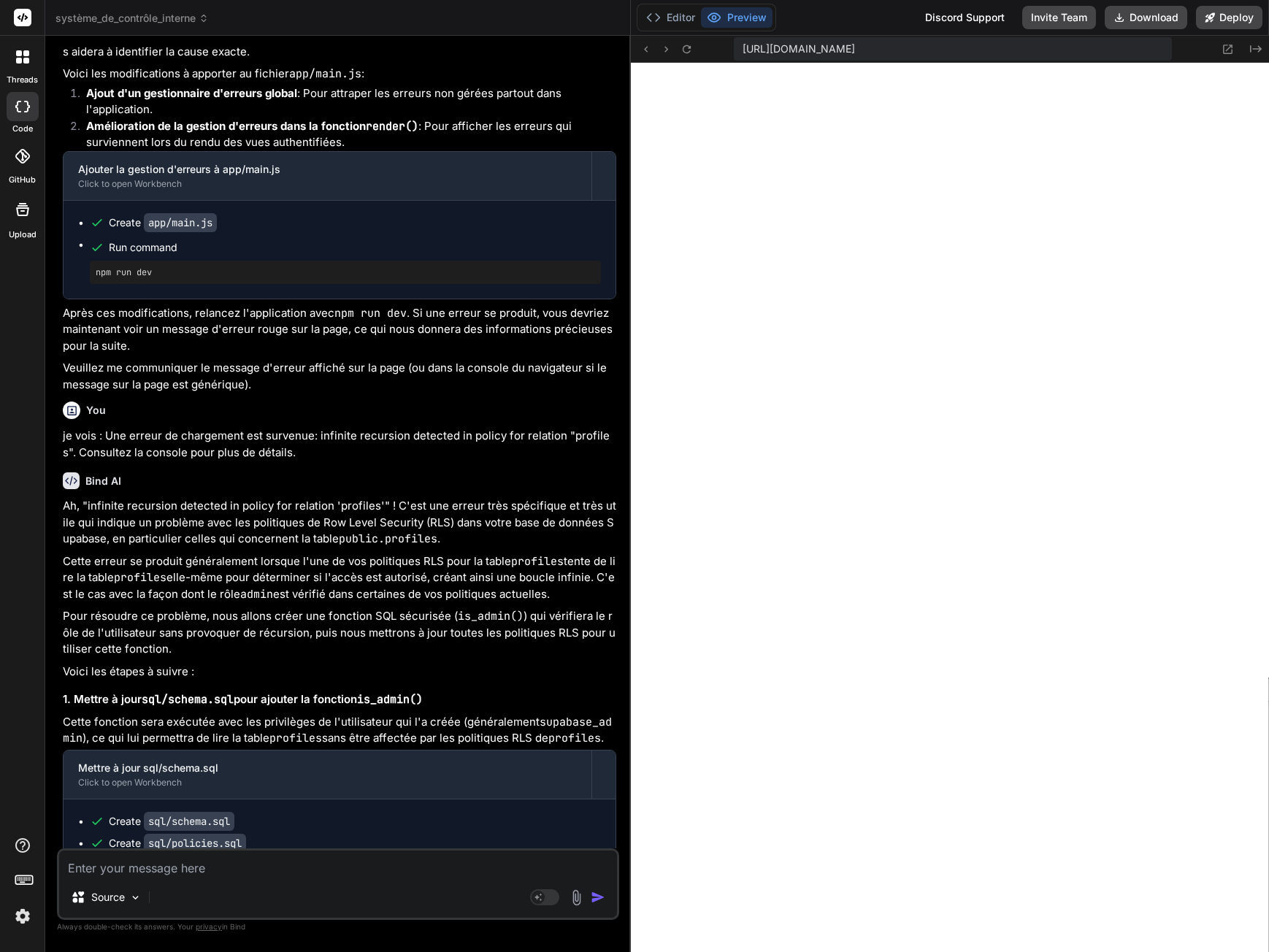
scroll to position [15452, 0]
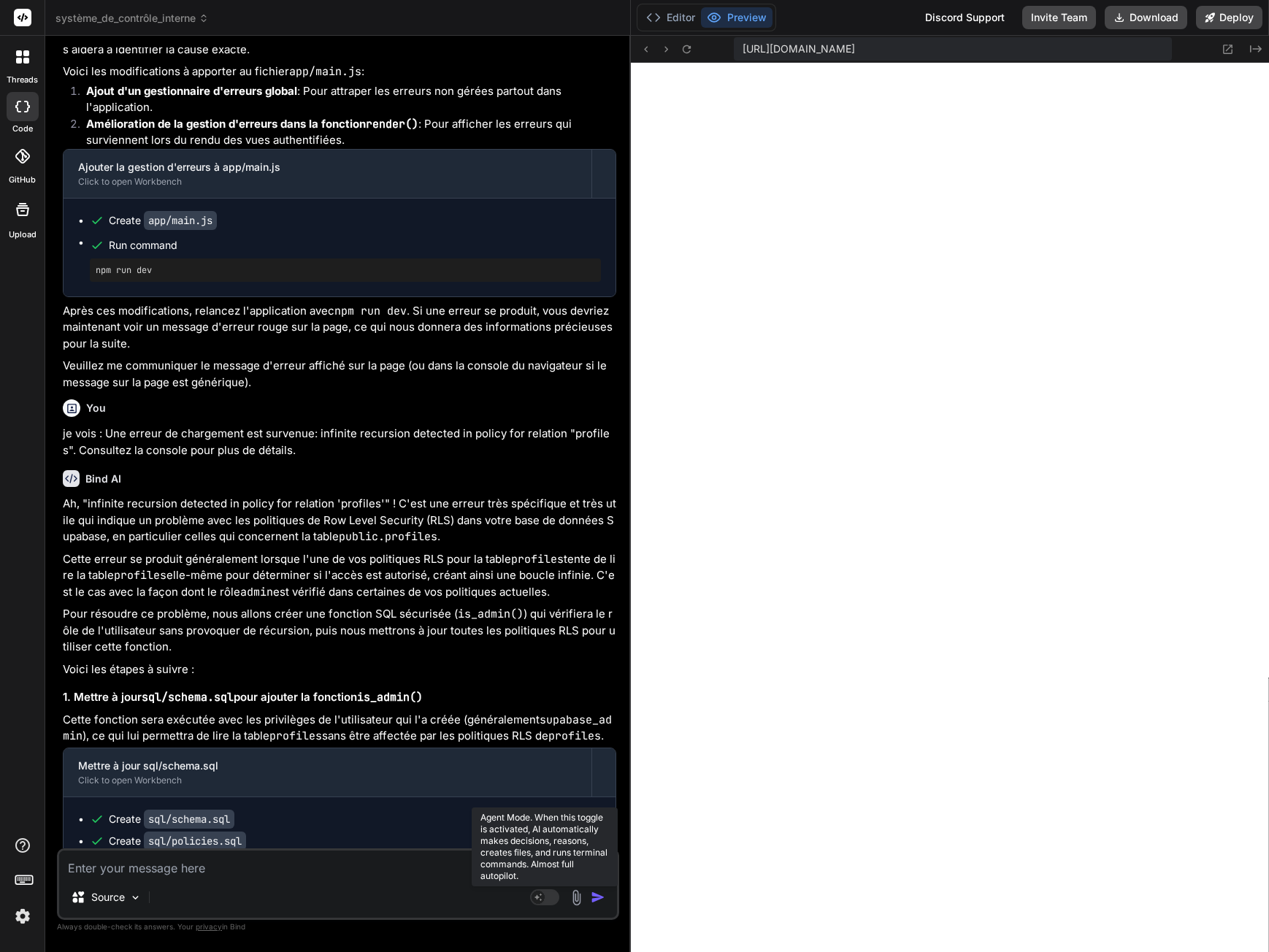
click at [547, 895] on rect at bounding box center [544, 897] width 29 height 16
click at [198, 863] on textarea at bounding box center [337, 864] width 558 height 27
paste textarea "Une erreur de chargement est survenue: infinite recursion detected in policy fo…"
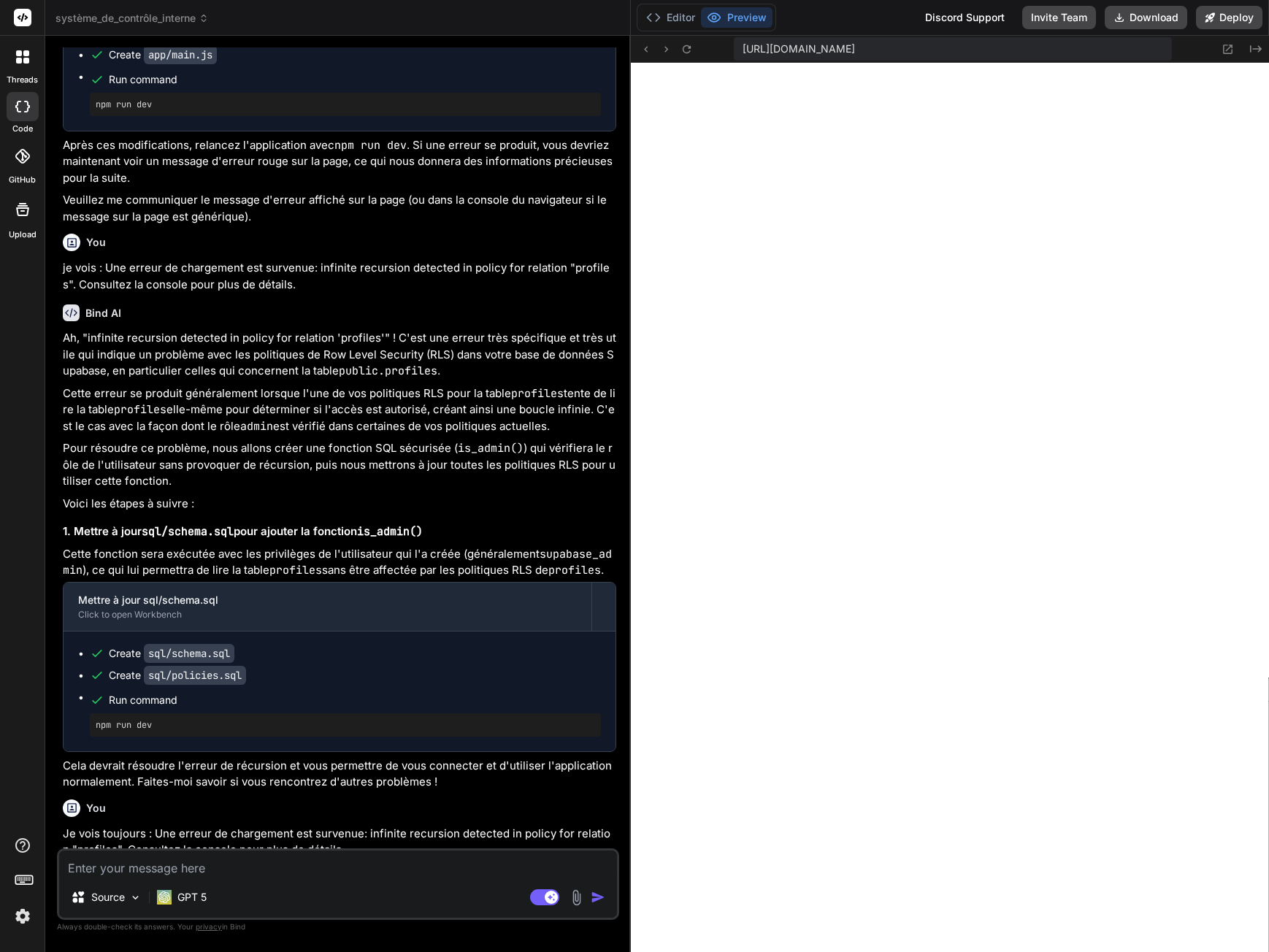
scroll to position [15619, 0]
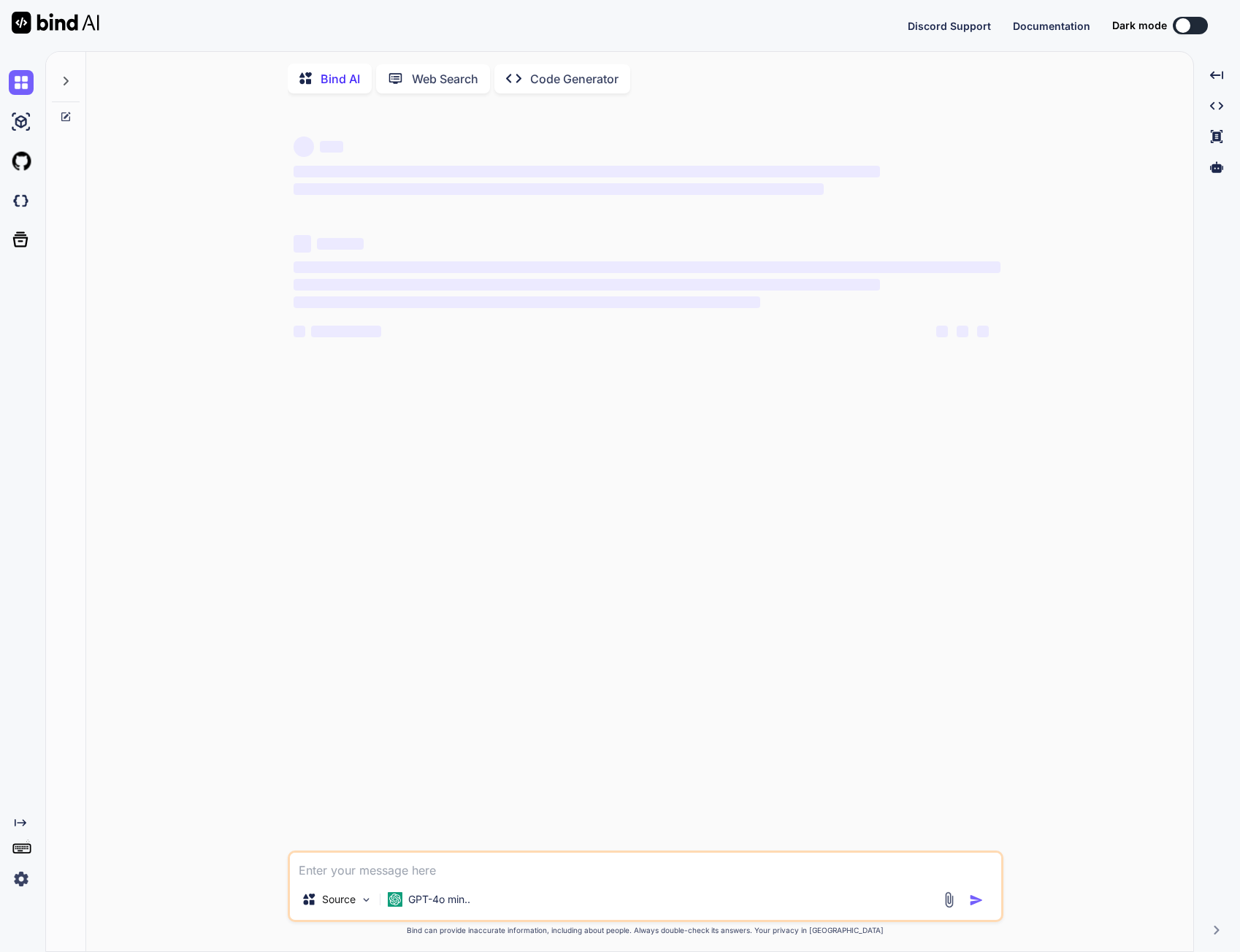
type textarea "x"
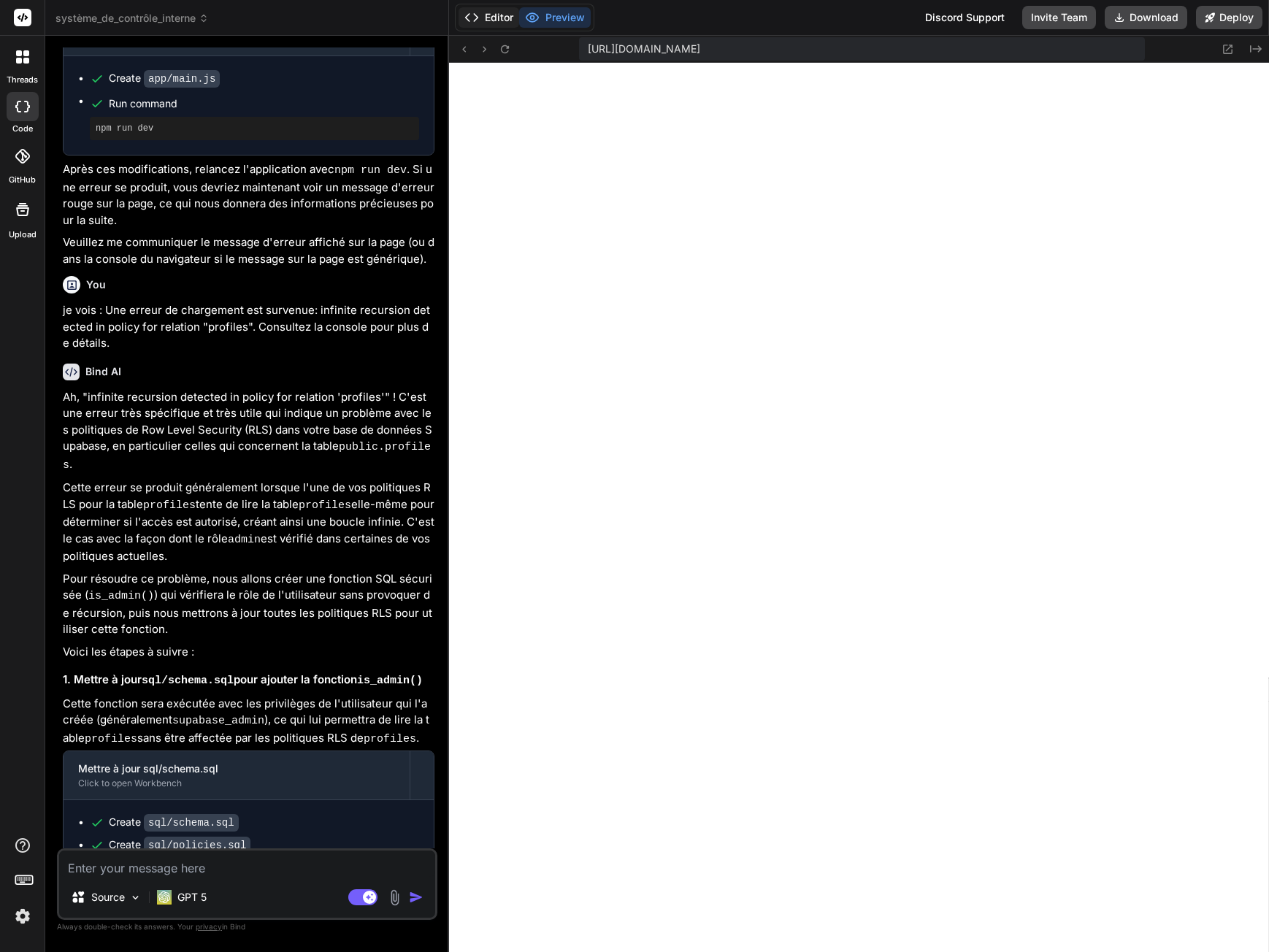
scroll to position [985, 0]
click at [496, 16] on button "Editor" at bounding box center [489, 17] width 60 height 20
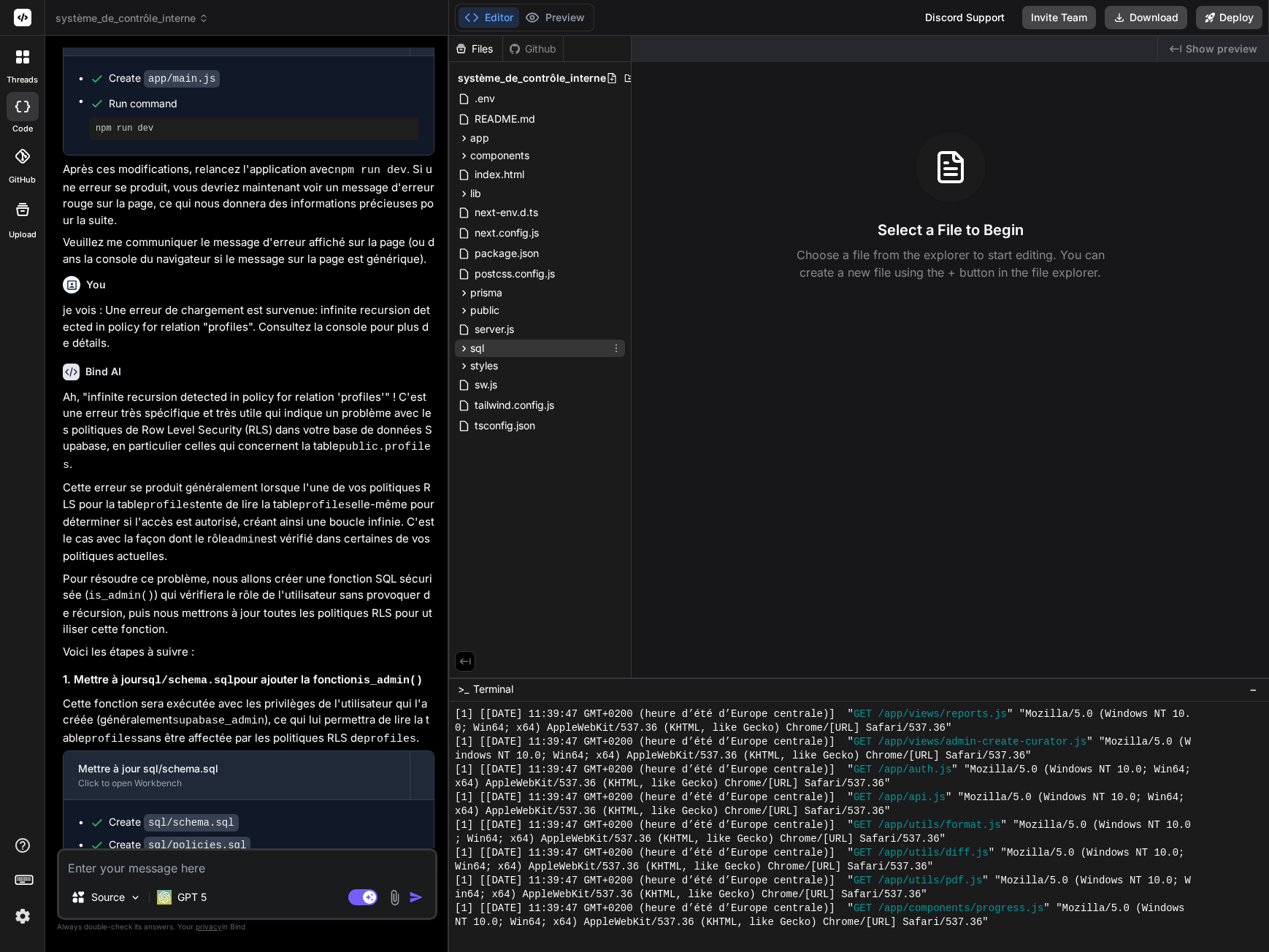
click at [502, 343] on div "sql" at bounding box center [540, 348] width 170 height 17
click at [529, 369] on span "policies.sql" at bounding box center [513, 369] width 56 height 17
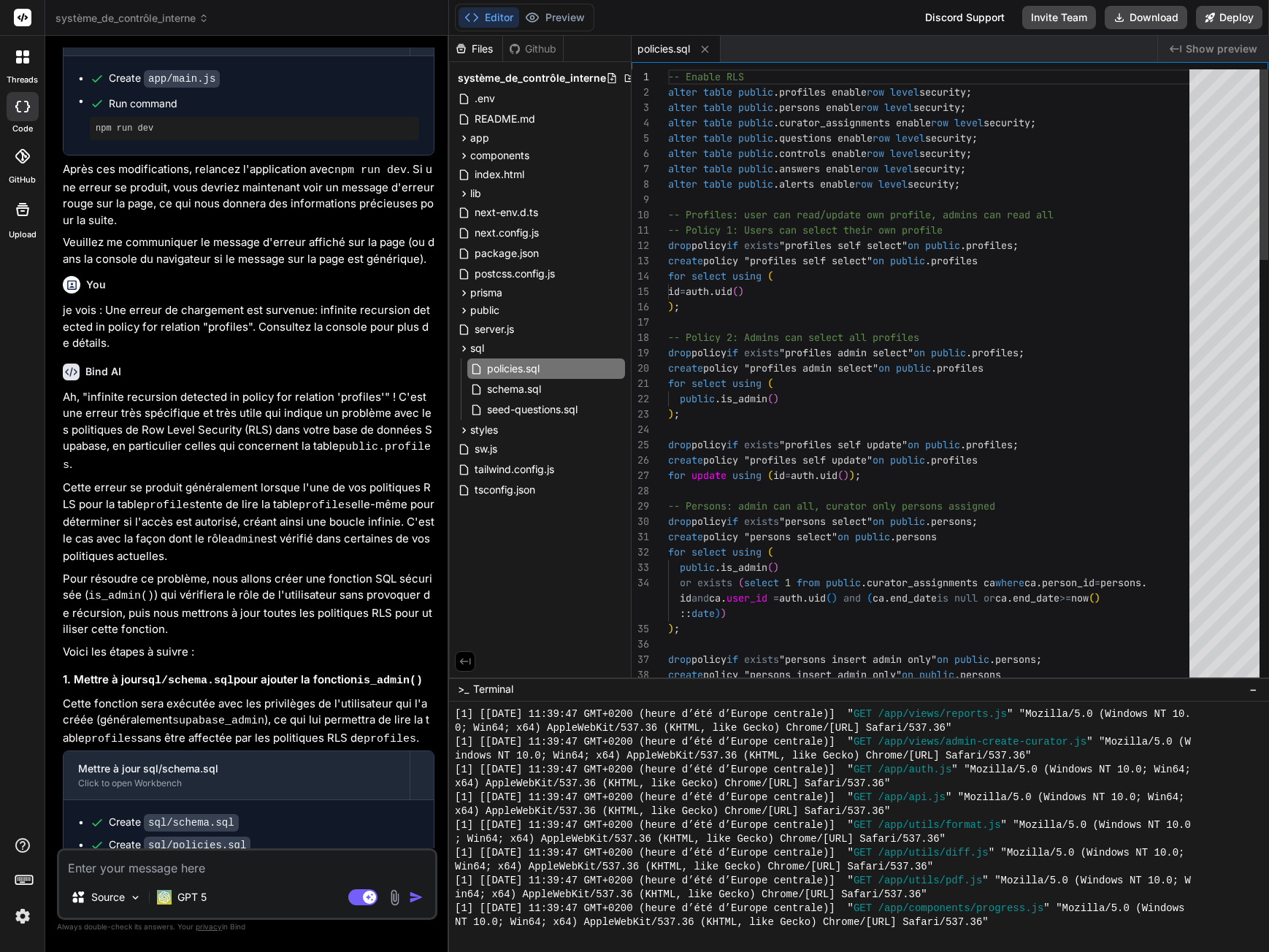
type textarea "x"
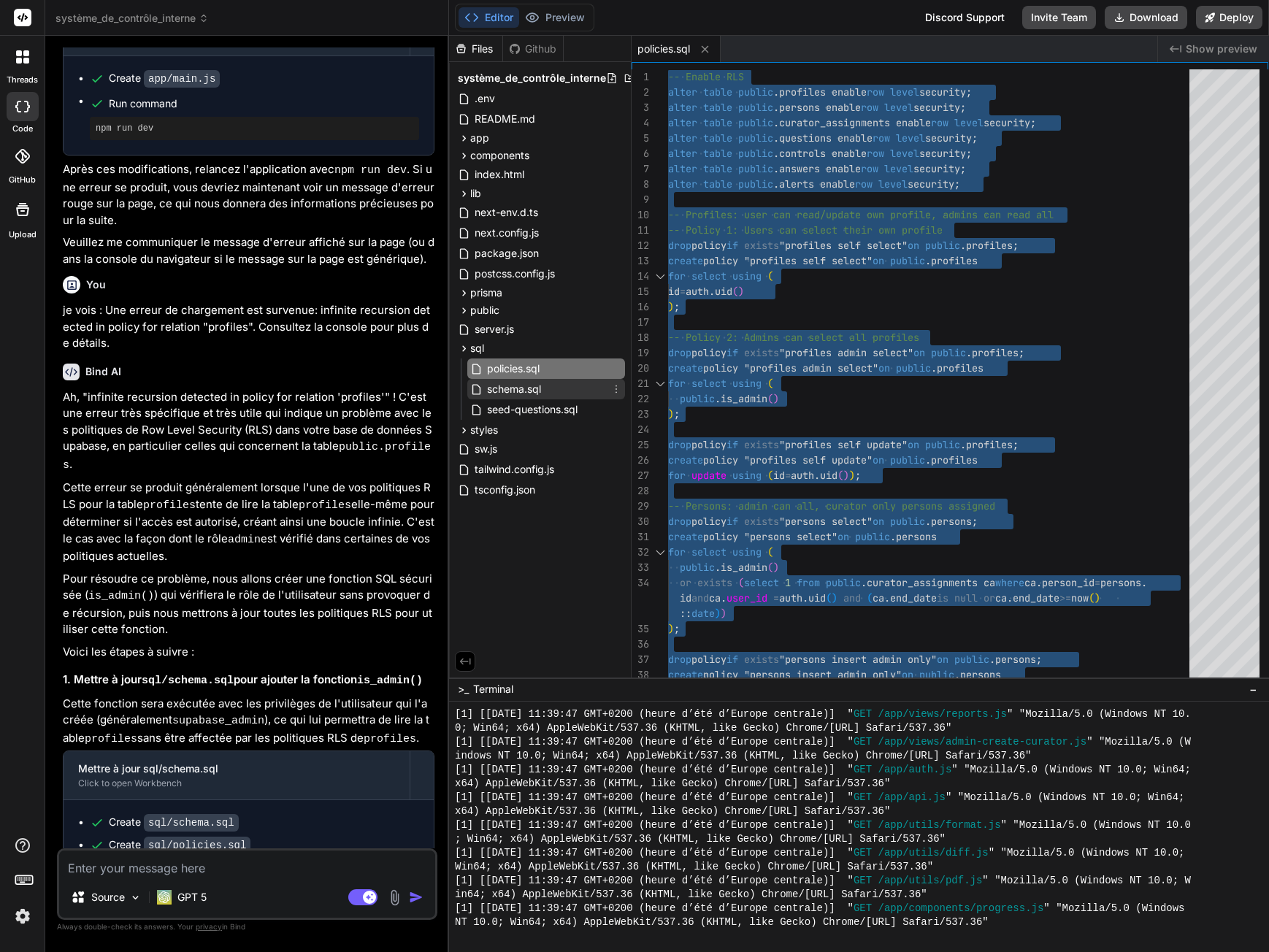
click at [536, 389] on span "schema.sql" at bounding box center [514, 389] width 57 height 17
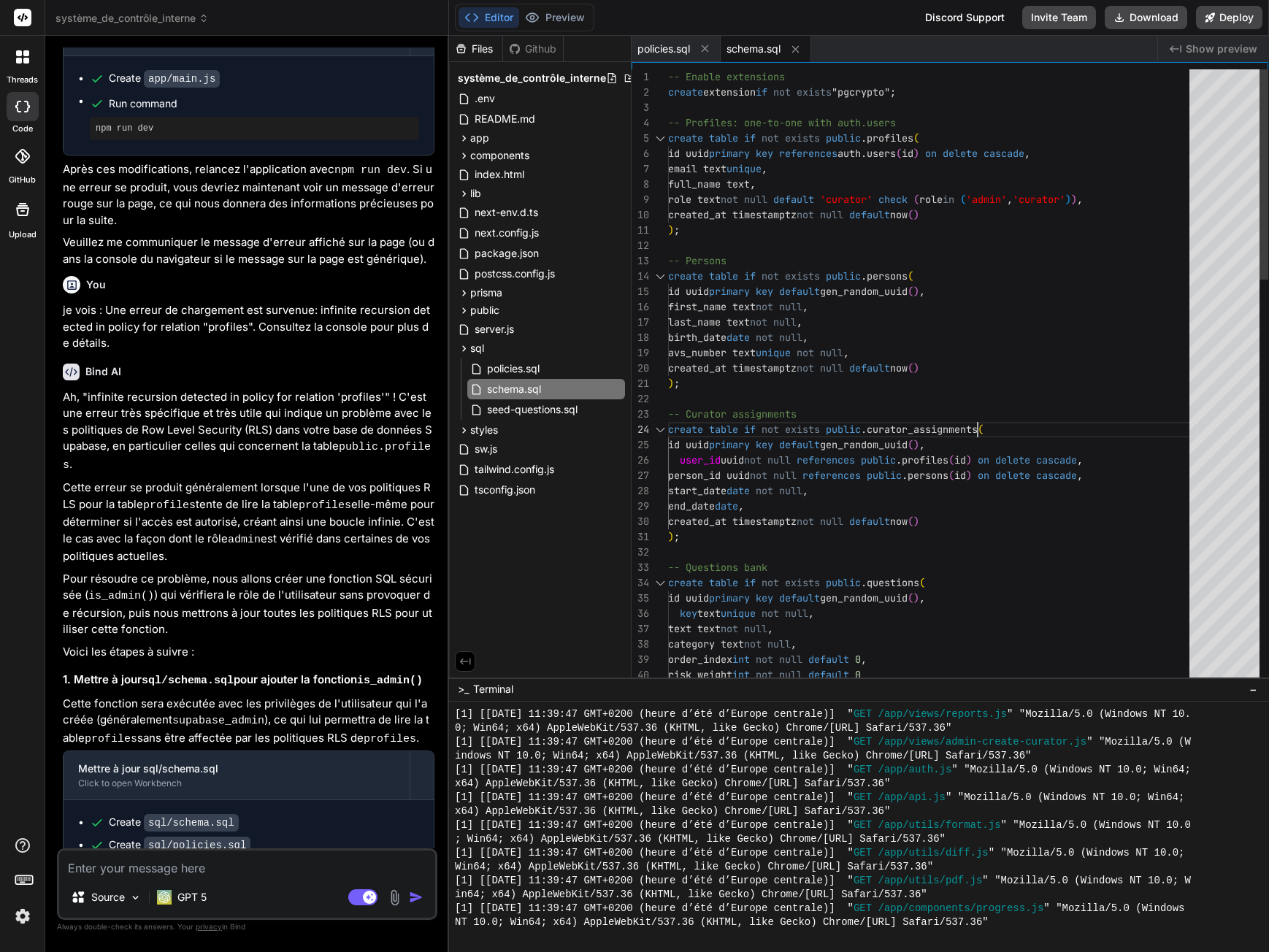
click at [978, 427] on div "-- Enable extensions create extension if not exists "pgcrypto" ; -- Profiles: o…" at bounding box center [933, 965] width 530 height 1793
type textarea "-- Enable extensions create extension if not exists "pgcrypto"; -- Profiles: on…"
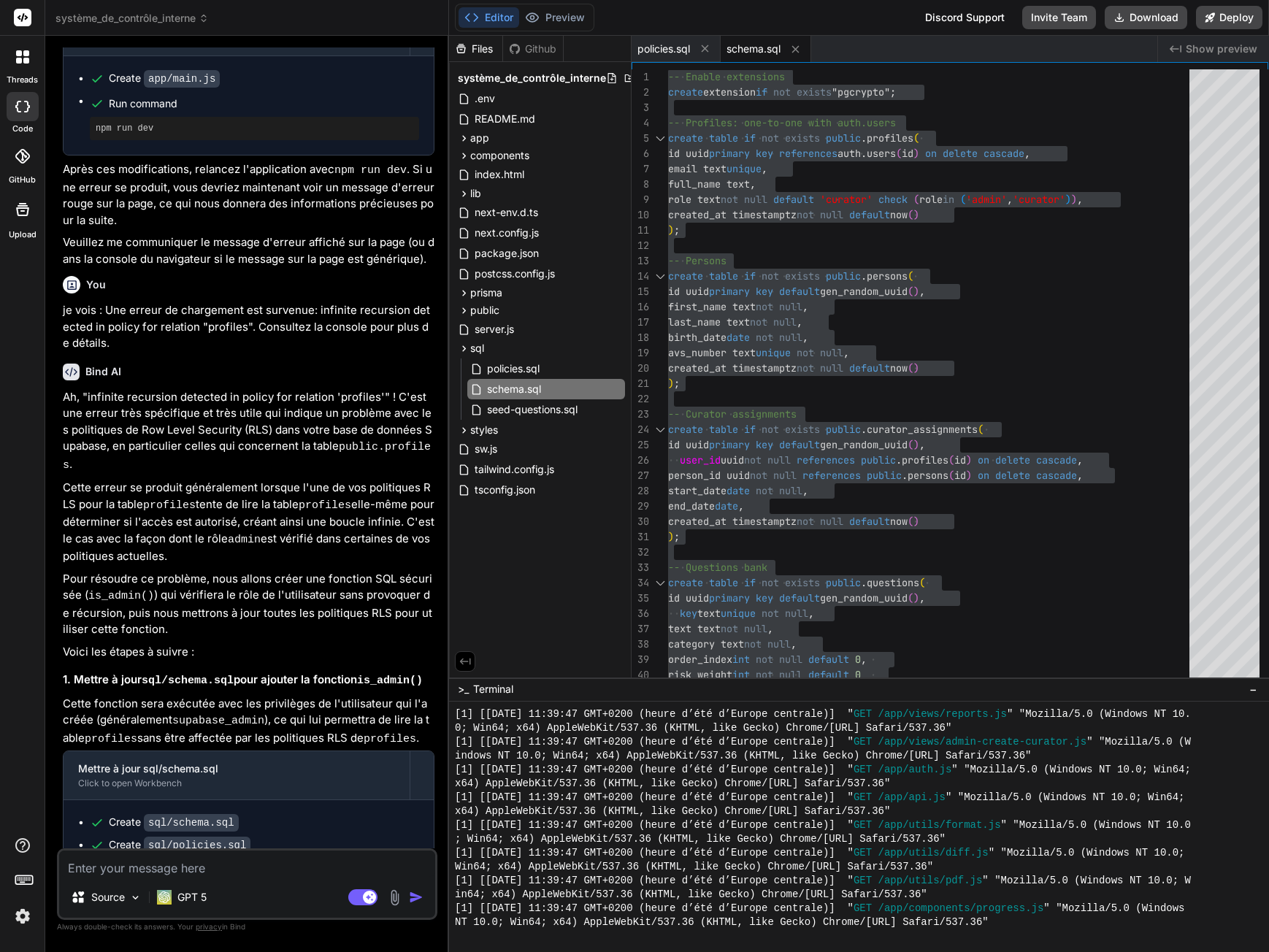
click at [199, 867] on textarea at bounding box center [246, 864] width 376 height 27
click at [365, 904] on rect at bounding box center [362, 897] width 29 height 16
type textarea "x"
click at [121, 873] on textarea at bounding box center [246, 864] width 376 height 27
type textarea "s"
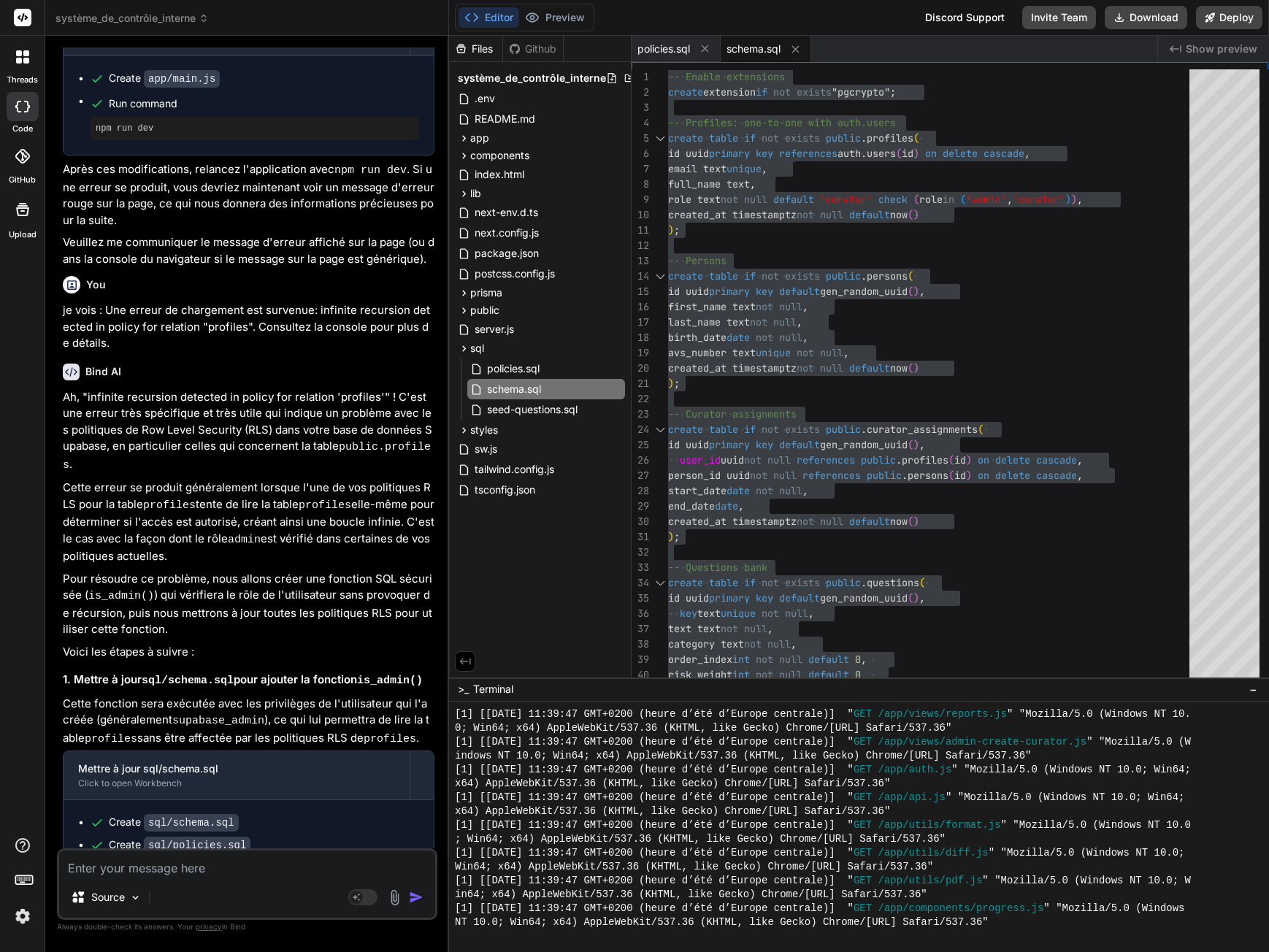
type textarea "x"
type textarea "sc"
type textarea "x"
type textarea "sch"
type textarea "x"
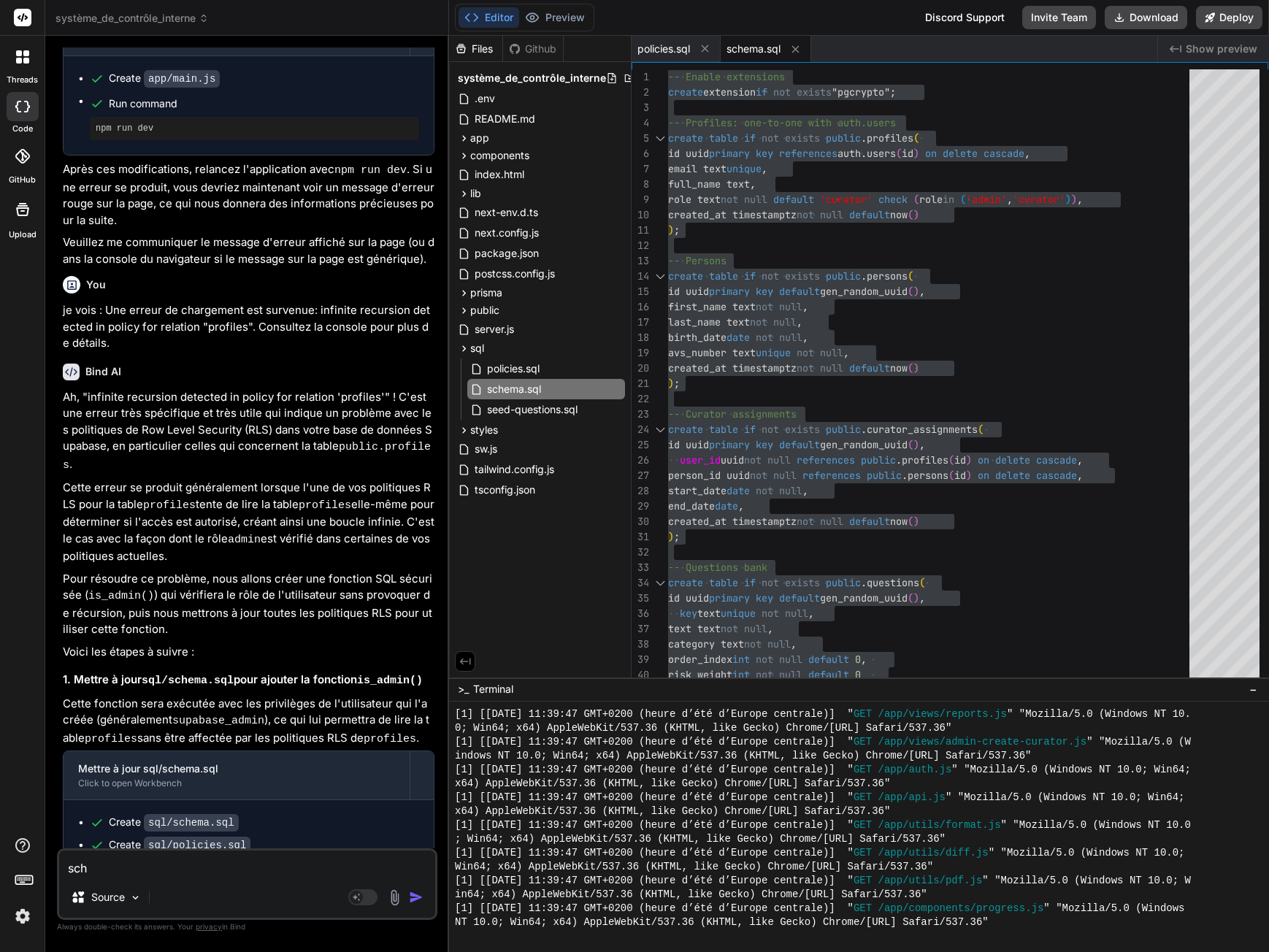
type textarea "sche"
type textarea "x"
type textarea "schem"
type textarea "x"
type textarea "schema"
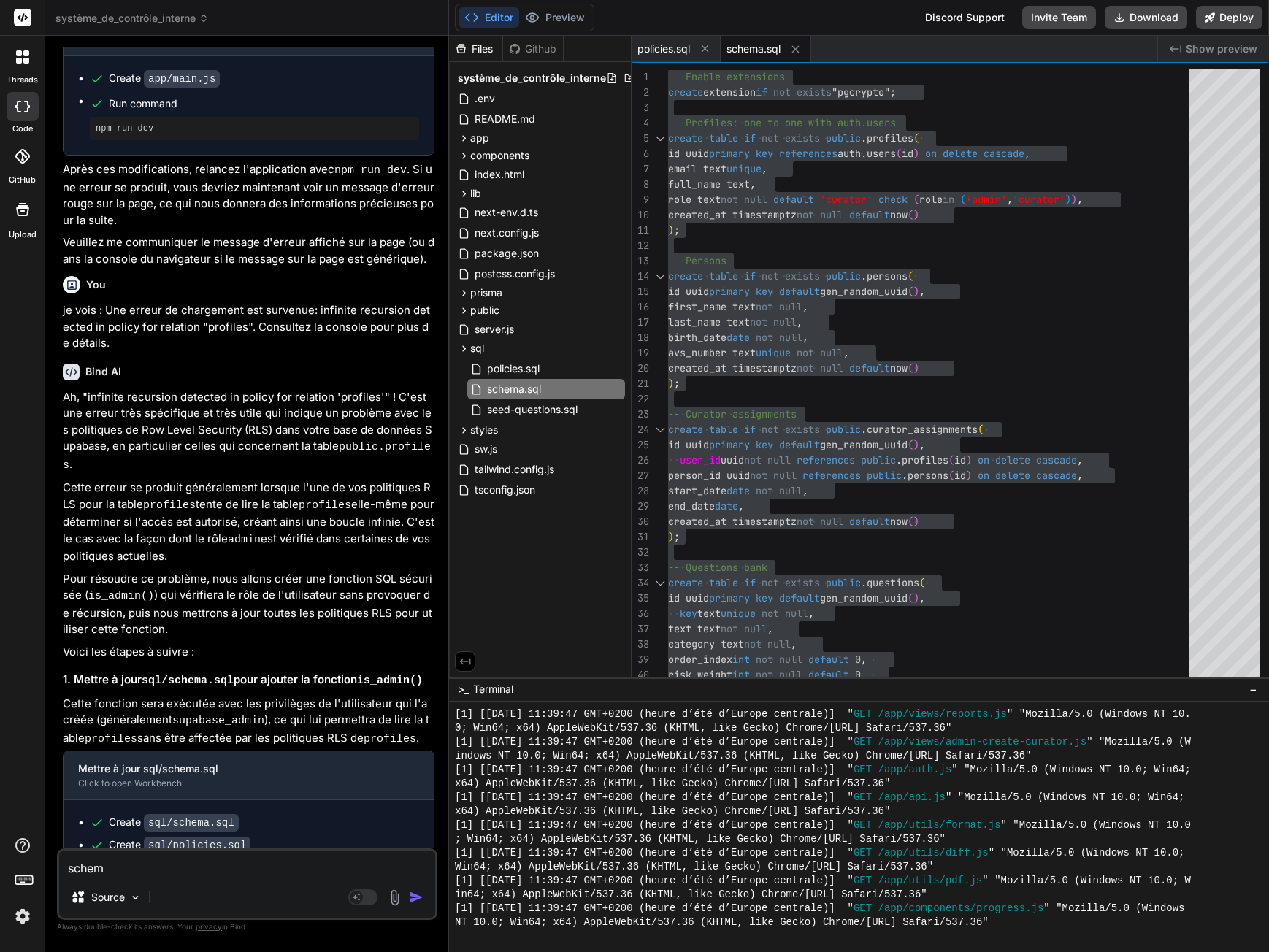
type textarea "x"
type textarea "schema"
type textarea "x"
type textarea "schema s"
type textarea "x"
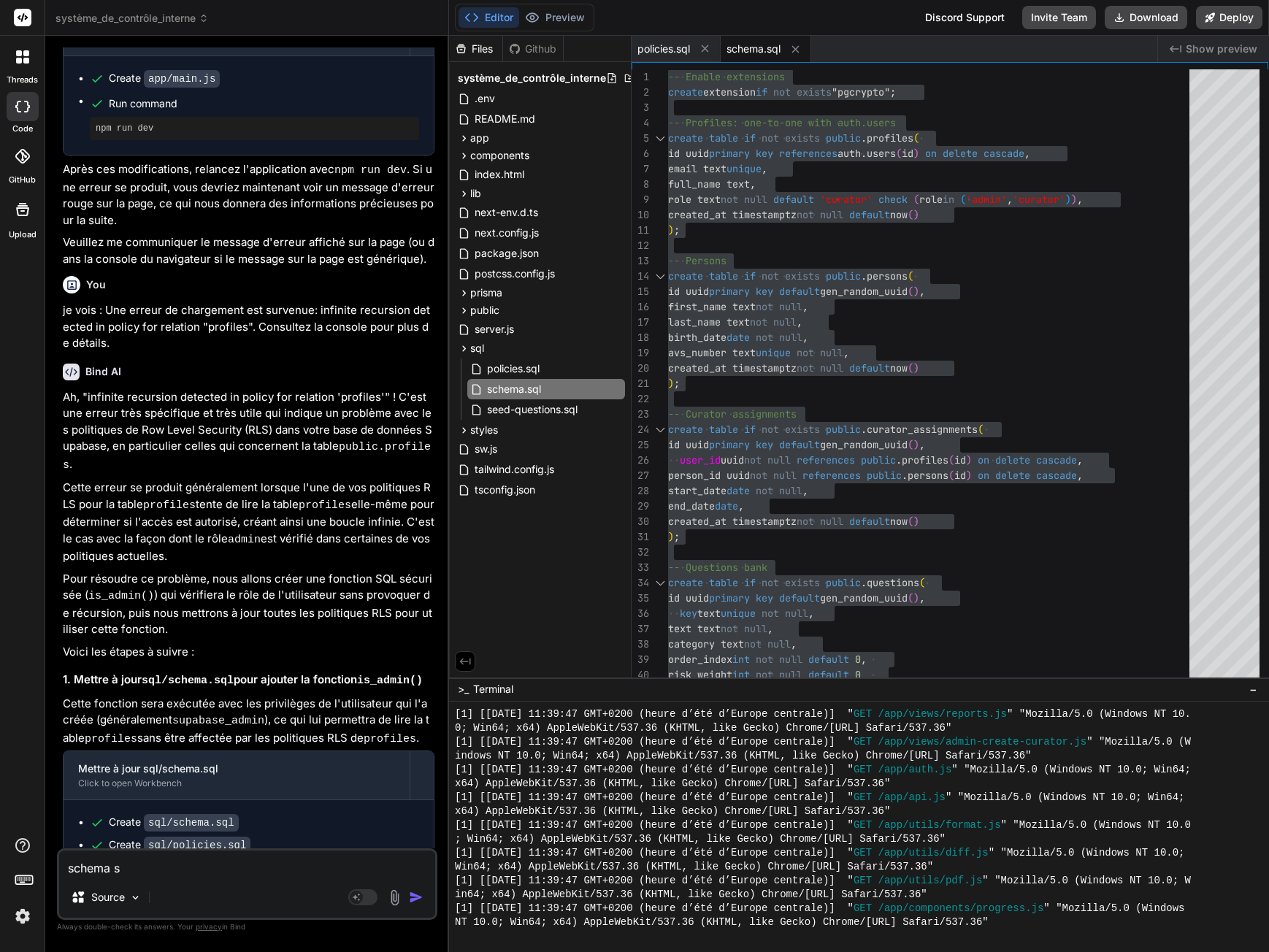
type textarea "schema sq"
type textarea "x"
type textarea "schema sql"
type textarea "x"
type textarea "schema sql"
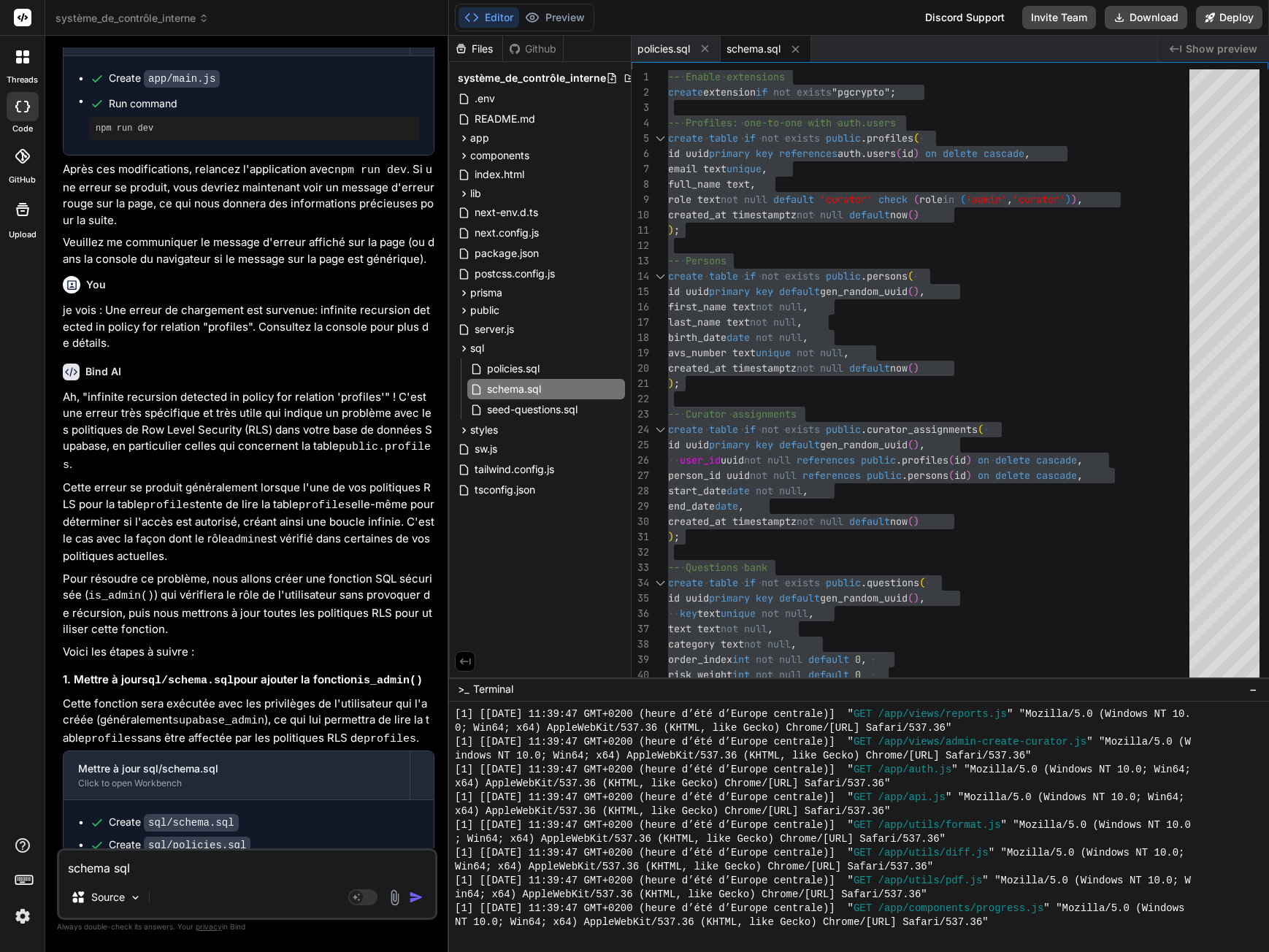
type textarea "x"
type textarea "schema sql r"
type textarea "x"
type textarea "schema sql re"
type textarea "x"
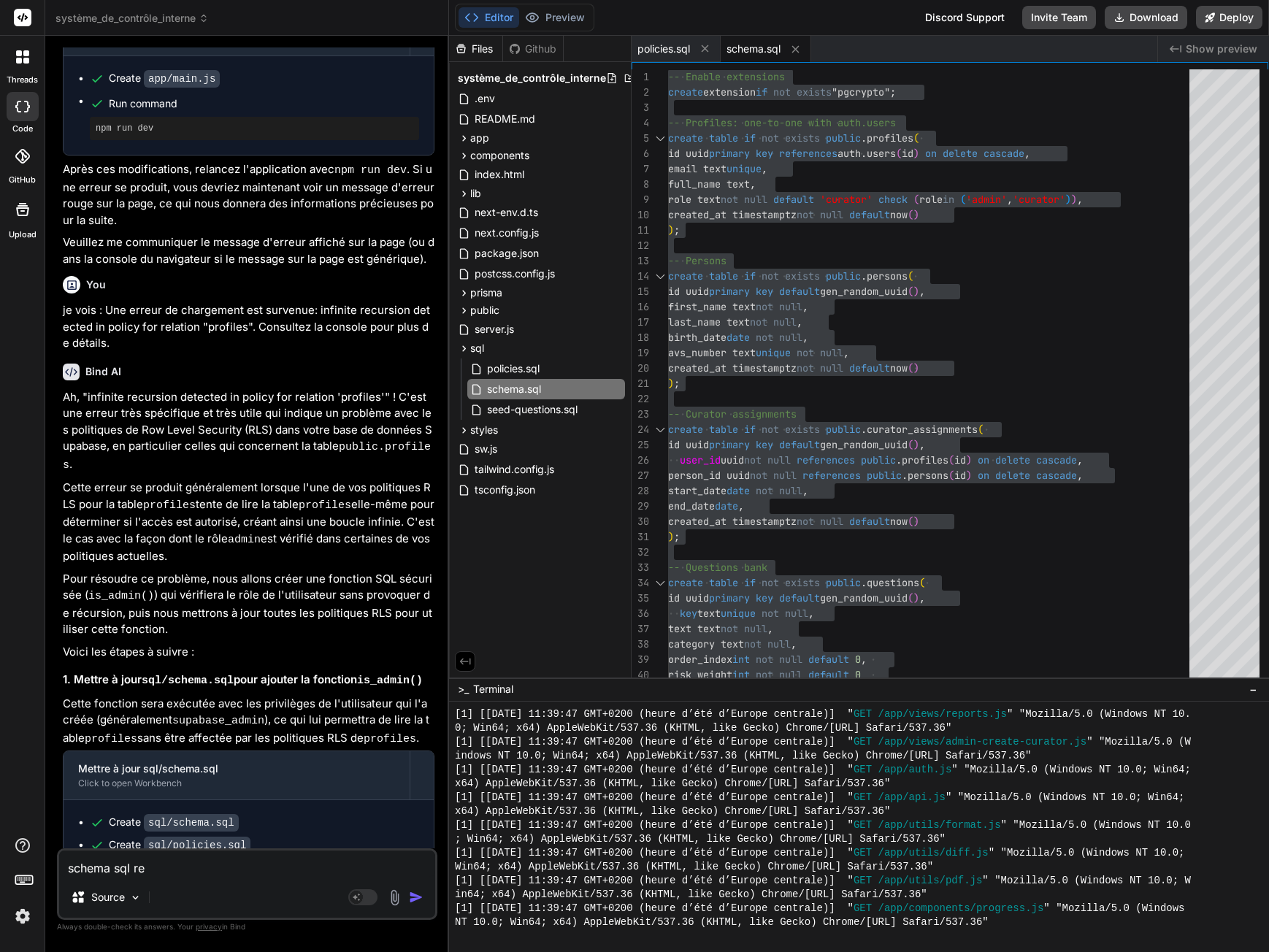
type textarea "schema sql rep"
type textarea "x"
type textarea "schema sql repo"
type textarea "x"
type textarea "schema sql repor"
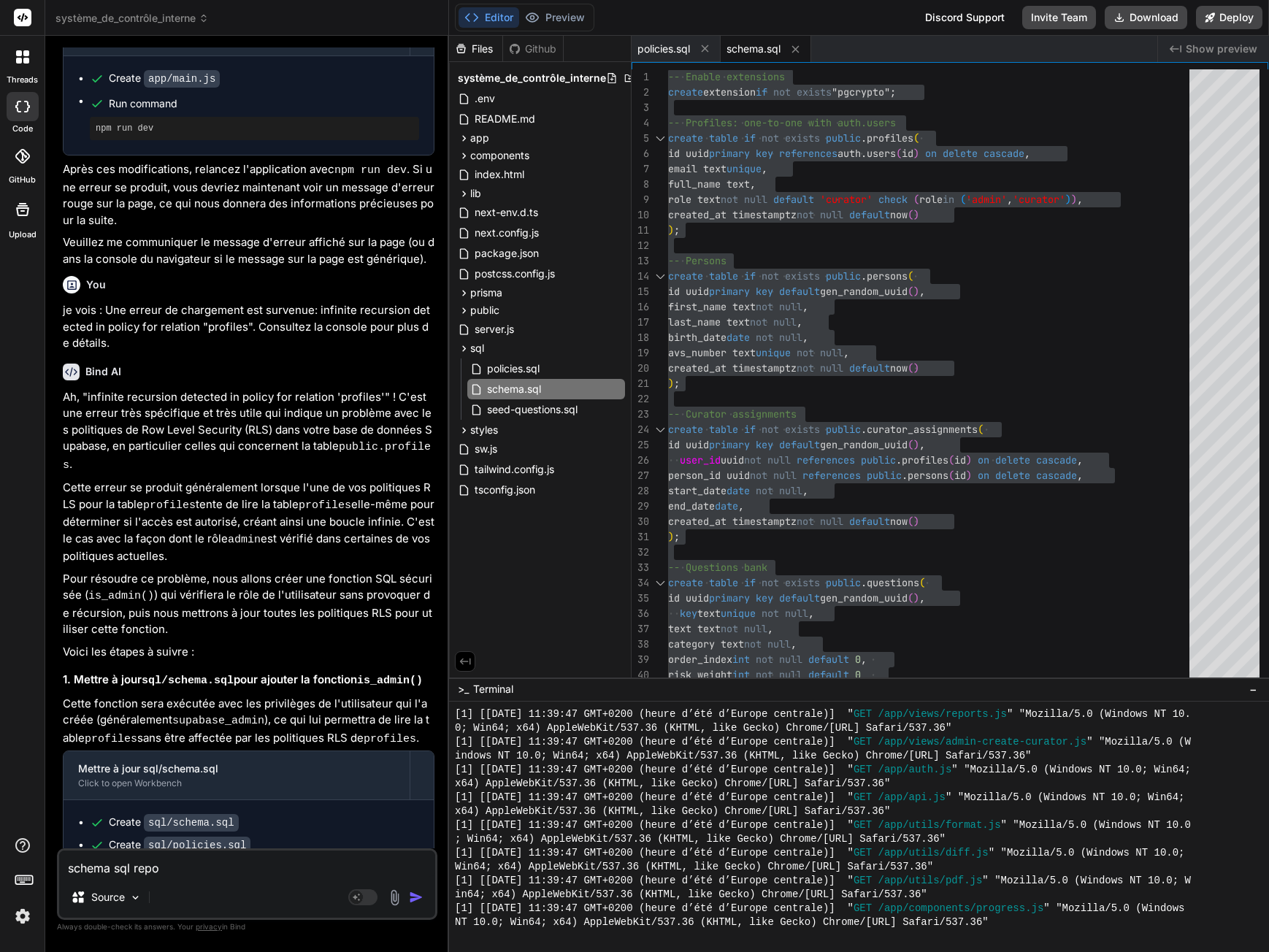
type textarea "x"
type textarea "schema sql report"
type textarea "x"
type textarea "schema sql reports"
type textarea "x"
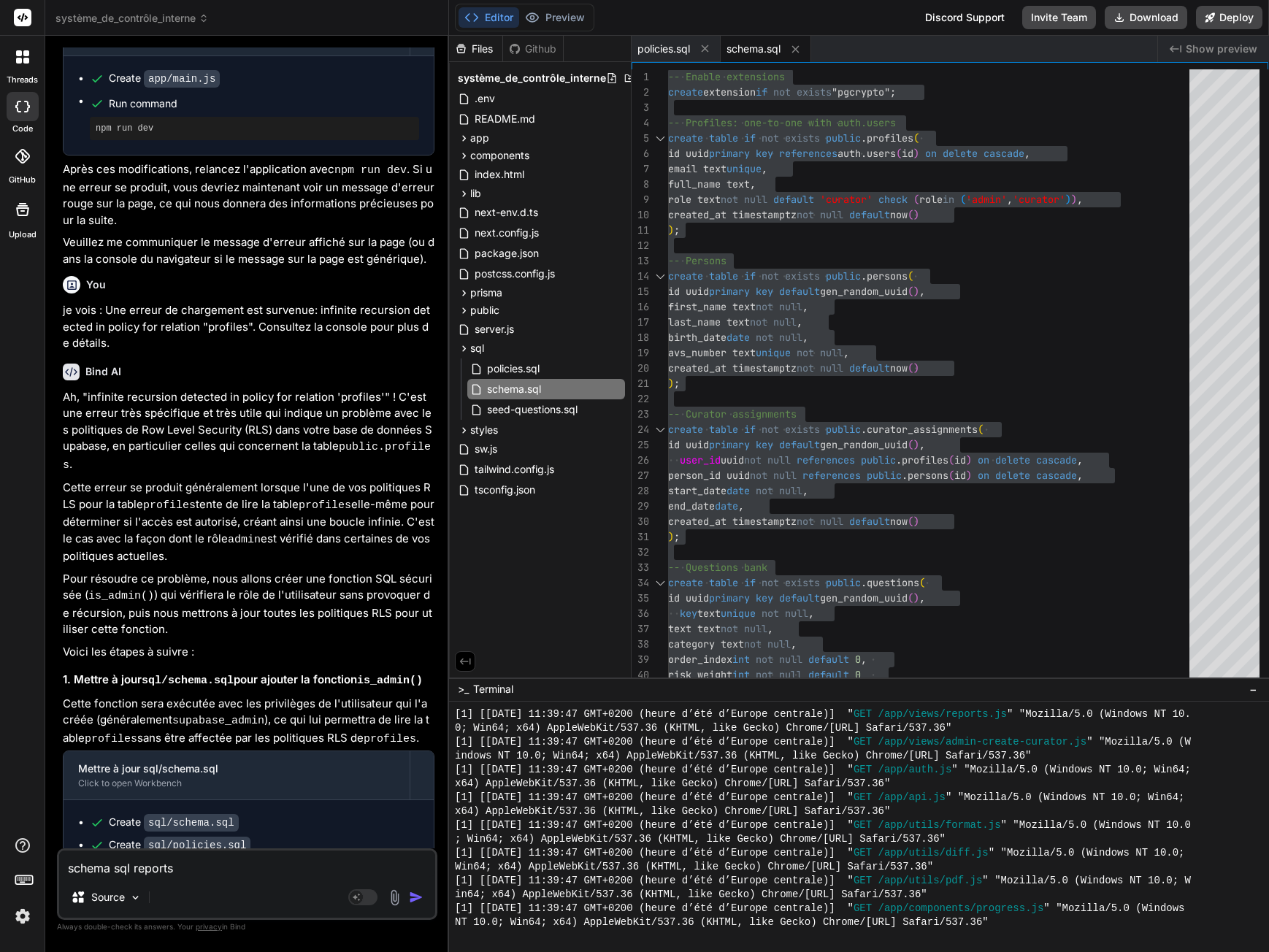
type textarea "schema sql reports"
type textarea "x"
type textarea "schema sql reports :"
type textarea "x"
type textarea "schema sql reports :"
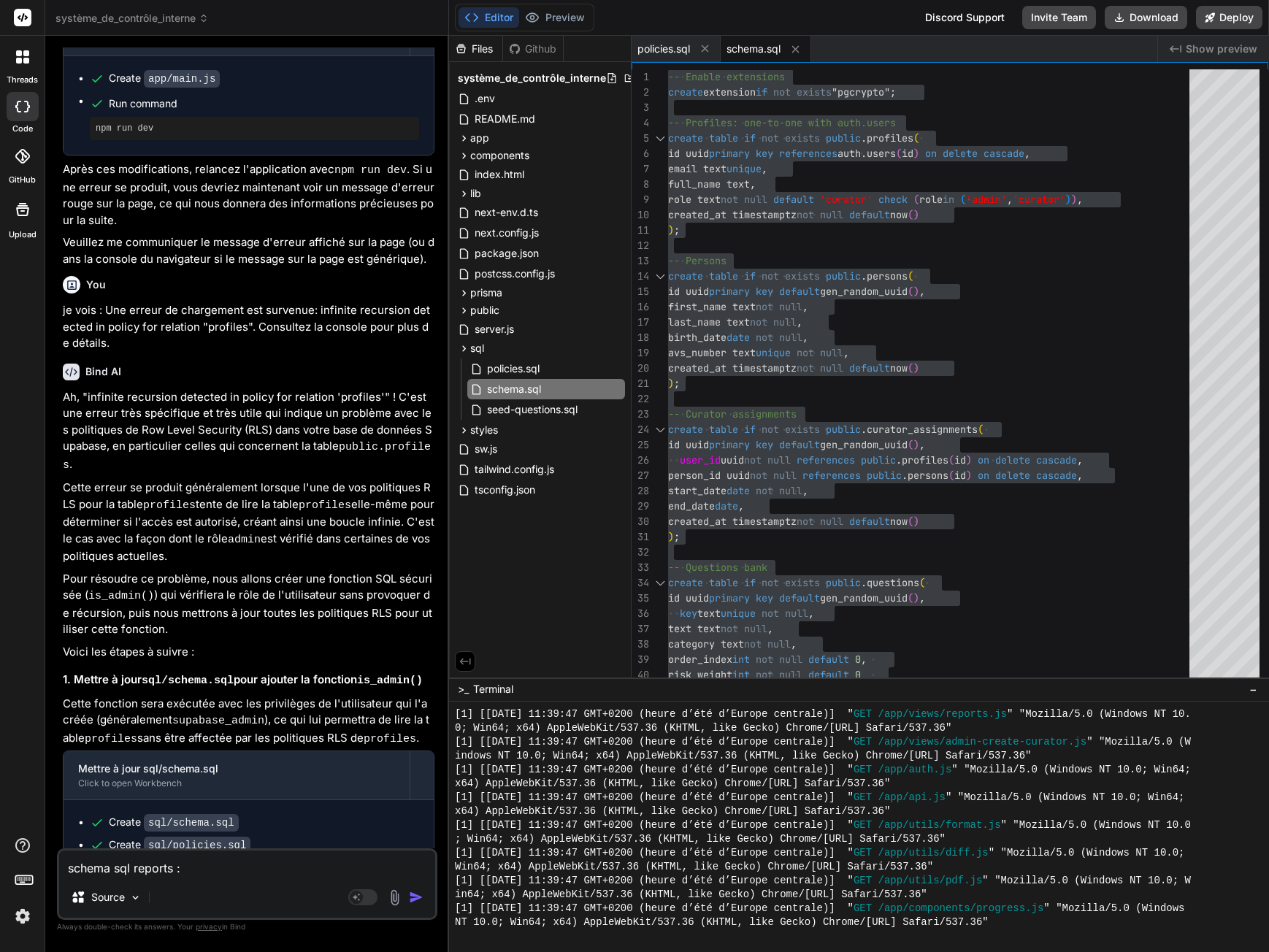
type textarea "x"
paste textarea "ERROR: 42601: syntax error at or near "\" LINE 57: question_id uuid not null re…"
type textarea "schema sql reports : ERROR: 42601: syntax error at or near "\" LINE 57: questio…"
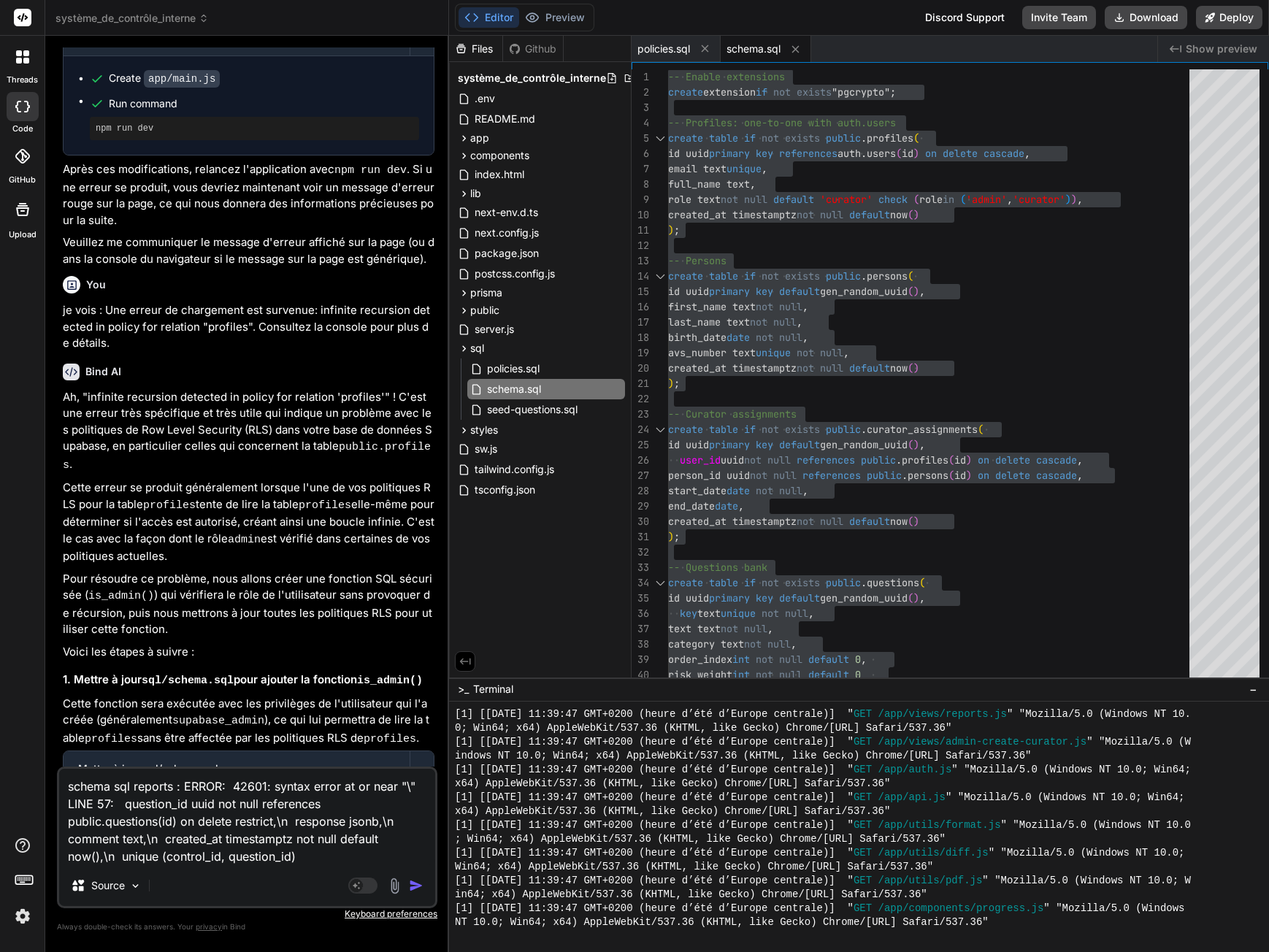
type textarea "x"
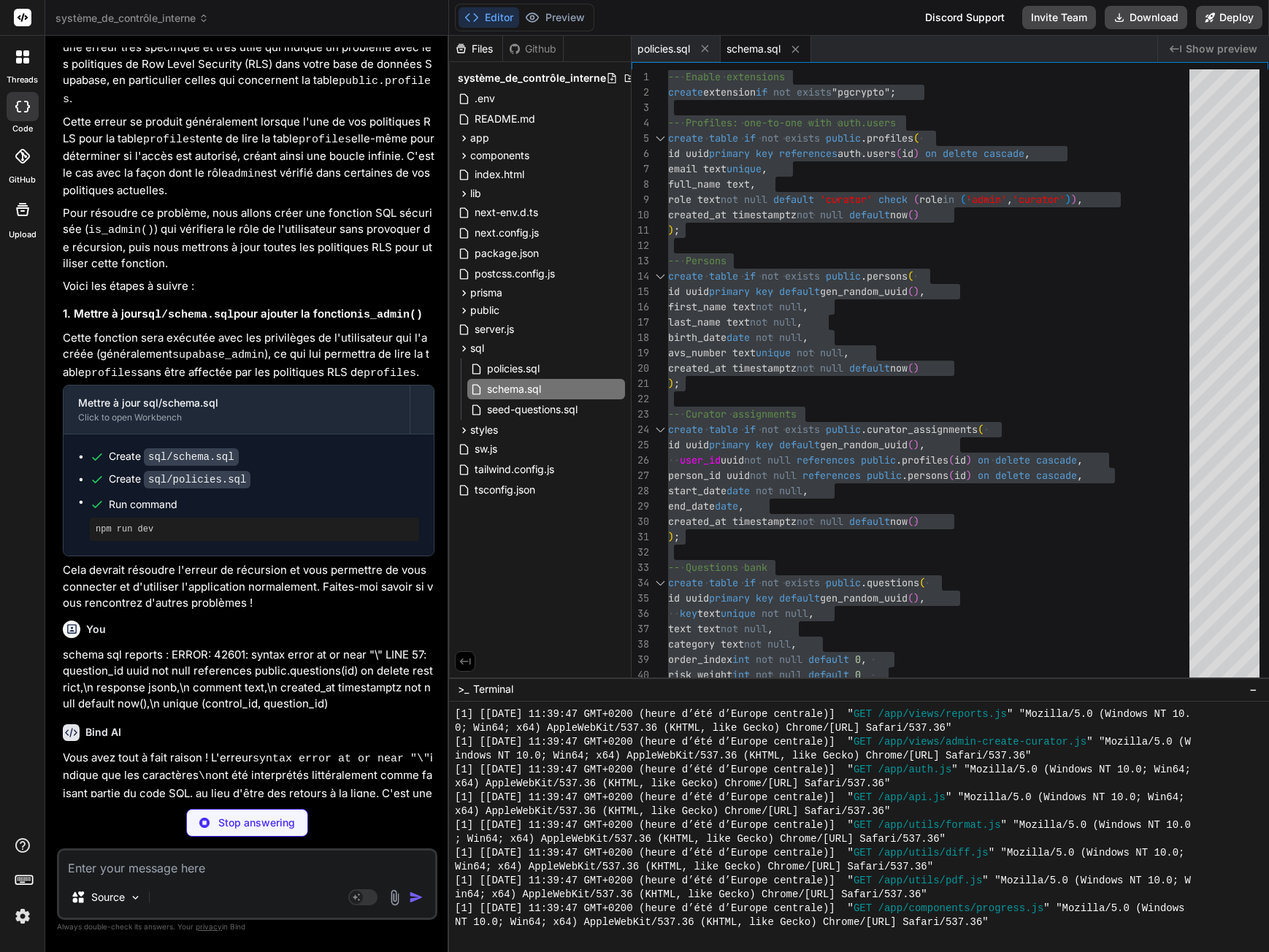
scroll to position [2245, 0]
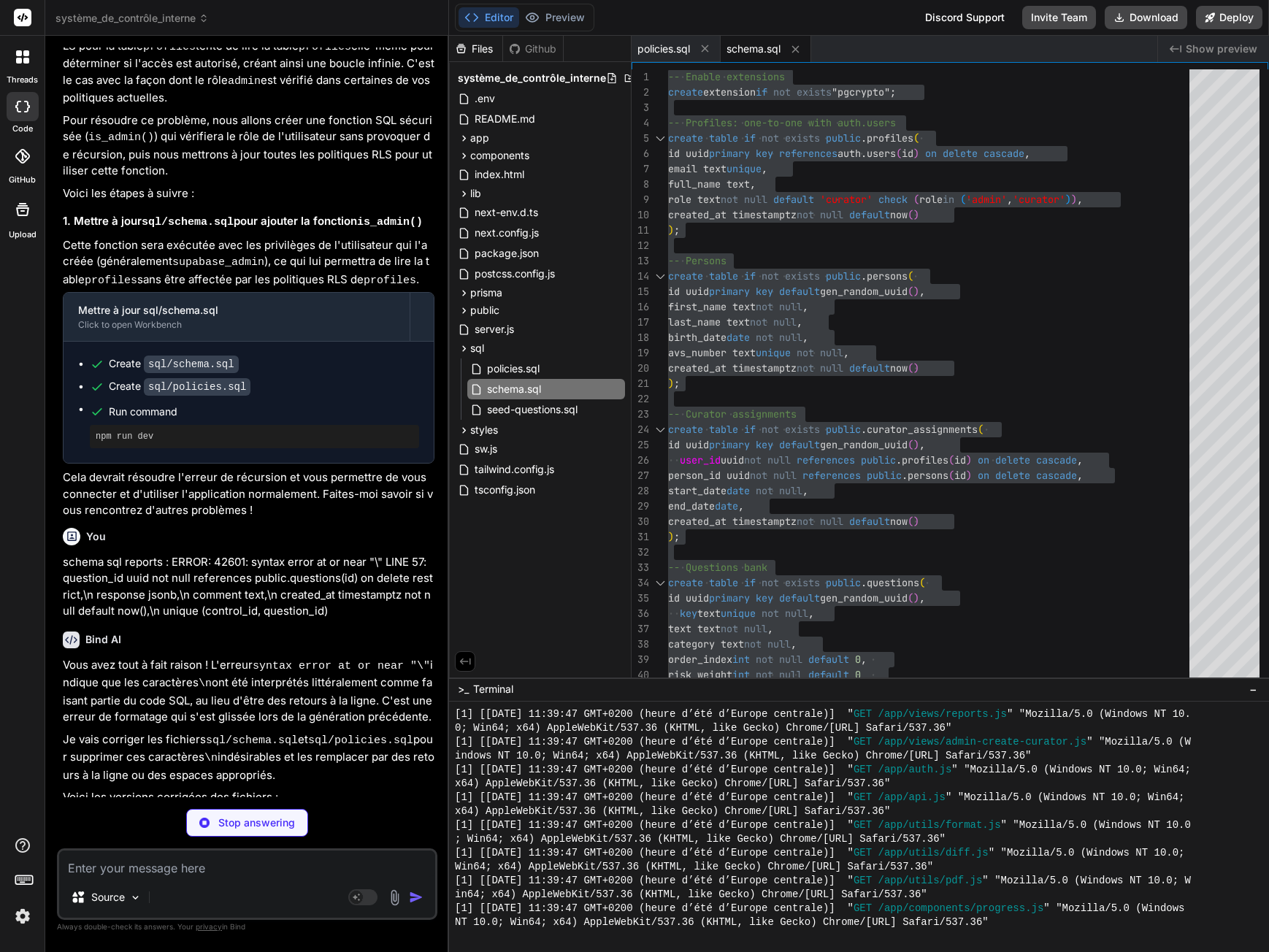
type textarea "x"
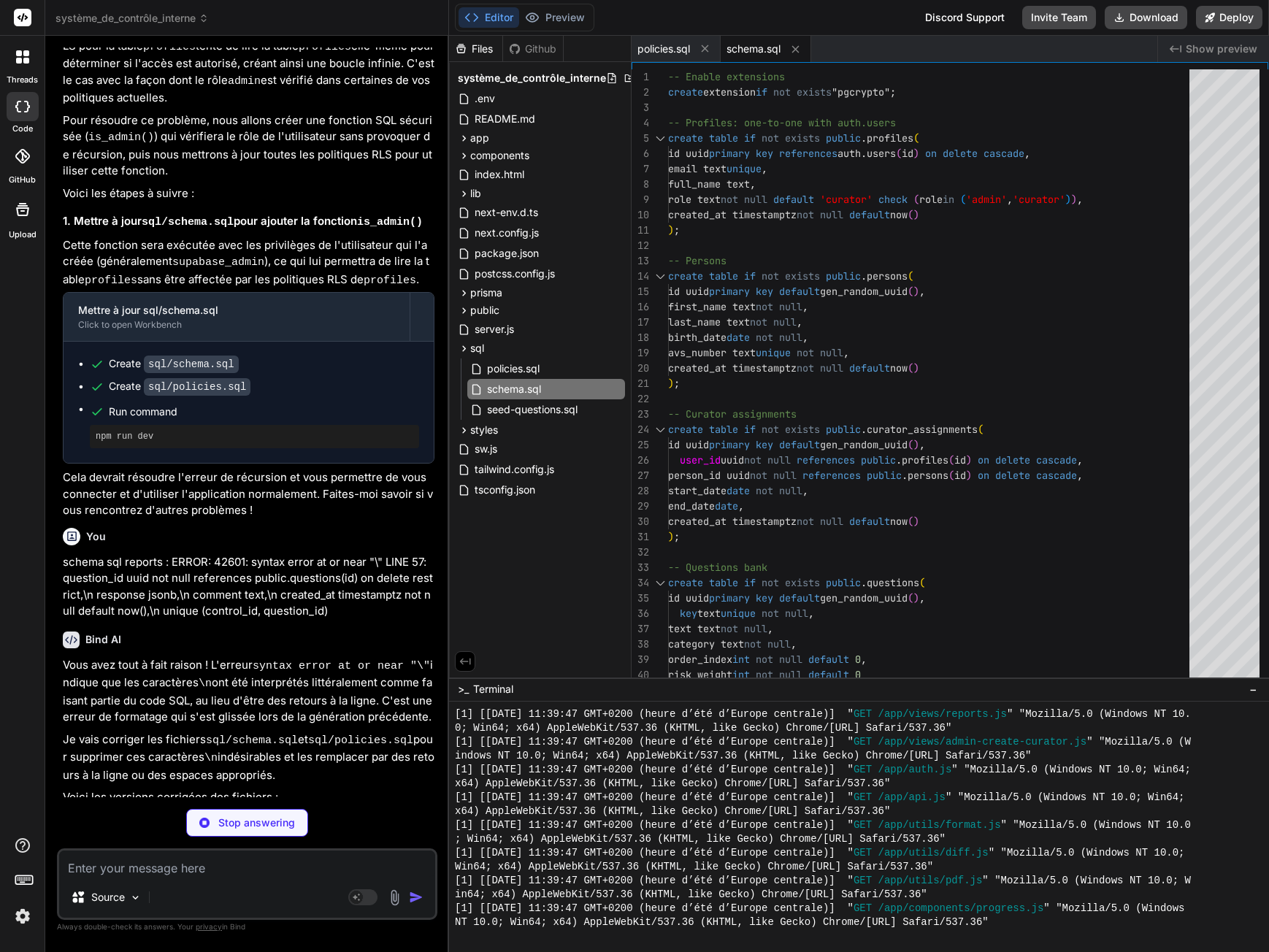
scroll to position [2268, 0]
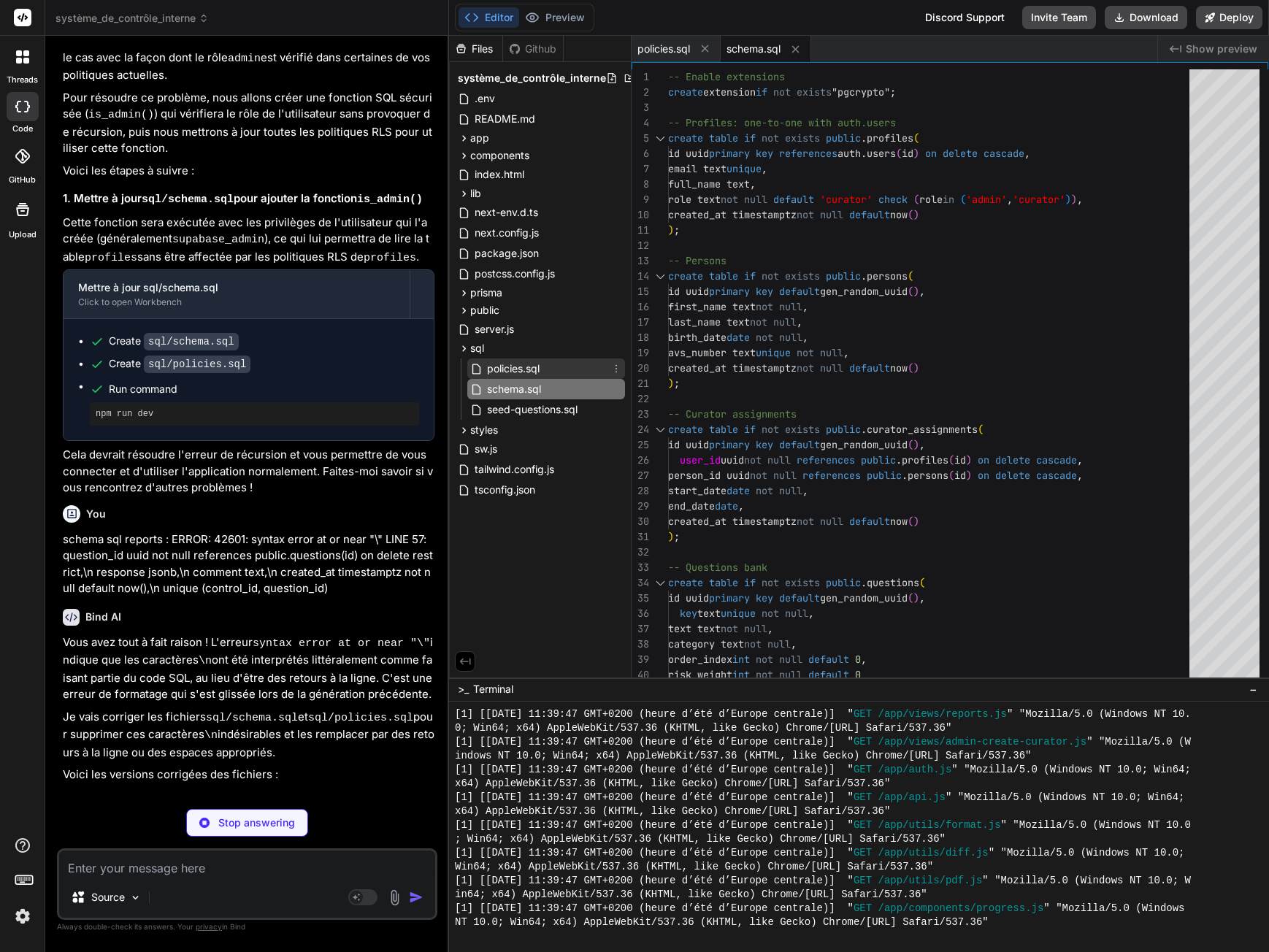
type textarea "x"
type textarea "where ca.person_id = alerts.person_id and ca.user_id = auth.uid() and (ca.end_d…"
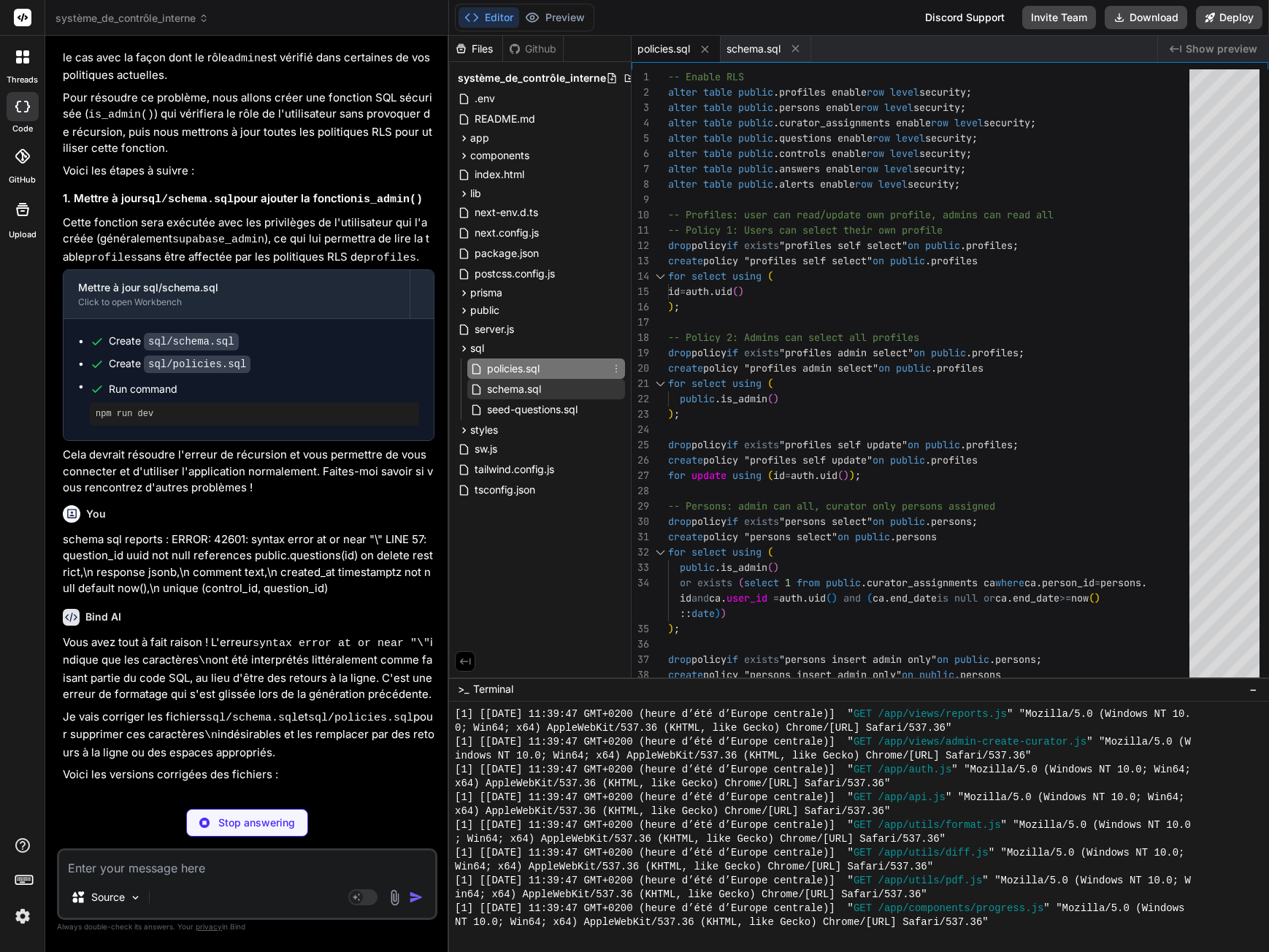
type textarea "x"
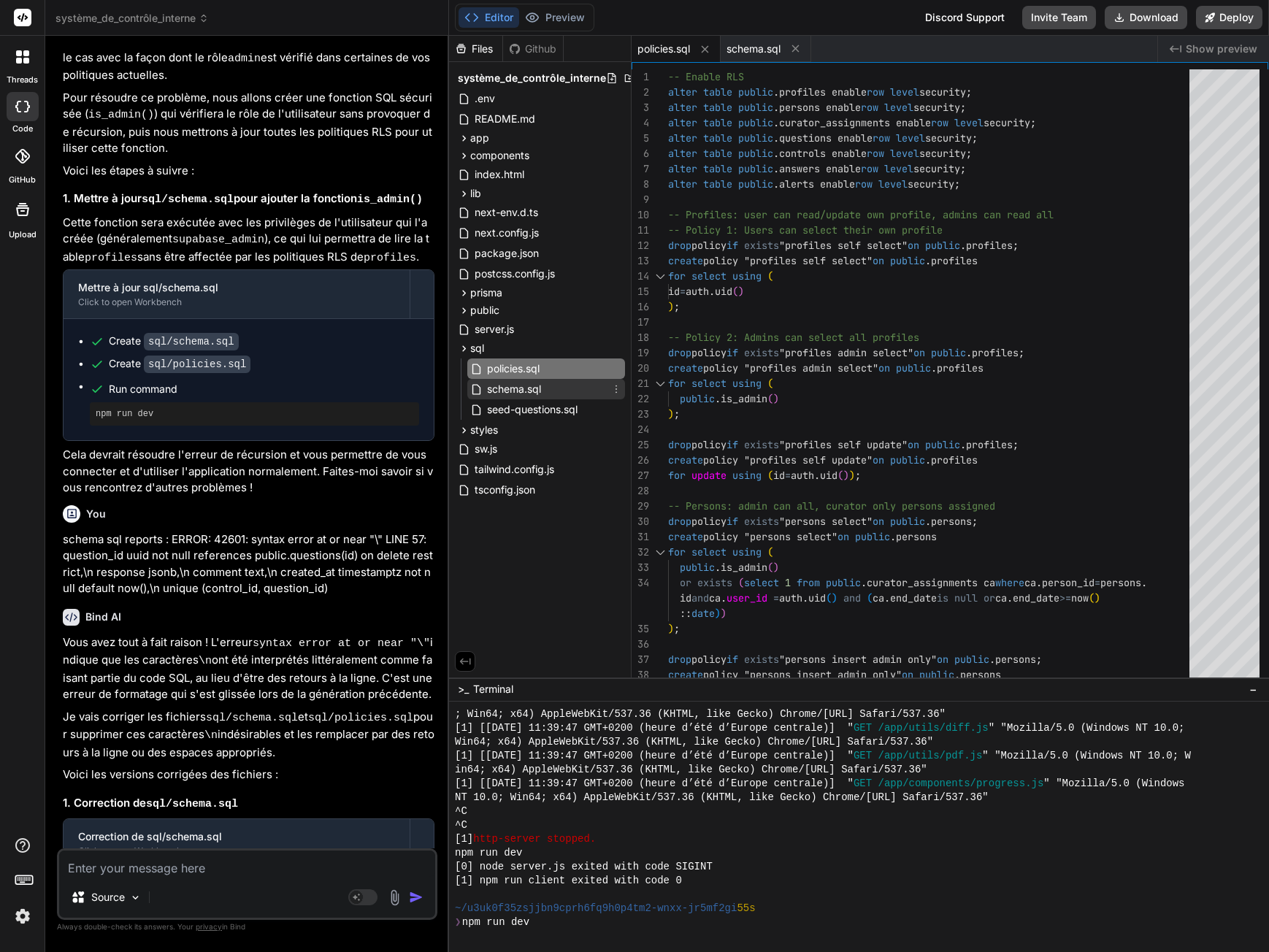
click at [526, 385] on span "schema.sql" at bounding box center [514, 389] width 57 height 17
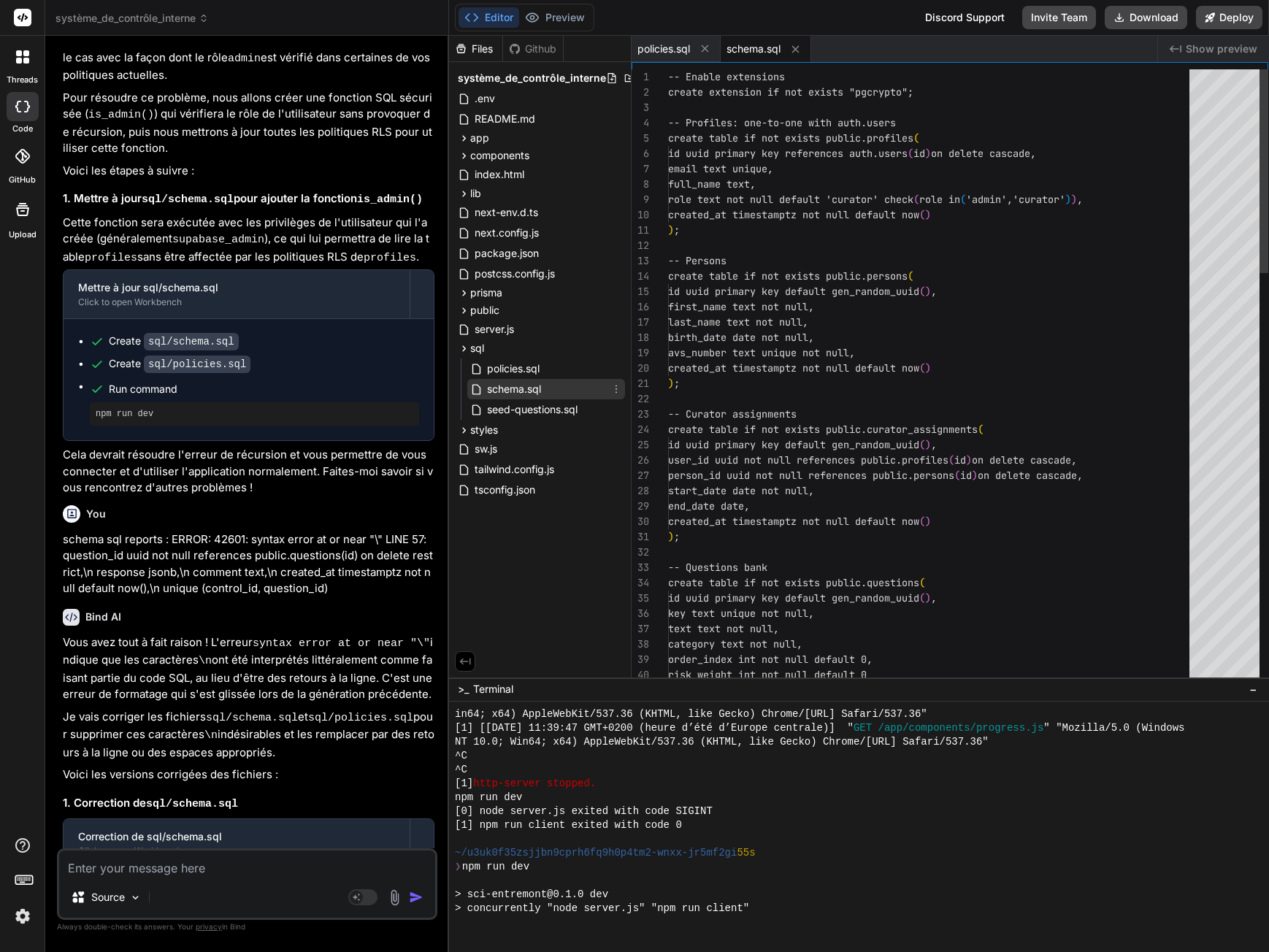
scroll to position [1165, 0]
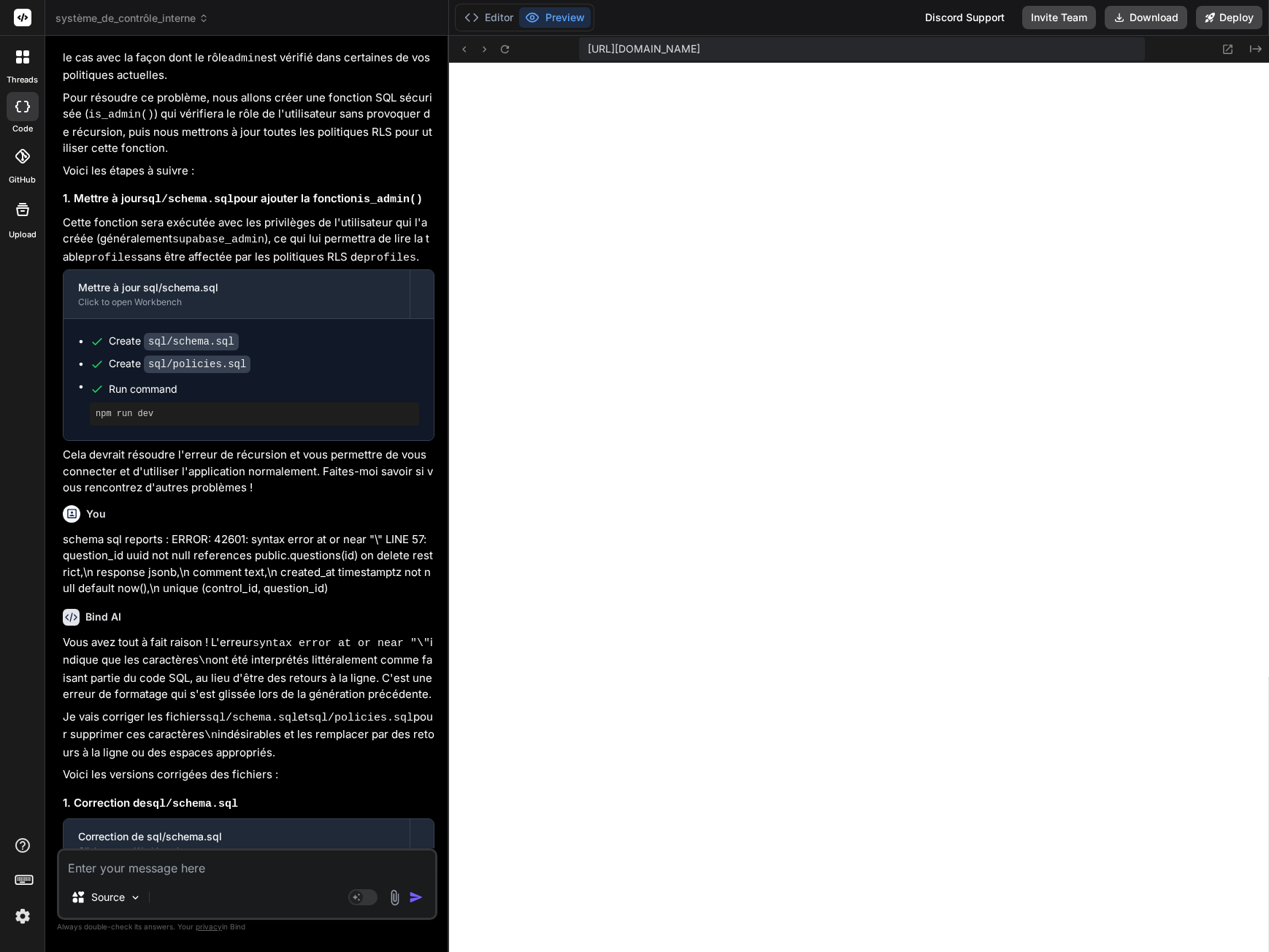
scroll to position [2622, 0]
click at [500, 22] on button "Editor" at bounding box center [489, 17] width 60 height 20
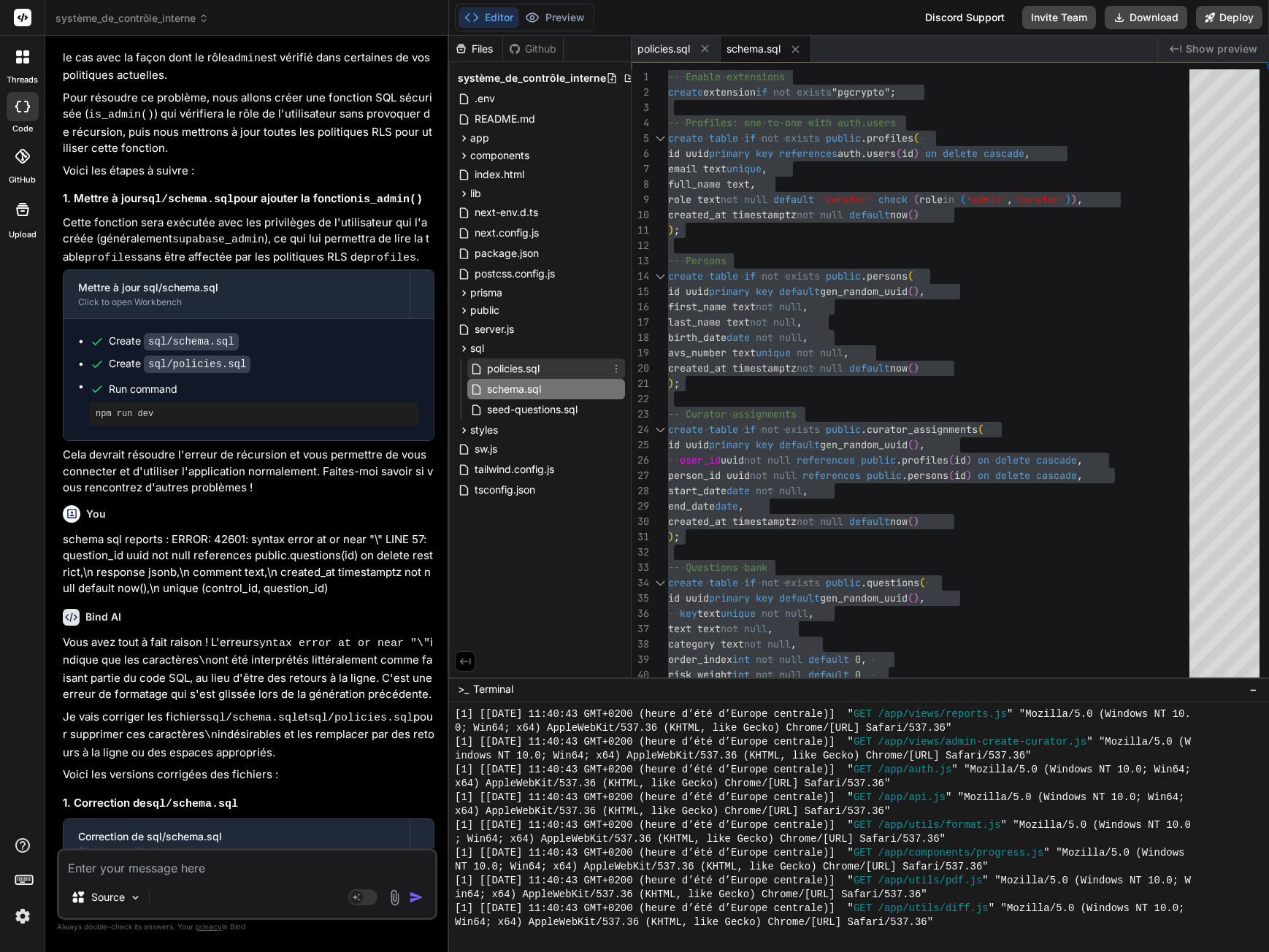
click at [513, 375] on span "policies.sql" at bounding box center [513, 369] width 56 height 17
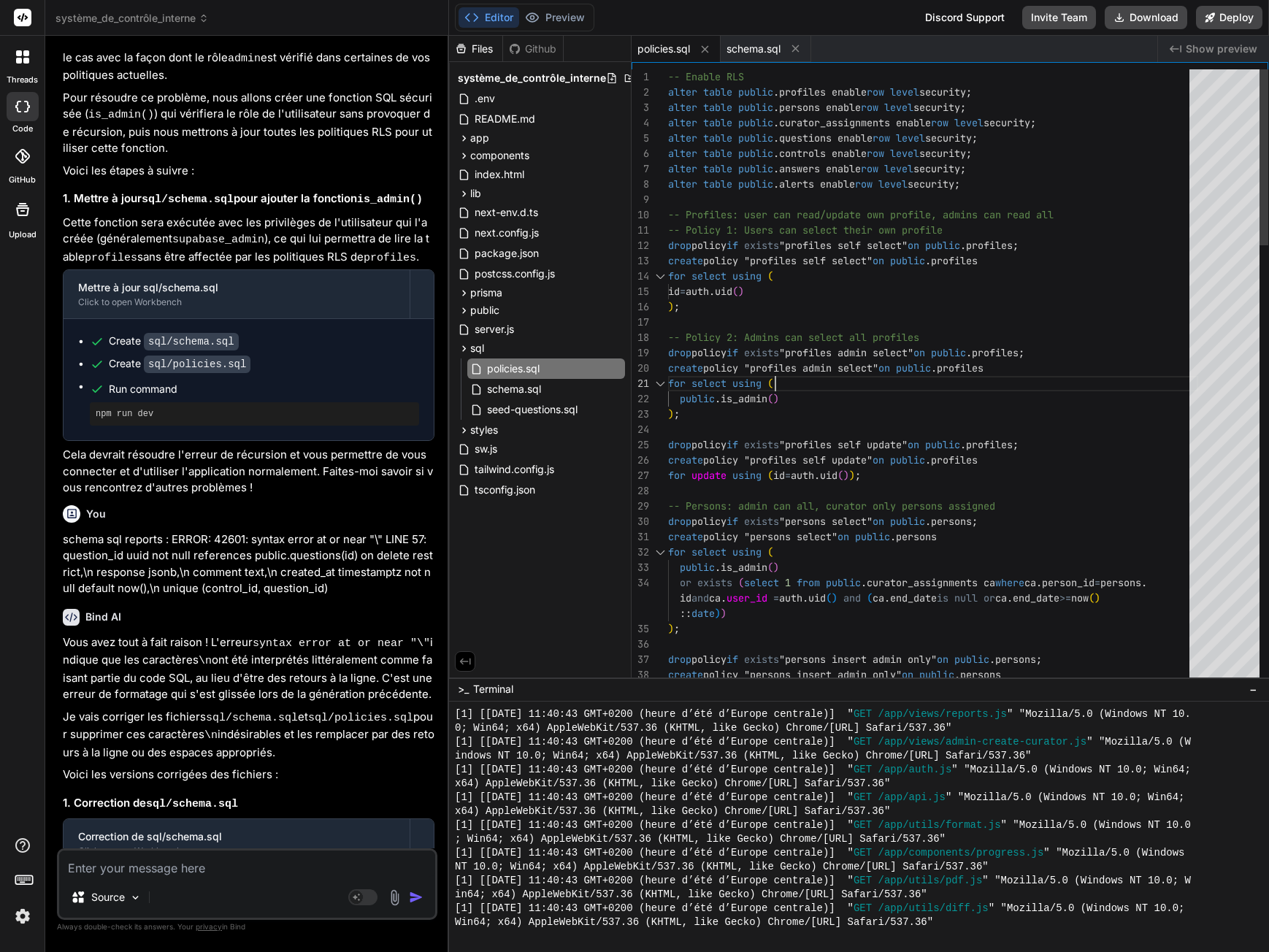
type textarea "-- Enable RLS alter table public.profiles enable row level security; alter tabl…"
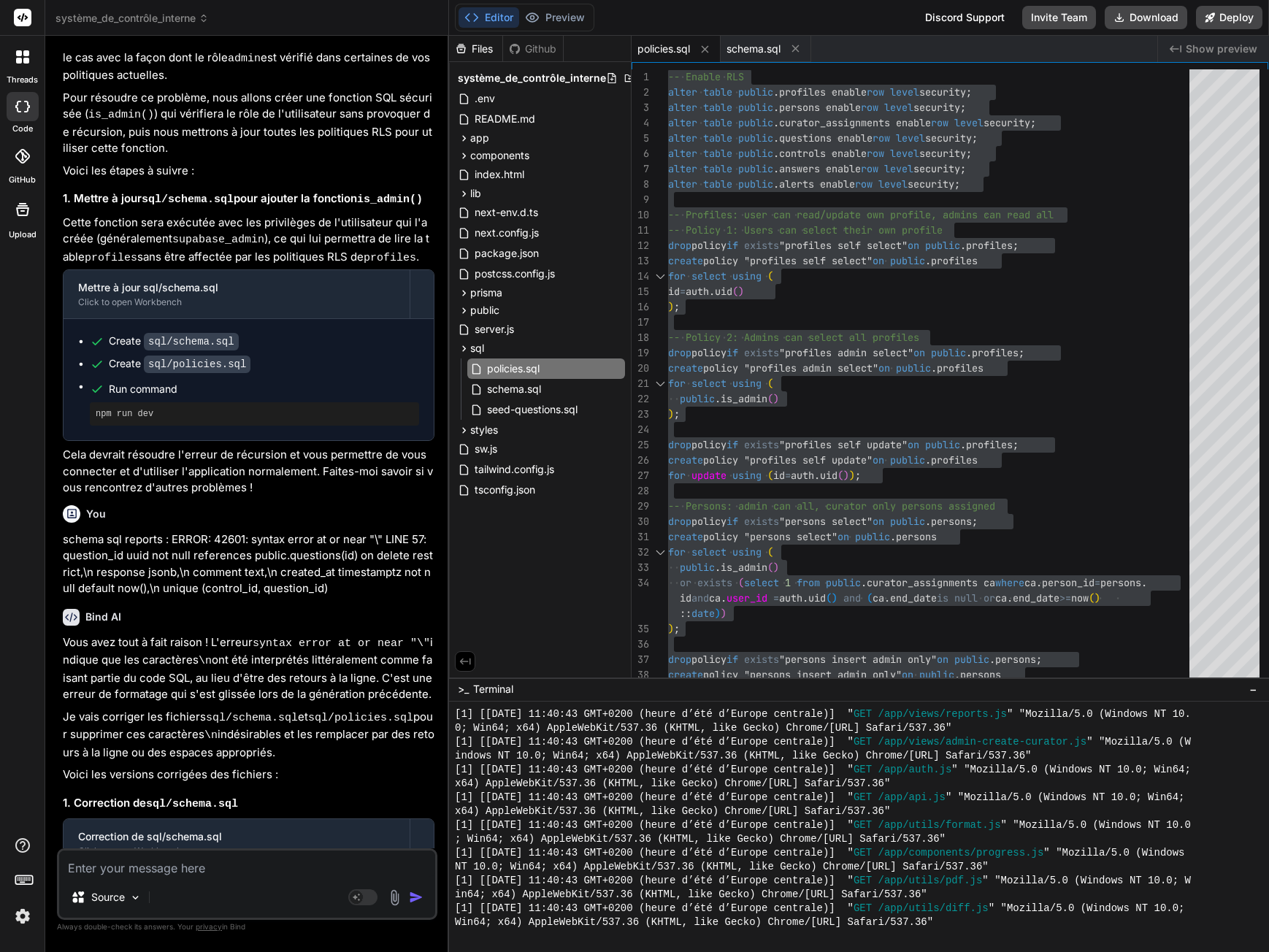
scroll to position [2328, 0]
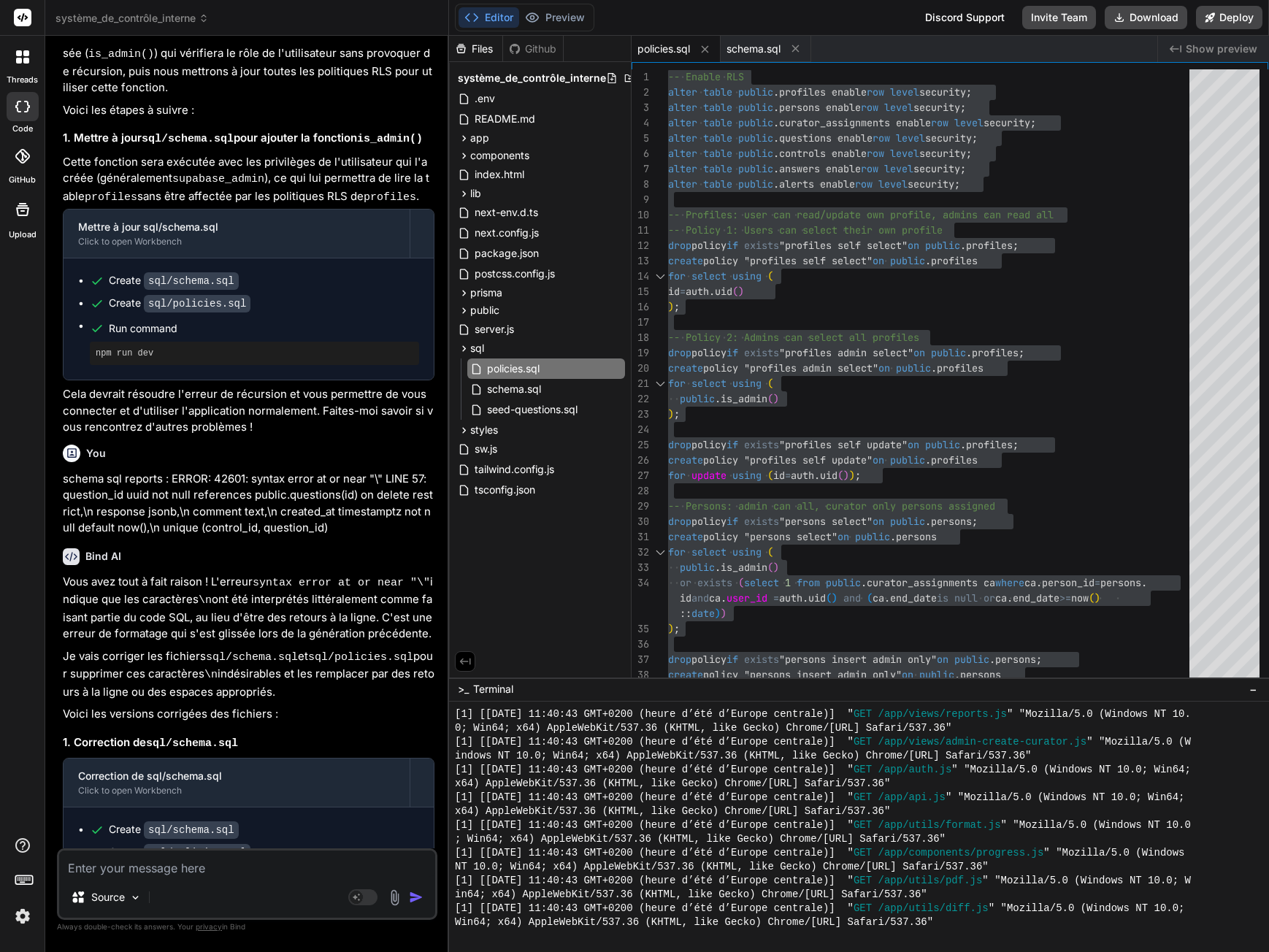
drag, startPoint x: 96, startPoint y: 765, endPoint x: 195, endPoint y: 766, distance: 99.0
click at [195, 896] on pre "npm run dev" at bounding box center [254, 902] width 318 height 12
copy pre "npm run dev"
click at [175, 883] on div "Source" at bounding box center [246, 900] width 376 height 35
click at [184, 870] on textarea at bounding box center [246, 864] width 376 height 27
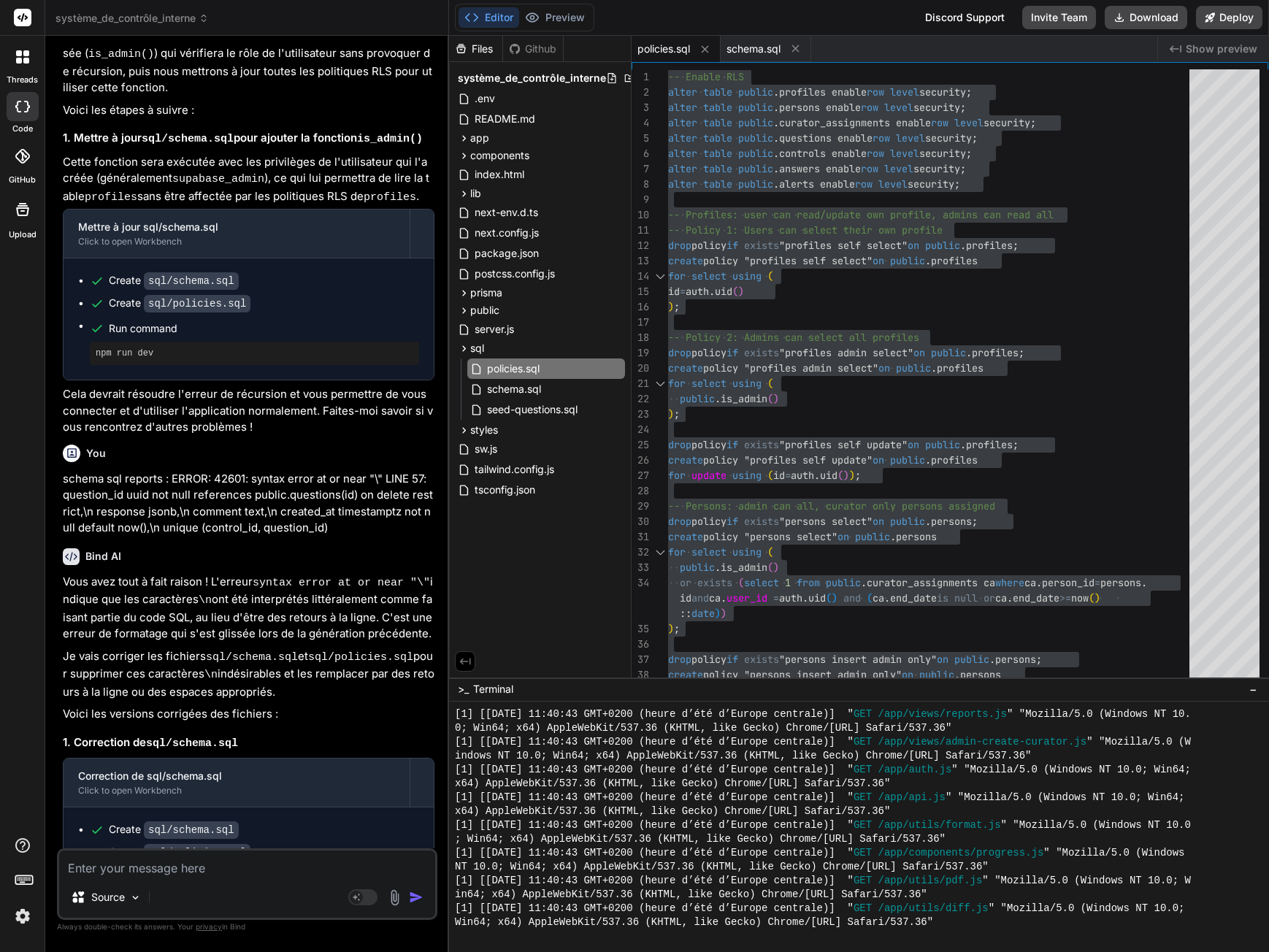
paste textarea "npm run dev"
type textarea "npm run dev"
type textarea "x"
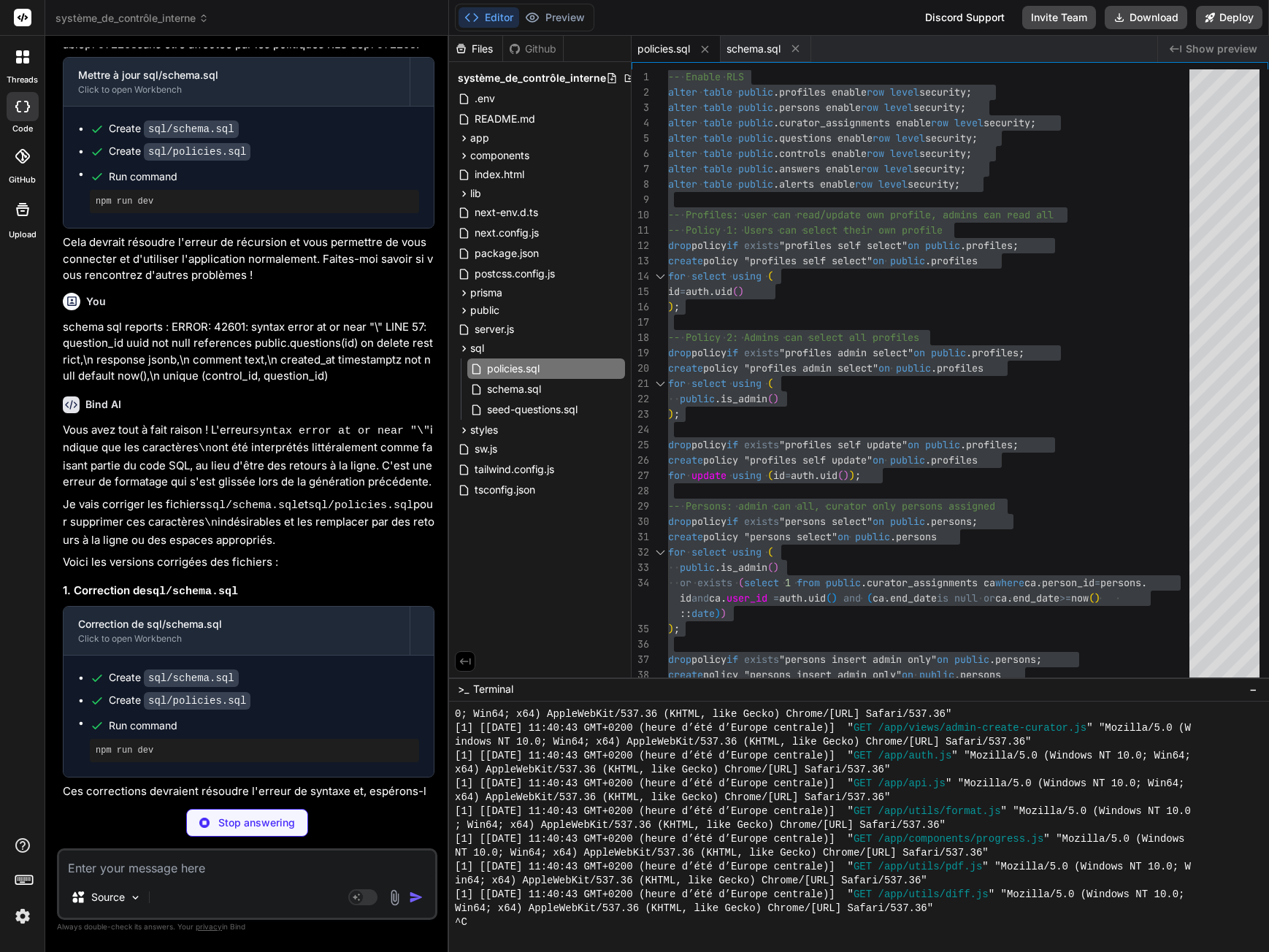
scroll to position [2464, 0]
type textarea "x"
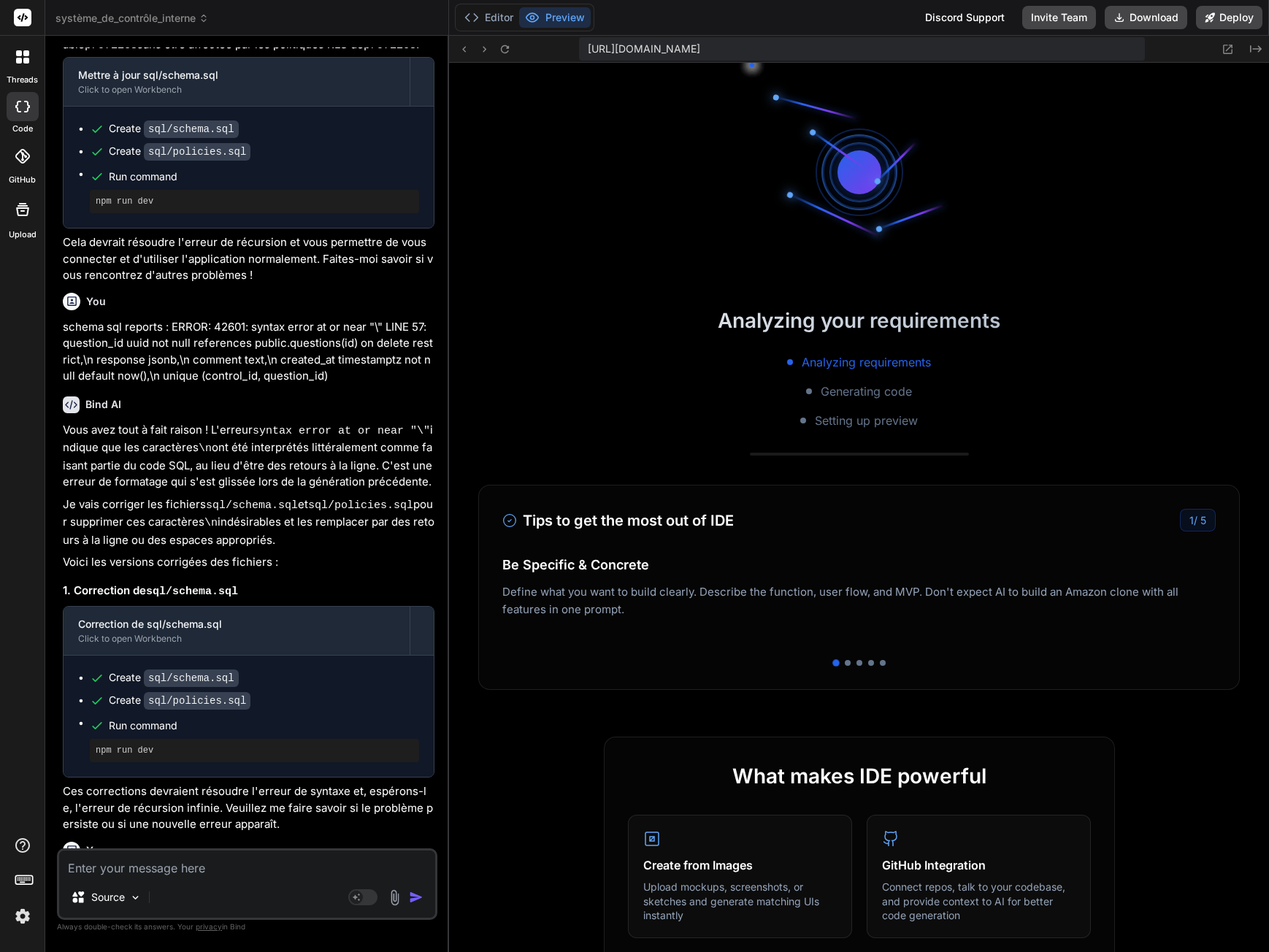
scroll to position [4258, 0]
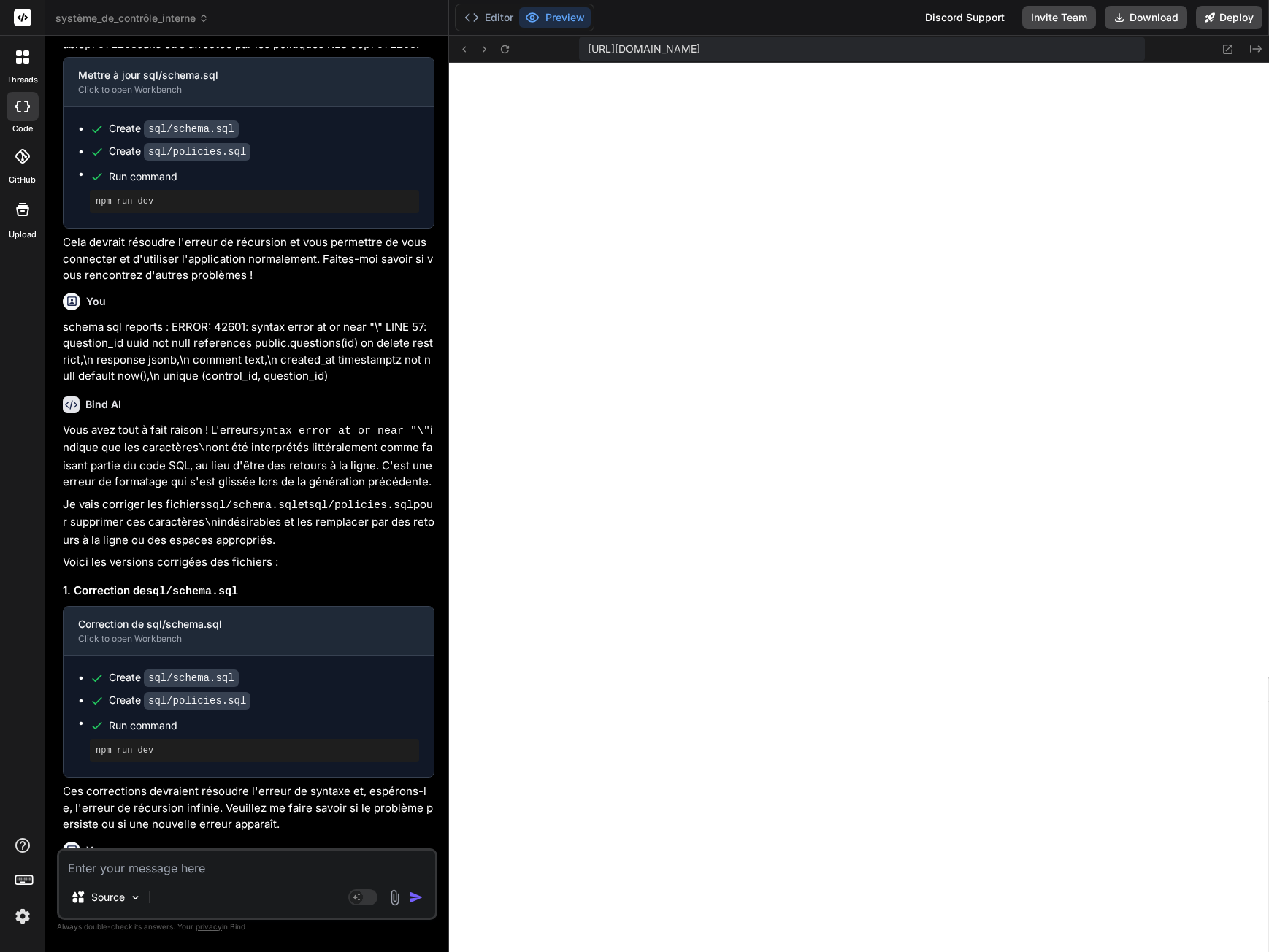
click at [165, 869] on textarea at bounding box center [246, 864] width 376 height 27
click at [169, 872] on textarea at bounding box center [246, 864] width 376 height 27
type textarea "J"
type textarea "x"
type textarea "J'"
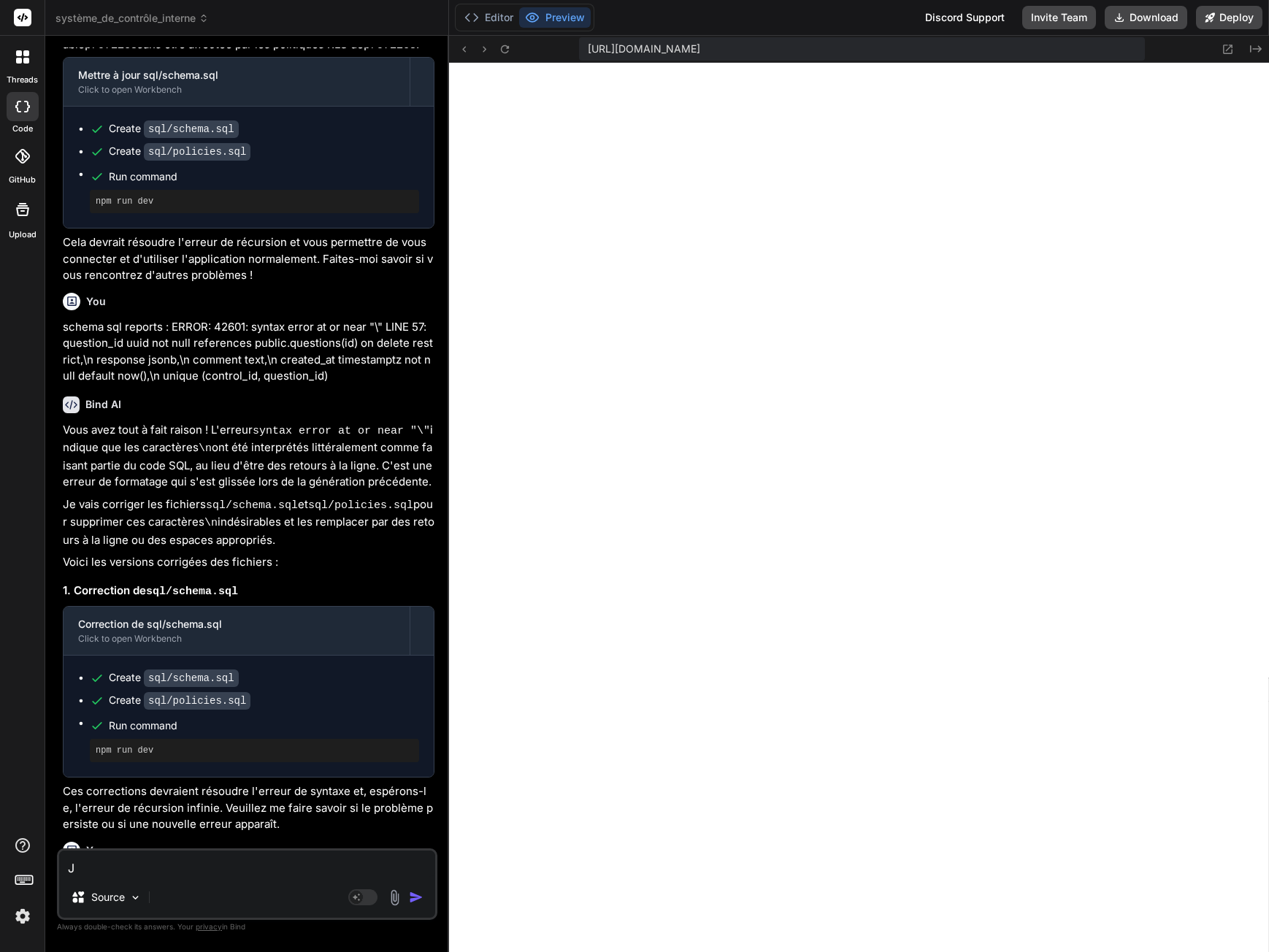
type textarea "x"
type textarea "J'a"
type textarea "x"
type textarea "J'ai"
type textarea "x"
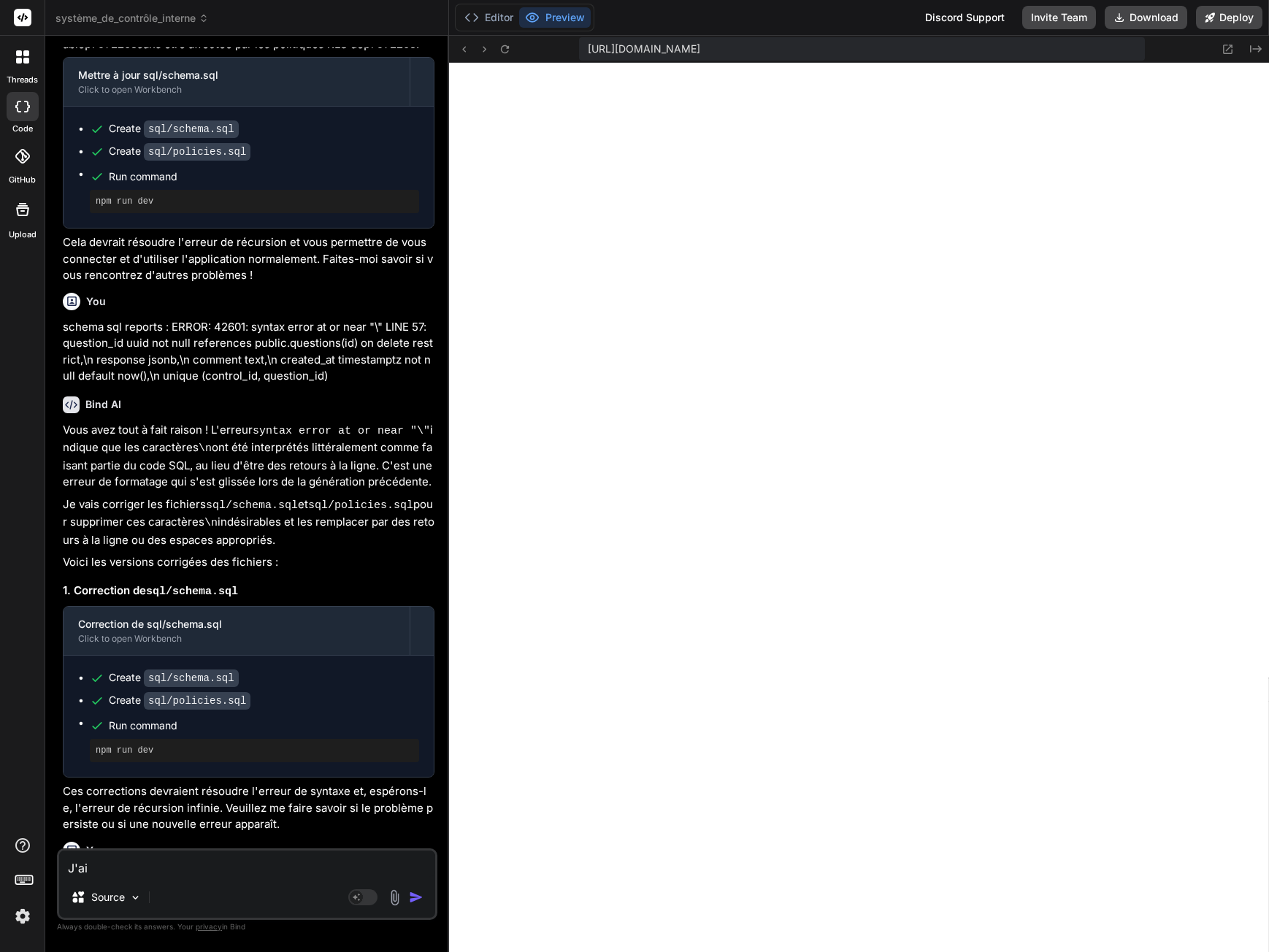
type textarea "J'ai"
type textarea "x"
type textarea "J'ai a"
type textarea "x"
type textarea "J'ai ac"
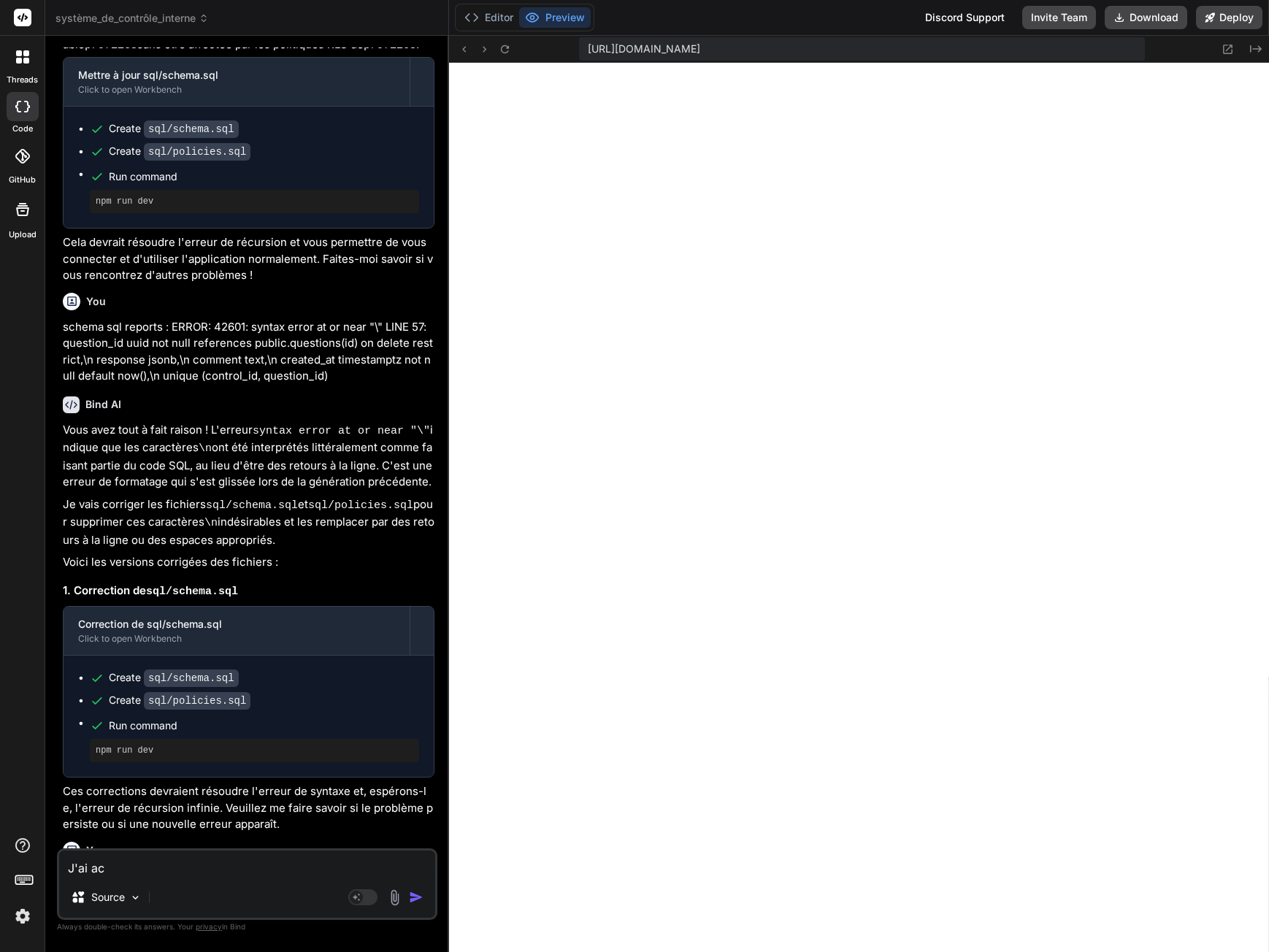
type textarea "x"
type textarea "J'ai acc"
type textarea "x"
type textarea "J'ai accè"
type textarea "x"
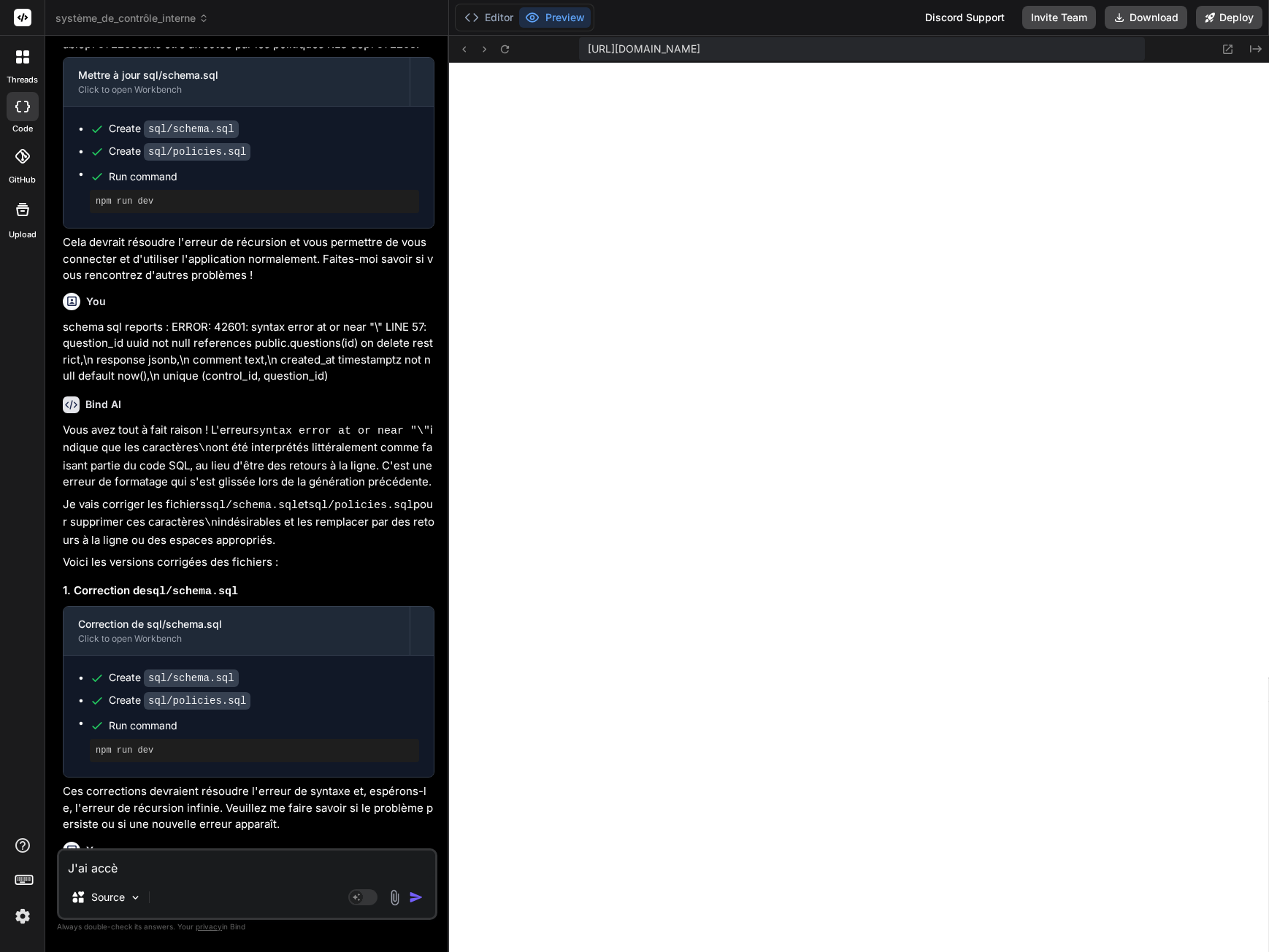
type textarea "J'ai accès"
type textarea "x"
type textarea "J'ai accès"
type textarea "x"
type textarea "J'ai accès e"
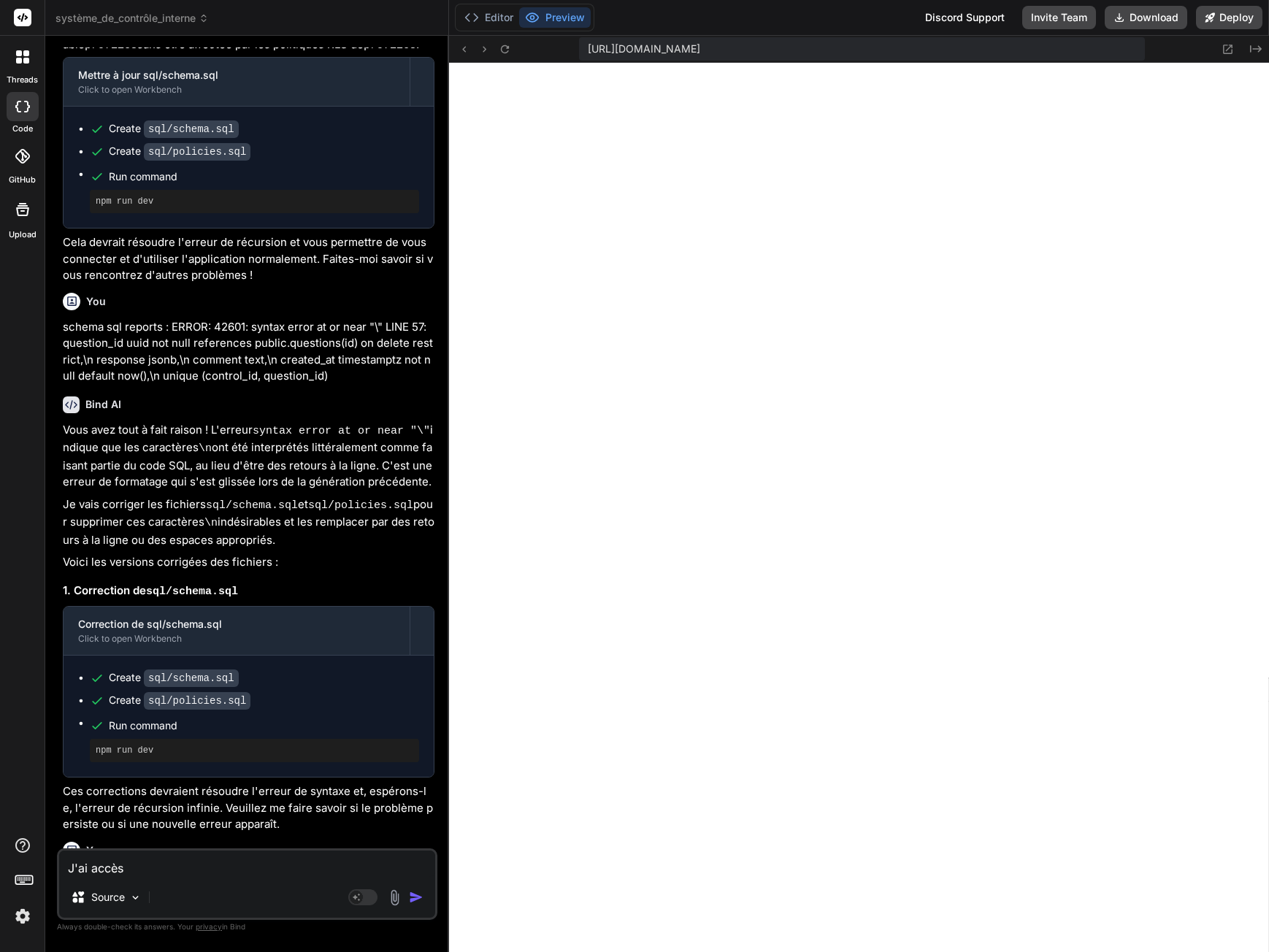
type textarea "x"
type textarea "J'ai accès en"
type textarea "x"
type textarea "J'ai accès en"
type textarea "x"
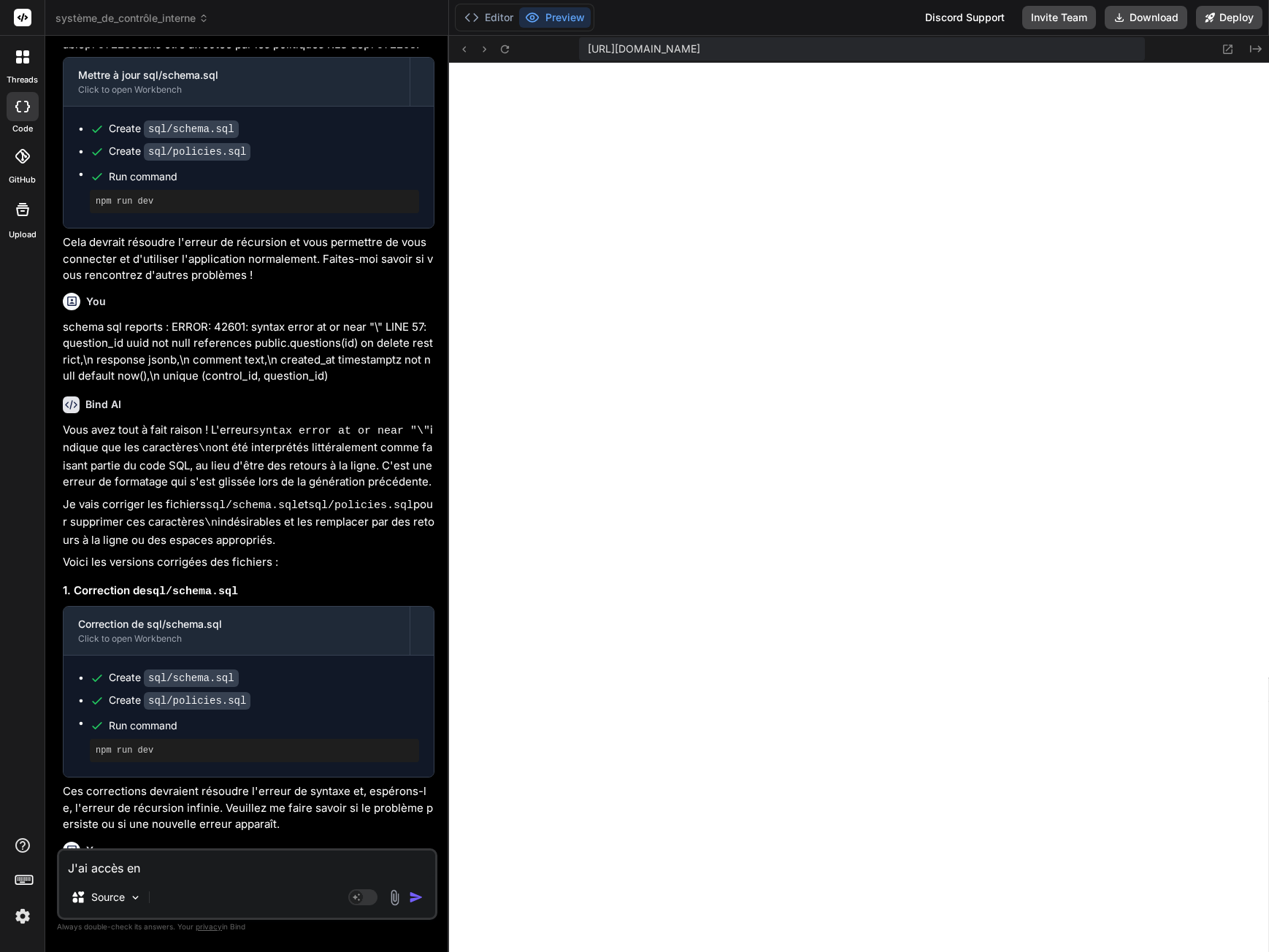
type textarea "J'ai accès en t"
type textarea "x"
type textarea "J'ai accès en ta"
type textarea "x"
type textarea "J'ai accès en tan"
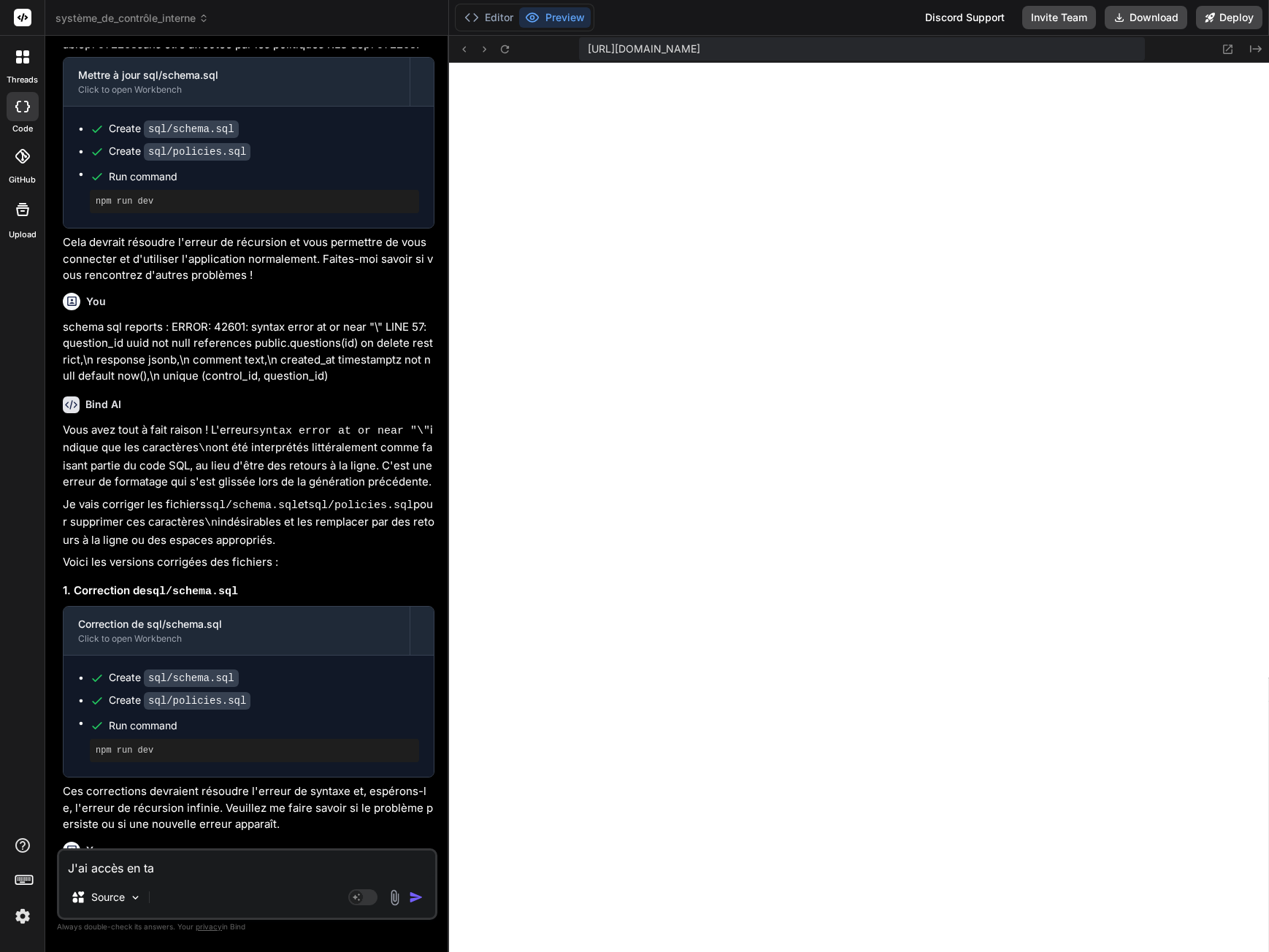
type textarea "x"
type textarea "J'ai accès en tant"
type textarea "x"
type textarea "J'ai accès en tant"
type textarea "x"
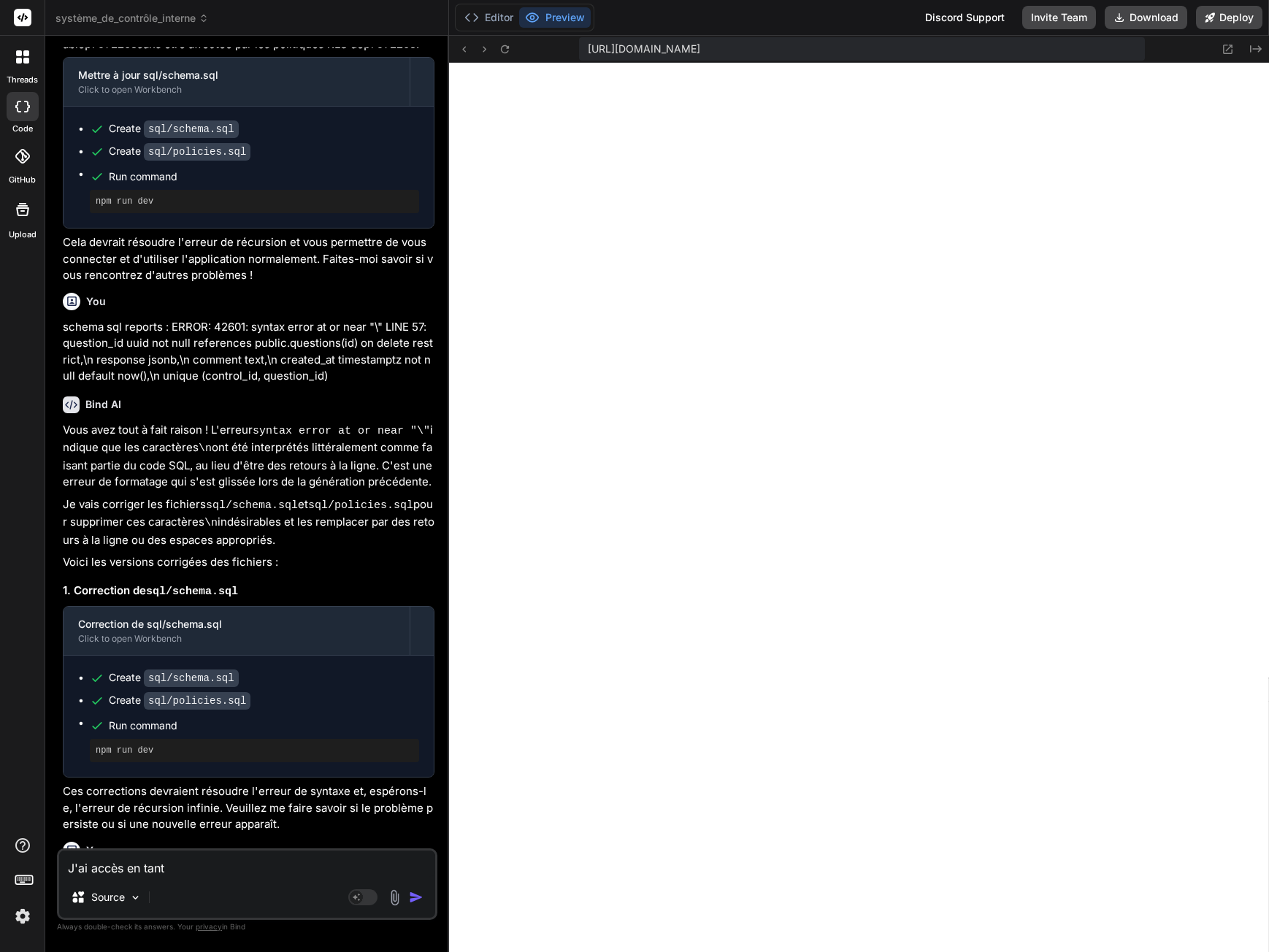
type textarea "J'ai accès en tant q"
type textarea "x"
type textarea "J'ai accès en tant qu"
type textarea "x"
type textarea "J'ai accès en tant que"
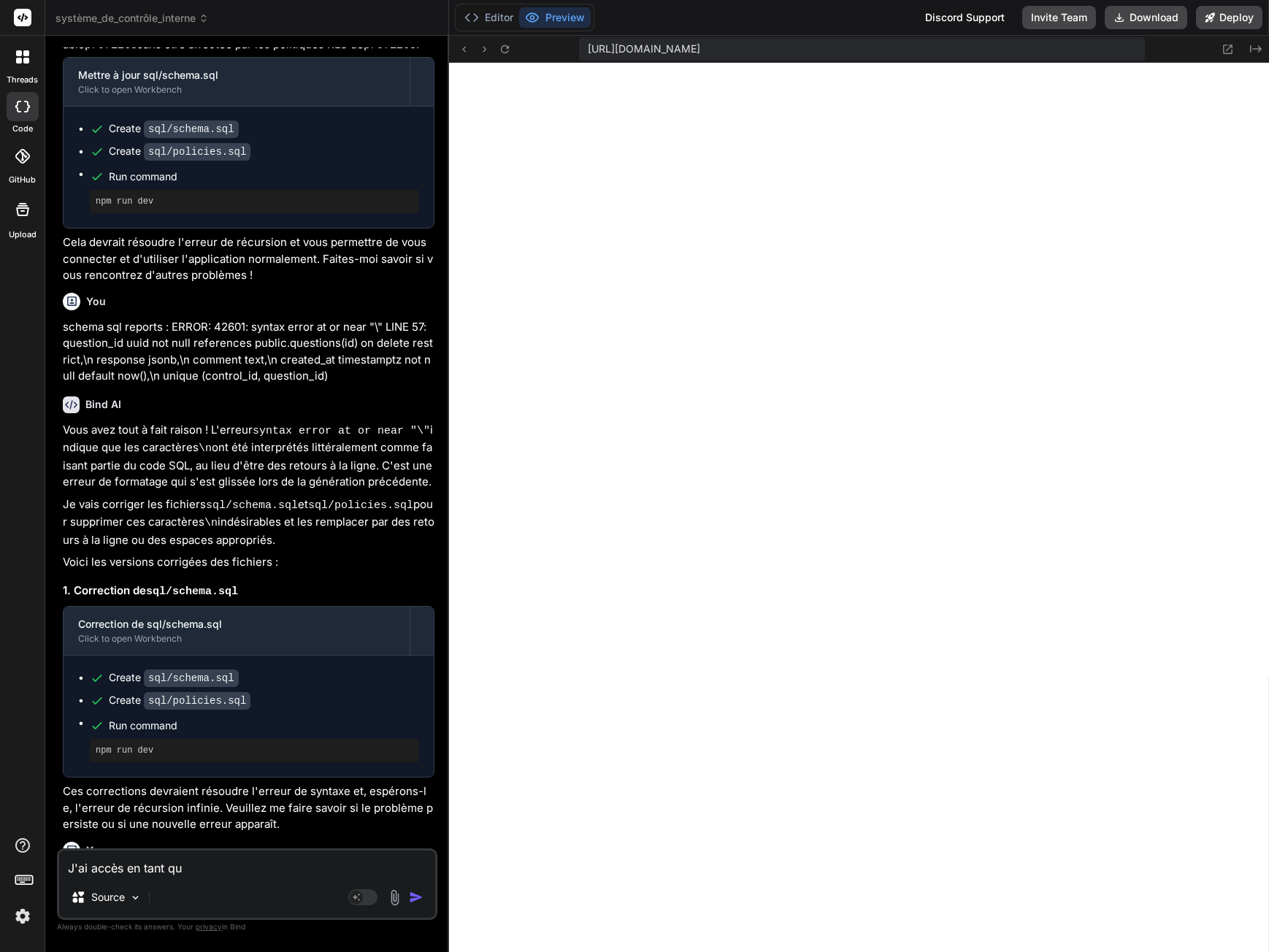
type textarea "x"
type textarea "J'ai accès en tant que"
type textarea "x"
type textarea "J'ai accès en tant que a"
type textarea "x"
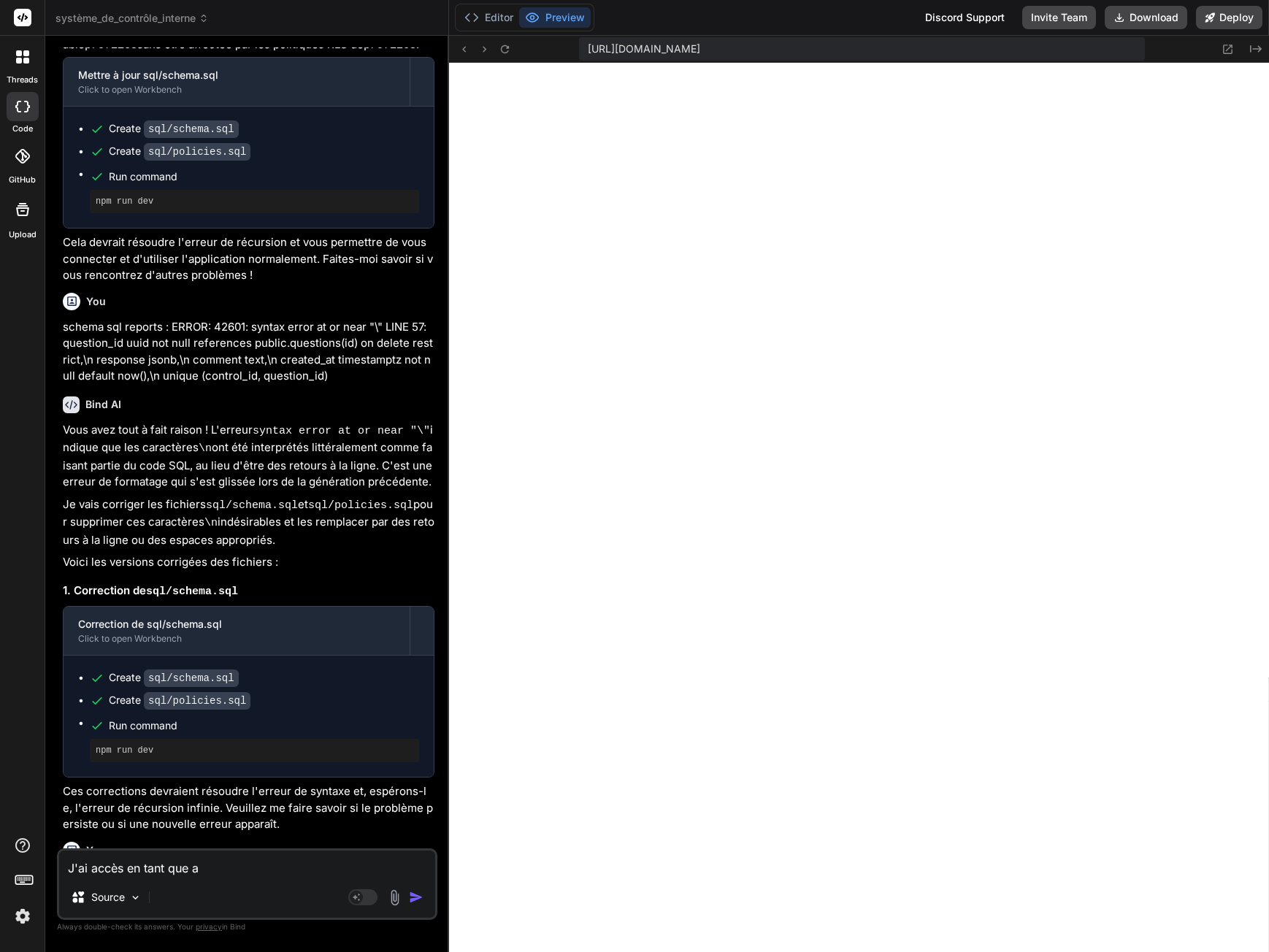
type textarea "J'ai accès en tant que ad"
type textarea "x"
type textarea "J'ai accès en tant que adm"
type textarea "x"
type textarea "J'ai accès en tant que admi"
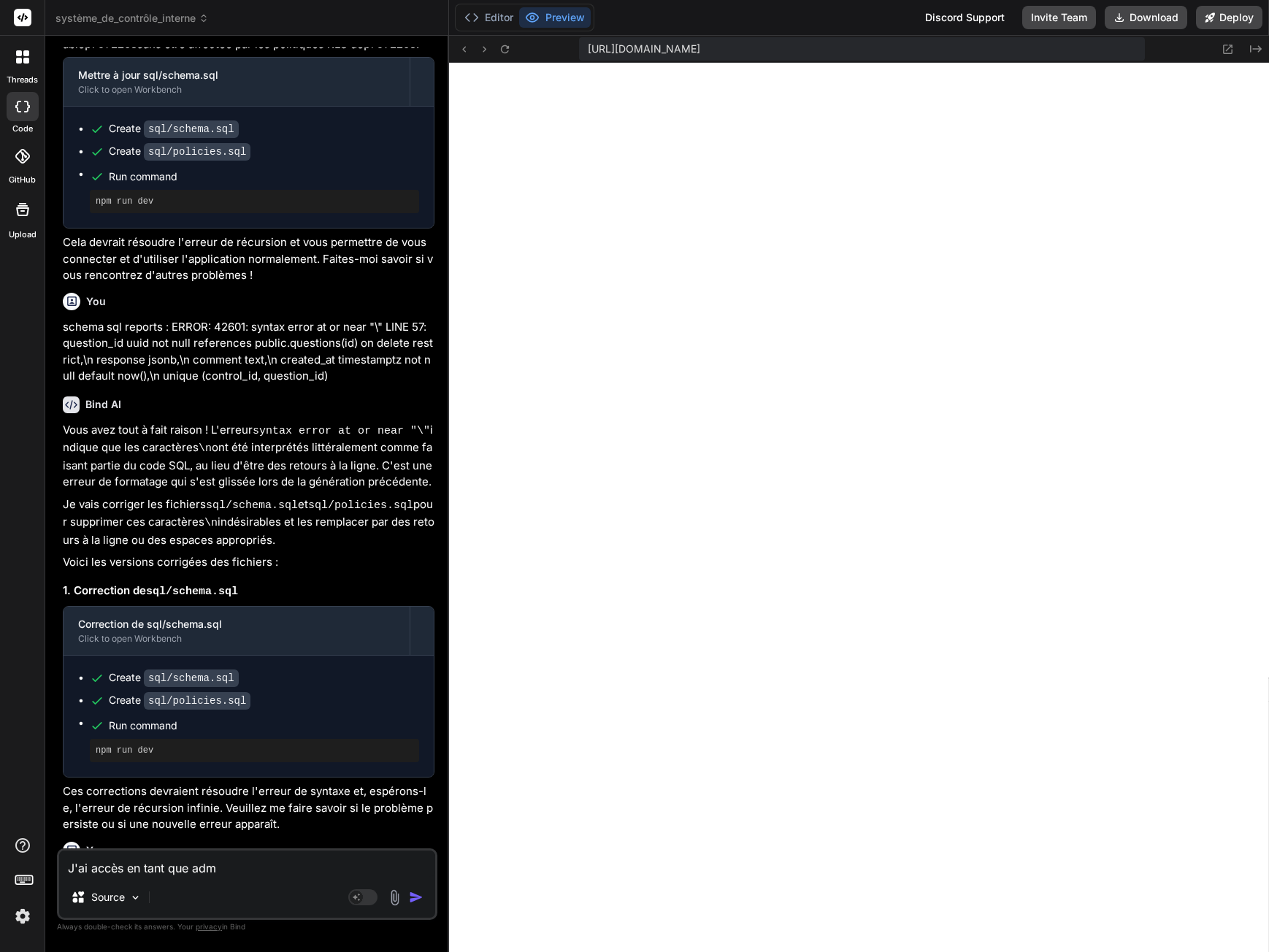
type textarea "x"
type textarea "J'ai accès en tant que admin"
type textarea "x"
type textarea "J'ai accès en tant que admin."
type textarea "x"
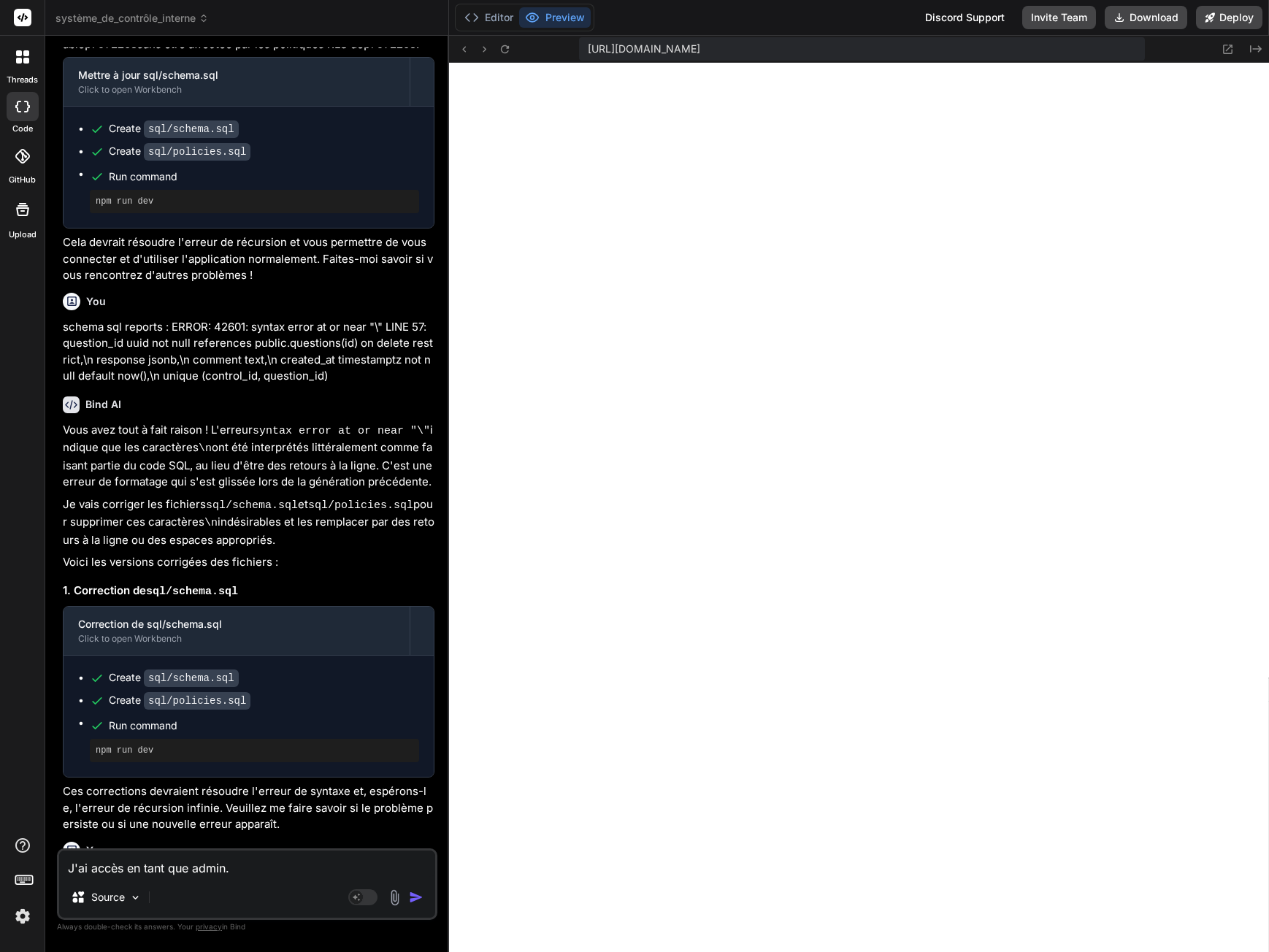
type textarea "J'ai accès en tant que admin.e"
type textarea "x"
type textarea "J'ai accès en tant que admin."
type textarea "x"
type textarea "J'ai accès en tant que admin"
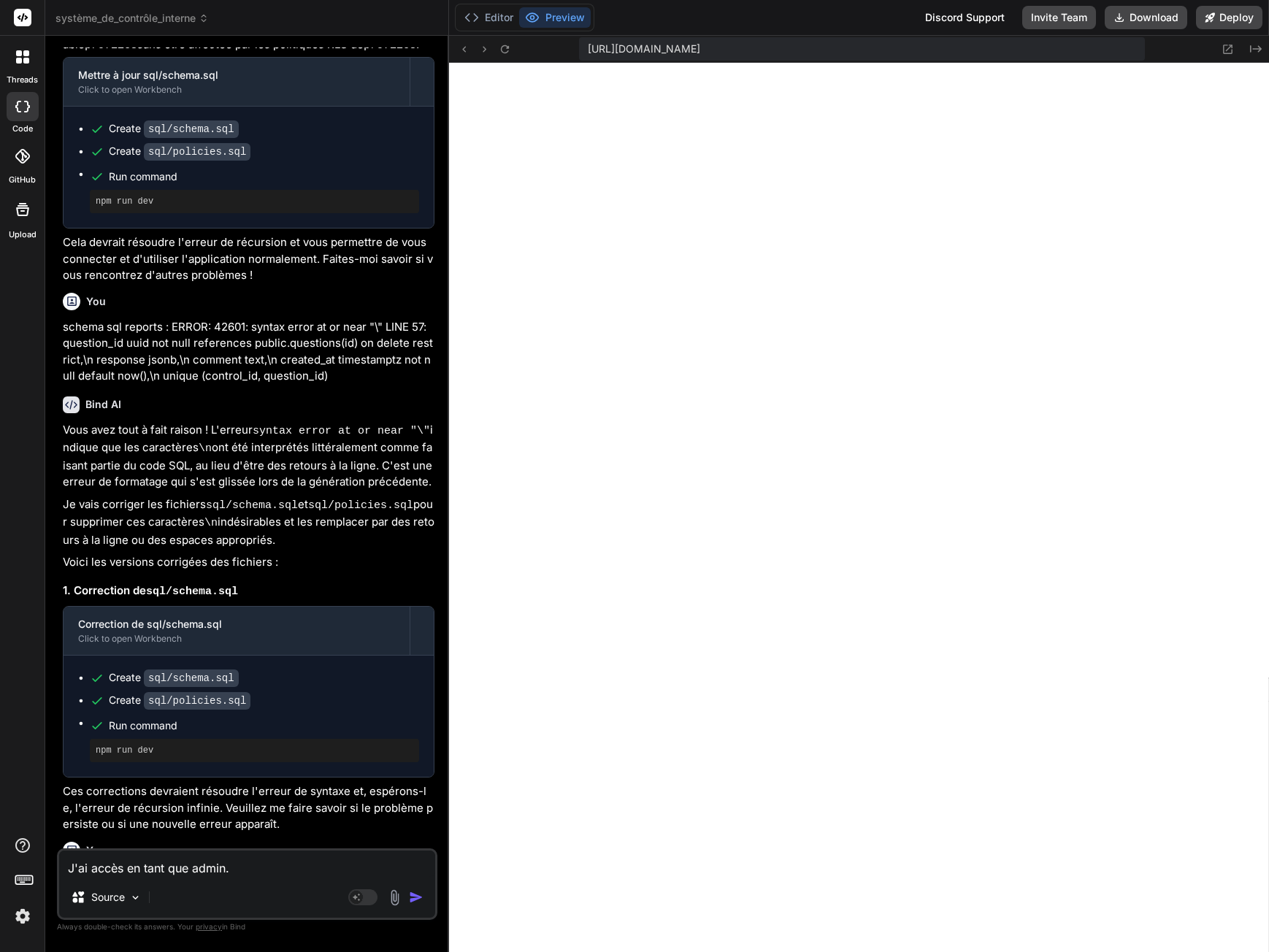
type textarea "x"
type textarea "J'ai accès en tant que admin@"
type textarea "x"
type textarea "J'ai accès en tant que admin@e"
type textarea "x"
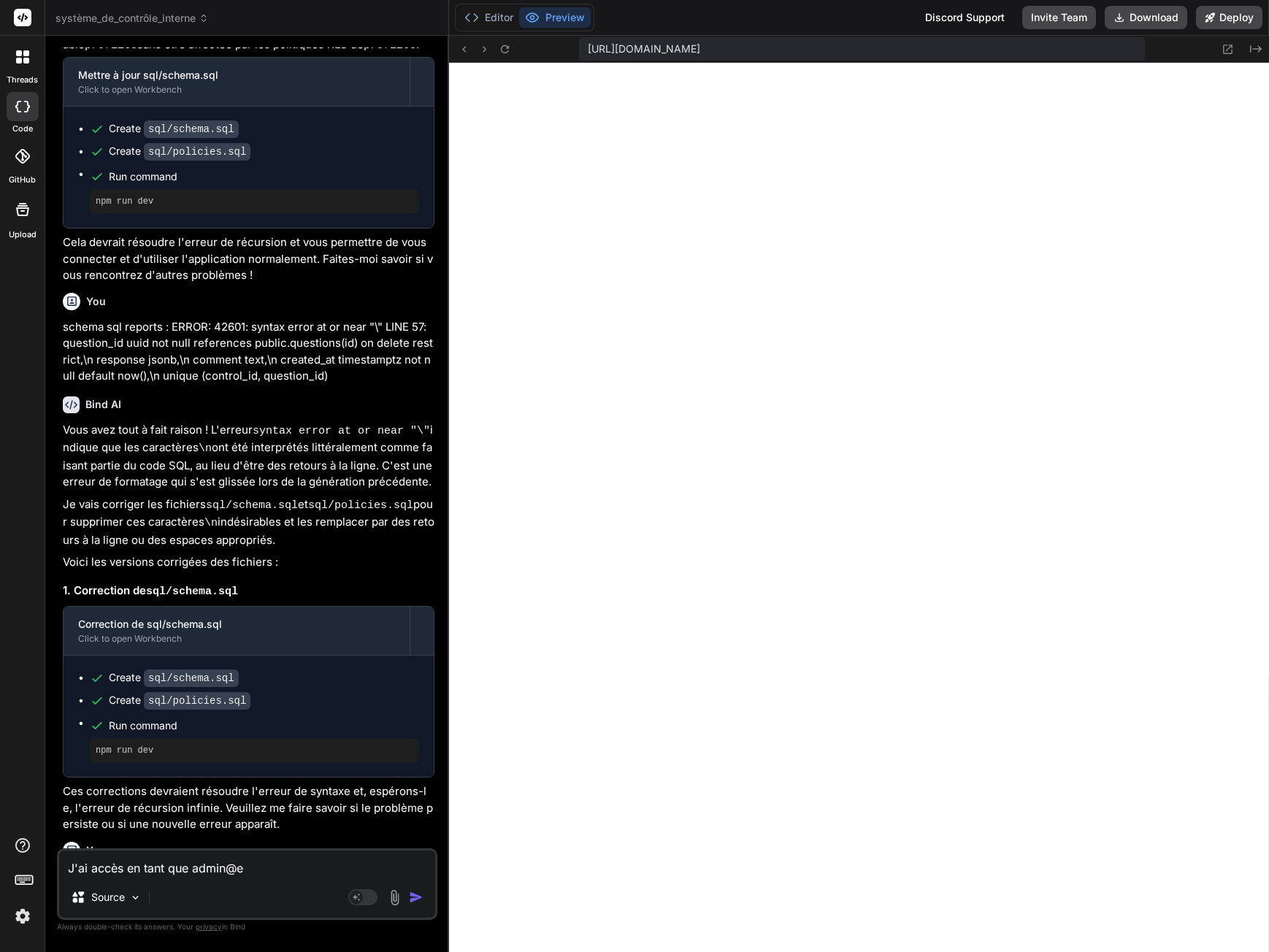
type textarea "J'ai accès en tant que admin@ex"
type textarea "x"
type textarea "J'ai accès en tant que admin@exe"
type textarea "x"
type textarea "J'ai accès en tant que admin@exem"
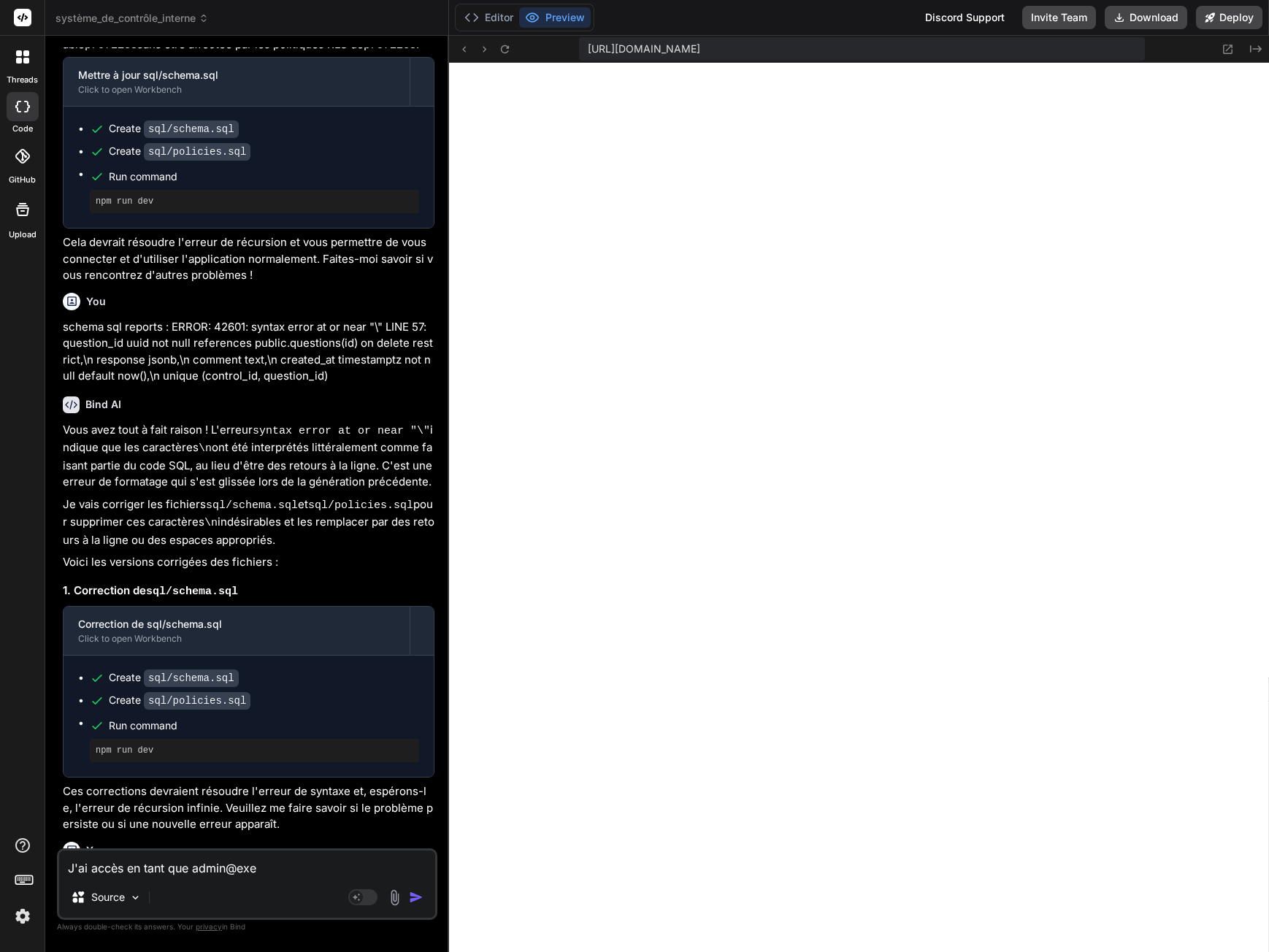
type textarea "x"
type textarea "J'ai accès en tant que admin@exemp"
type textarea "x"
type textarea "J'ai accès en tant que admin@exempl"
type textarea "x"
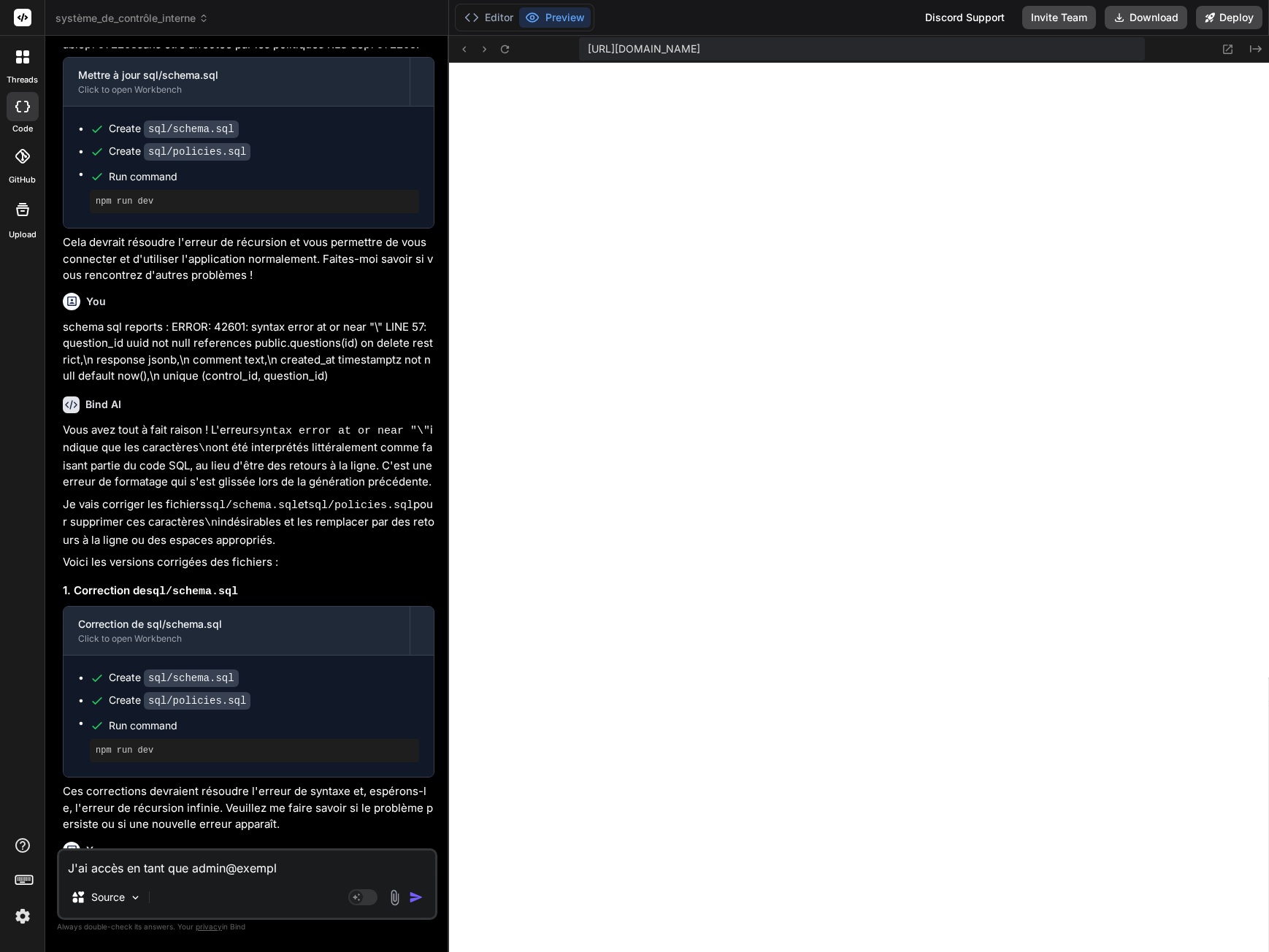
type textarea "J'ai accès en tant que admin@exemple"
type textarea "x"
type textarea "J'ai accès en tant que admin@exemple."
type textarea "x"
type textarea "J'ai accès en tant que admin@exemple.c"
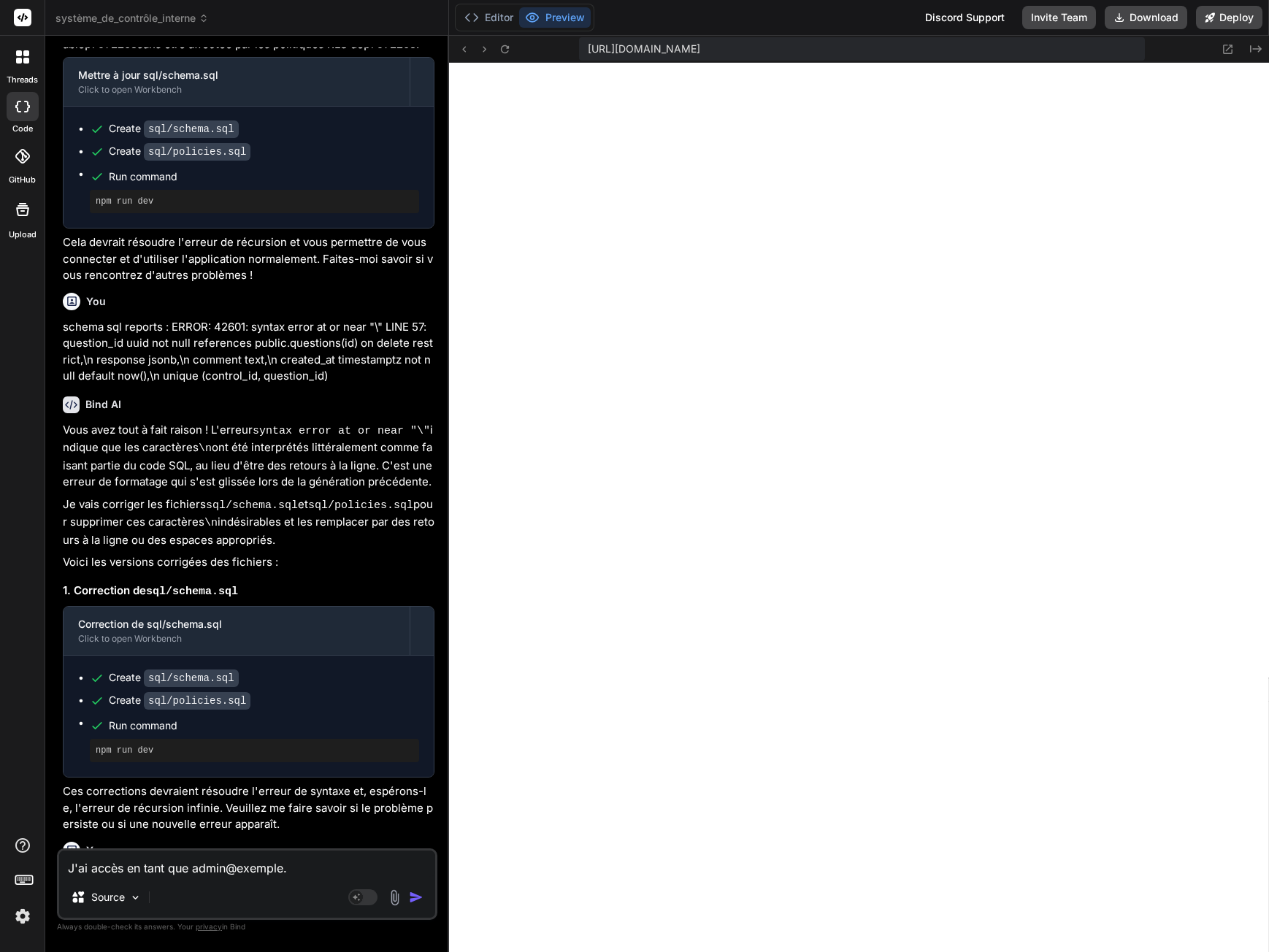
type textarea "x"
type textarea "J'ai accès en tant que admin@exemple.ch"
type textarea "x"
type textarea "J'ai accès en tant que admin@exemple.ch."
type textarea "x"
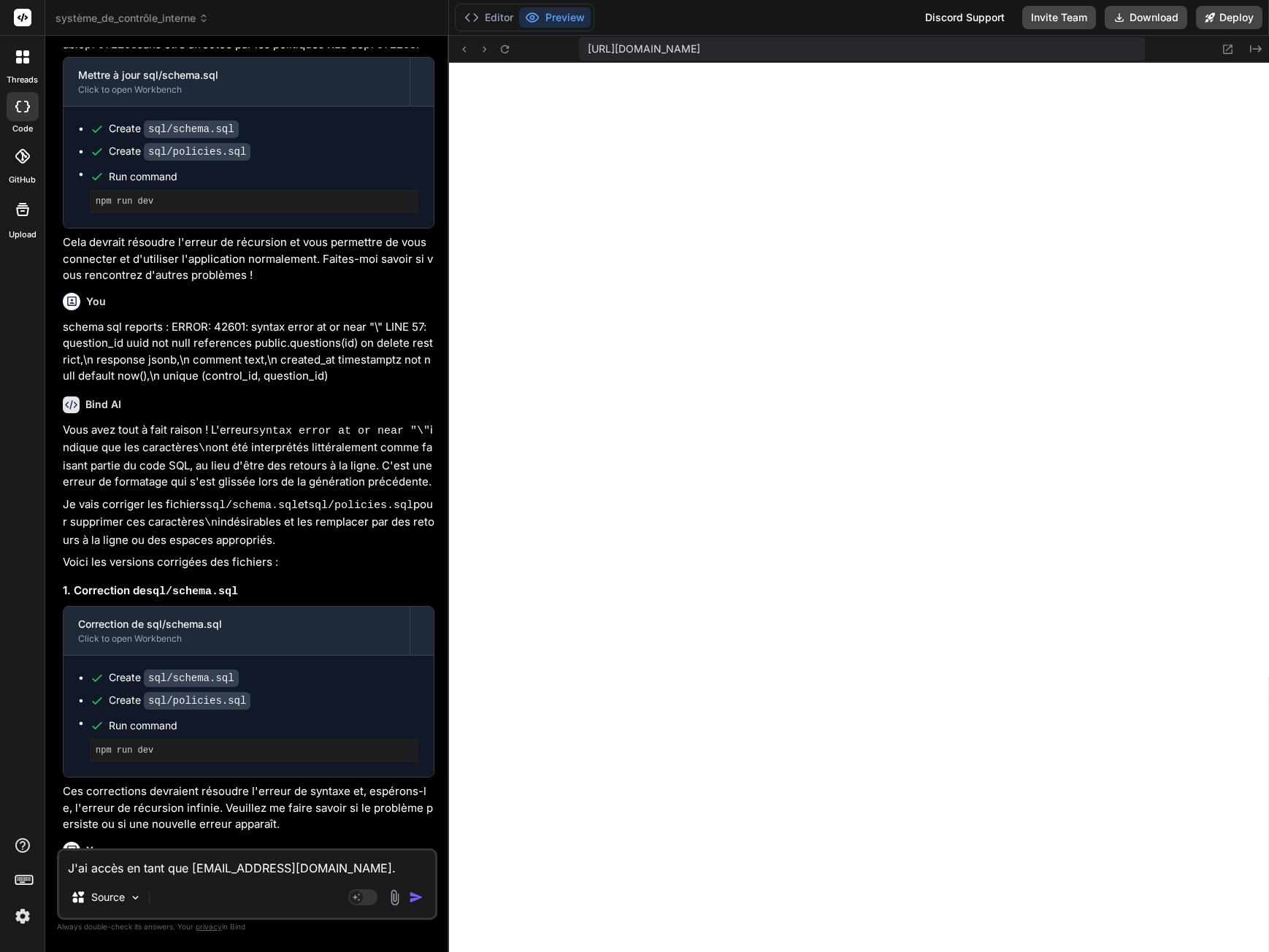
type textarea "J'ai accès en tant que admin@exemple.ch."
type textarea "x"
type textarea "J'ai accès en tant que admin@exemple.ch. E"
type textarea "x"
type textarea "J'ai accès en tant que admin@exemple.ch. En"
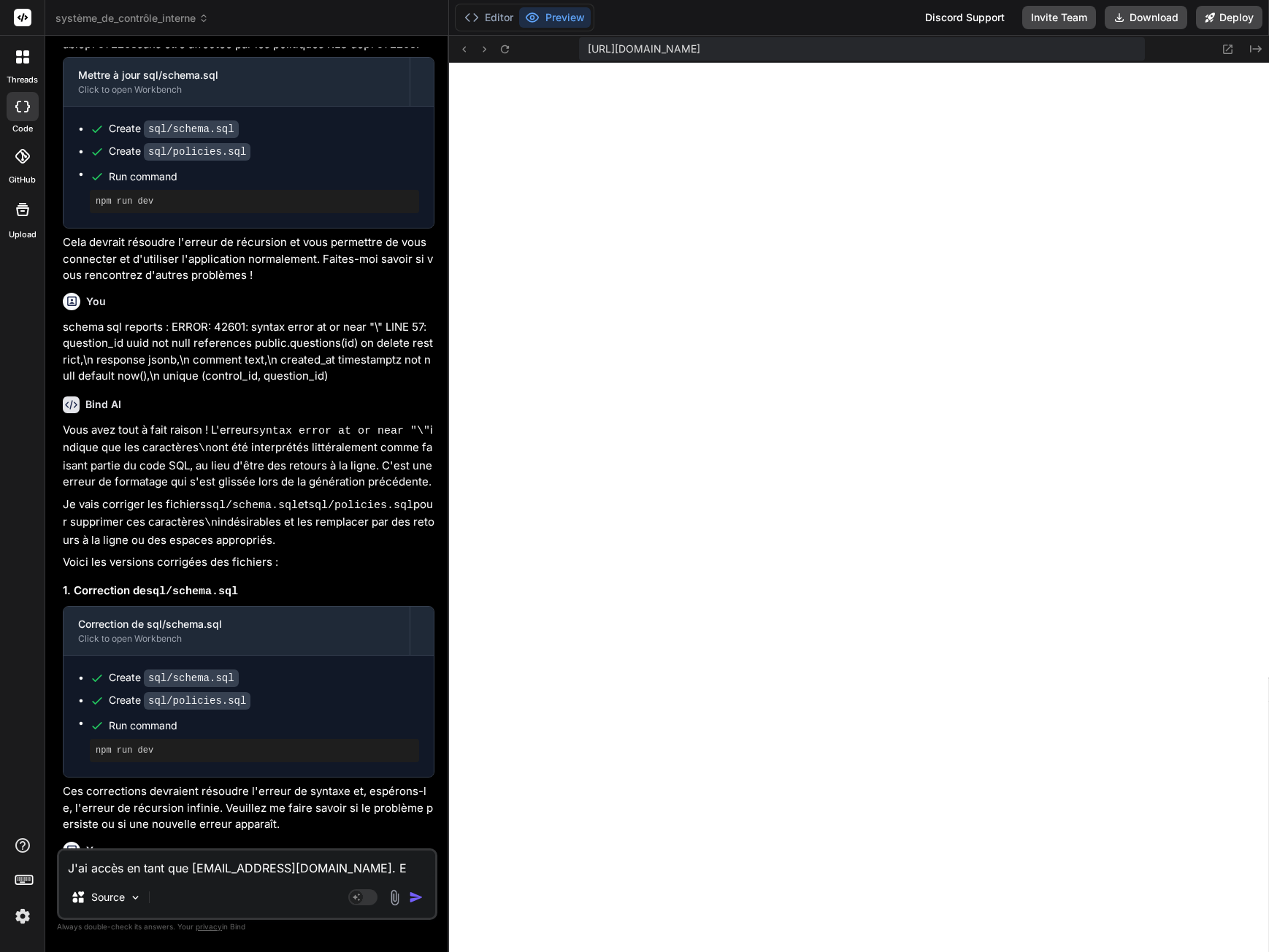
type textarea "x"
type textarea "J'ai accès en tant que admin@exemple.ch. En"
type textarea "x"
type textarea "J'ai accès en tant que admin@exemple.ch. En t"
type textarea "x"
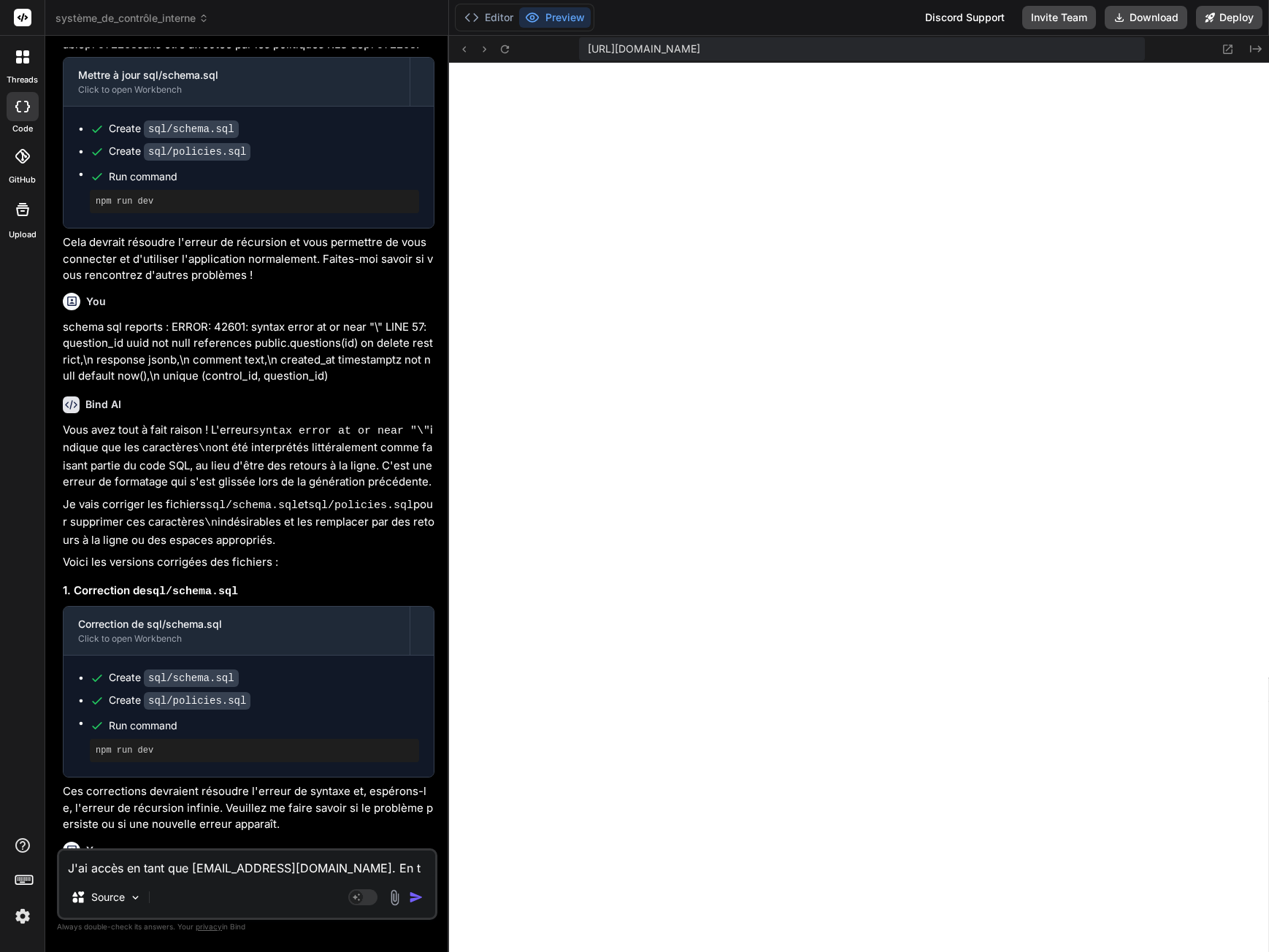
type textarea "J'ai accès en tant que admin@exemple.ch. En ta"
type textarea "x"
type textarea "J'ai accès en tant que admin@exemple.ch. En t"
type textarea "x"
type textarea "J'ai accès en tant que admin@exemple.ch. En"
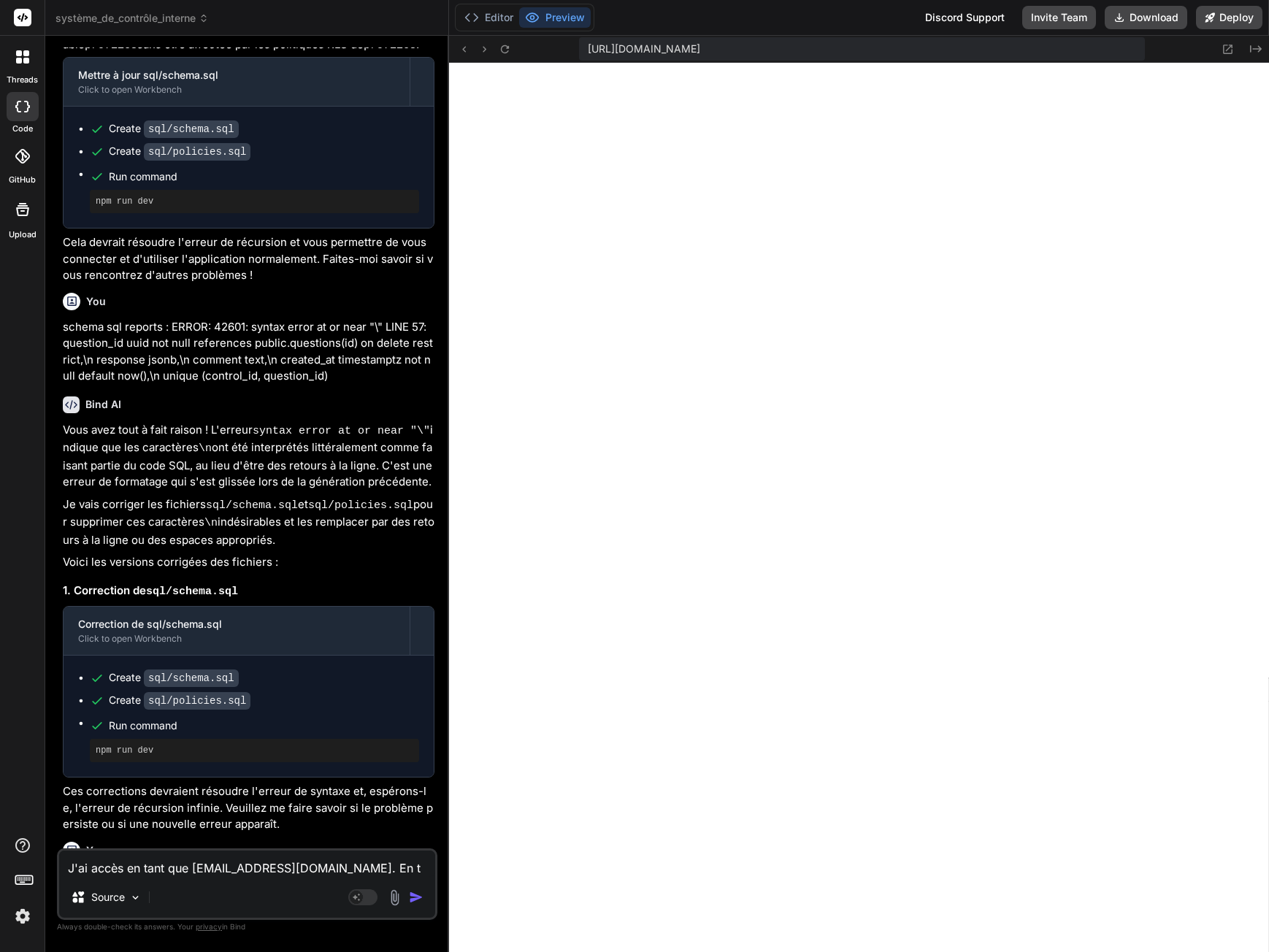
type textarea "x"
type textarea "J'ai accès en tant que admin@exemple.ch. En a"
type textarea "x"
type textarea "J'ai accès en tant que admin@exemple.ch. En aj"
type textarea "x"
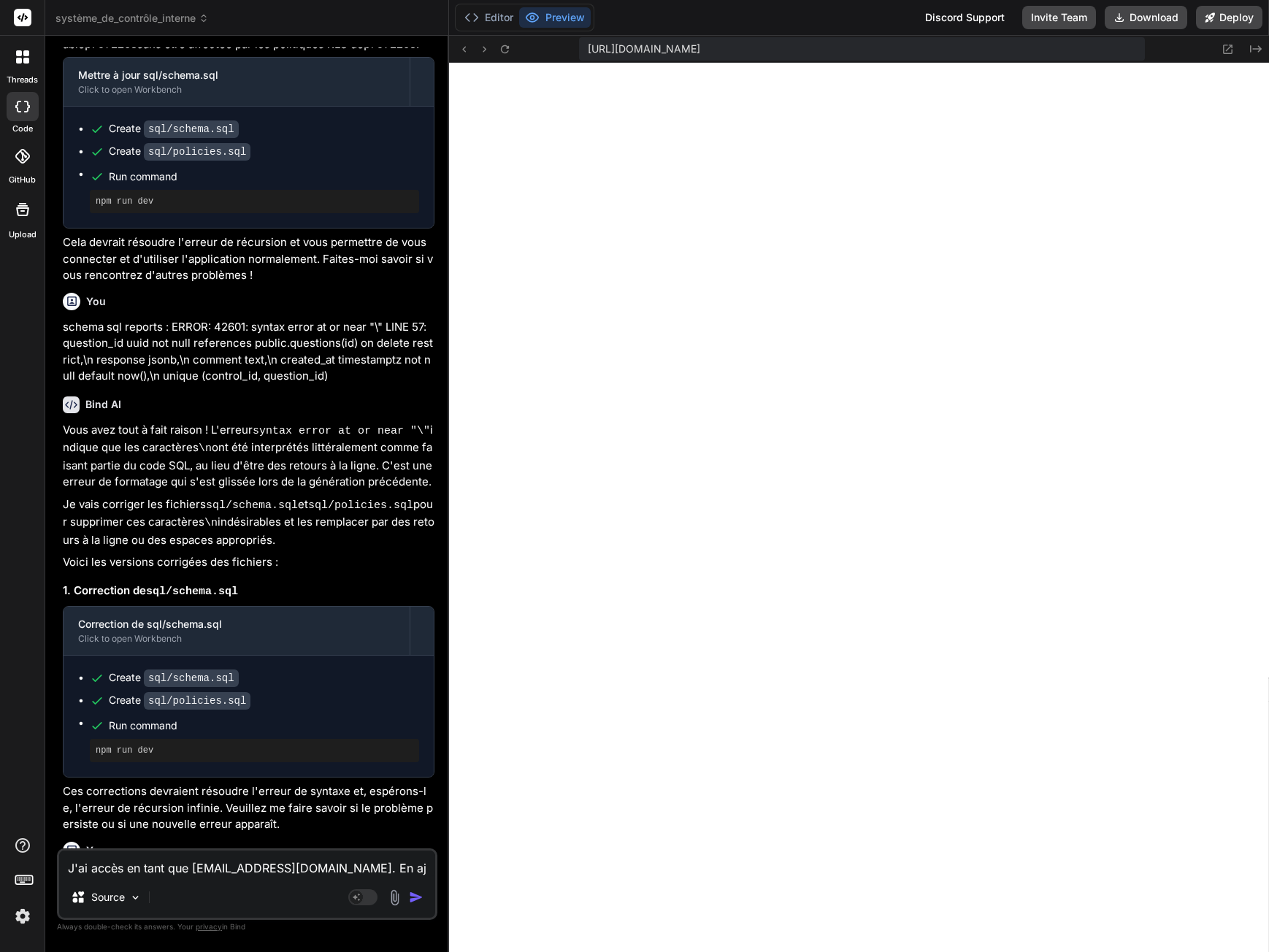
type textarea "J'ai accès en tant que admin@exemple.ch. En ajo"
type textarea "x"
type textarea "J'ai accès en tant que admin@exemple.ch. En ajou"
type textarea "x"
type textarea "J'ai accès en tant que admin@exemple.ch. En ajout"
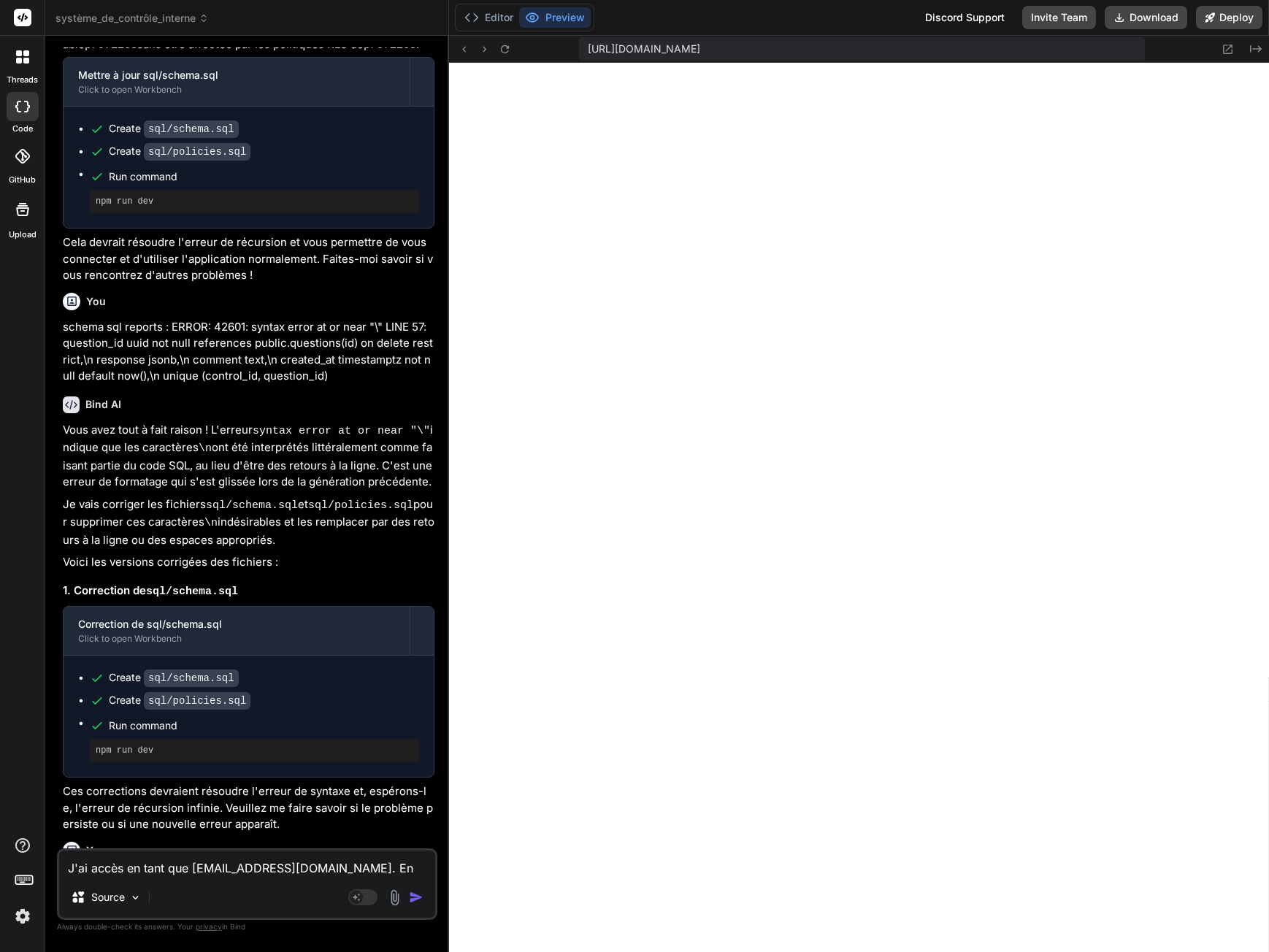
type textarea "x"
type textarea "J'ai accès en tant que admin@exemple.ch. En ajouta"
type textarea "x"
type textarea "J'ai accès en tant que admin@exemple.ch. En ajoutan"
type textarea "x"
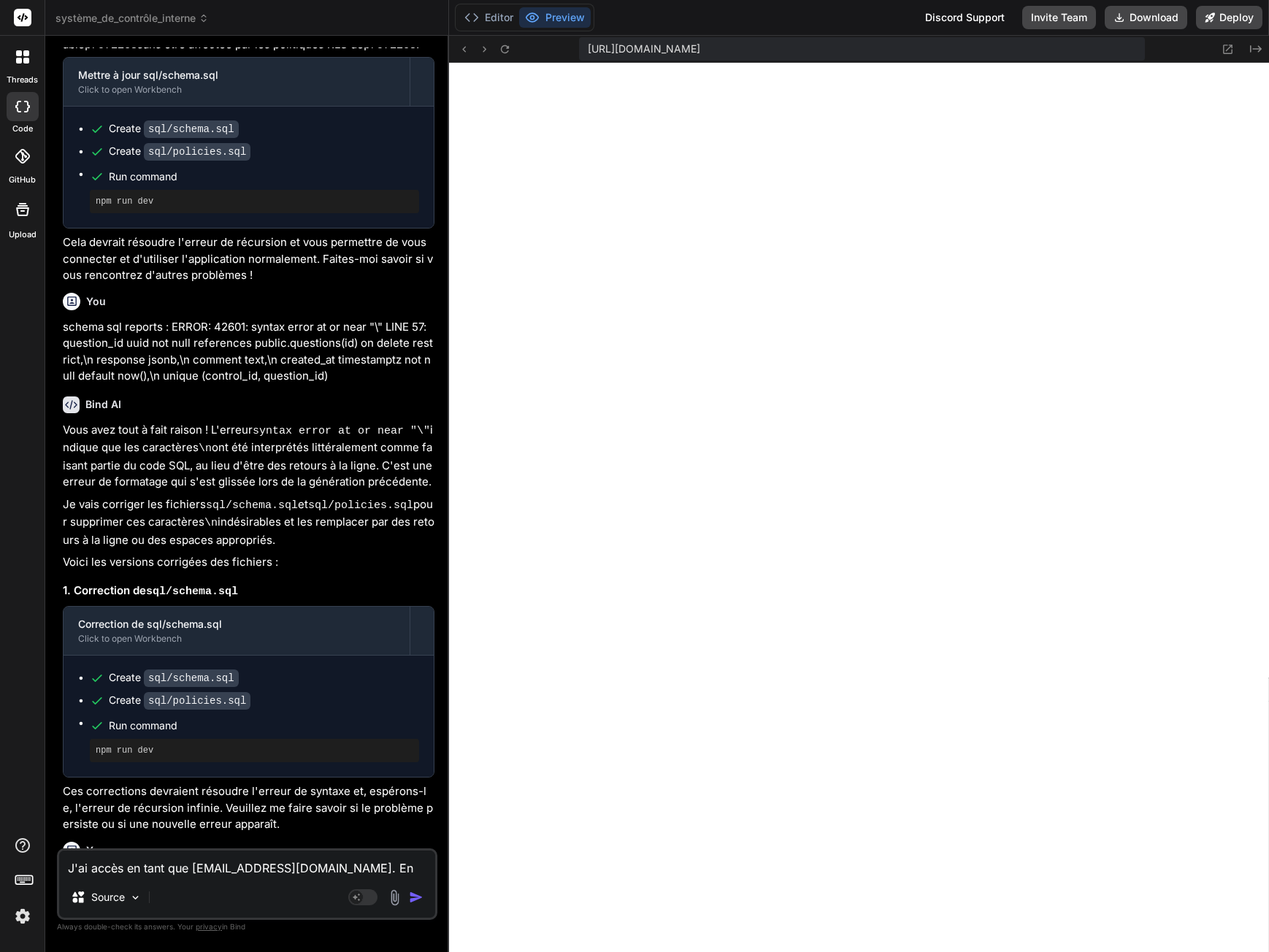
type textarea "J'ai accès en tant que admin@exemple.ch. En ajoutant"
type textarea "x"
type textarea "J'ai accès en tant que admin@exemple.ch. En ajoutant"
type textarea "x"
type textarea "J'ai accès en tant que admin@exemple.ch. En ajoutant u"
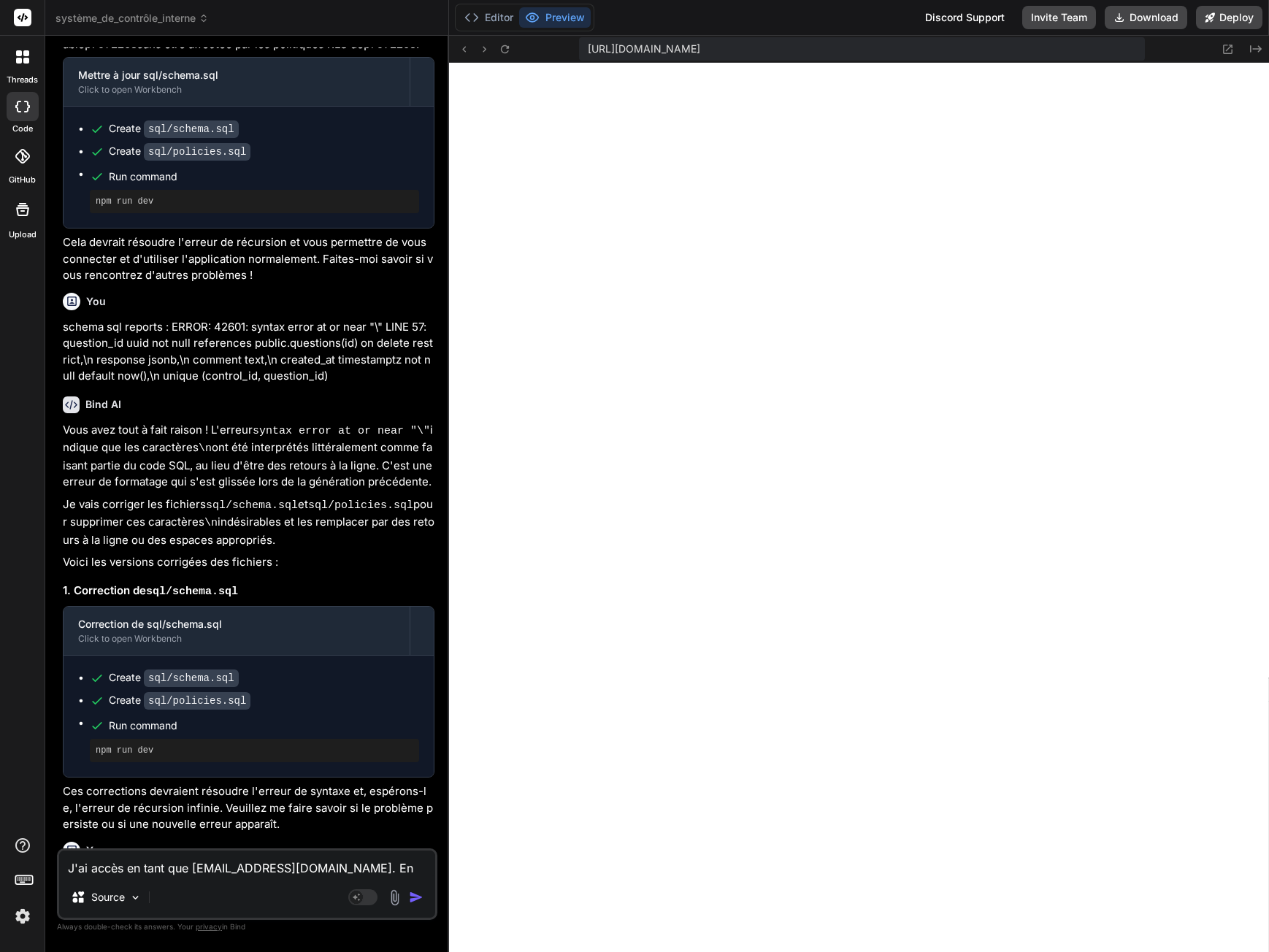
type textarea "x"
type textarea "J'ai accès en tant que admin@exemple.ch. En ajoutant un"
type textarea "x"
type textarea "J'ai accès en tant que admin@exemple.ch. En ajoutant une"
type textarea "x"
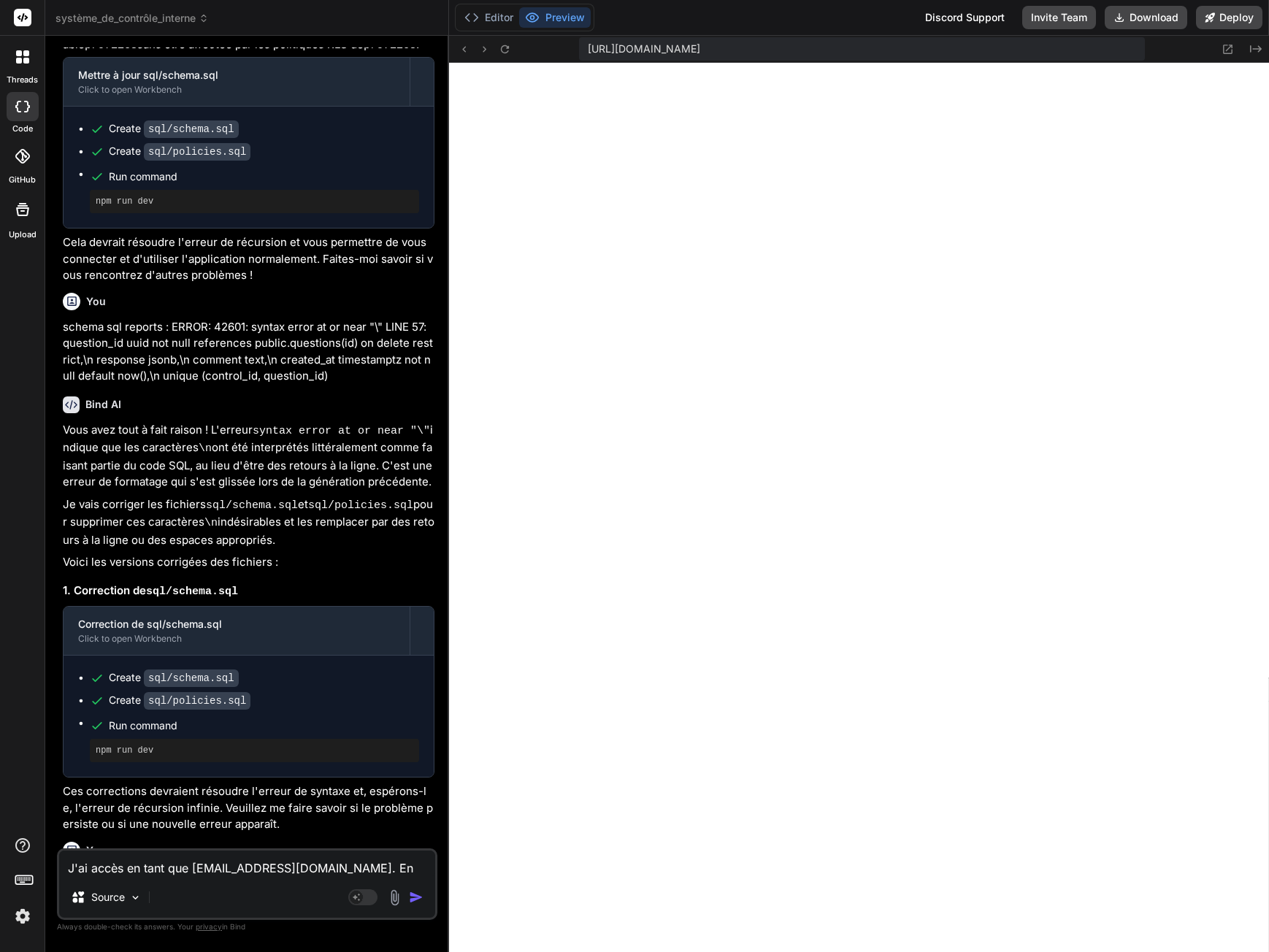
type textarea "J'ai accès en tant que admin@exemple.ch. En ajoutant une"
type textarea "x"
type textarea "J'ai accès en tant que admin@exemple.ch. En ajoutant une n"
type textarea "x"
type textarea "J'ai accès en tant que admin@exemple.ch. En ajoutant une no"
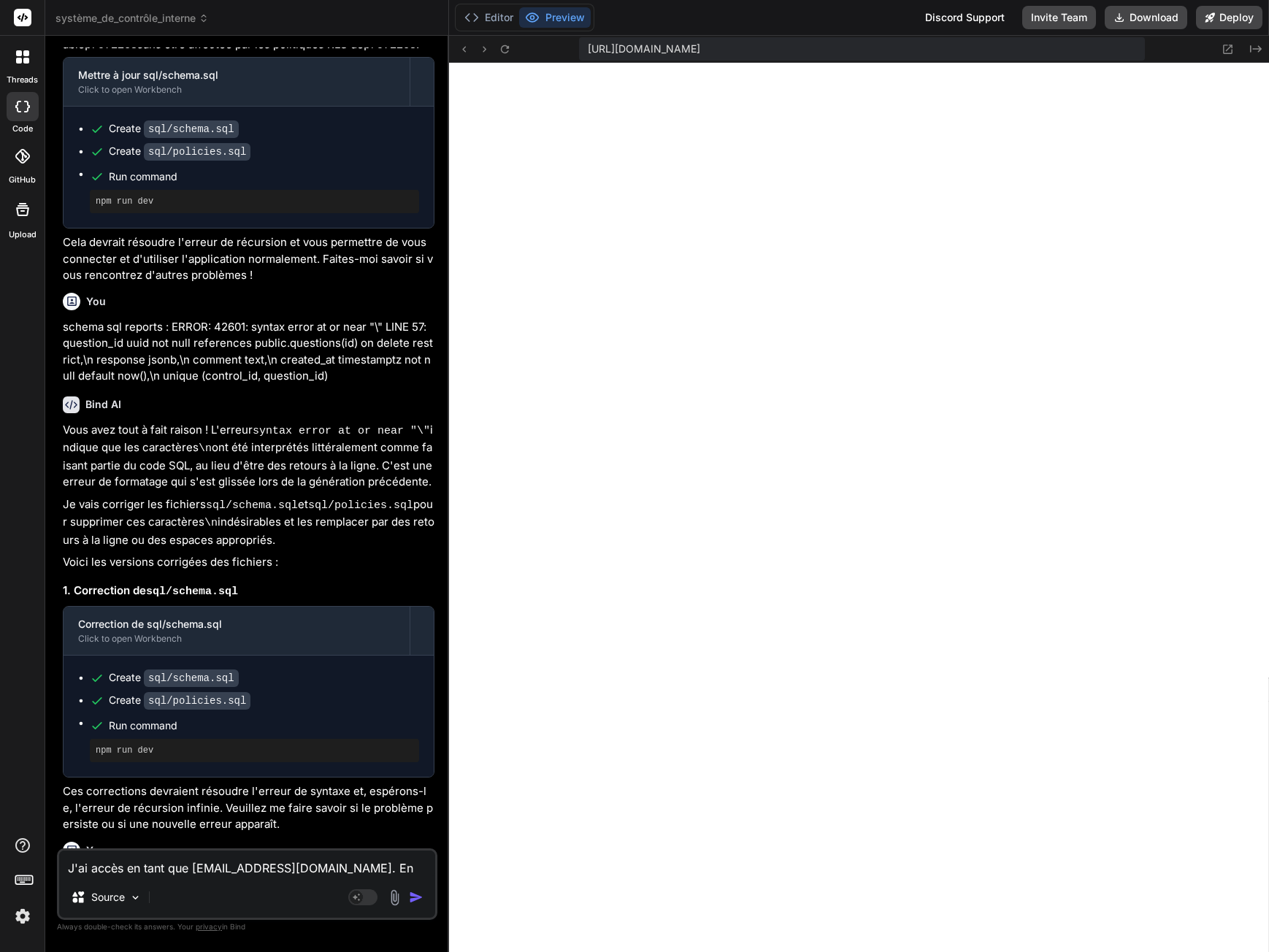
type textarea "x"
type textarea "J'ai accès en tant que admin@exemple.ch. En ajoutant une nou"
type textarea "x"
type textarea "J'ai accès en tant que admin@exemple.ch. En ajoutant une nouv"
type textarea "x"
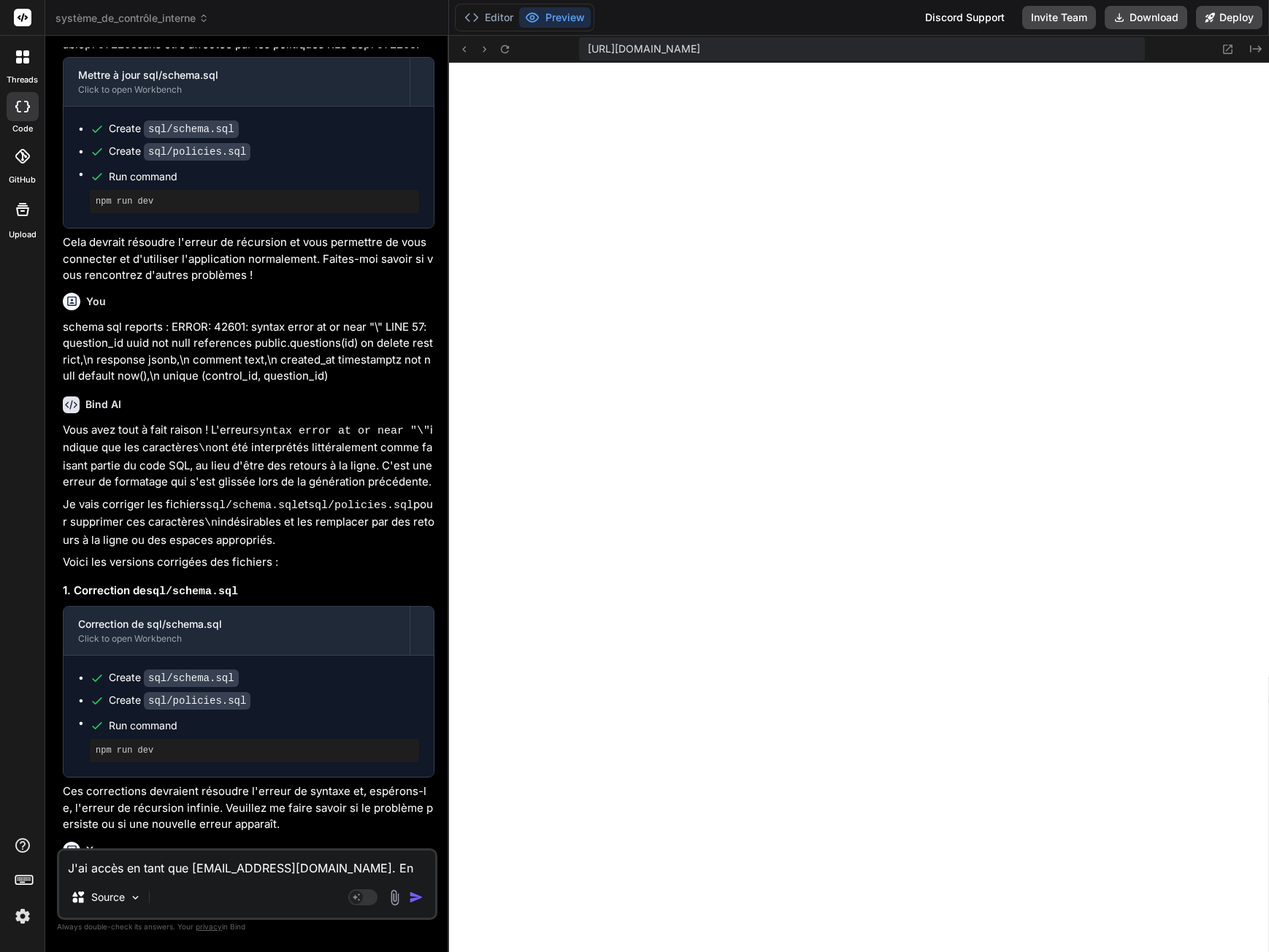
type textarea "J'ai accès en tant que admin@exemple.ch. En ajoutant une nouve"
type textarea "x"
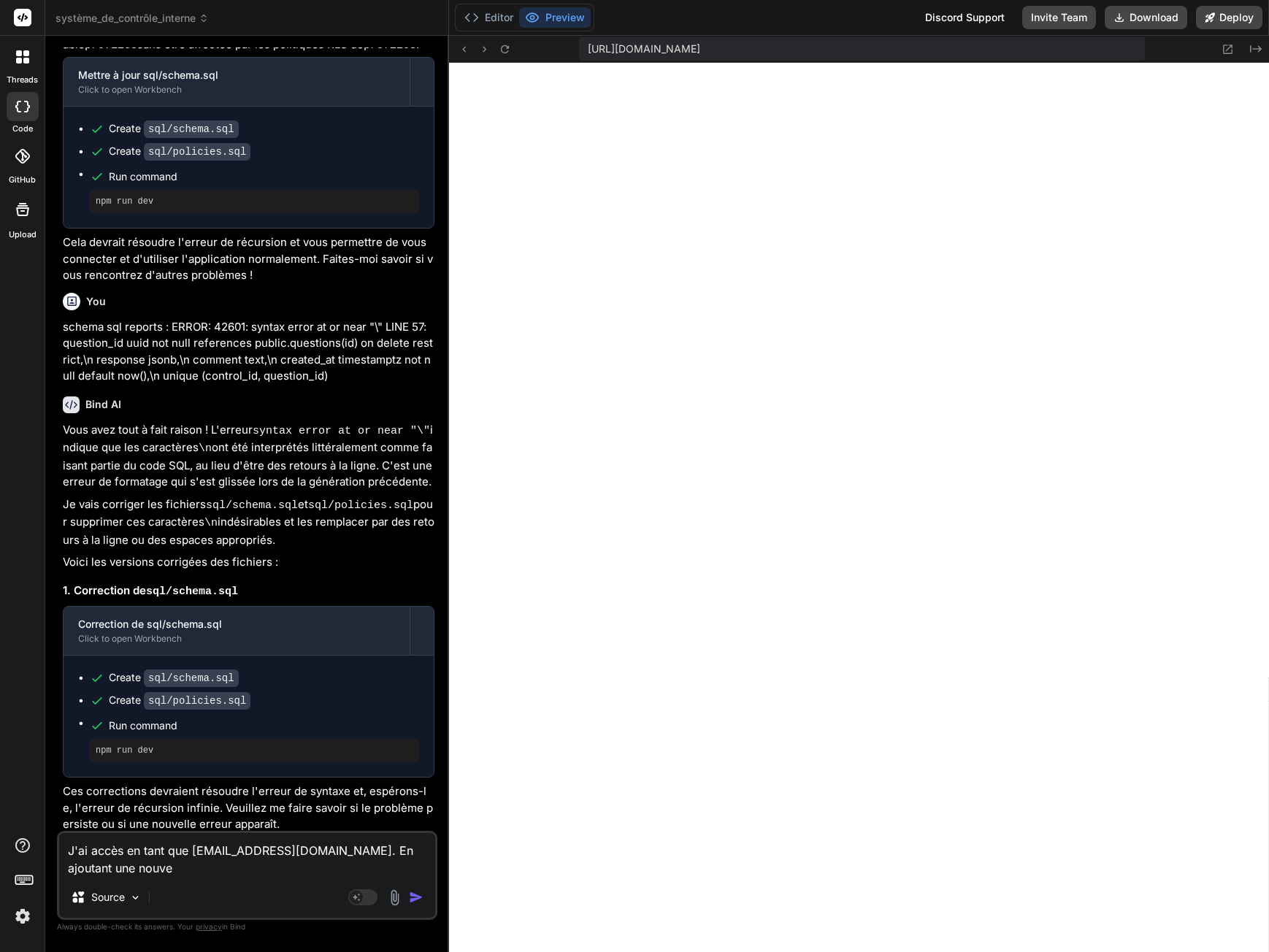
type textarea "J'ai accès en tant que admin@exemple.ch. En ajoutant une nouvel"
type textarea "x"
paste textarea "new row violates row-level security policy for table "persons""
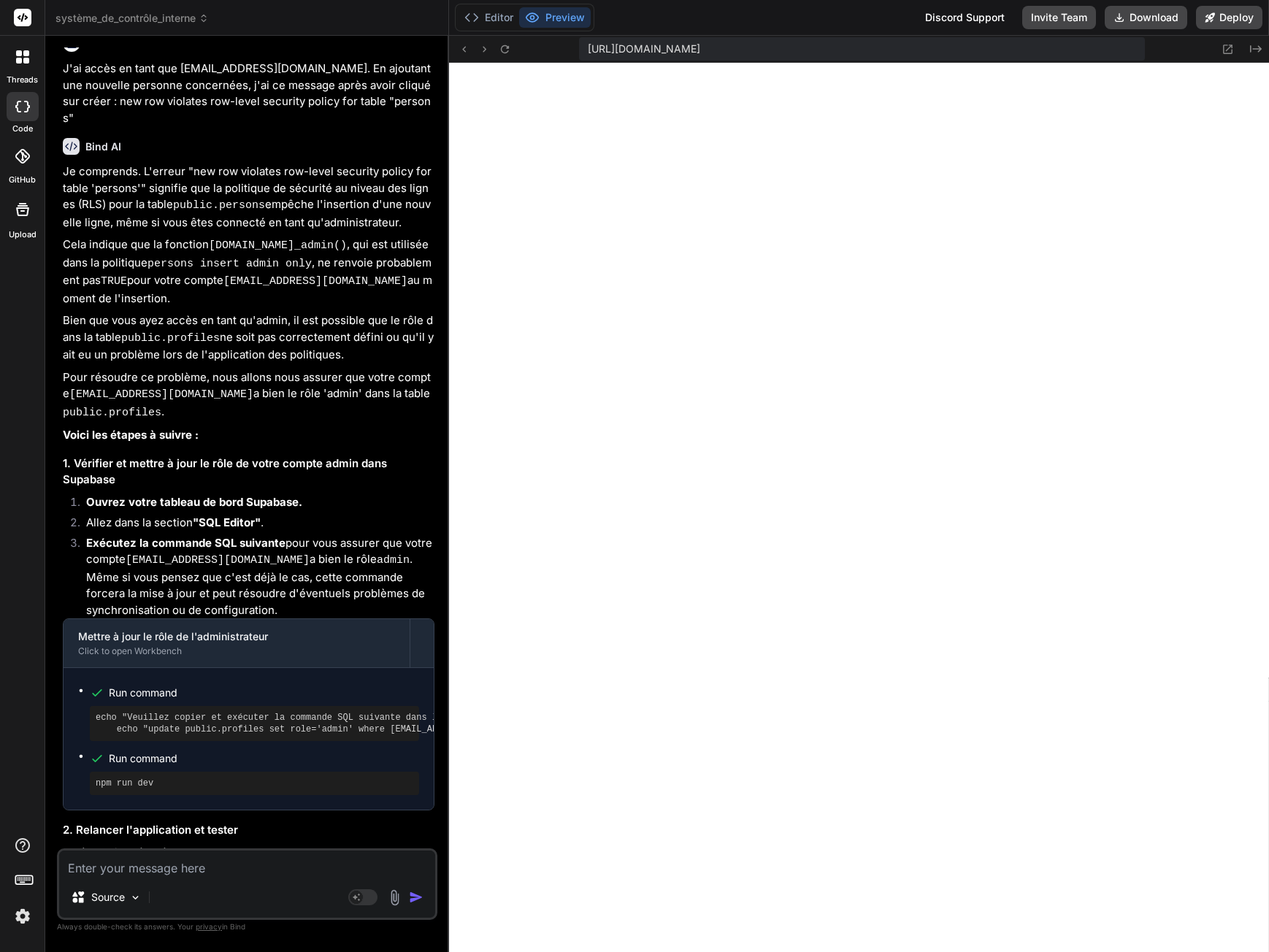
scroll to position [3452, 0]
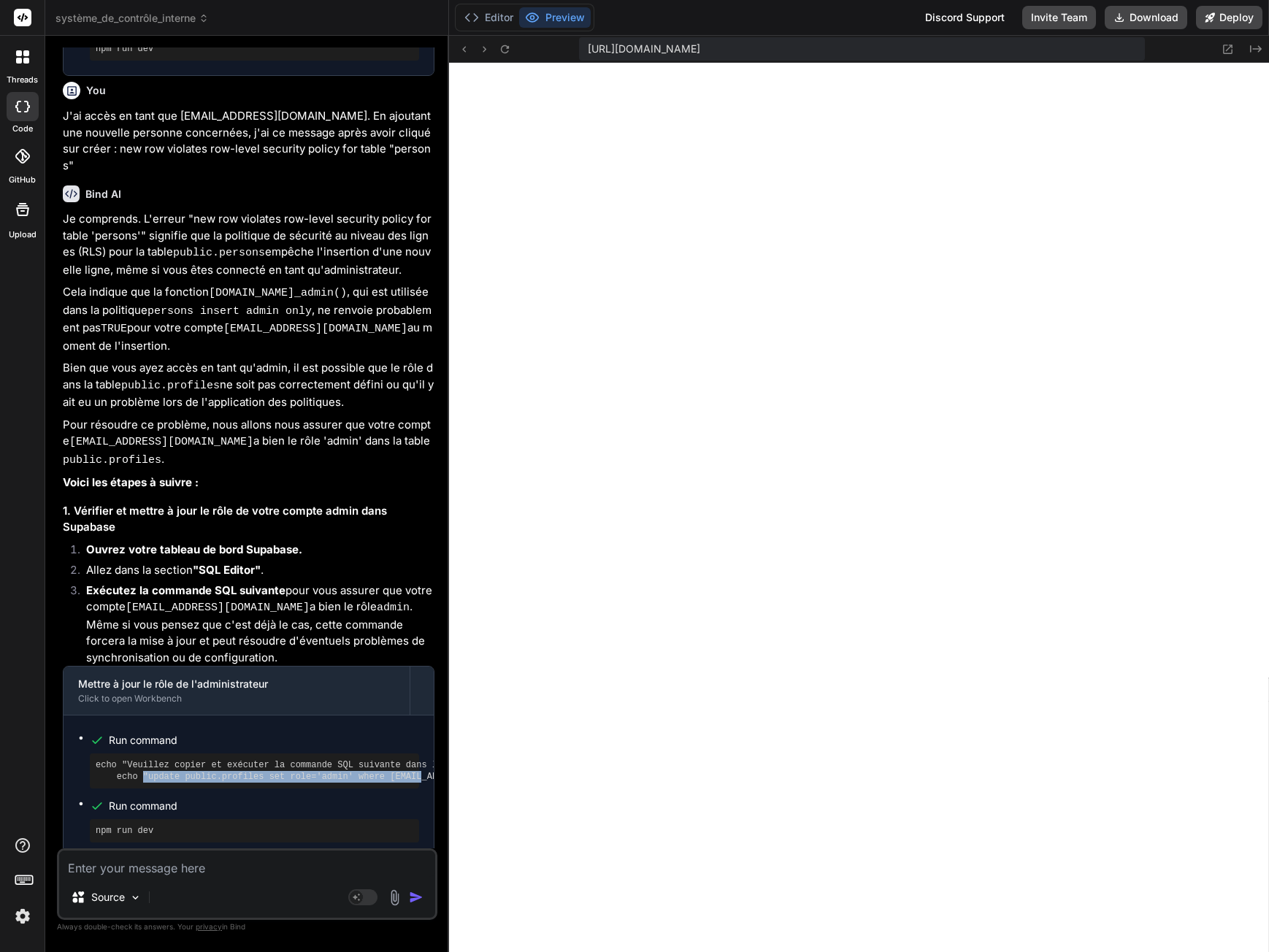
drag, startPoint x: 141, startPoint y: 594, endPoint x: 395, endPoint y: 593, distance: 254.0
click at [395, 759] on pre "echo "Veuillez copier et exécuter la commande SQL suivante dans l'éditeur SQL d…" at bounding box center [254, 771] width 318 height 24
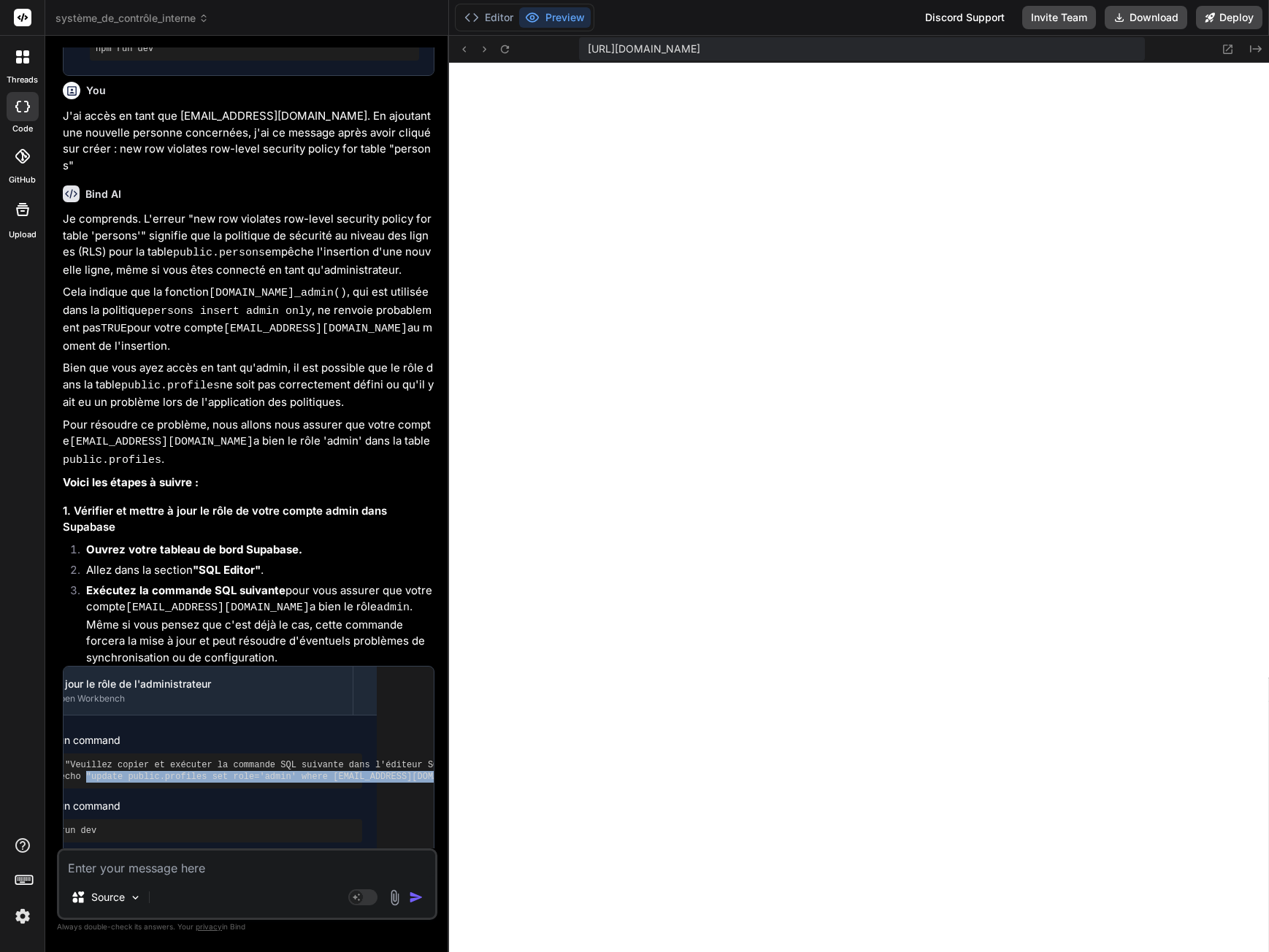
copy pre ""update public.profiles set role='admin' where email='admin@exemple.ch';"
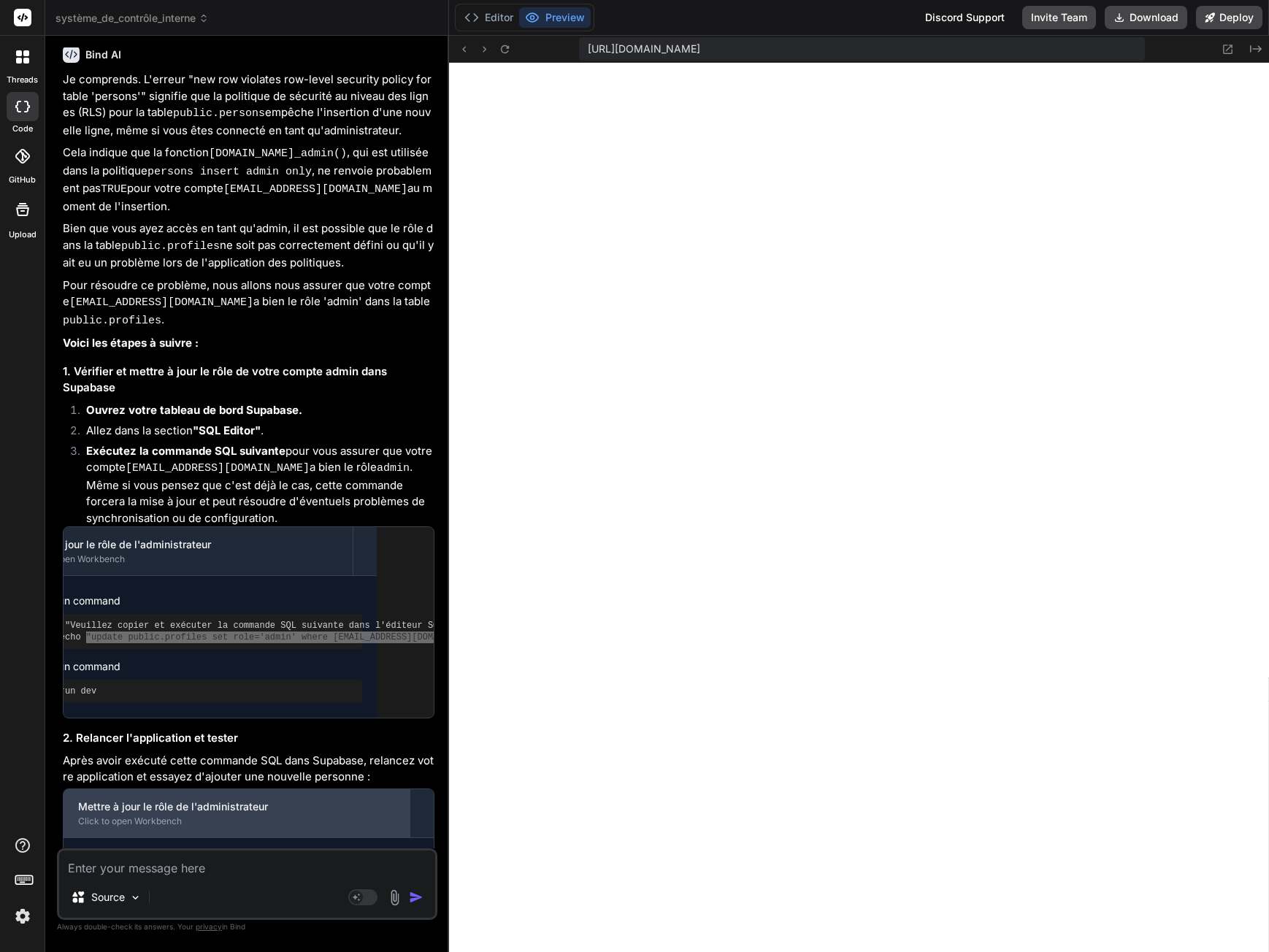
scroll to position [3598, 0]
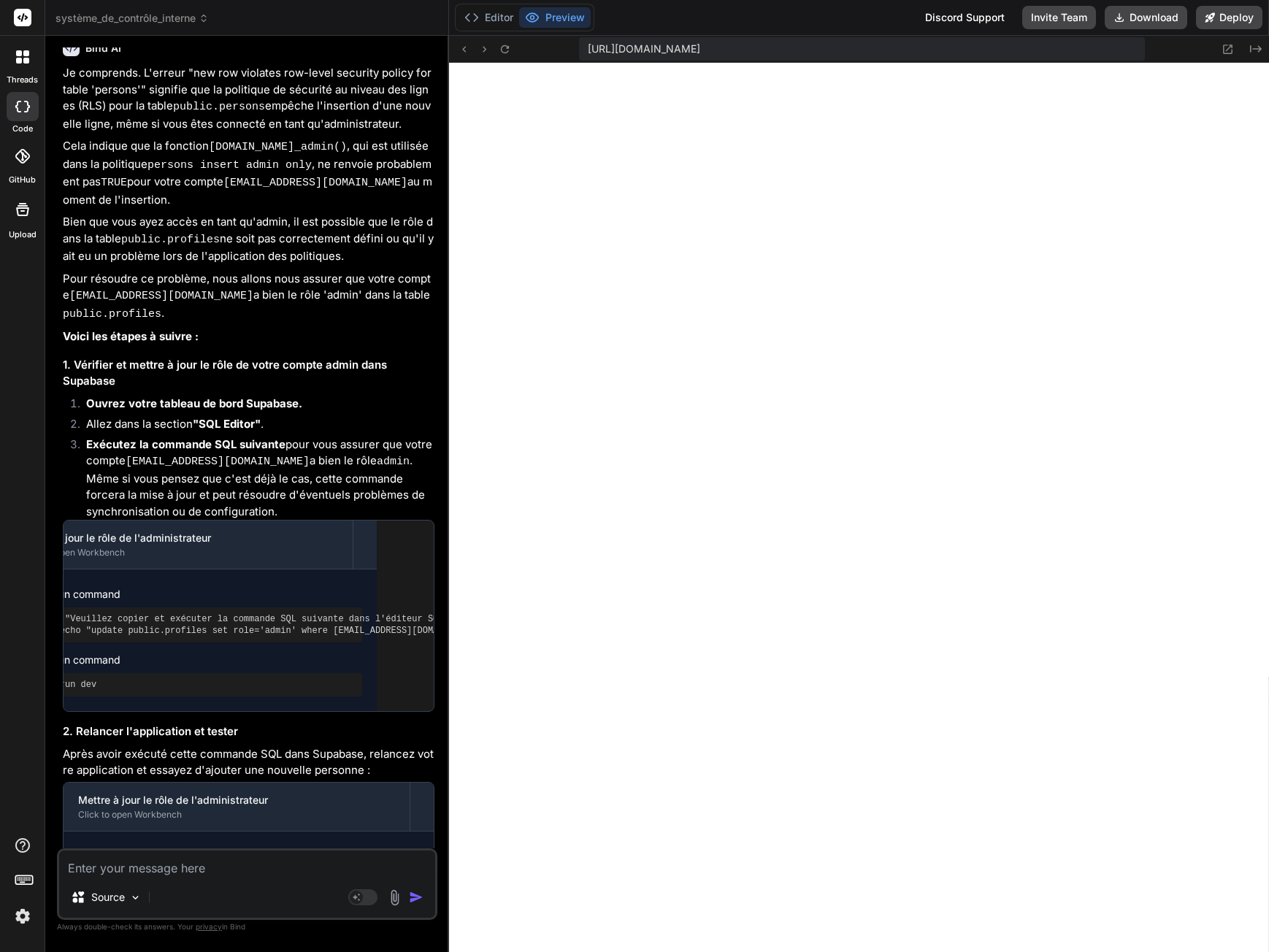
drag, startPoint x: 93, startPoint y: 764, endPoint x: 172, endPoint y: 766, distance: 79.0
click at [172, 936] on div "npm run dev" at bounding box center [255, 947] width 329 height 24
copy pre "npm run dev"
click at [184, 871] on textarea at bounding box center [246, 864] width 376 height 27
paste textarea "npm run dev"
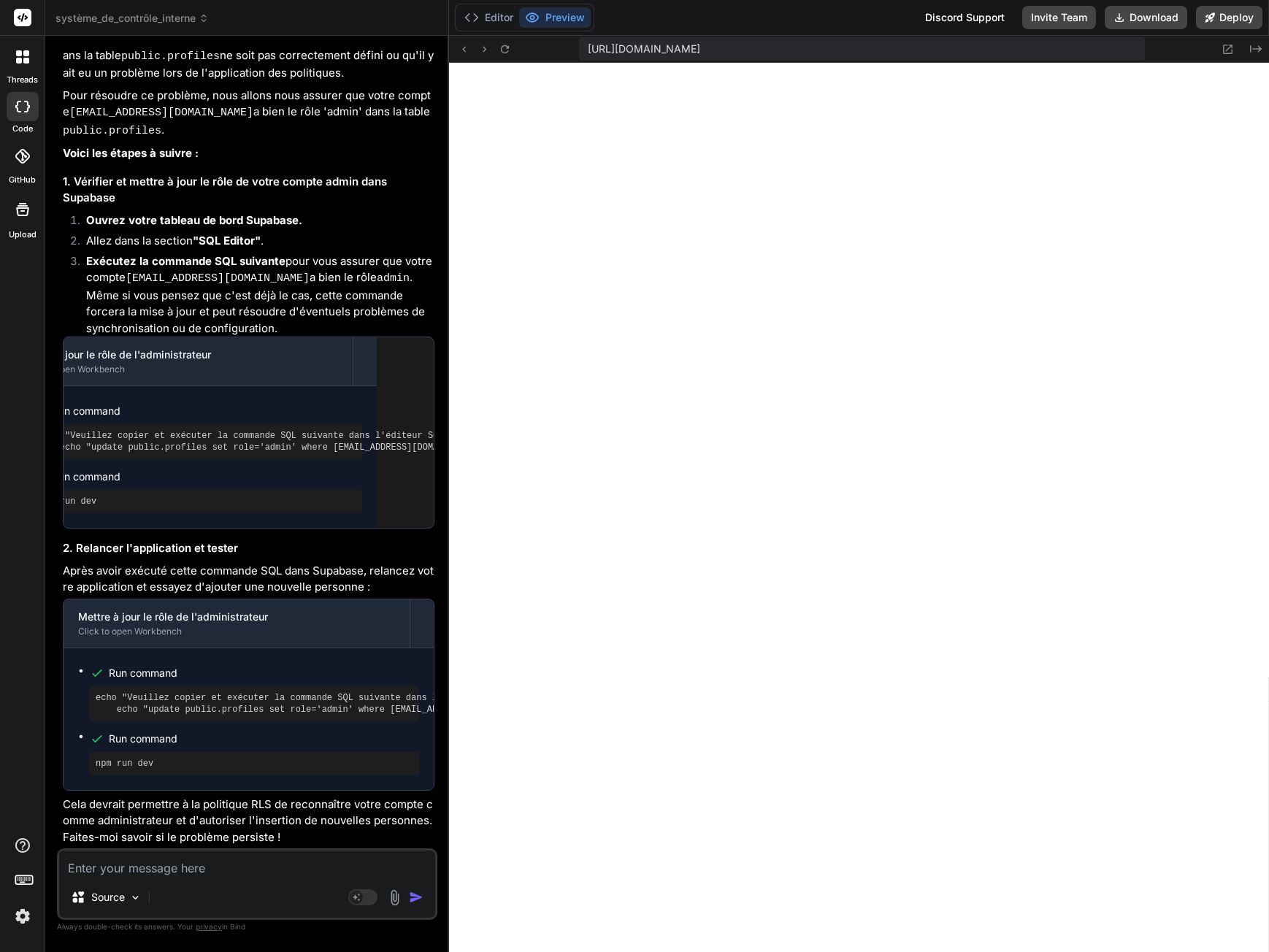
scroll to position [3810, 0]
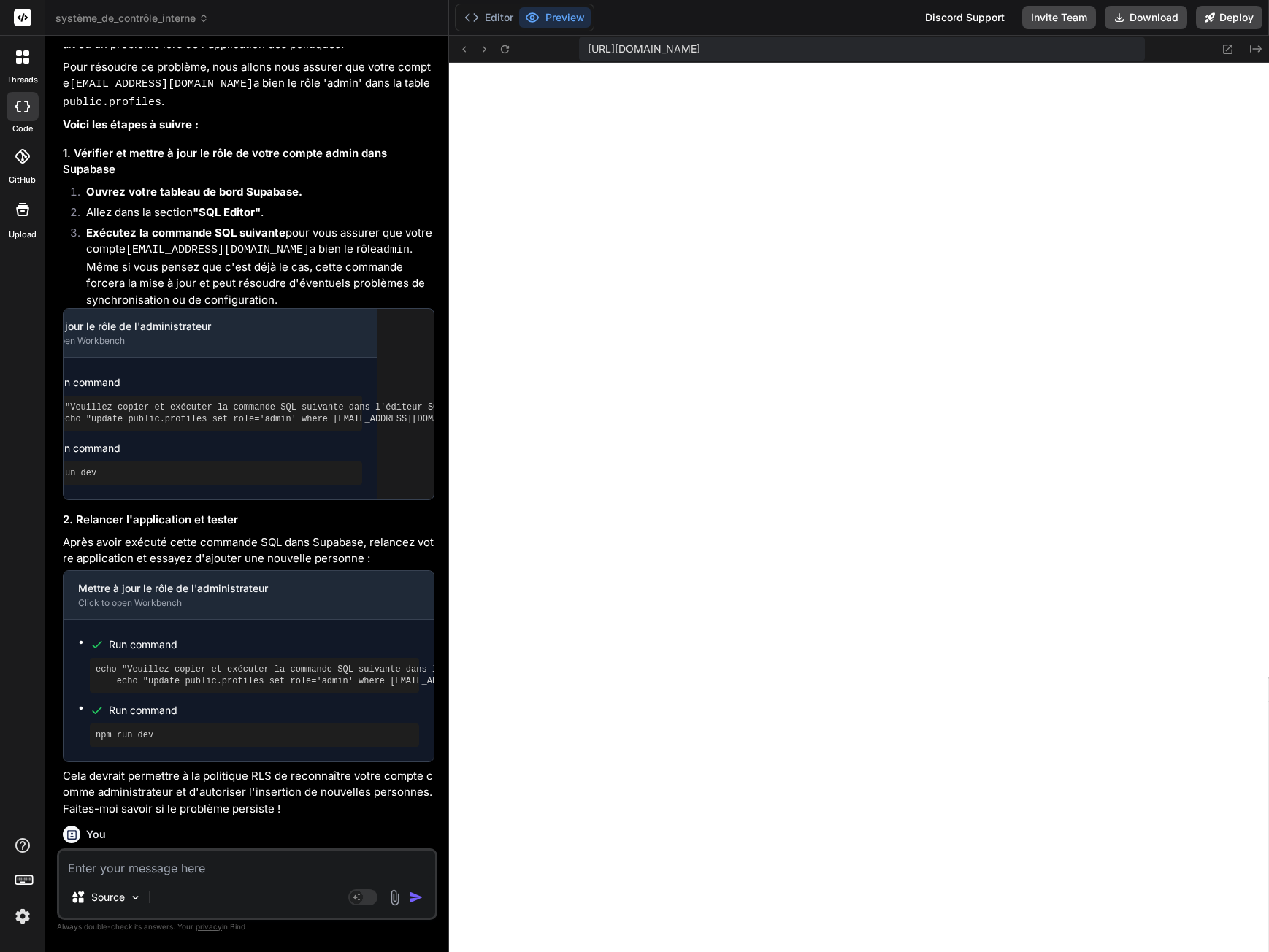
click at [176, 861] on textarea at bounding box center [246, 864] width 376 height 27
paste textarea "new row violates row-level security policy for table "persons""
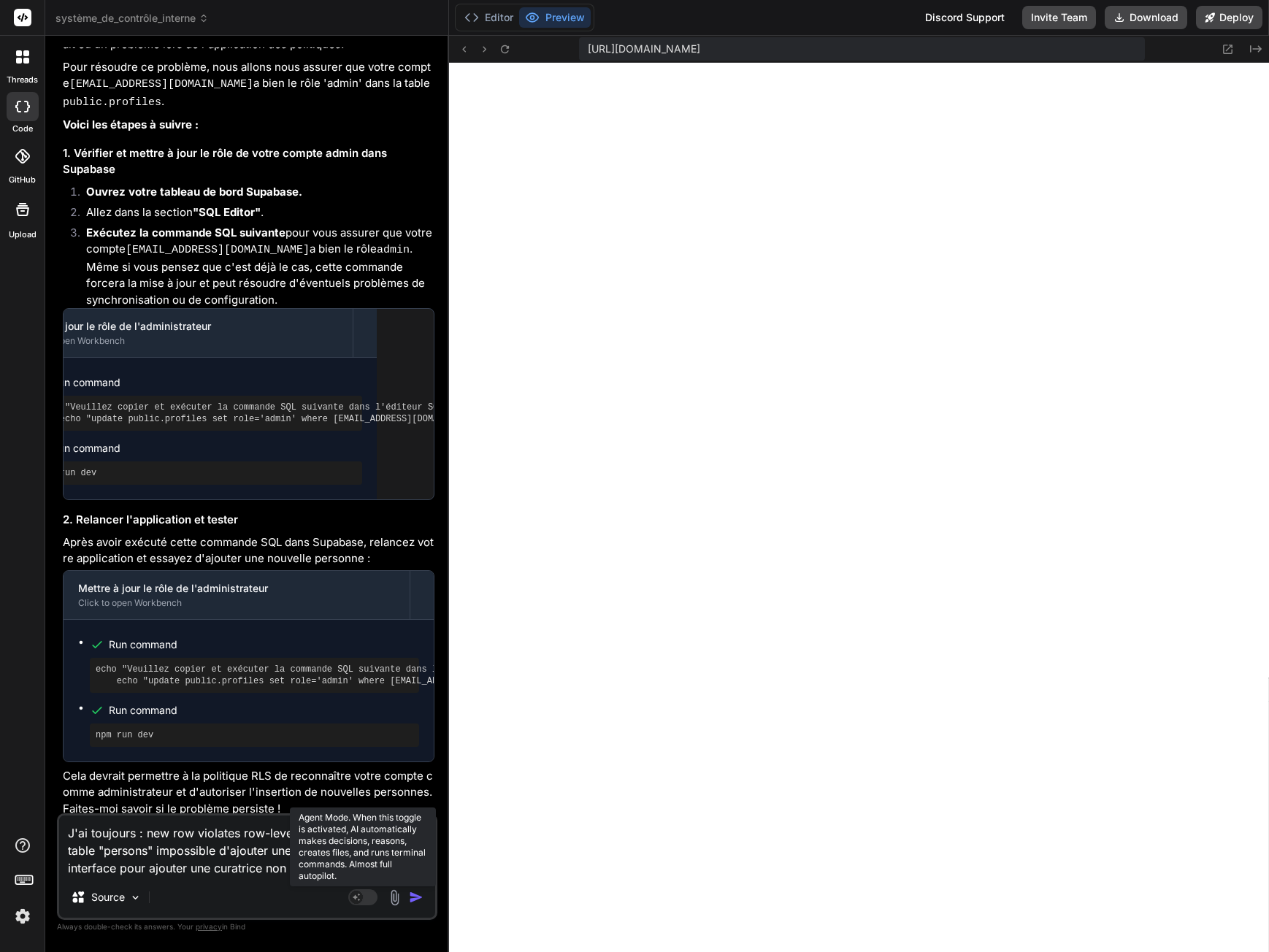
drag, startPoint x: 376, startPoint y: 901, endPoint x: 365, endPoint y: 902, distance: 11.0
click at [371, 902] on rect at bounding box center [362, 897] width 29 height 16
click at [270, 867] on textarea "J'ai toujours : new row violates row-level security policy for table "persons" …" at bounding box center [246, 846] width 376 height 61
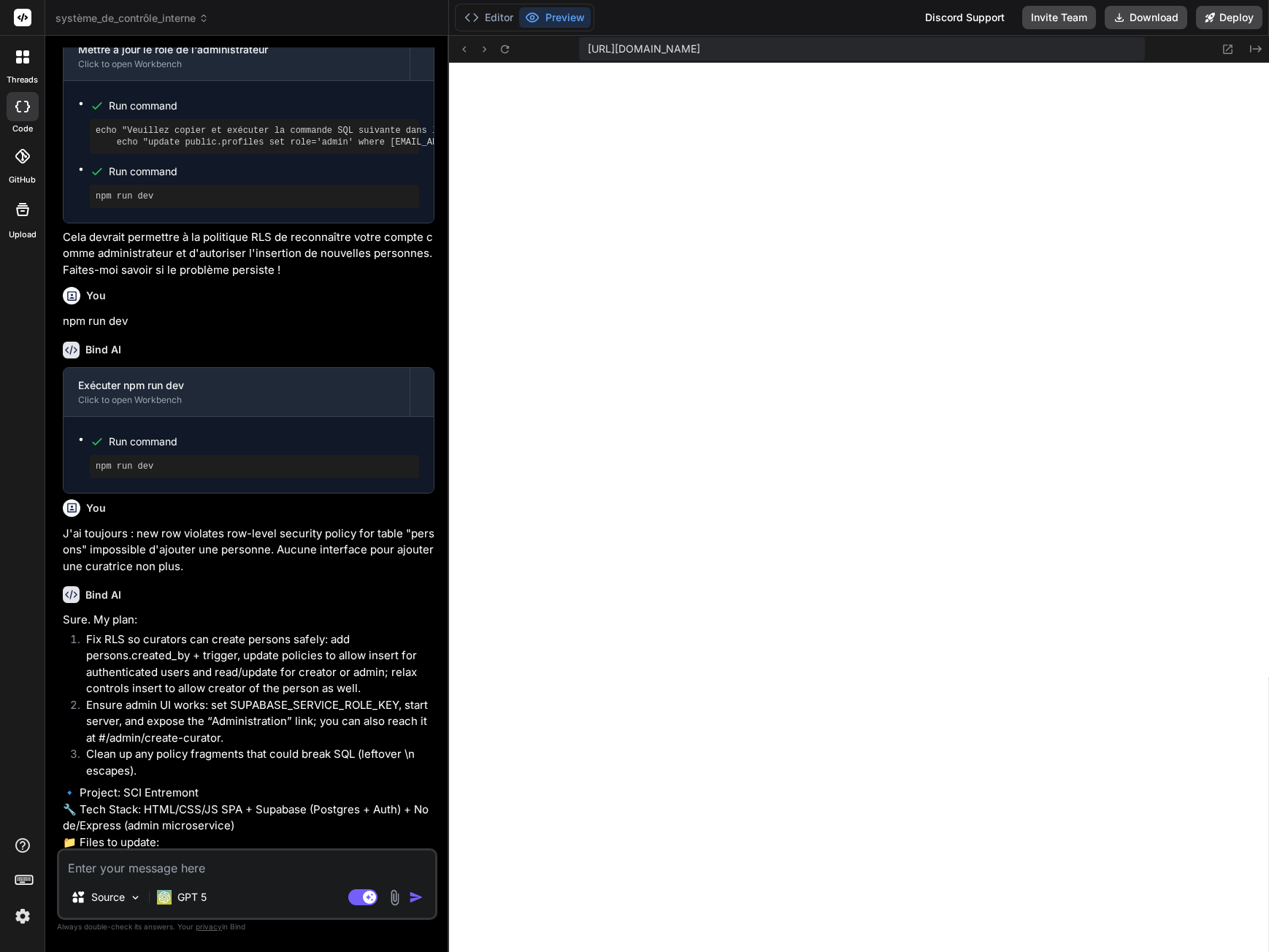
scroll to position [4409, 0]
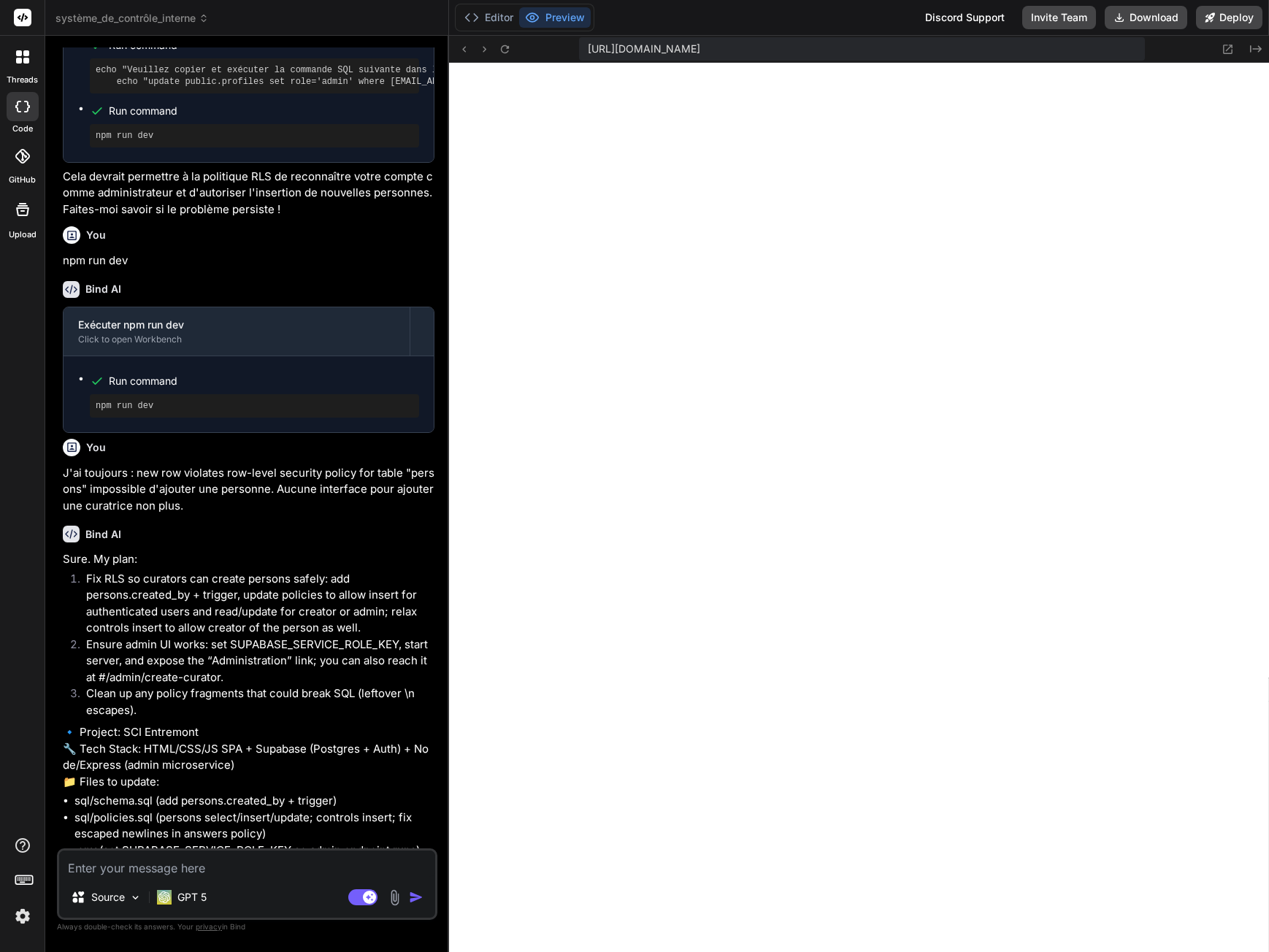
drag, startPoint x: 79, startPoint y: 774, endPoint x: 153, endPoint y: 802, distance: 79.1
click at [153, 917] on li "Do you want curators to be able to create persons without prior assignment? I’l…" at bounding box center [254, 941] width 360 height 49
click at [90, 917] on li "Do you want curators to be able to create persons without prior assignment? I’l…" at bounding box center [254, 941] width 360 height 49
drag, startPoint x: 76, startPoint y: 772, endPoint x: 140, endPoint y: 803, distance: 71.1
click at [140, 917] on li "Do you want curators to be able to create persons without prior assignment? I’l…" at bounding box center [254, 941] width 360 height 49
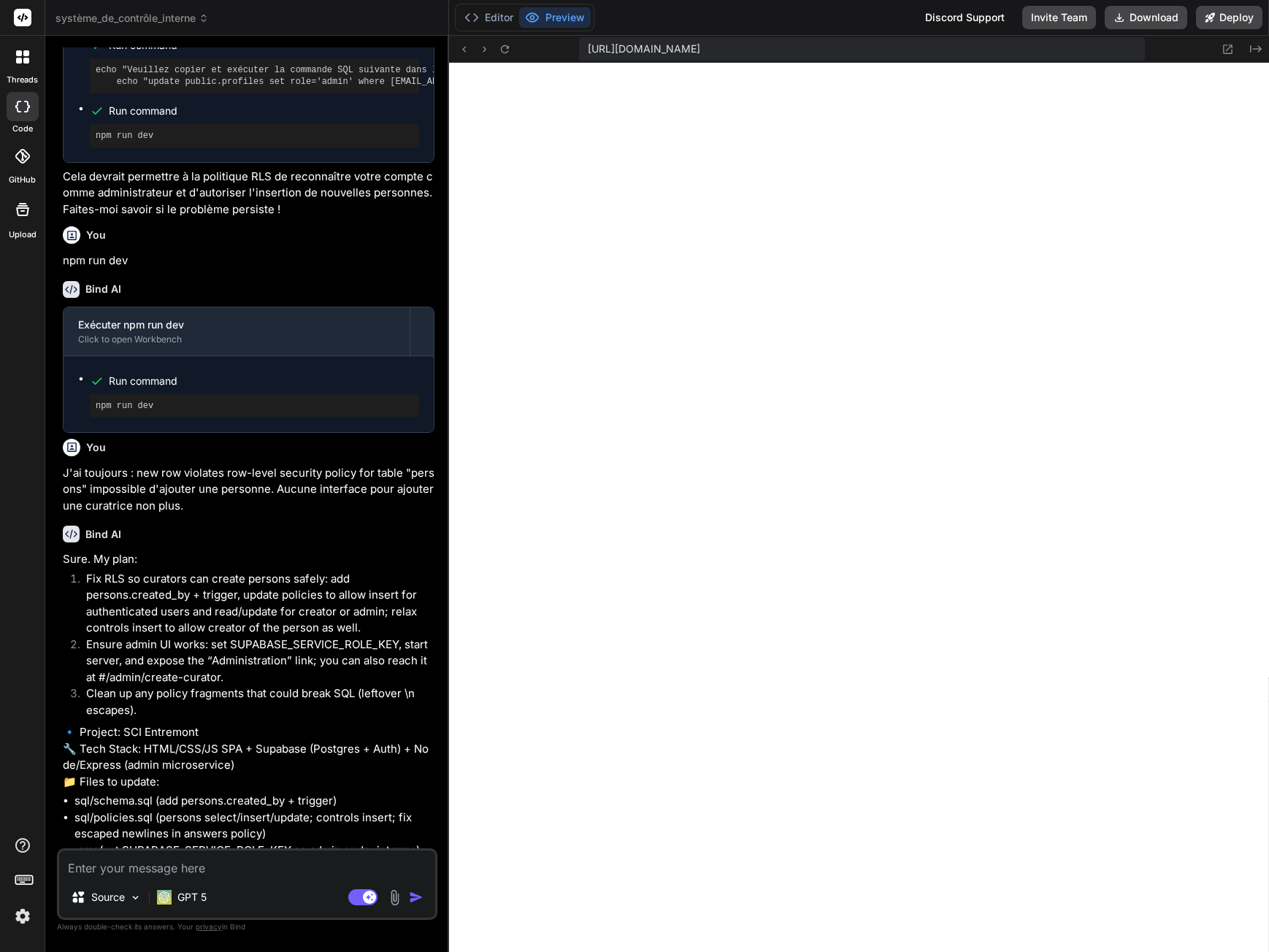
copy li "Do you want curators to be able to create persons without prior assignment? I’l…"
click at [115, 870] on textarea at bounding box center [246, 864] width 376 height 27
paste textarea "Do you want curators to be able to create persons without prior assignment? I’l…"
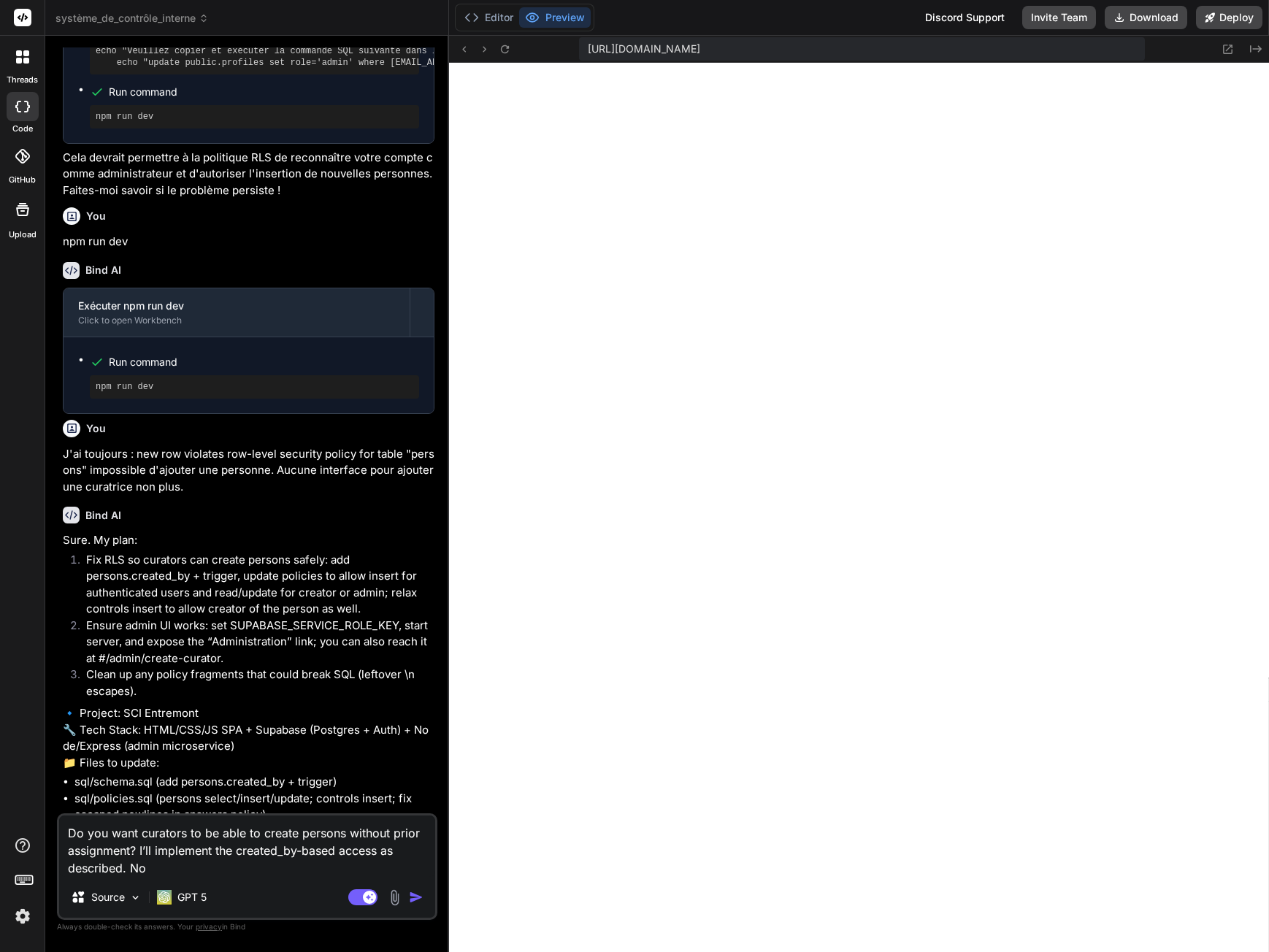
scroll to position [4444, 0]
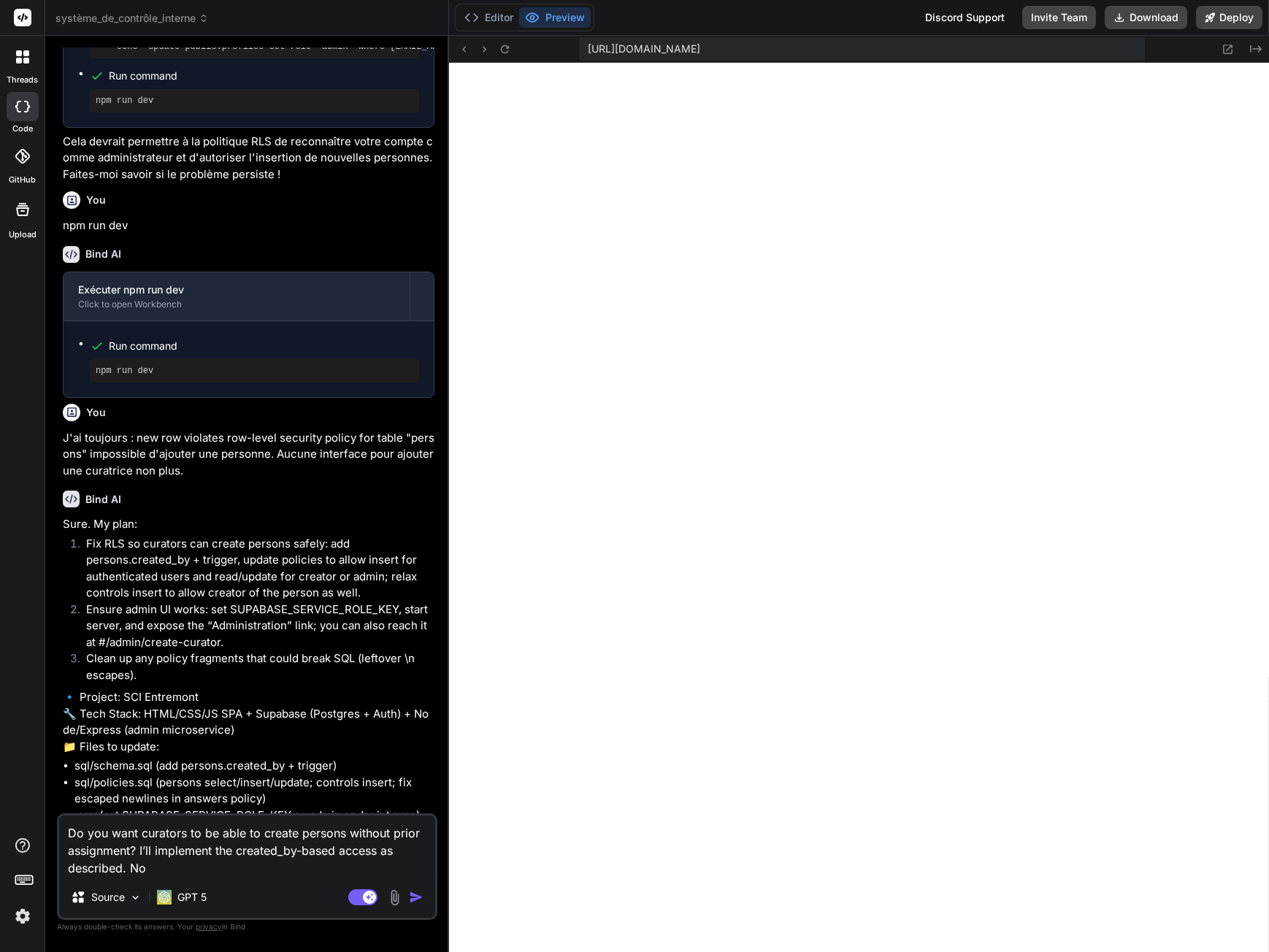
drag, startPoint x: 75, startPoint y: 788, endPoint x: 408, endPoint y: 798, distance: 333.2
click at [408, 931] on li "Shall I proceed to apply these changes and wire the admin creation flow so you …" at bounding box center [254, 947] width 360 height 33
copy li "Shall I proceed to apply these changes and wire the admin creation flow so you …"
click at [207, 874] on textarea "Do you want curators to be able to create persons without prior assignment? I’l…" at bounding box center [246, 846] width 376 height 61
paste textarea "Shall I proceed to apply these changes and wire the admin creation flow so you …"
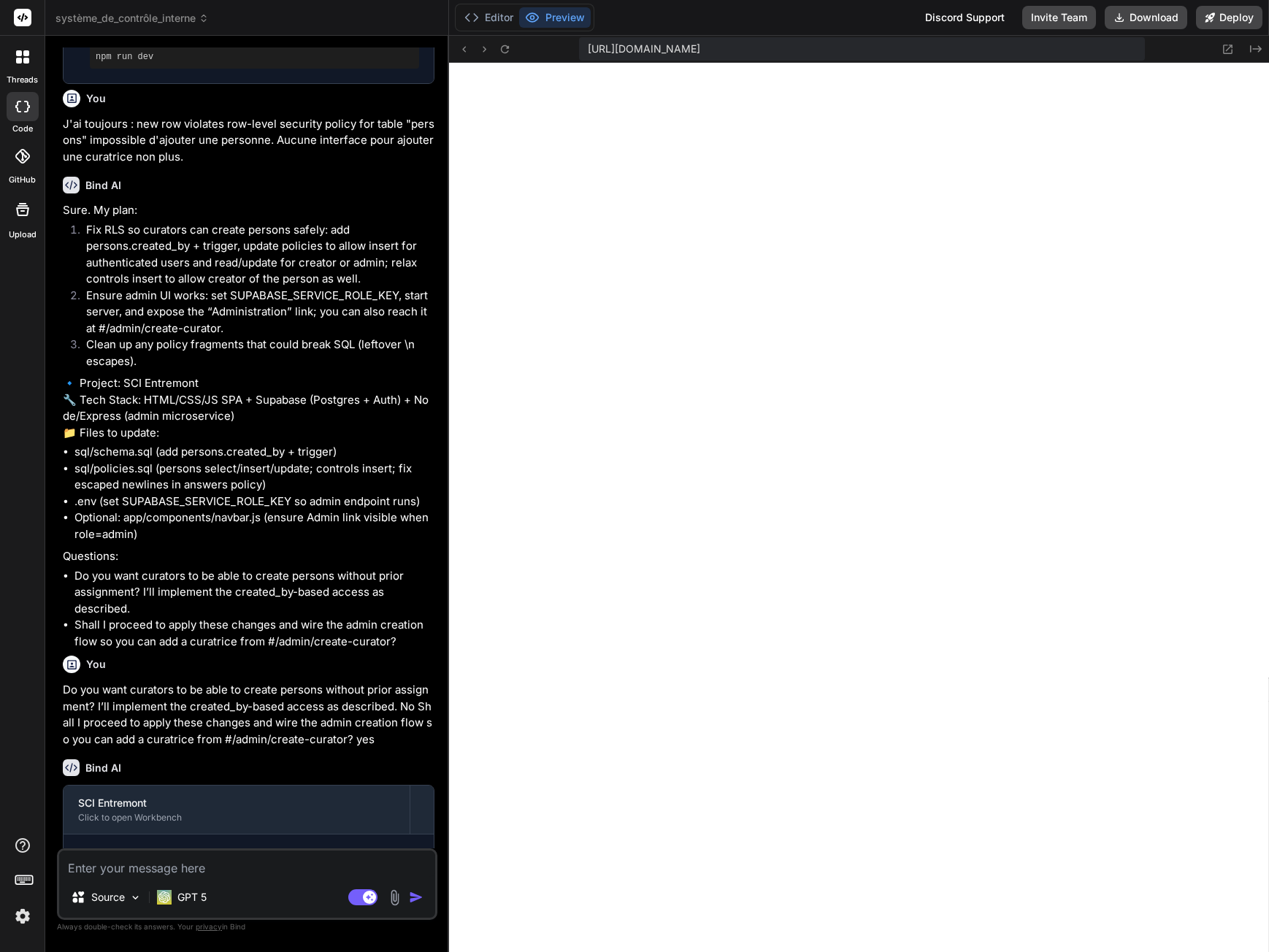
scroll to position [4761, 0]
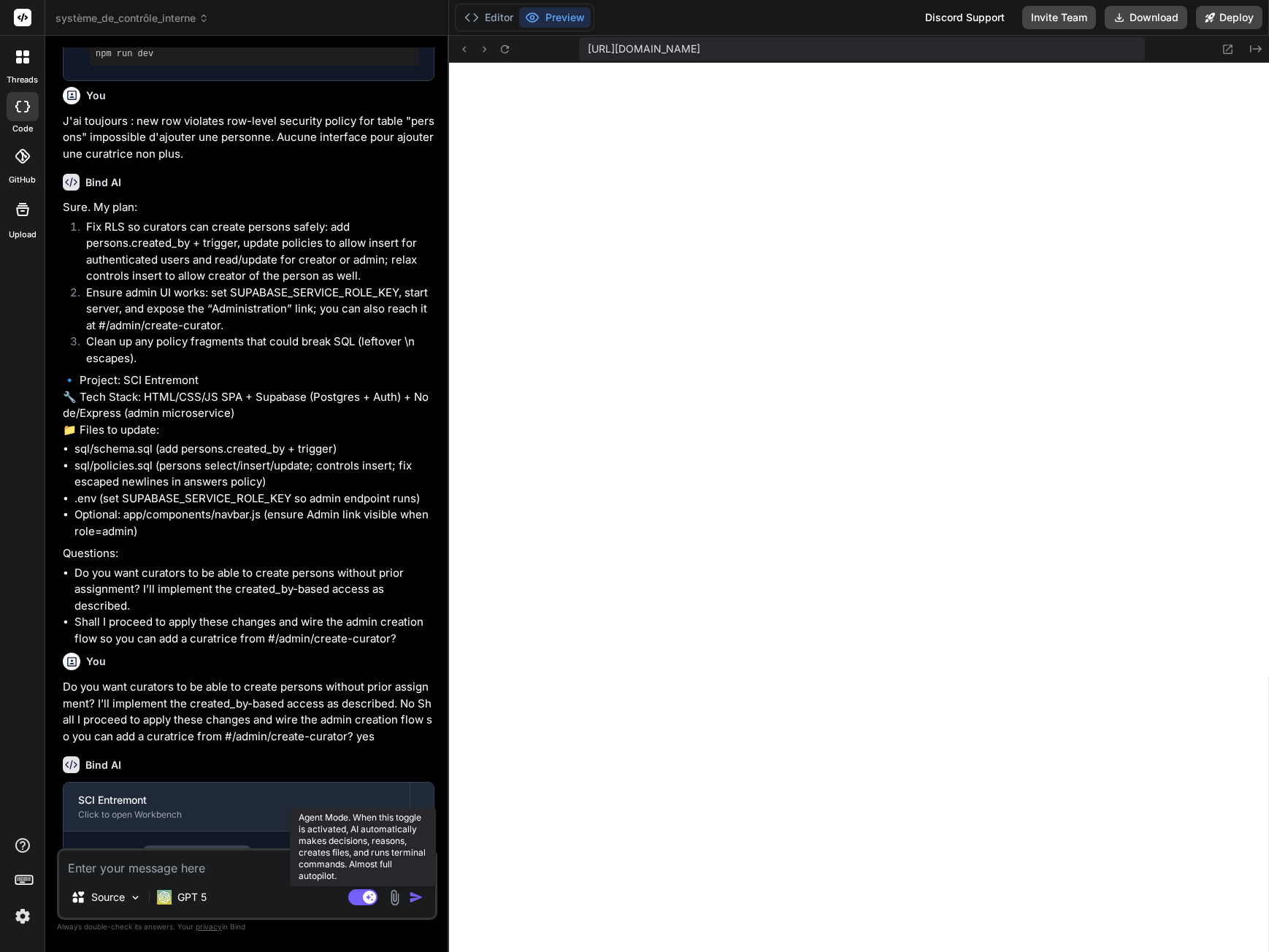
click at [365, 894] on rect at bounding box center [369, 897] width 13 height 13
drag, startPoint x: 95, startPoint y: 818, endPoint x: 283, endPoint y: 820, distance: 188.0
copy pre "npm run dev"
click at [194, 873] on textarea at bounding box center [246, 864] width 376 height 27
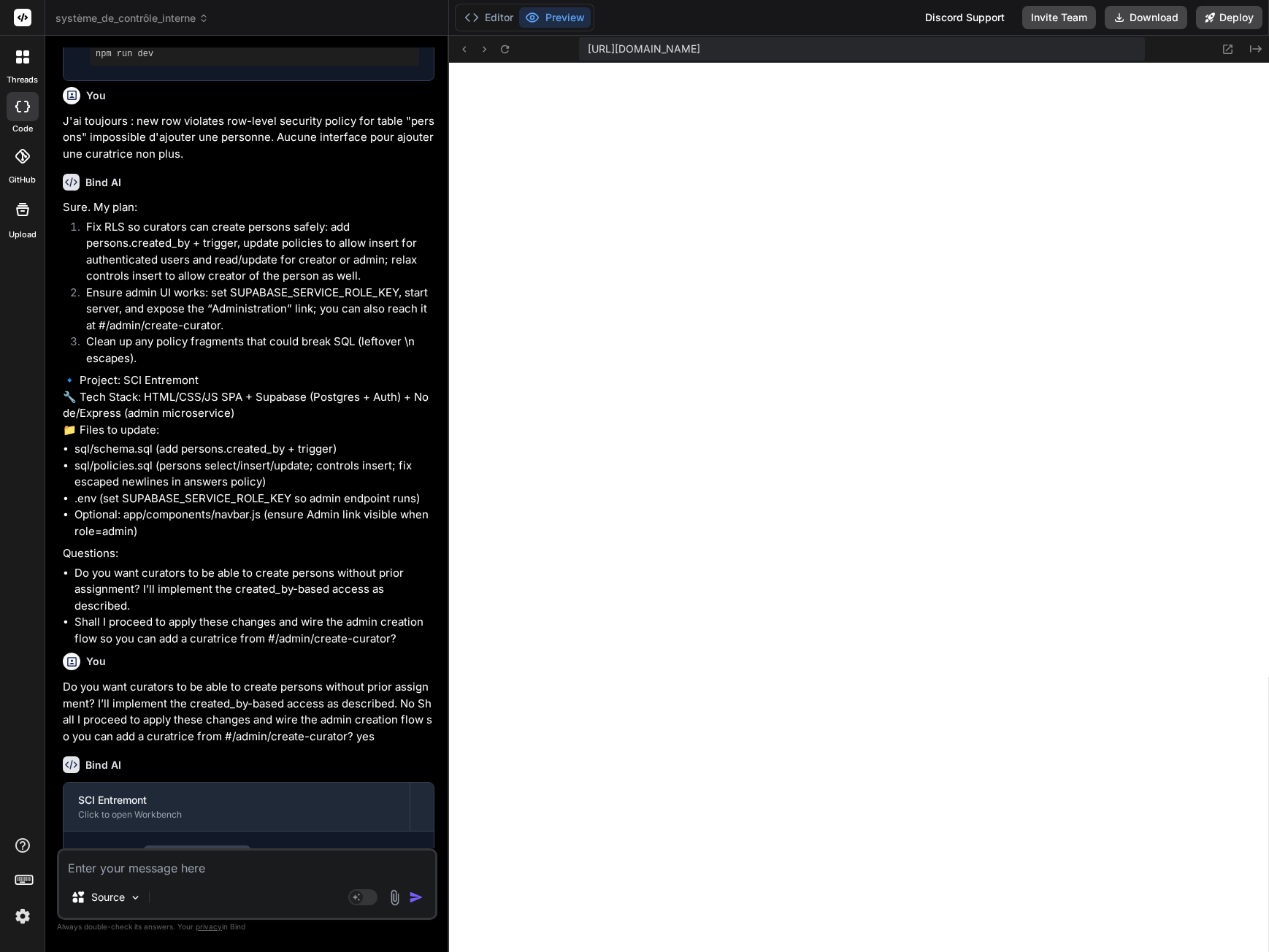
paste textarea "npm run dev"
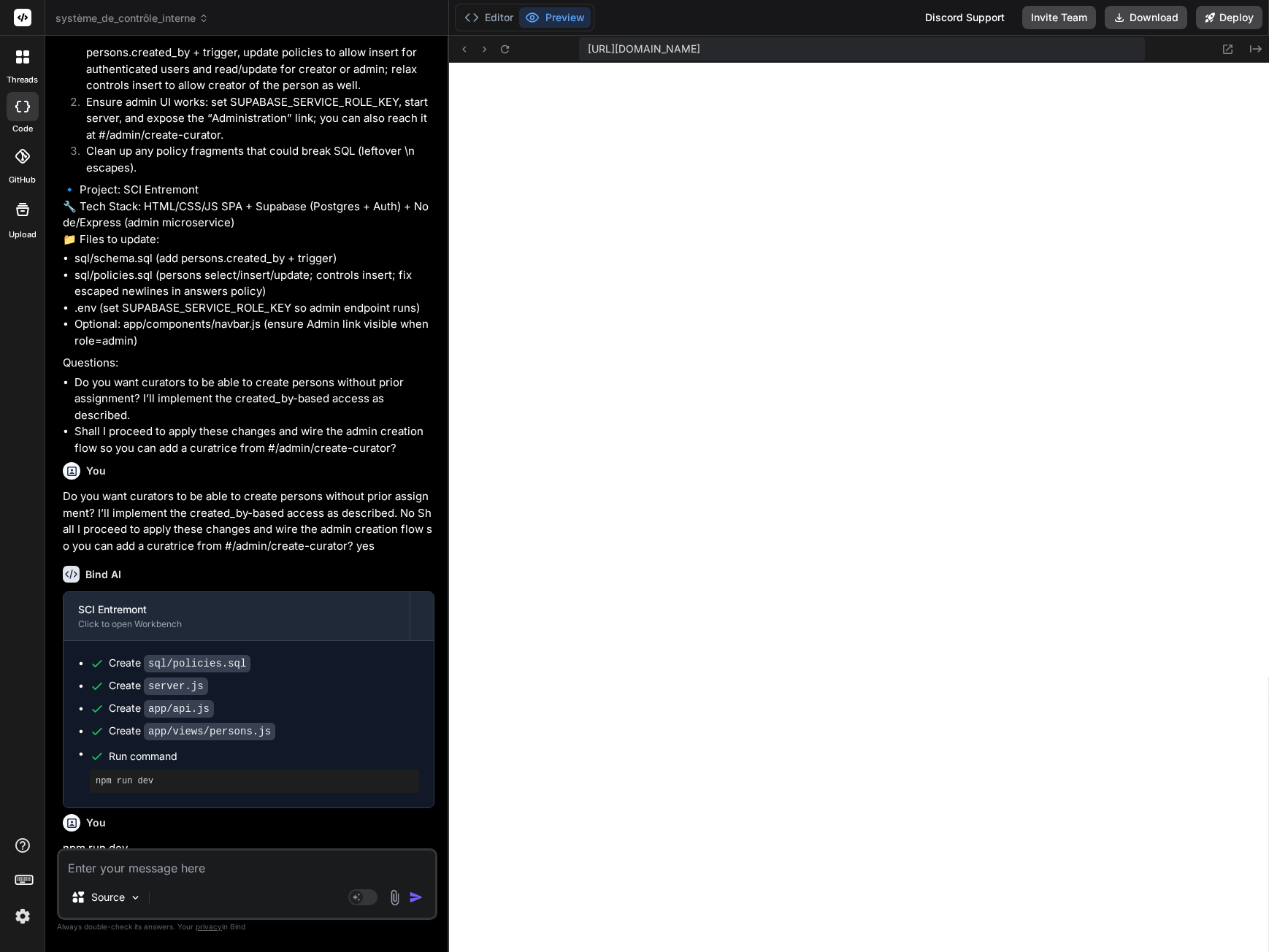
scroll to position [4973, 0]
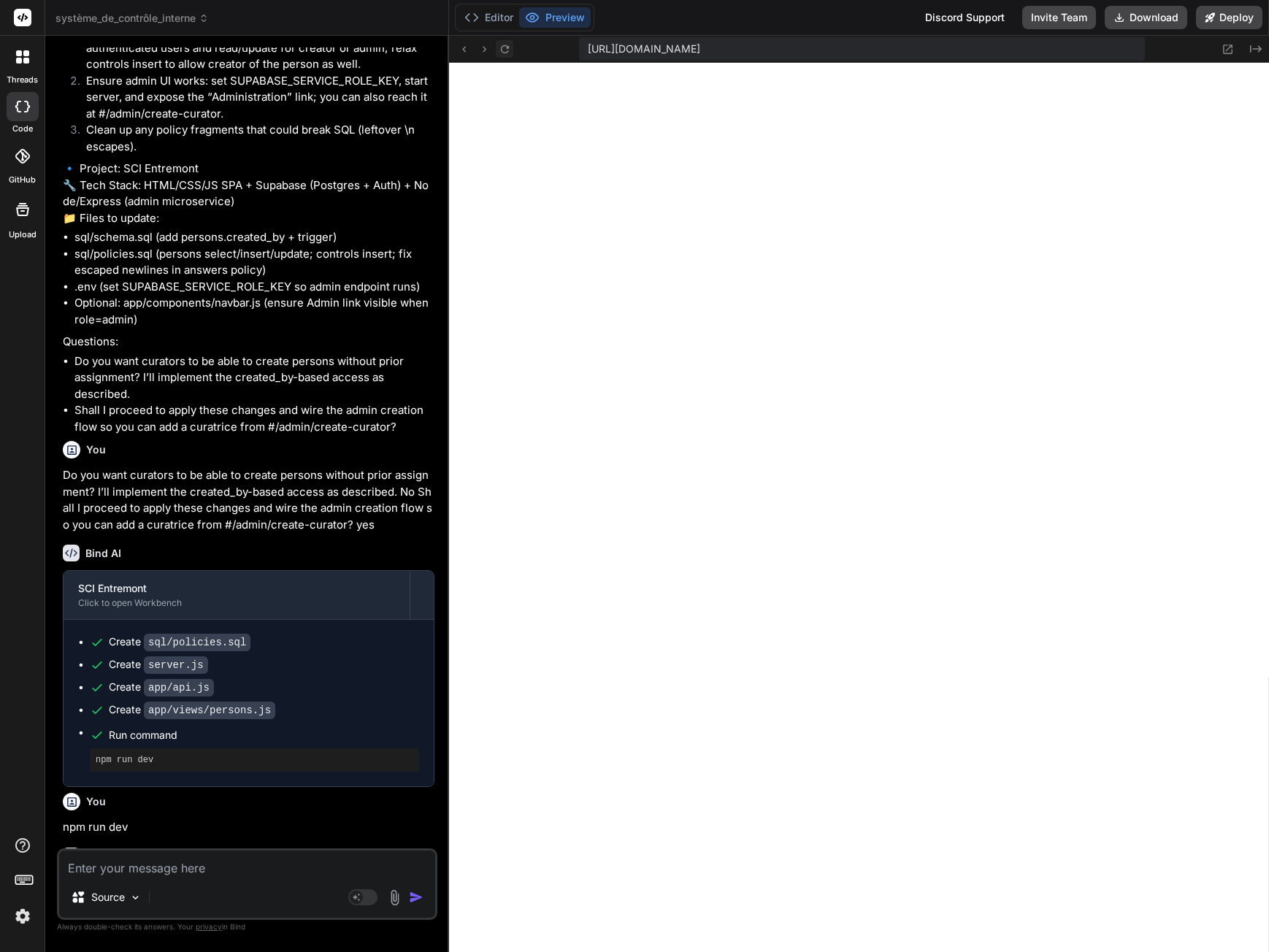
click at [513, 51] on button at bounding box center [504, 49] width 17 height 17
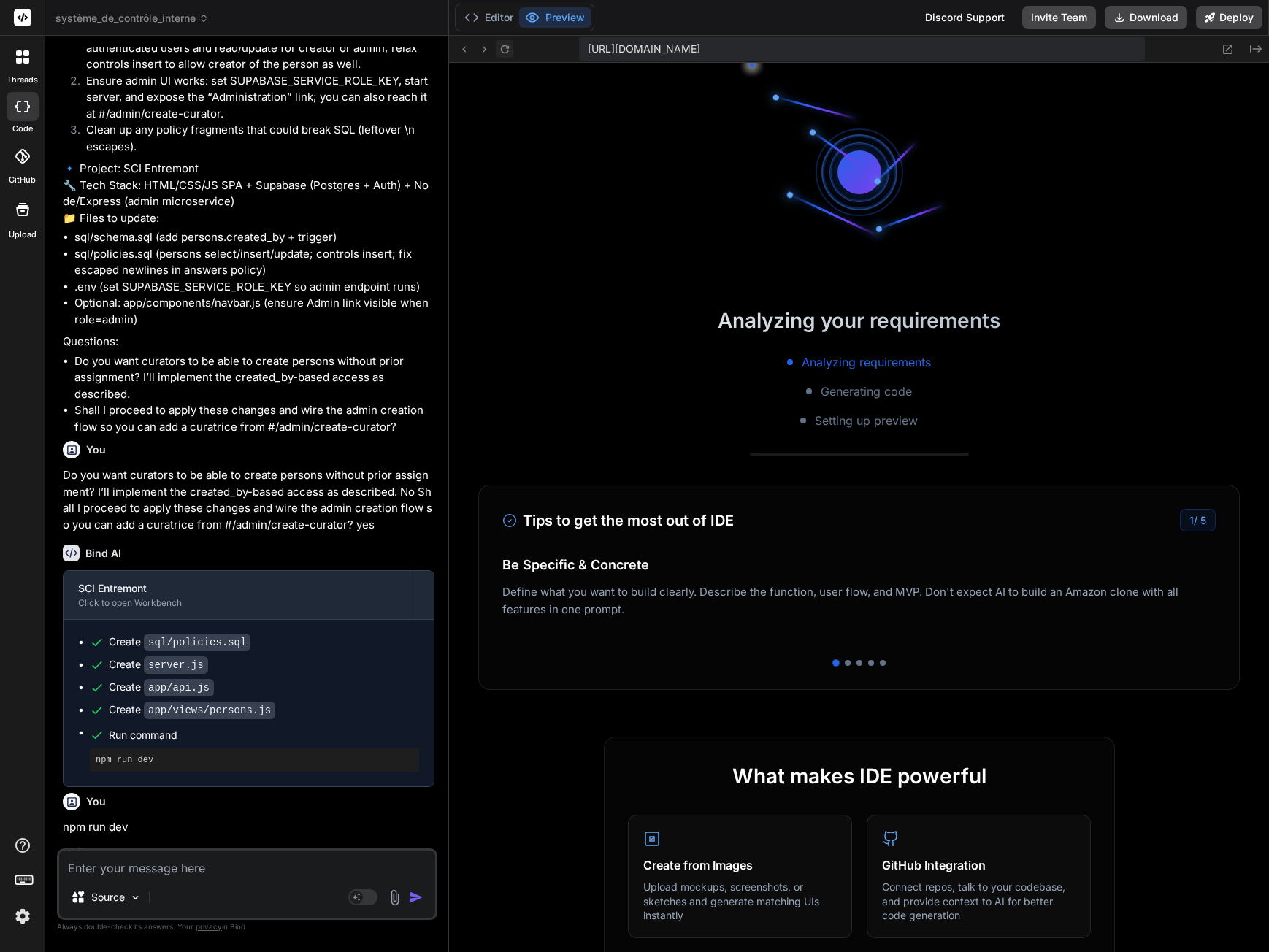
scroll to position [6630, 0]
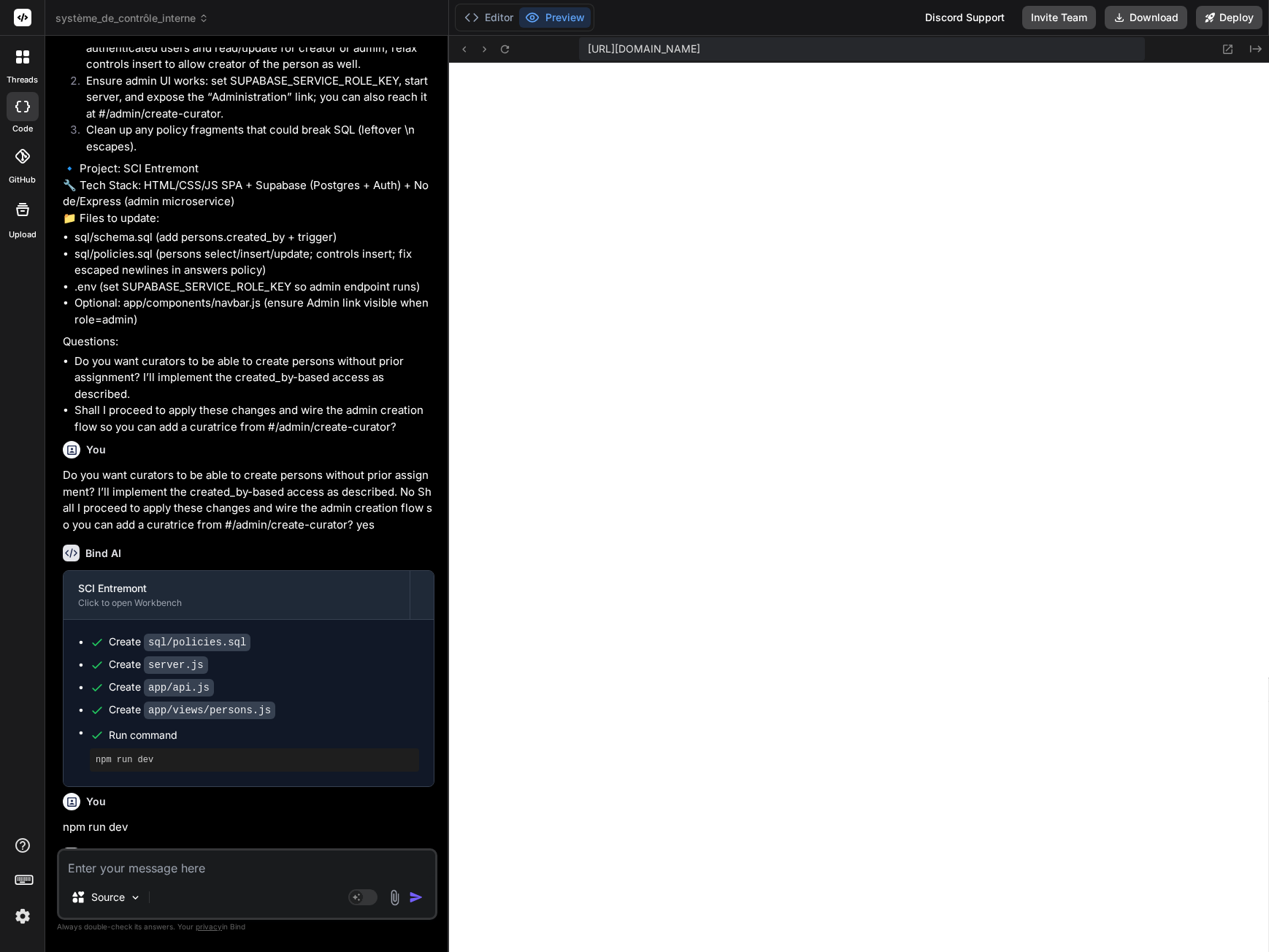
click at [185, 872] on textarea at bounding box center [246, 864] width 376 height 27
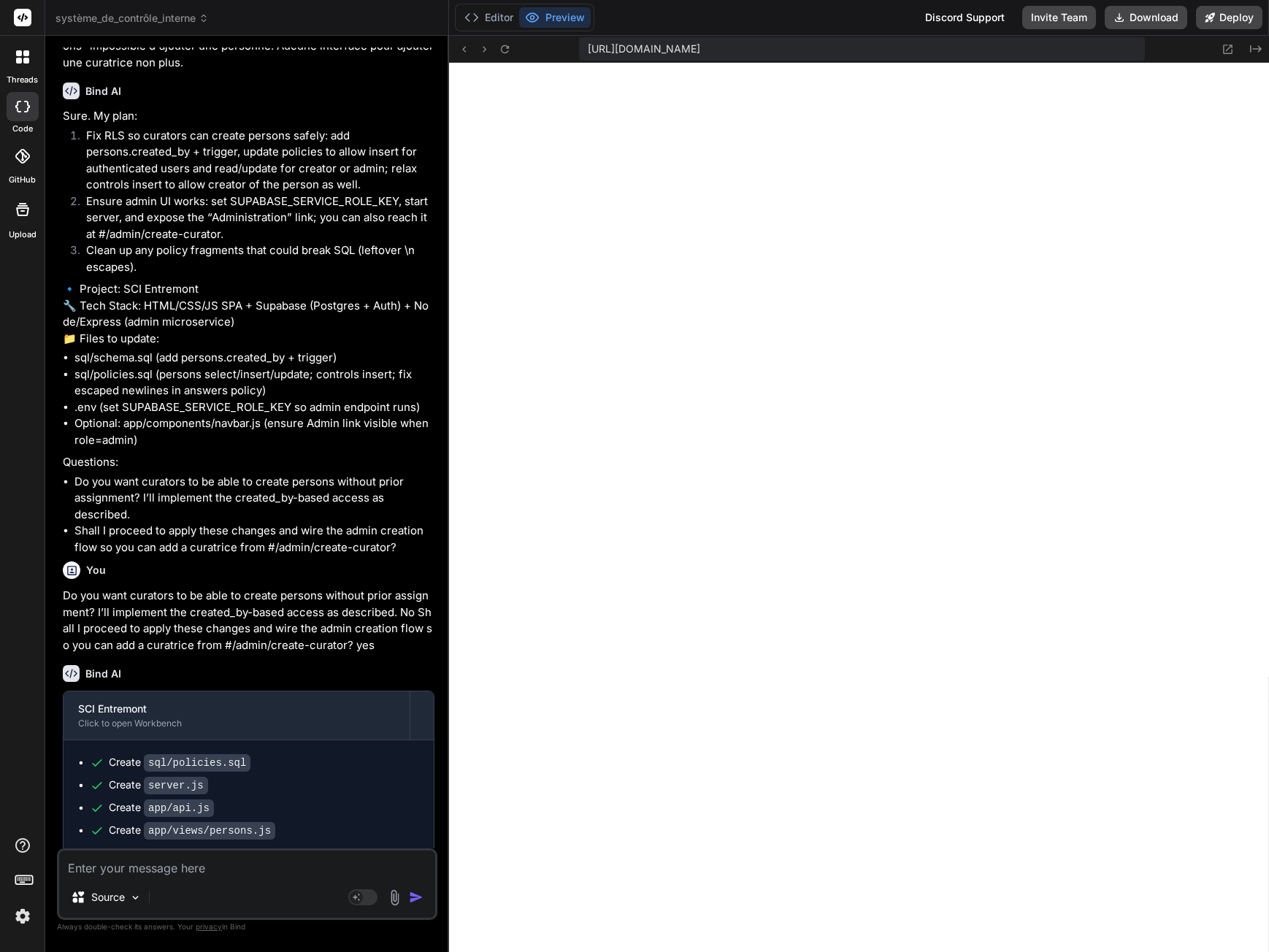
scroll to position [4973, 0]
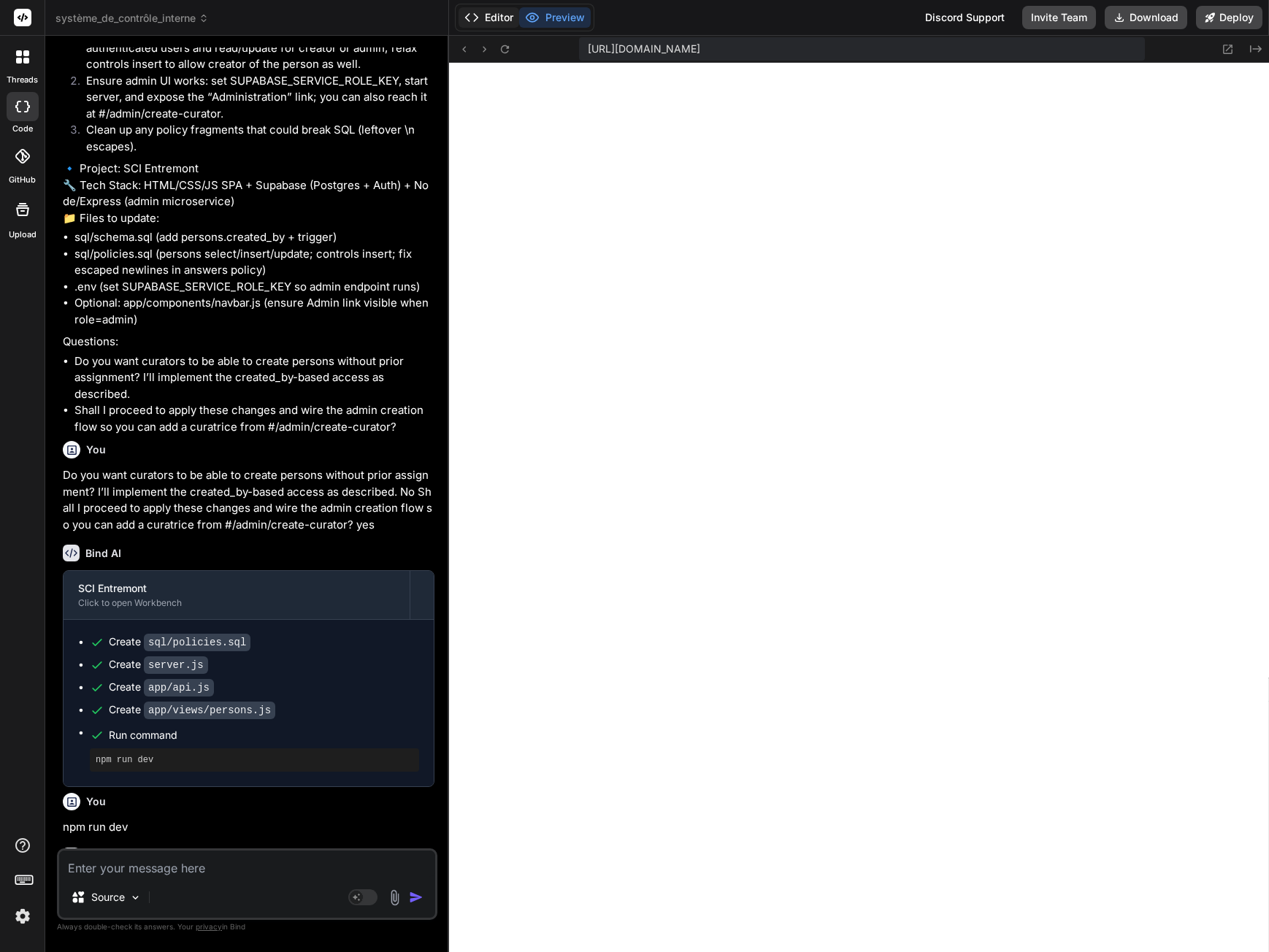
click at [491, 18] on button "Editor" at bounding box center [489, 17] width 60 height 20
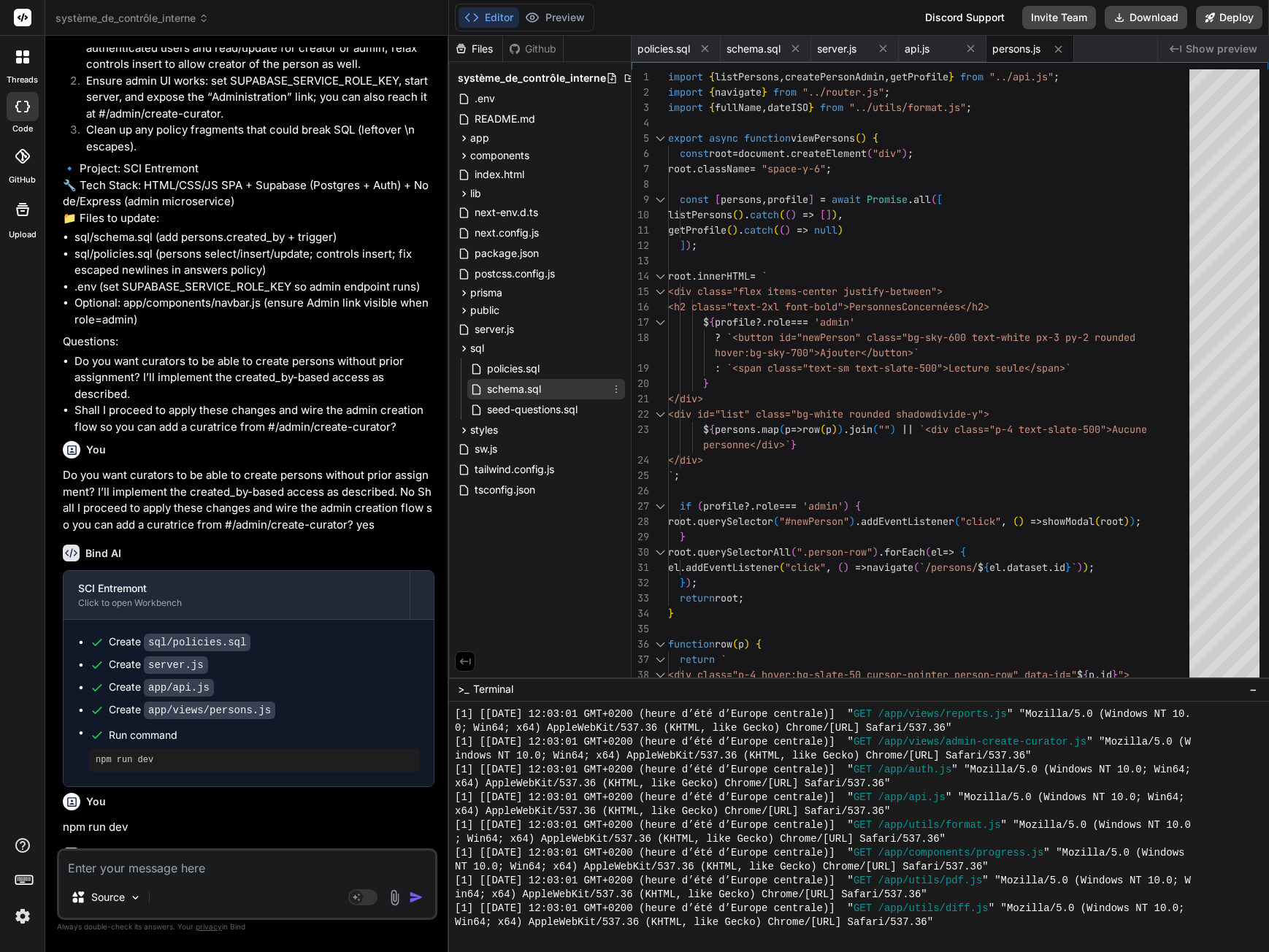
click at [518, 388] on span "schema.sql" at bounding box center [514, 389] width 57 height 17
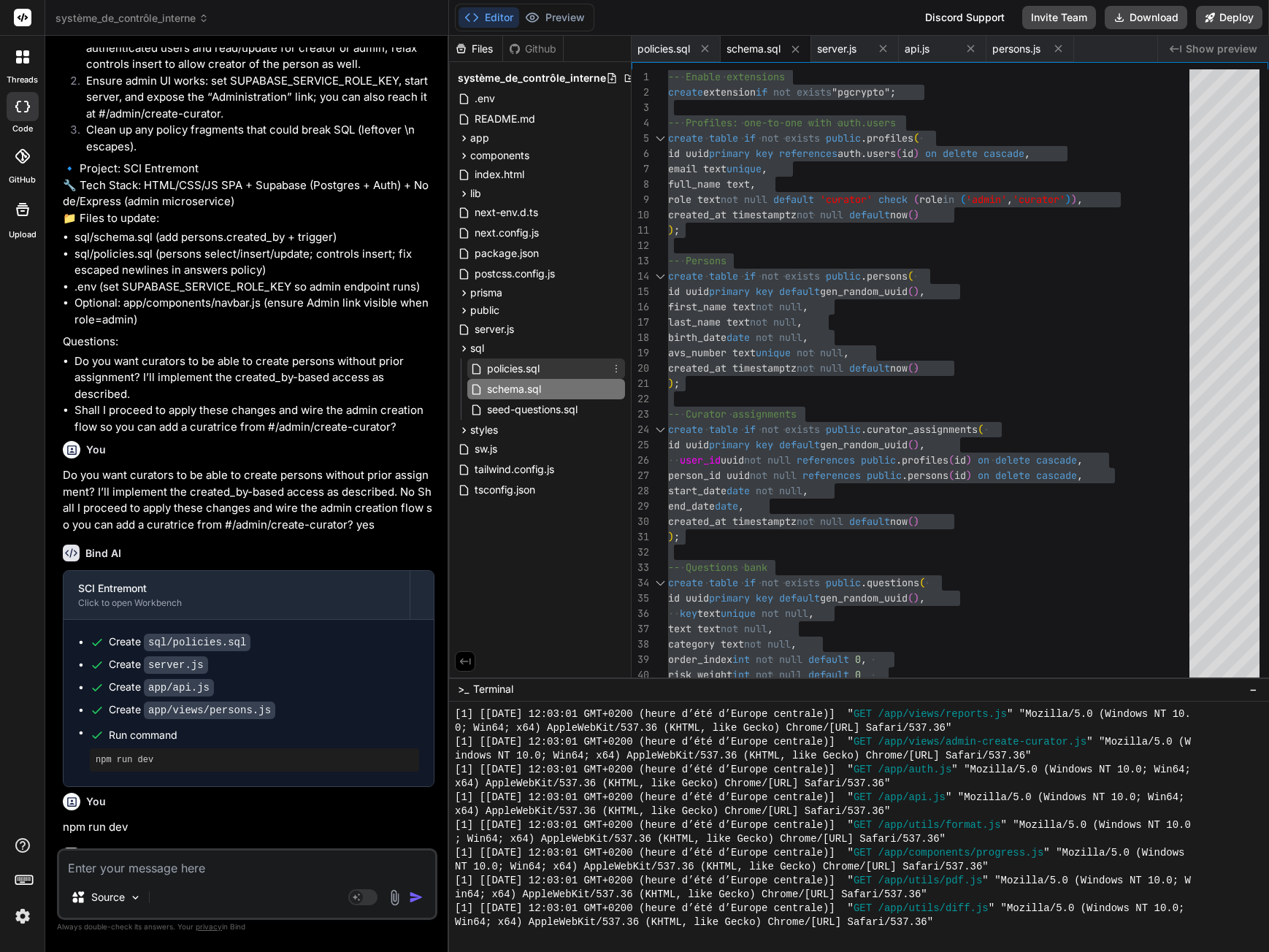
click at [519, 372] on span "policies.sql" at bounding box center [513, 369] width 56 height 17
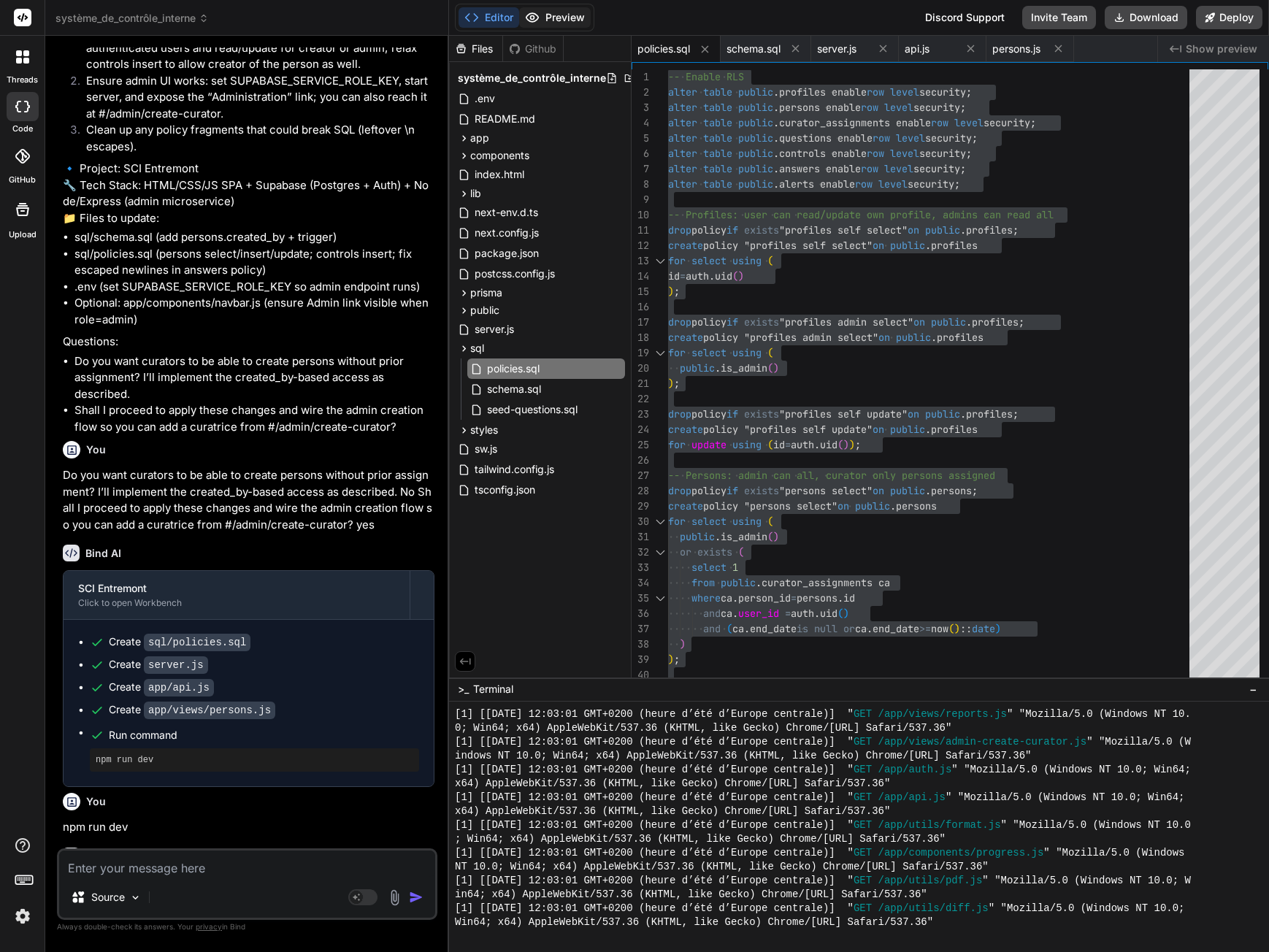
click at [576, 23] on button "Preview" at bounding box center [555, 17] width 71 height 20
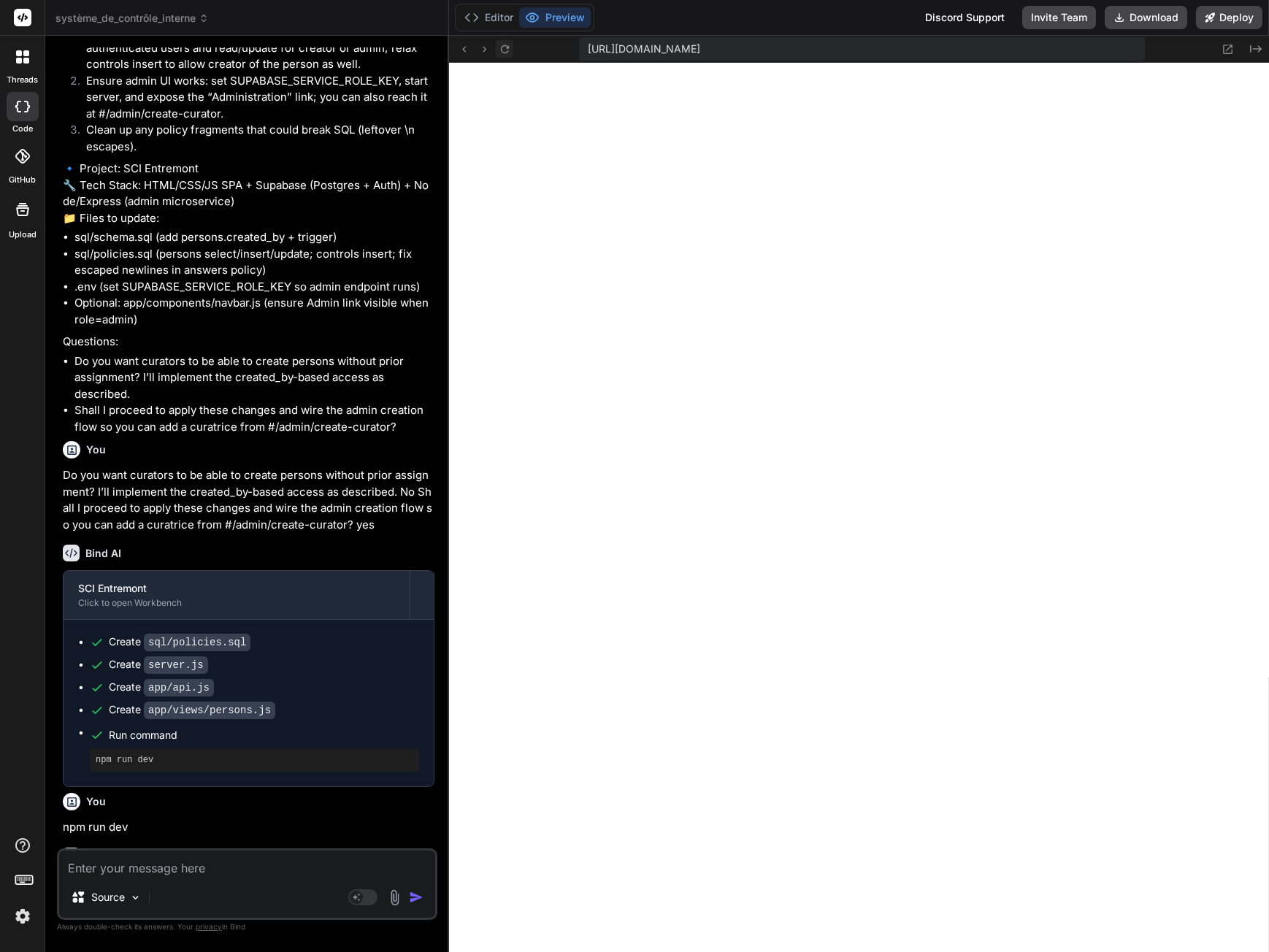
click at [507, 50] on icon at bounding box center [504, 49] width 8 height 8
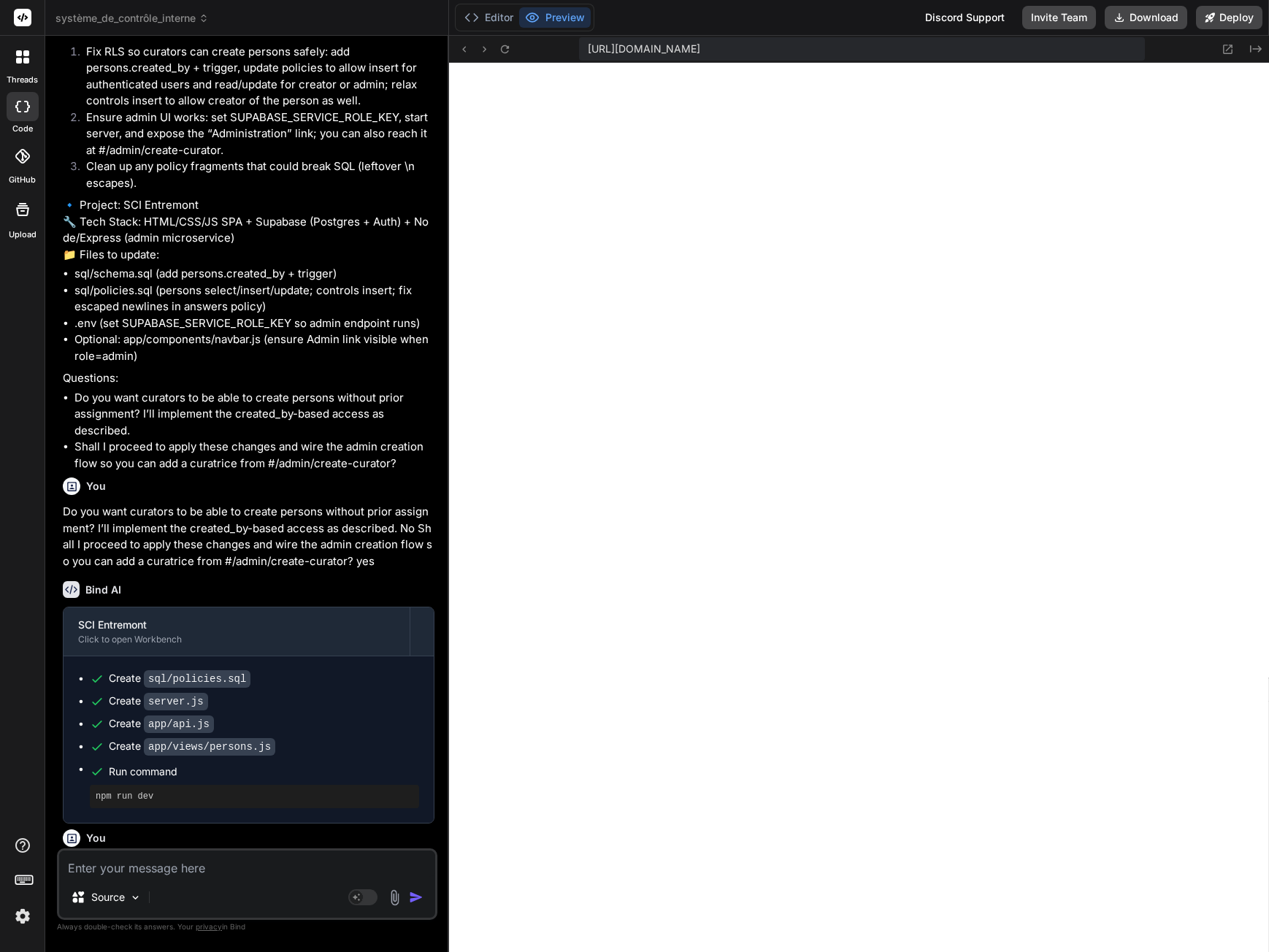
scroll to position [4973, 0]
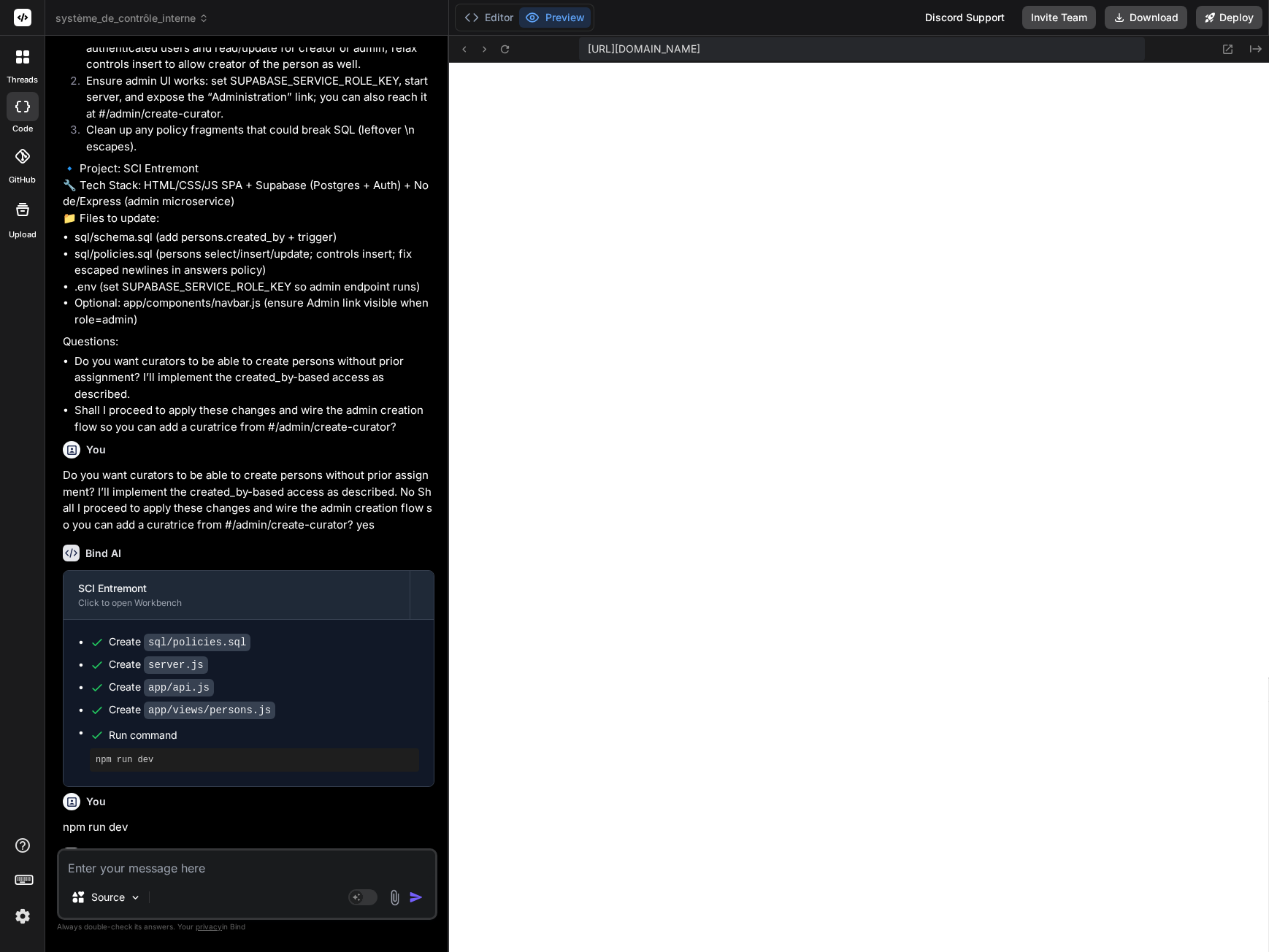
click at [121, 863] on textarea at bounding box center [246, 864] width 376 height 27
